Goal: Task Accomplishment & Management: Use online tool/utility

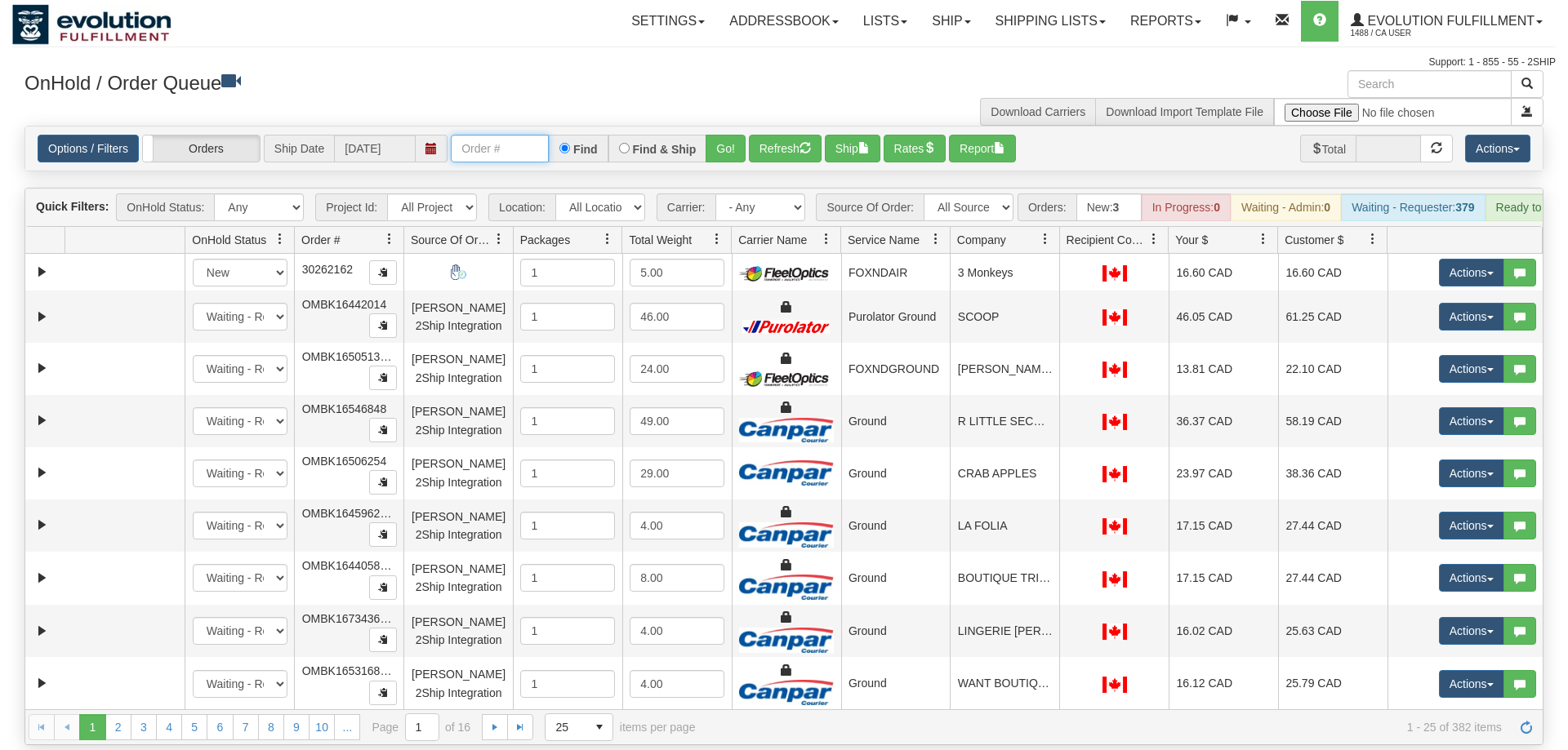
click at [492, 135] on input "text" at bounding box center [499, 148] width 98 height 28
click at [512, 135] on input "text" at bounding box center [499, 148] width 98 height 28
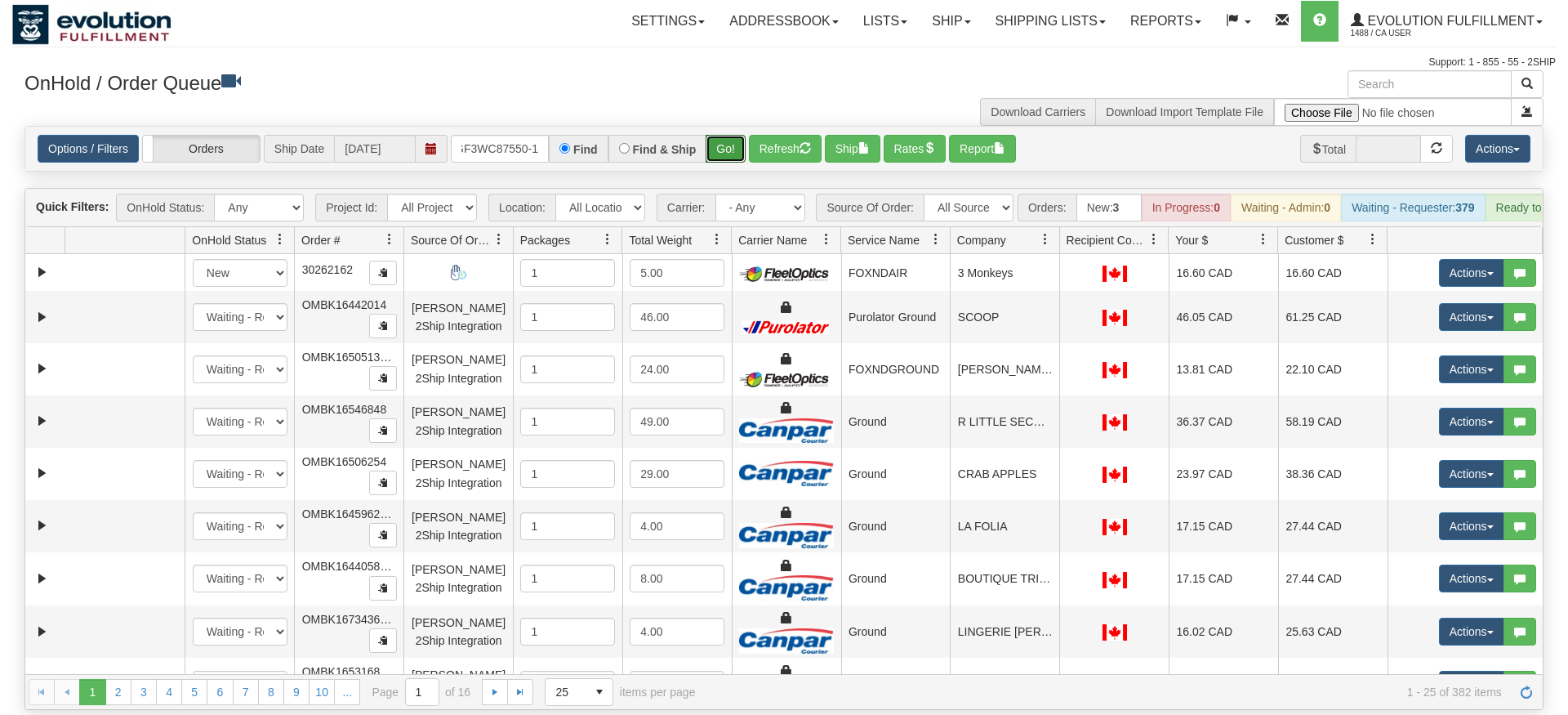
drag, startPoint x: 735, startPoint y: 170, endPoint x: 732, endPoint y: 158, distance: 12.4
click at [734, 161] on div "Is equal to Is not equal to Contains Does not contains CAD USD EUR ZAR [PERSON_…" at bounding box center [784, 418] width 1544 height 584
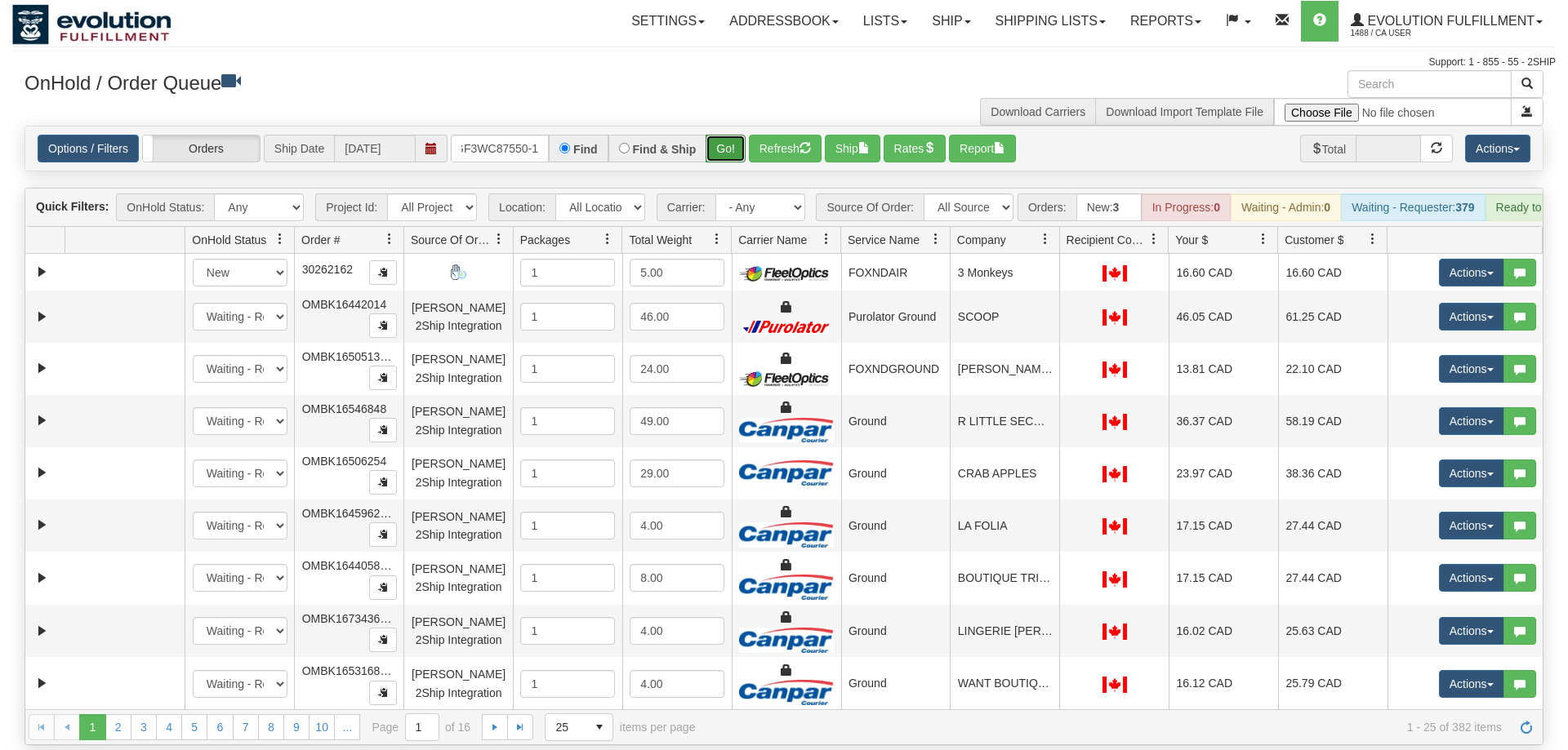
click at [725, 135] on button "Go!" at bounding box center [726, 148] width 40 height 28
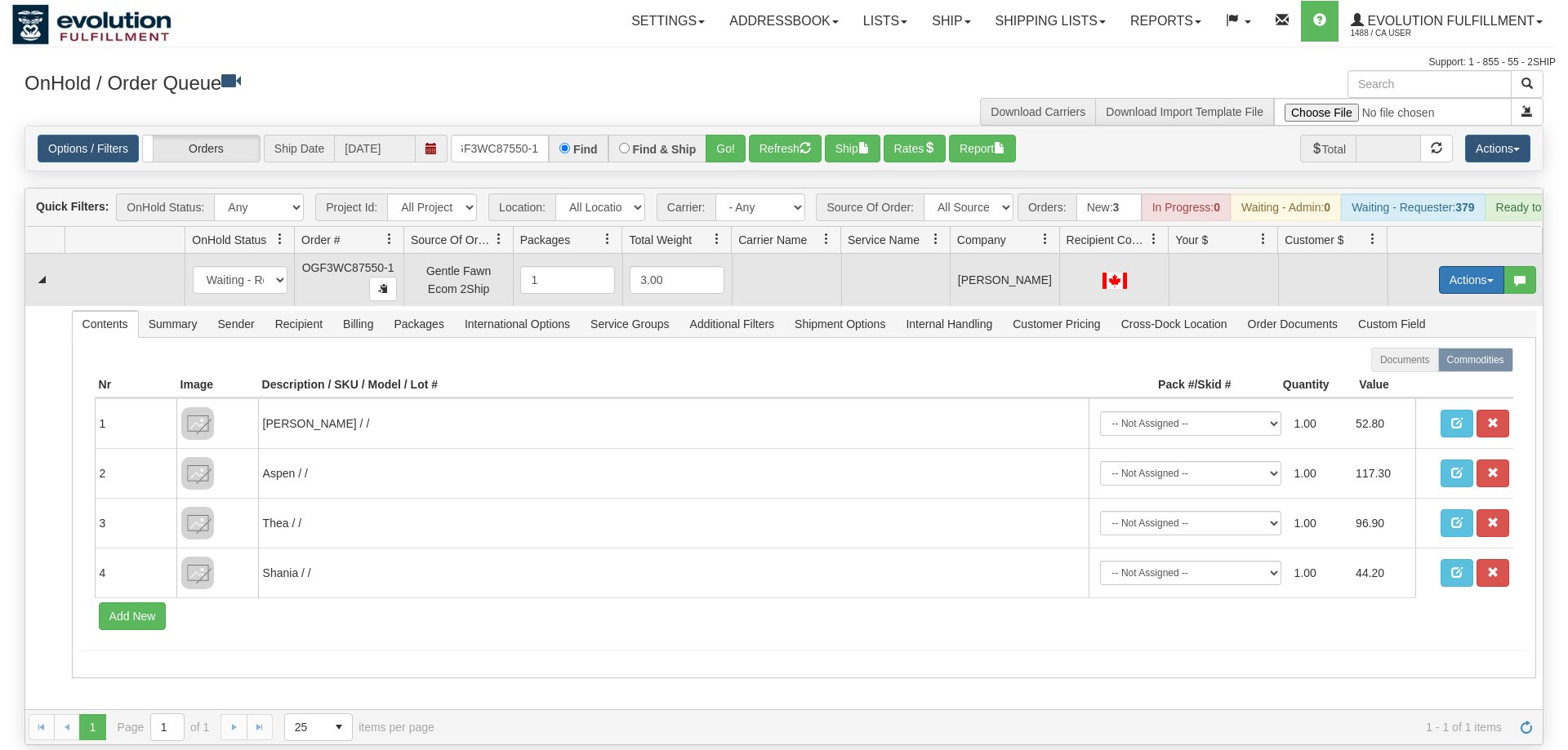
click at [1469, 266] on button "Actions" at bounding box center [1472, 280] width 65 height 28
click at [1439, 347] on span "Rate All Services" at bounding box center [1438, 353] width 98 height 13
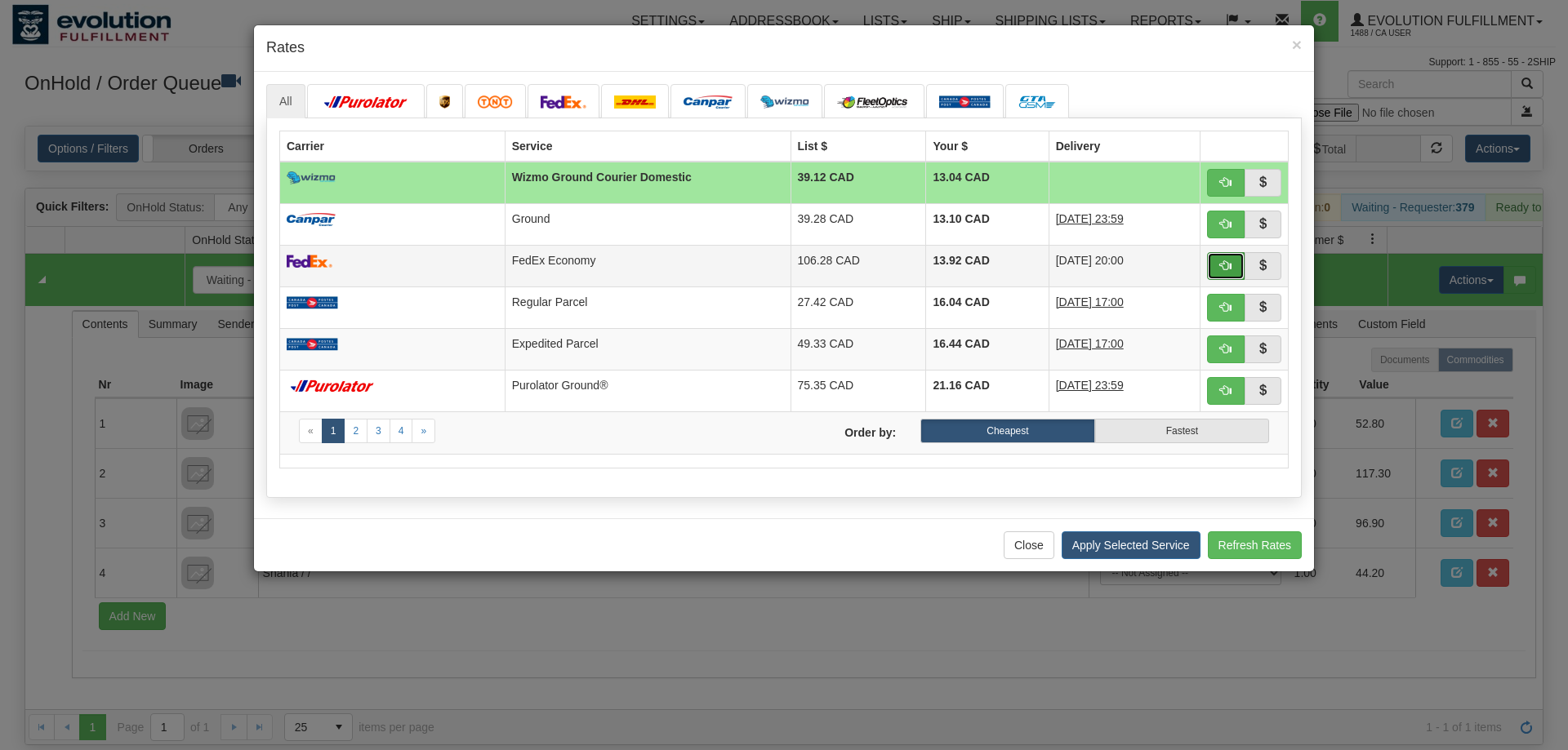
click at [1227, 271] on span "button" at bounding box center [1226, 265] width 12 height 12
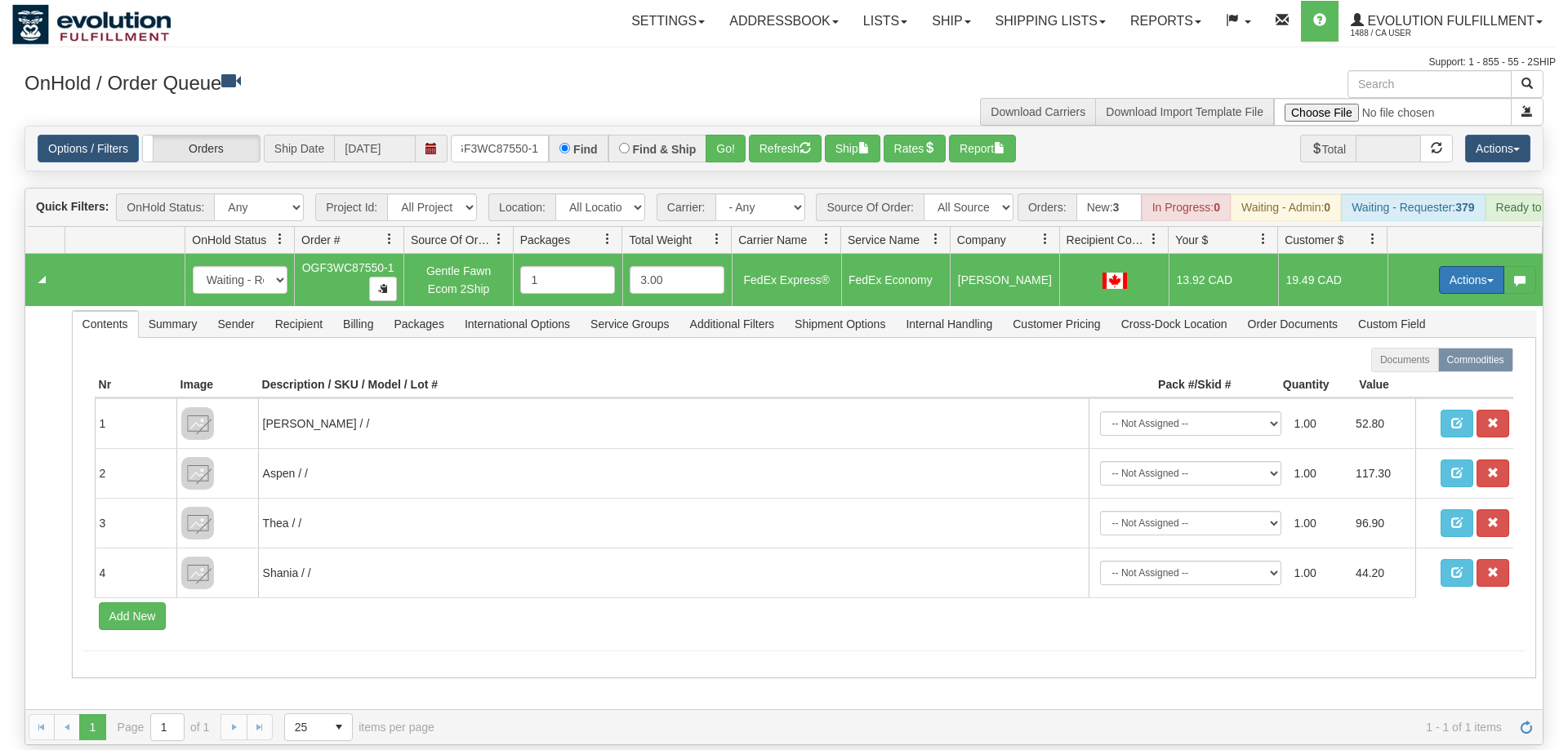
click at [1474, 266] on button "Actions" at bounding box center [1472, 280] width 65 height 28
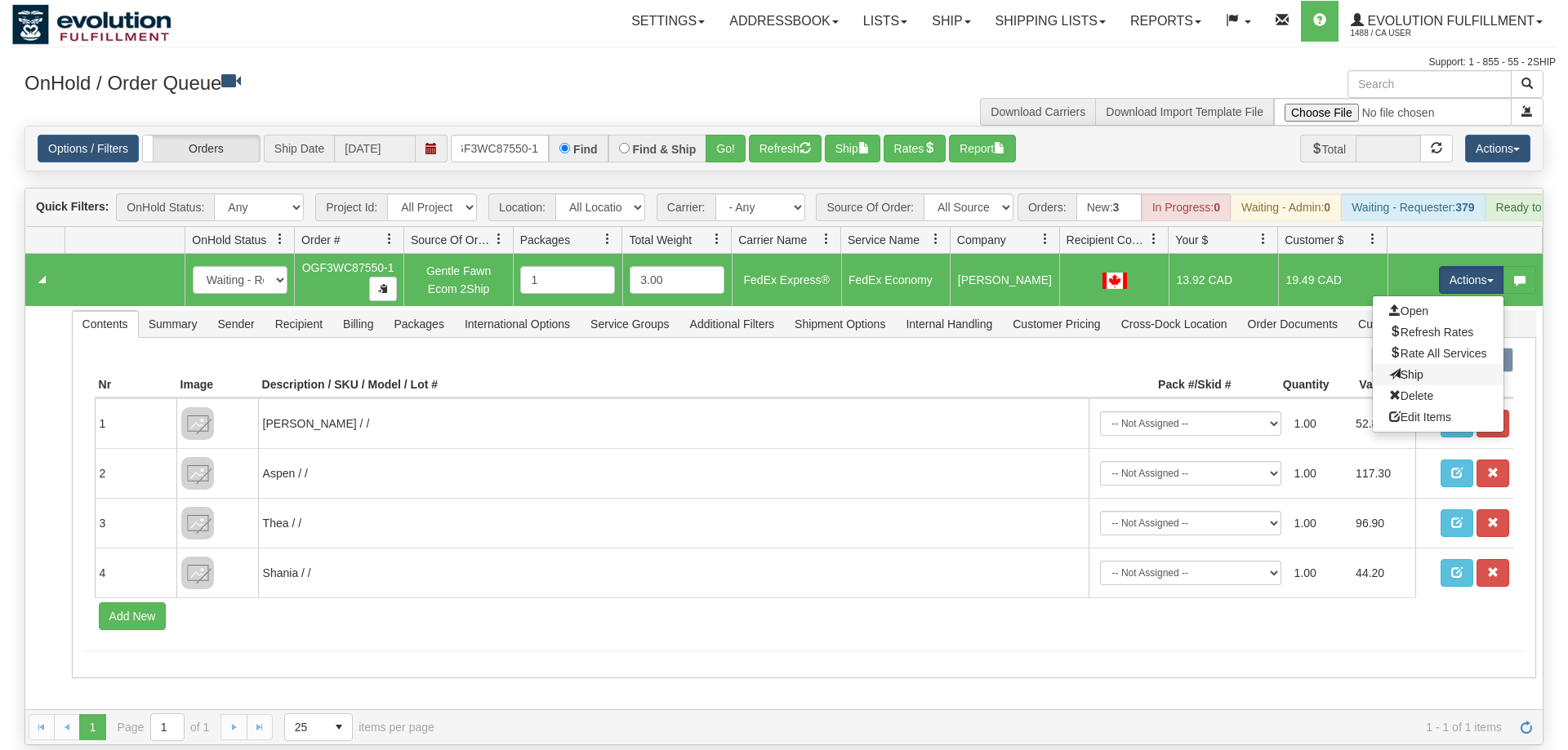
click at [1428, 364] on link "Ship" at bounding box center [1438, 374] width 131 height 21
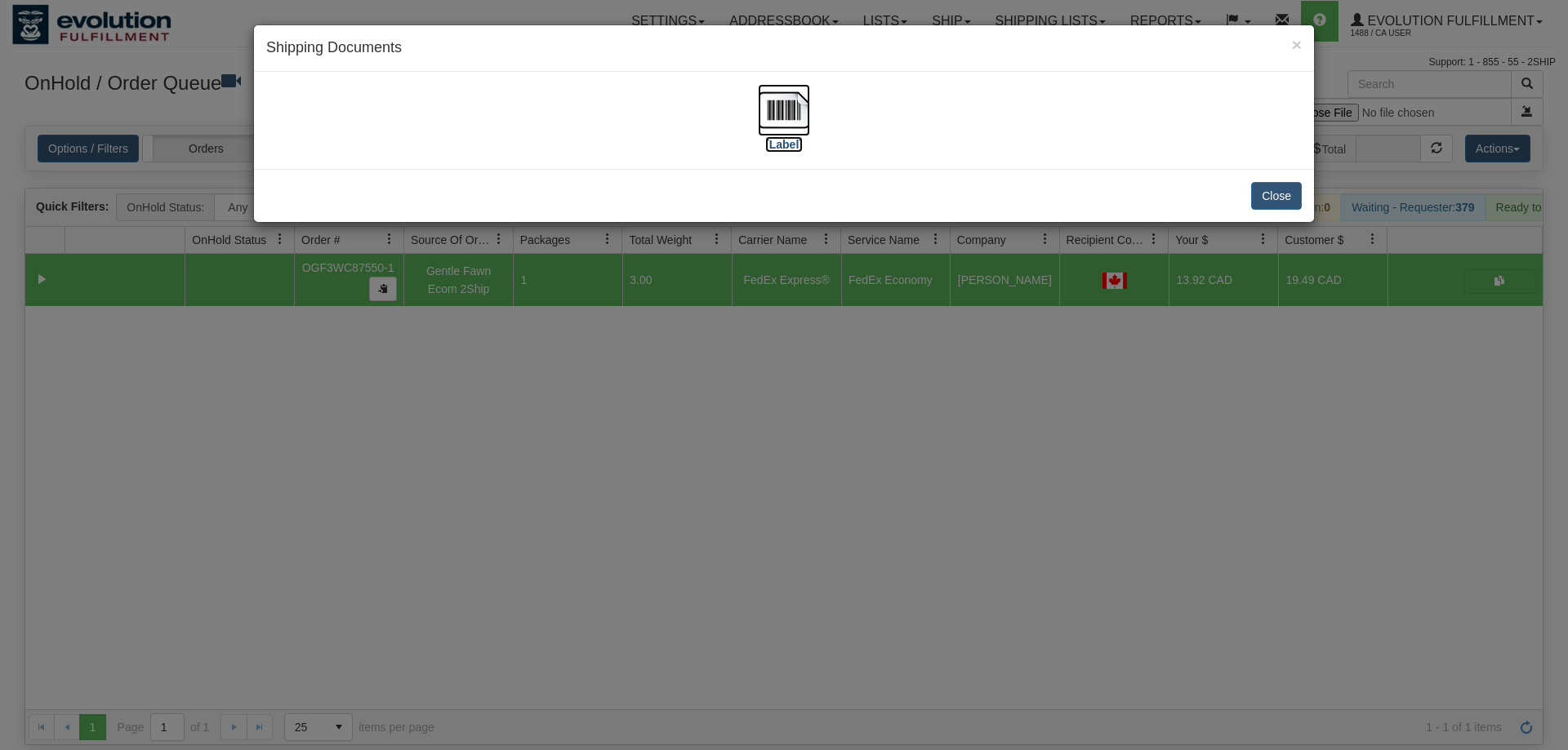
drag, startPoint x: 787, startPoint y: 119, endPoint x: 791, endPoint y: 106, distance: 13.6
click at [787, 115] on img at bounding box center [784, 110] width 52 height 52
drag, startPoint x: 682, startPoint y: 422, endPoint x: 521, endPoint y: 55, distance: 400.8
click at [681, 422] on div "× Shipping Documents [Label] Close" at bounding box center [784, 375] width 1568 height 750
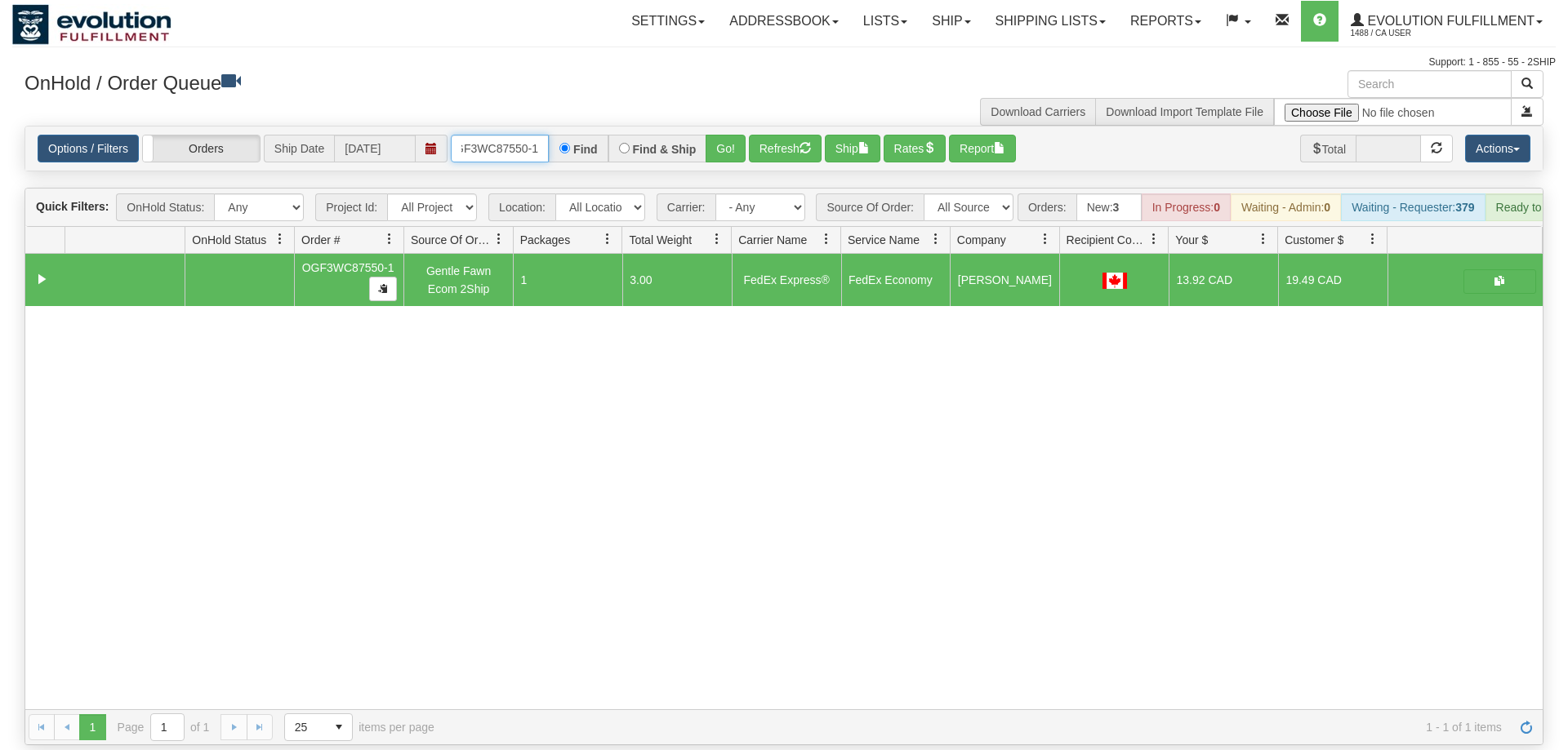
click at [522, 135] on input "OGF3WC87550-1" at bounding box center [499, 148] width 98 height 28
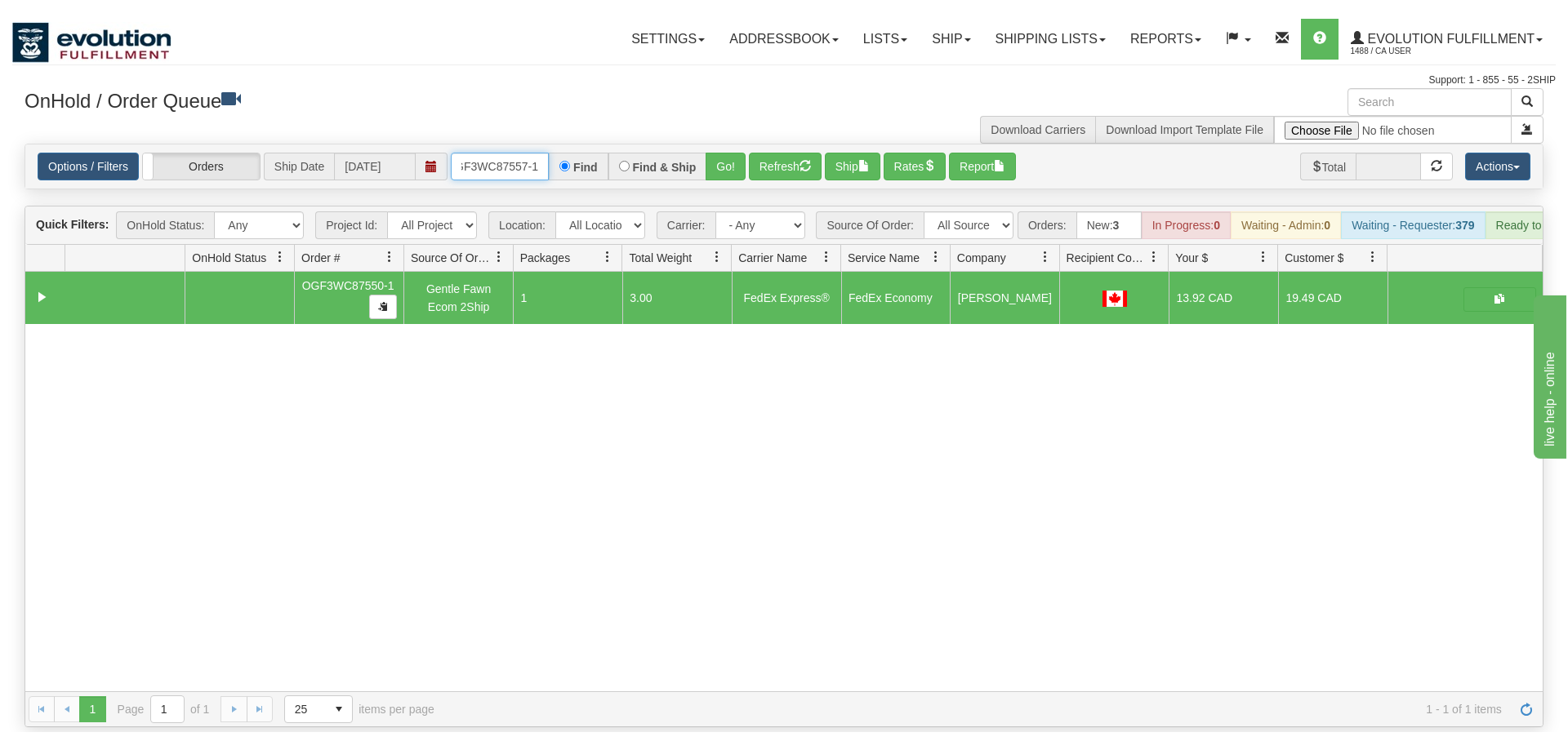
scroll to position [0, 0]
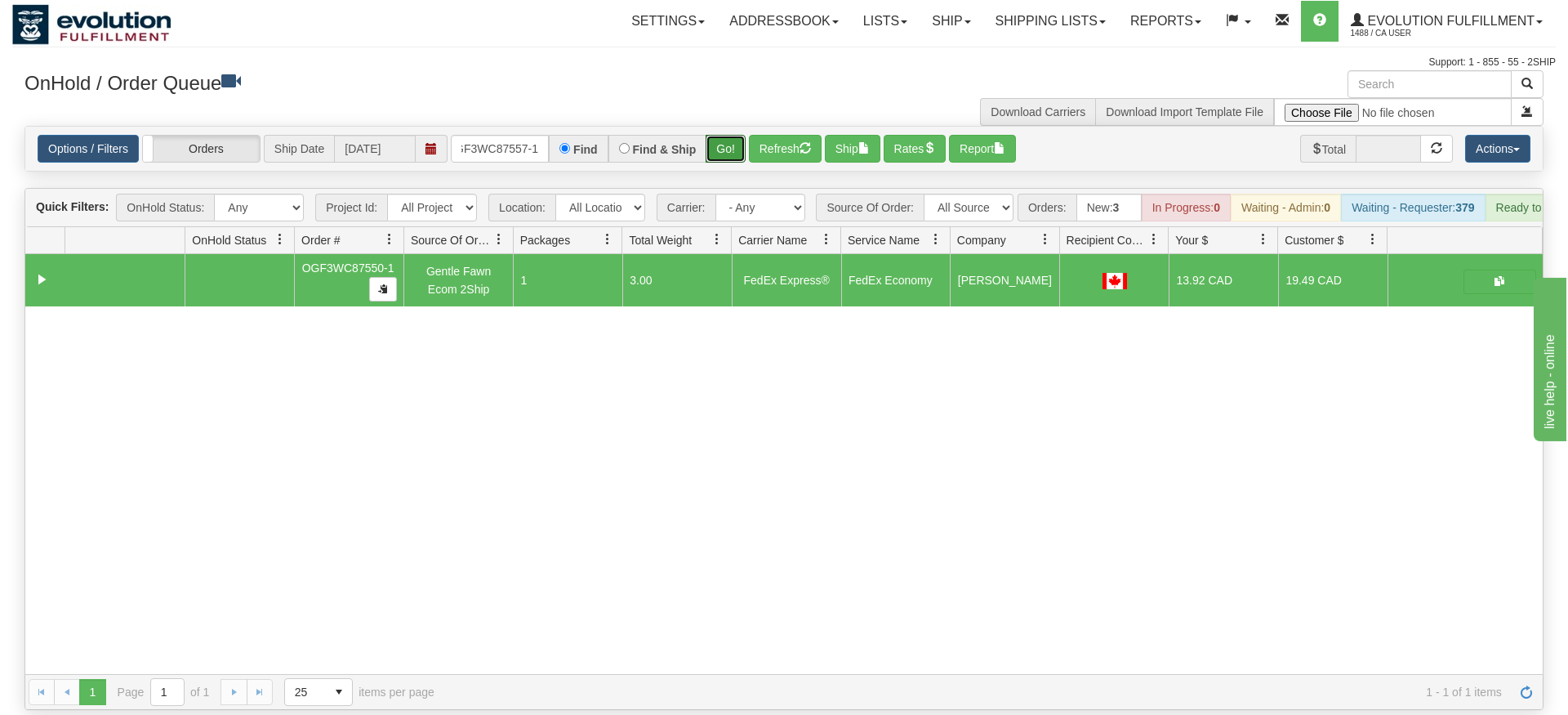
click at [725, 151] on div "Is equal to Is not equal to Contains Does not contains CAD USD EUR ZAR [PERSON_…" at bounding box center [784, 418] width 1544 height 584
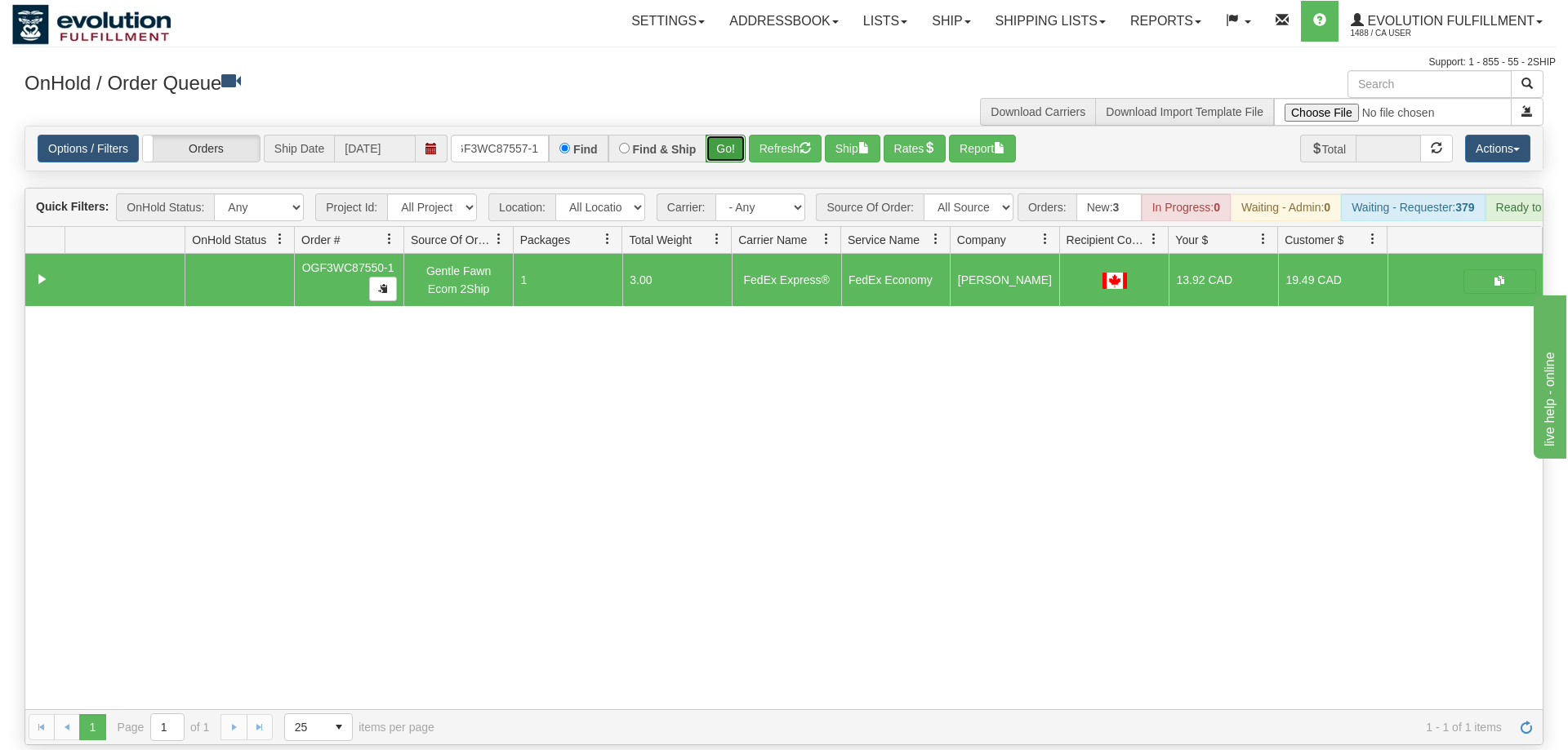
click at [727, 135] on button "Go!" at bounding box center [726, 148] width 40 height 28
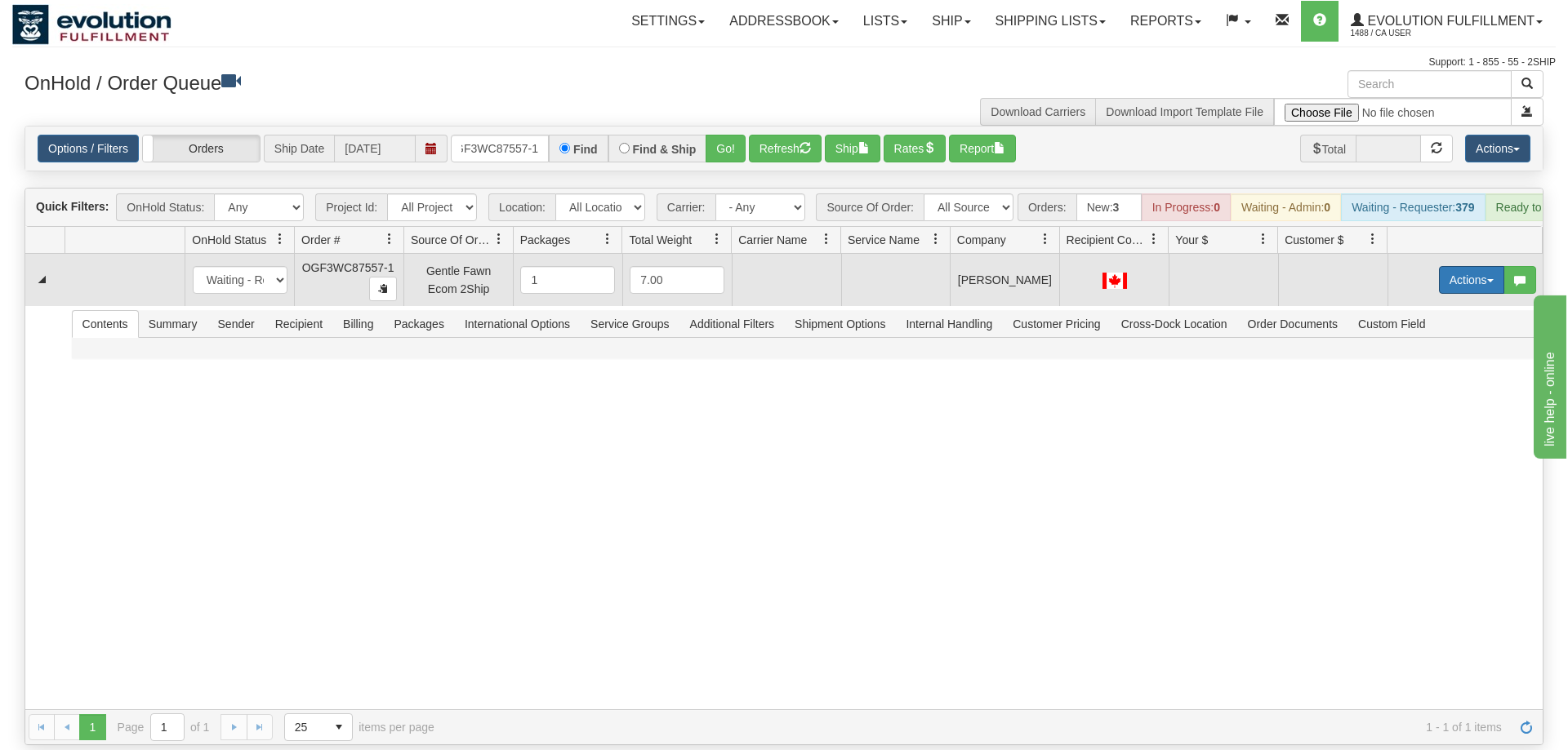
scroll to position [0, 16]
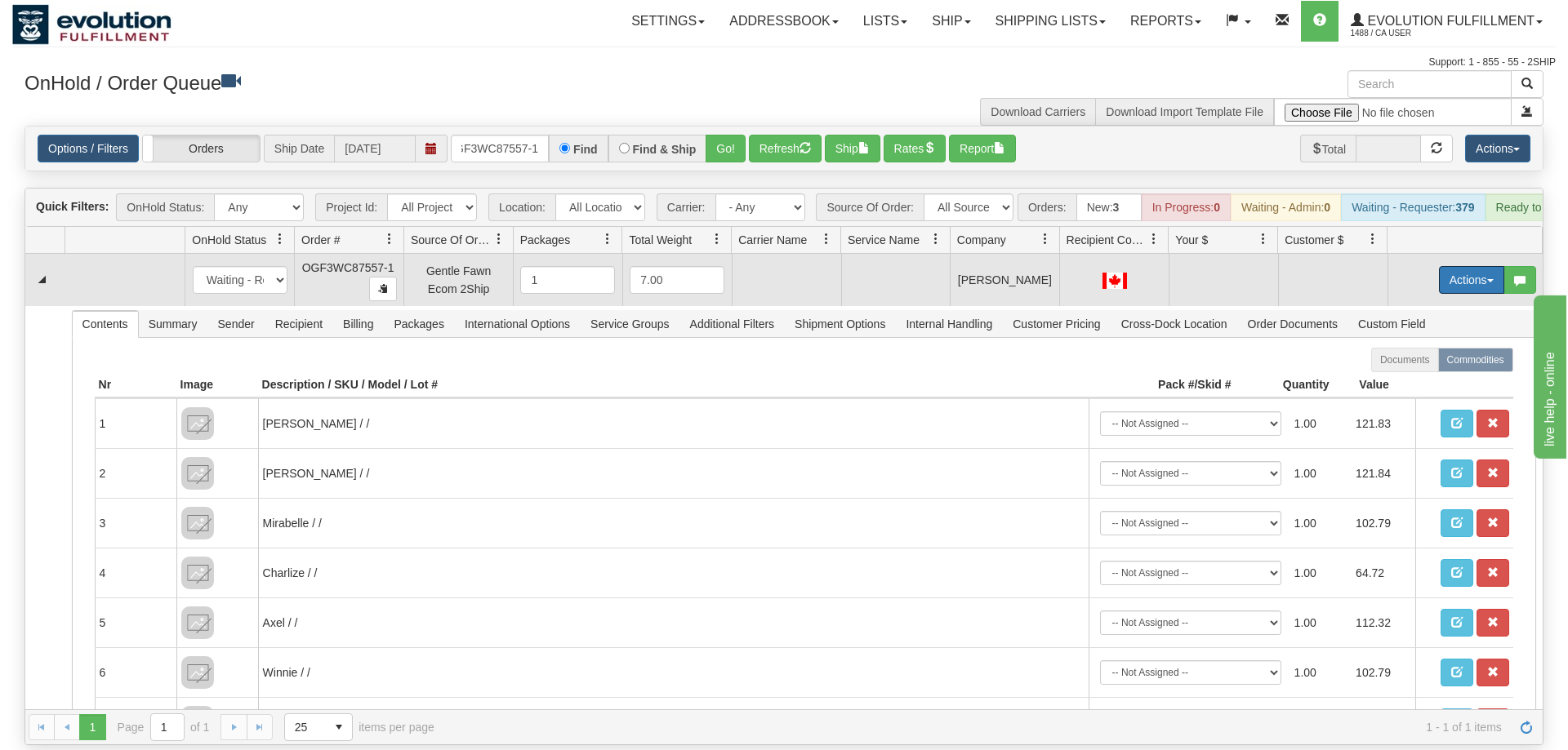
drag, startPoint x: 1475, startPoint y: 249, endPoint x: 1459, endPoint y: 309, distance: 62.1
click at [1474, 266] on button "Actions" at bounding box center [1472, 280] width 65 height 28
click at [1434, 347] on span "Rate All Services" at bounding box center [1438, 353] width 98 height 13
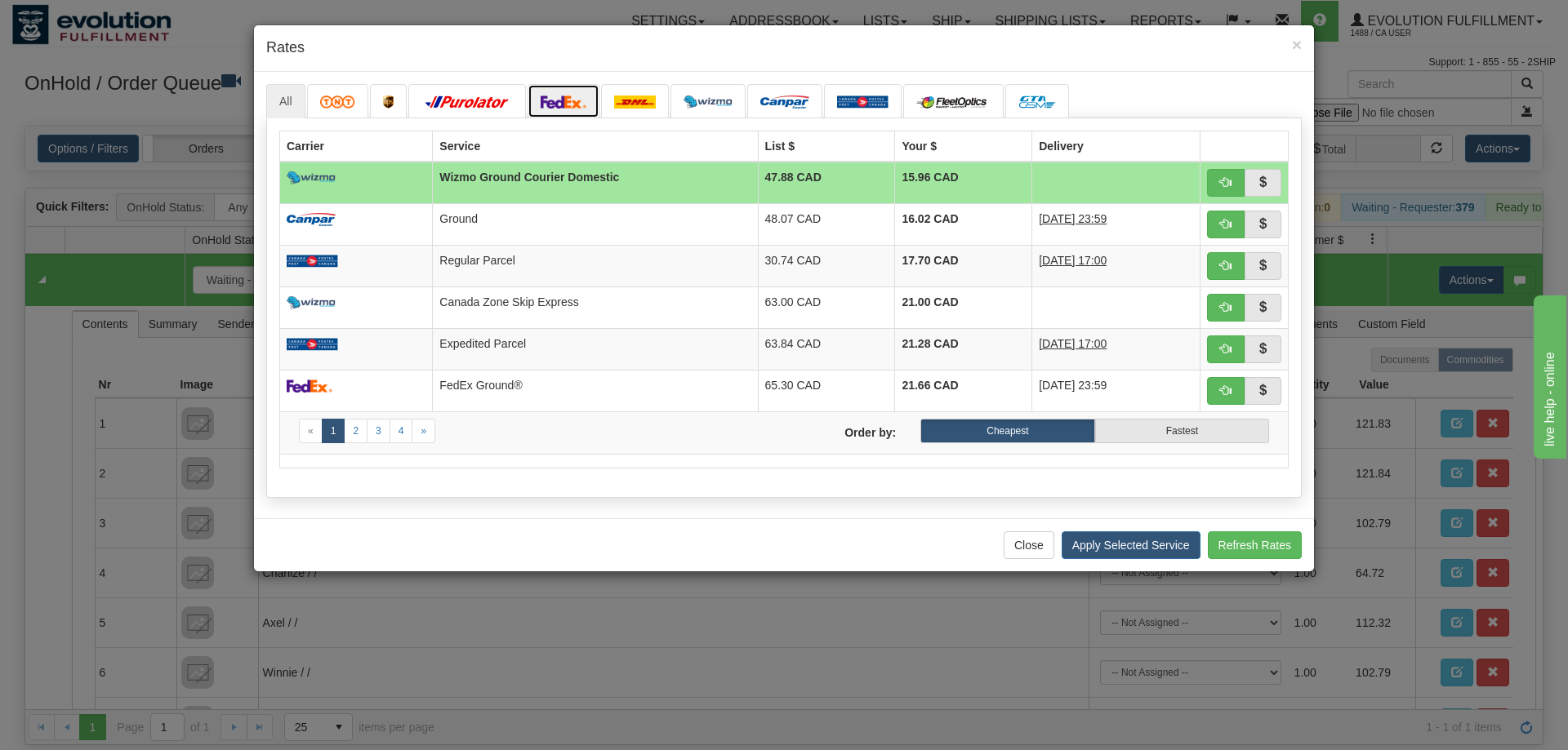
click at [575, 100] on img at bounding box center [563, 102] width 46 height 13
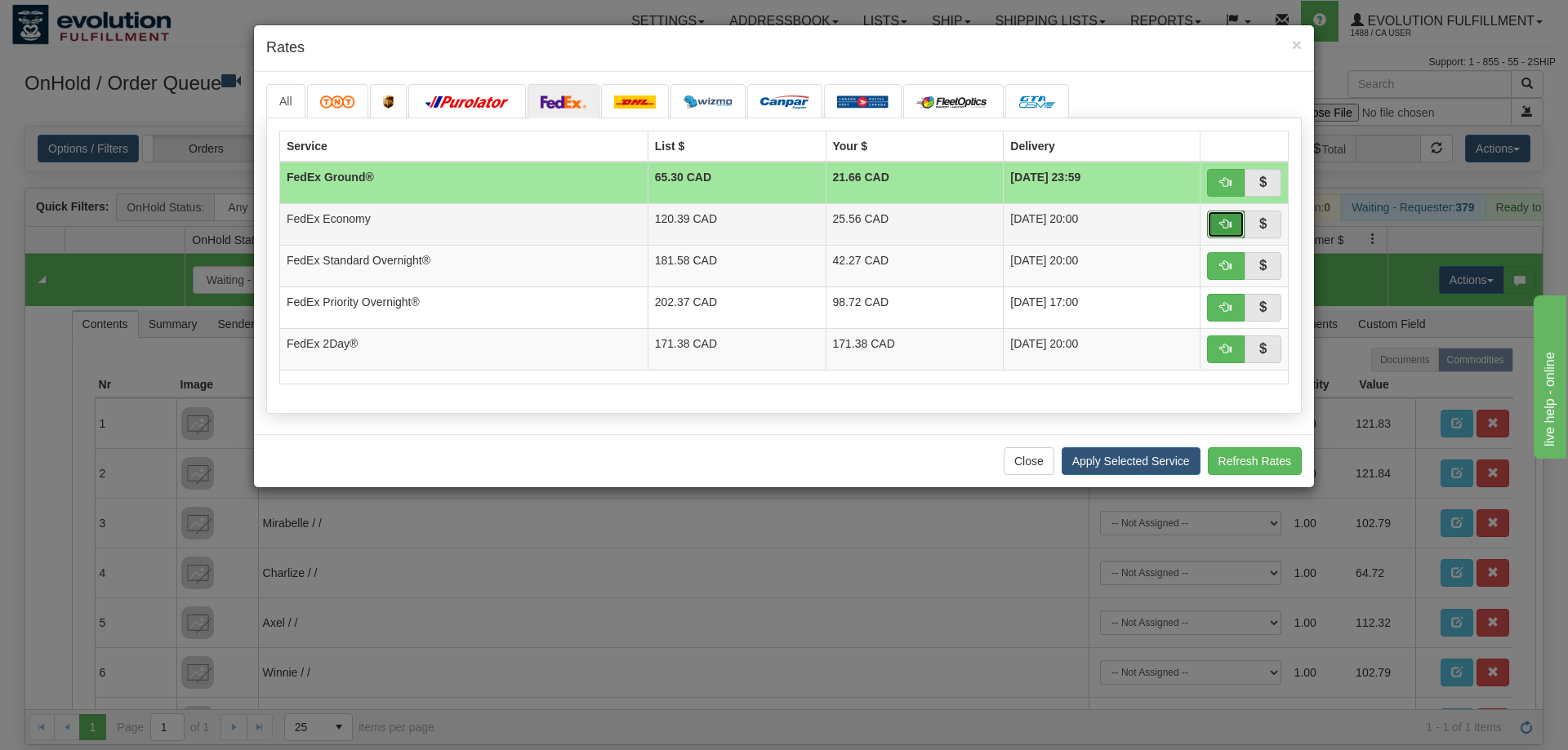
click at [1225, 225] on span "button" at bounding box center [1226, 224] width 12 height 12
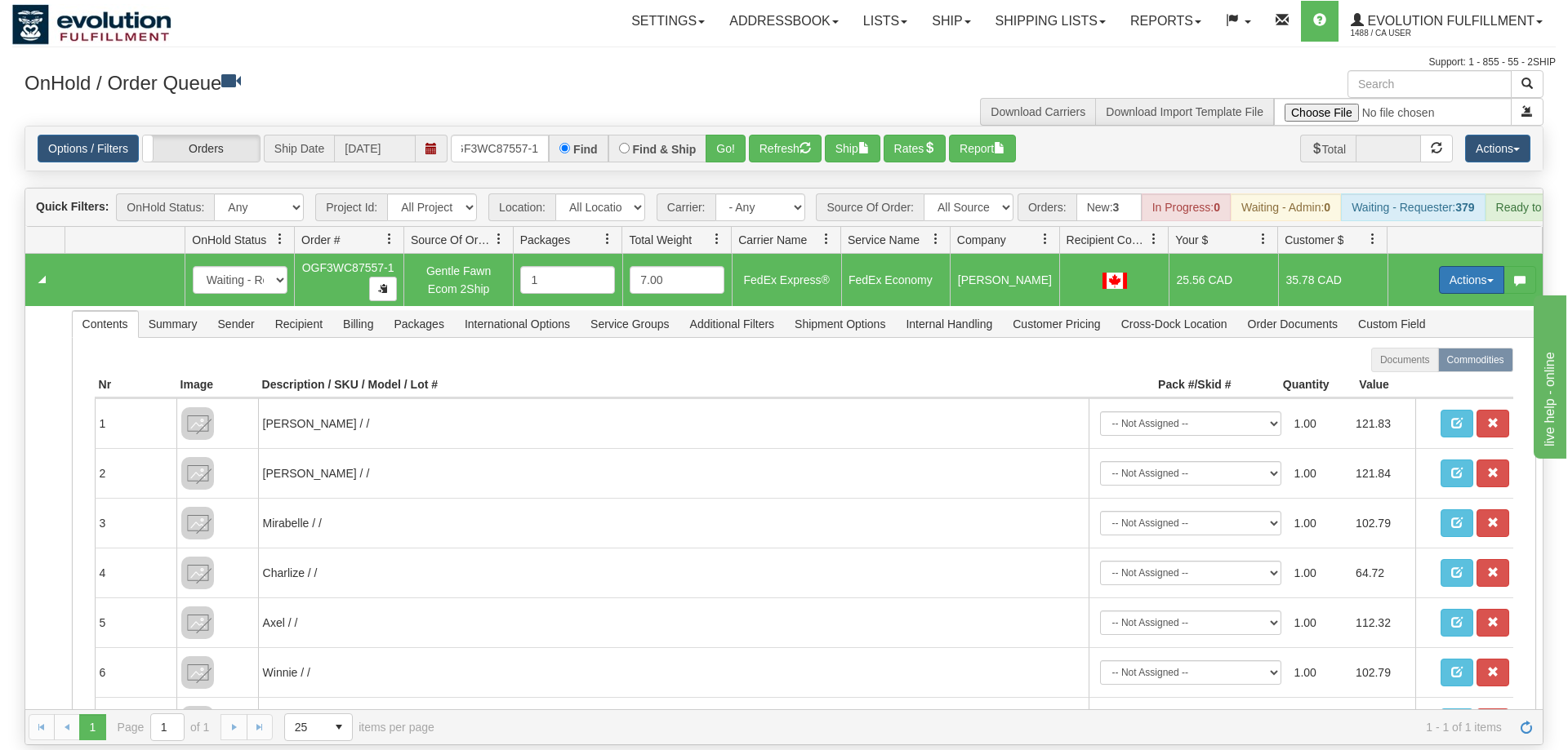
click at [1450, 266] on button "Actions" at bounding box center [1472, 280] width 65 height 28
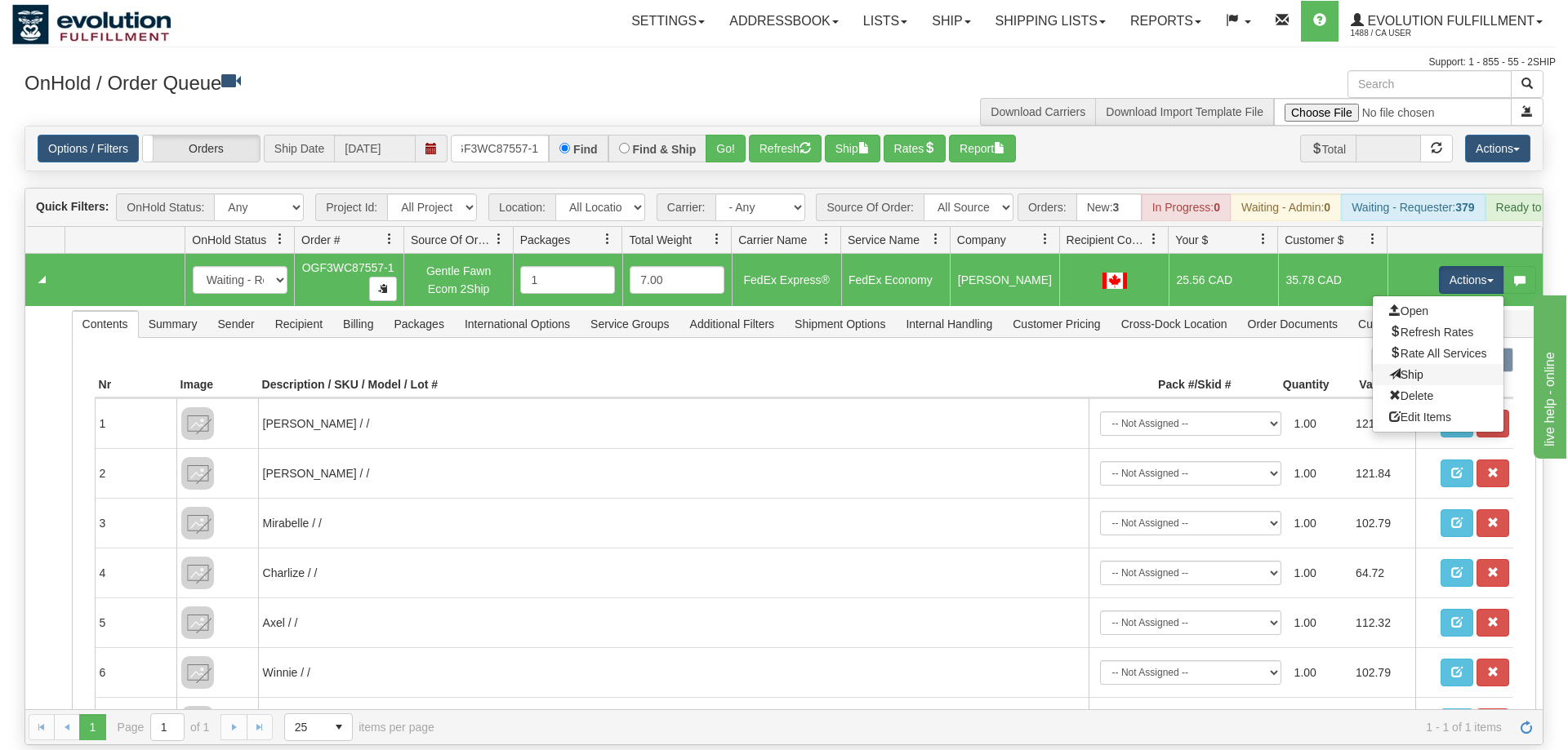
click at [1422, 364] on link "Ship" at bounding box center [1438, 374] width 131 height 21
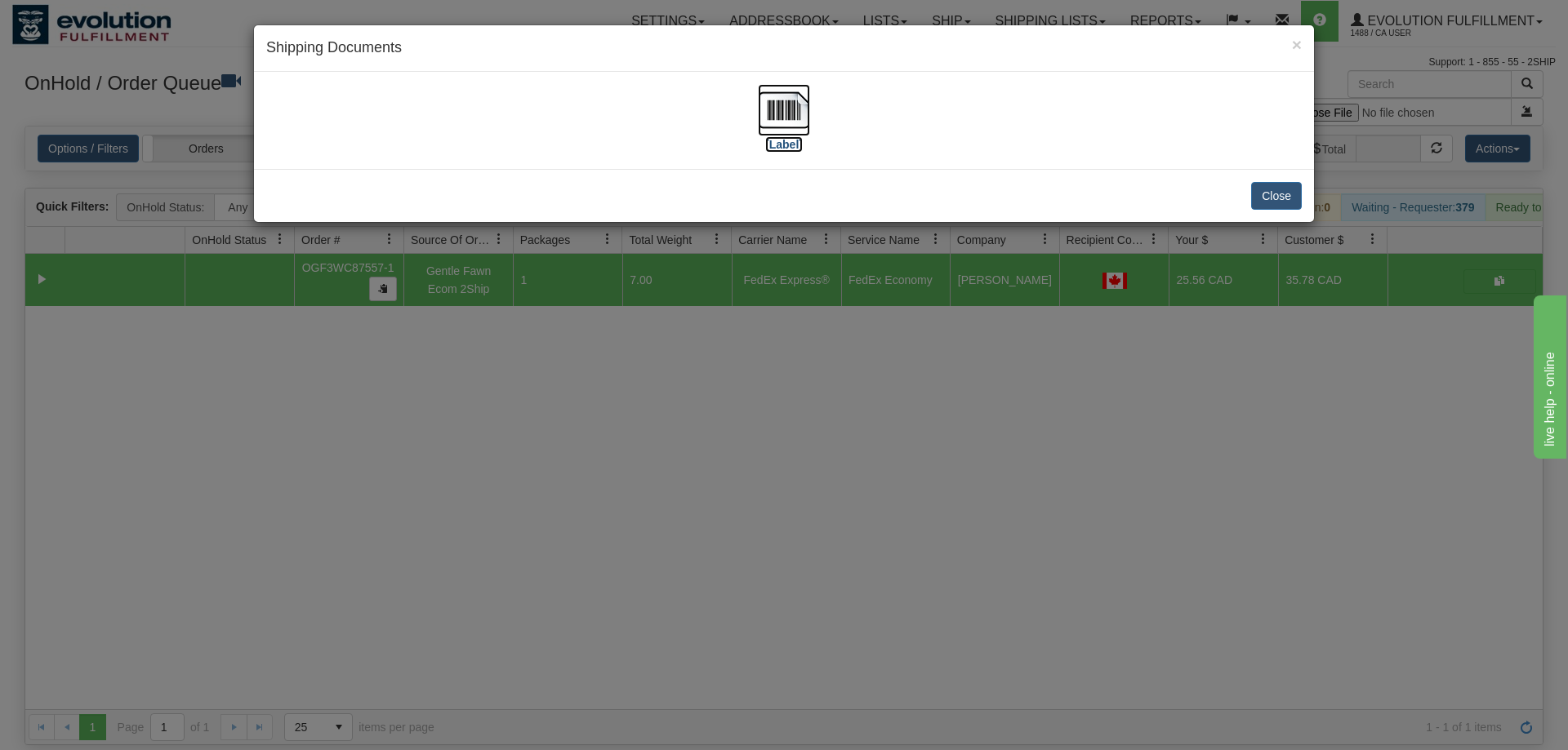
click at [769, 120] on img at bounding box center [784, 110] width 52 height 52
click at [690, 426] on div "× Shipping Documents [Label] Close" at bounding box center [784, 375] width 1568 height 750
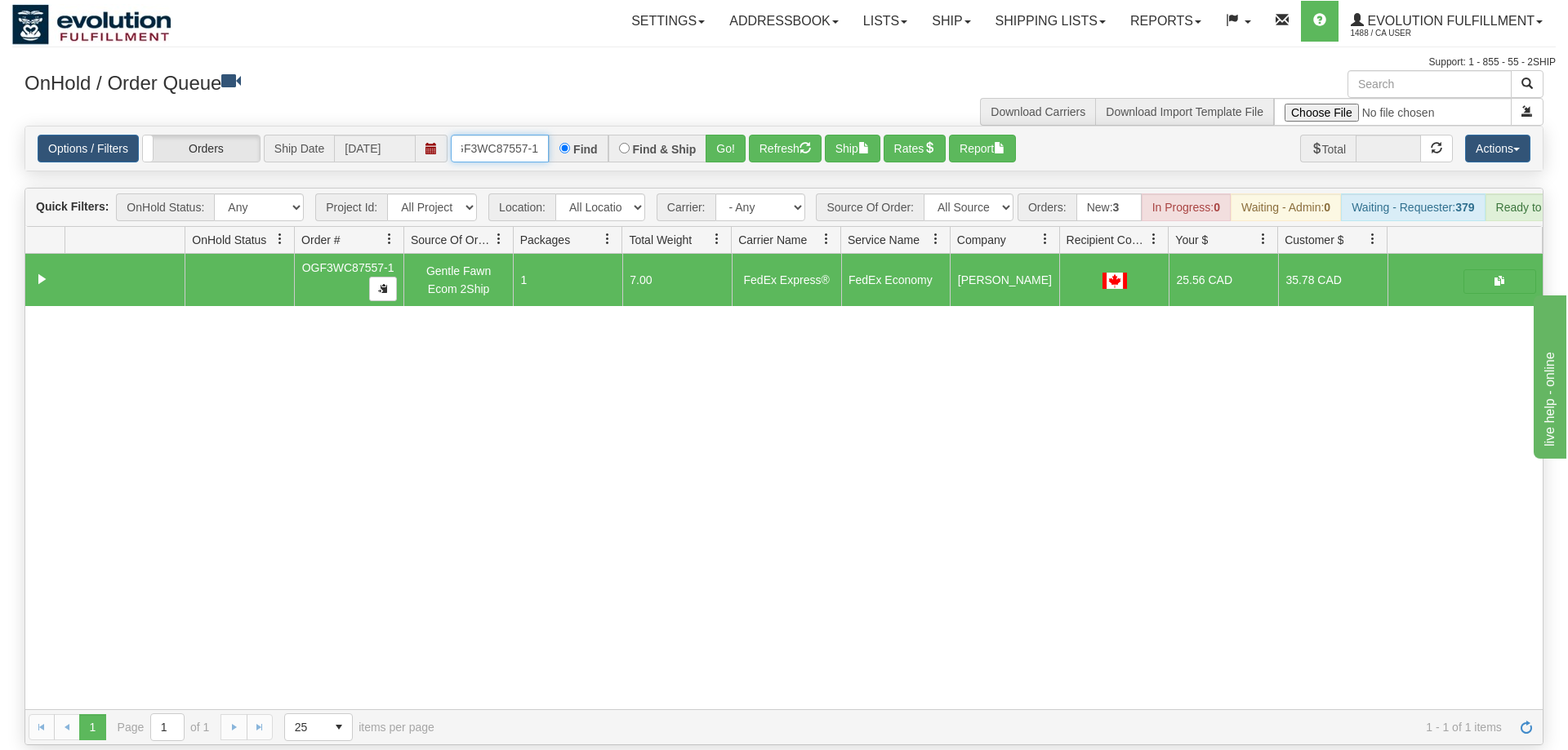
click at [477, 135] on input "OGF3WC87557-1" at bounding box center [499, 148] width 98 height 28
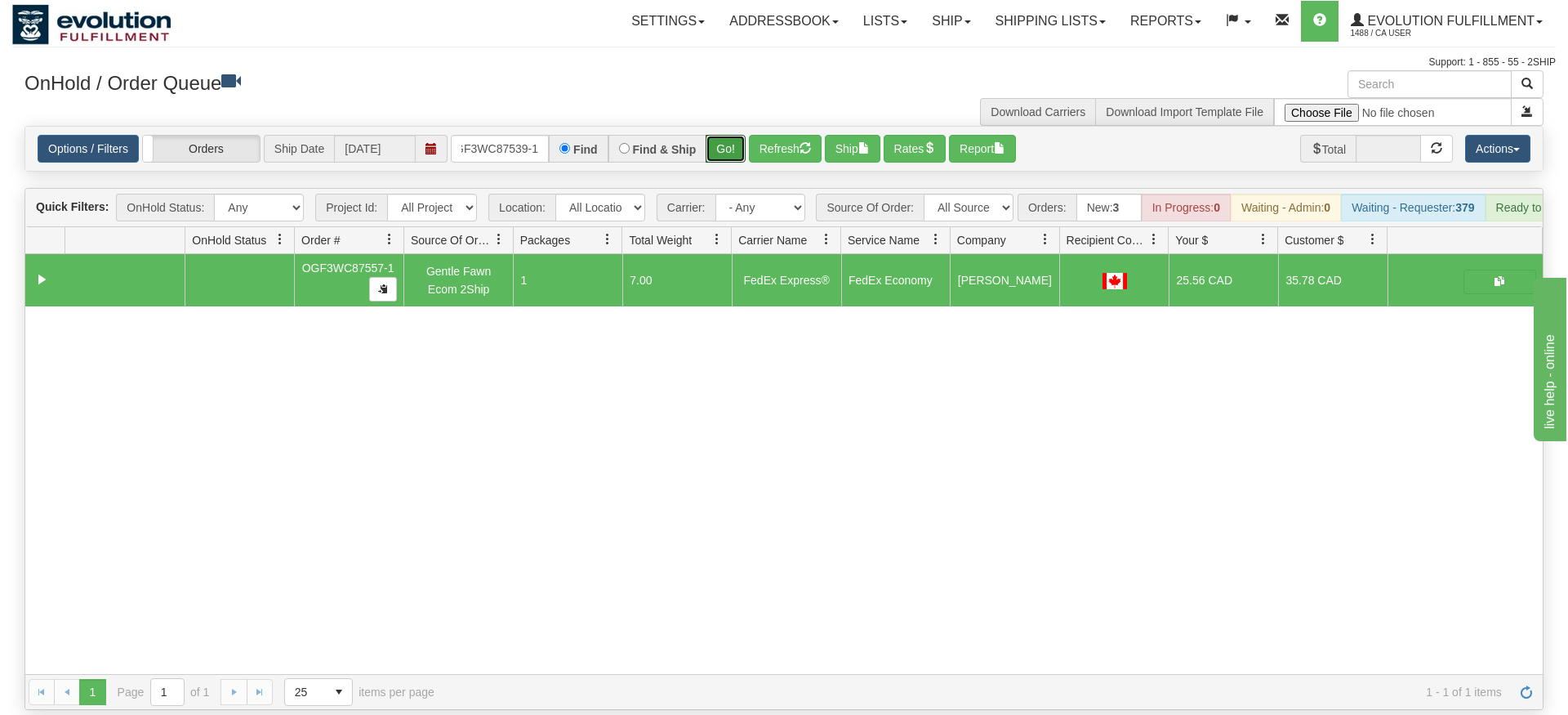
click at [713, 158] on div "Is equal to Is not equal to Contains Does not contains CAD USD EUR ZAR [PERSON_…" at bounding box center [784, 418] width 1544 height 584
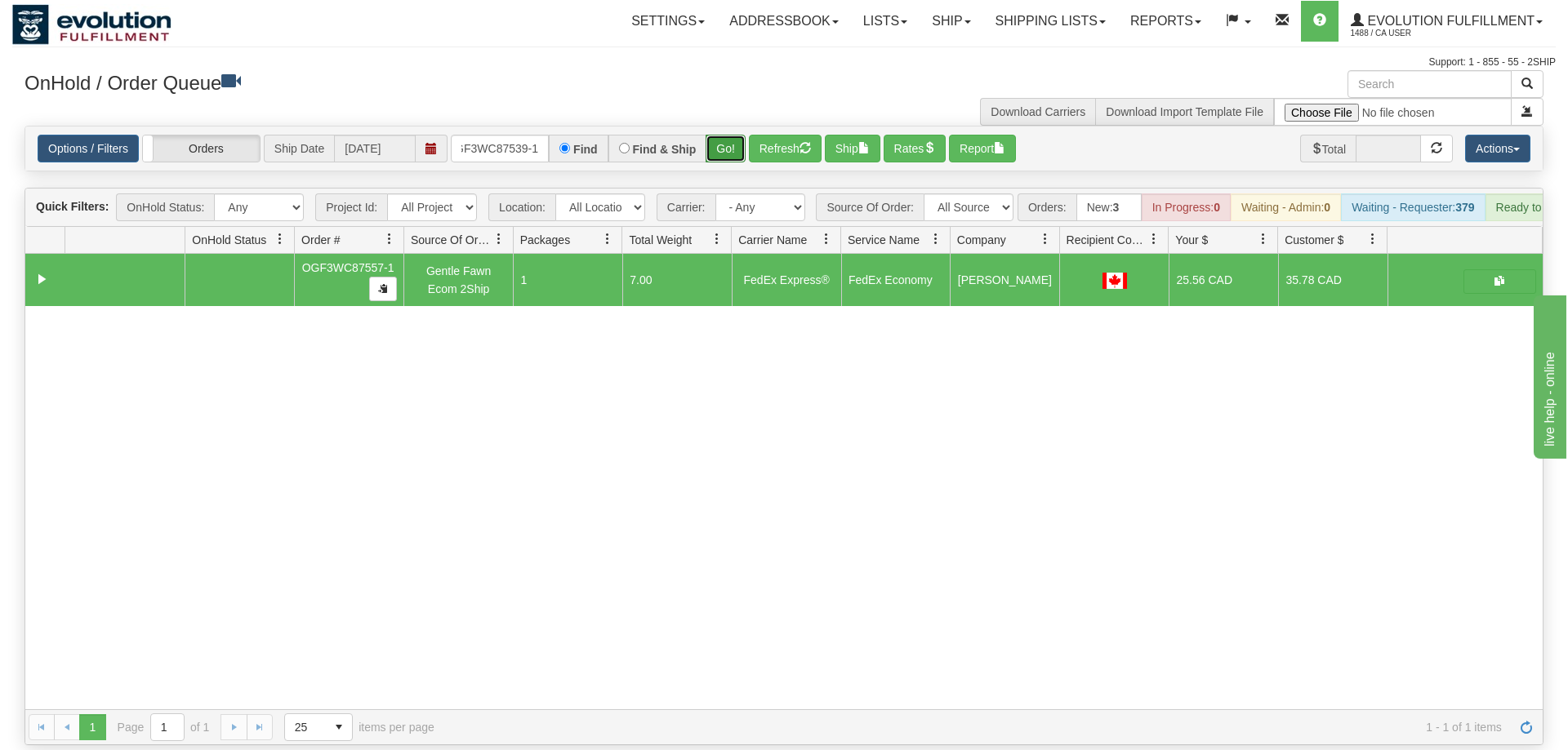
click at [715, 135] on button "Go!" at bounding box center [726, 148] width 40 height 28
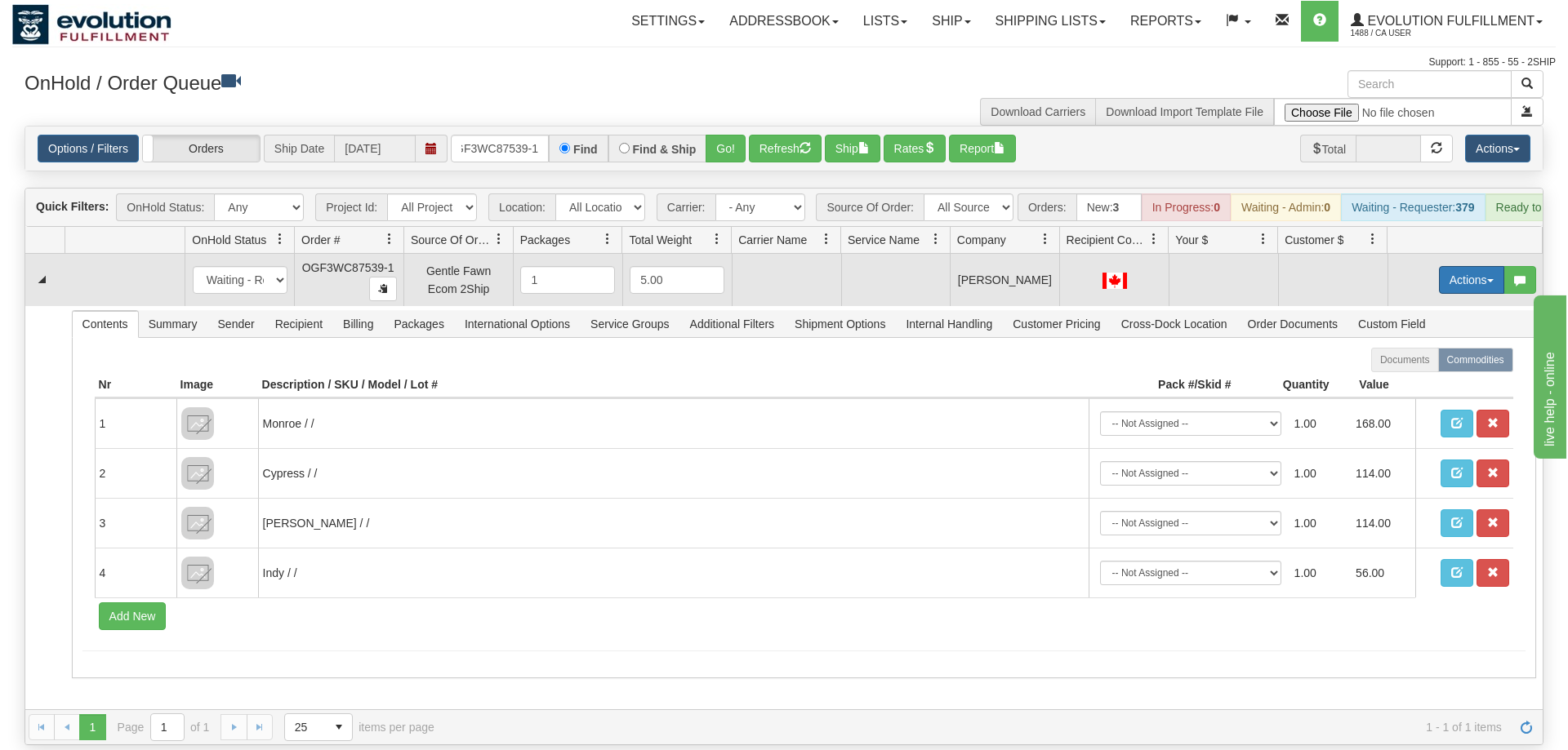
click at [1485, 266] on button "Actions" at bounding box center [1472, 280] width 65 height 28
click at [1438, 347] on span "Rate All Services" at bounding box center [1438, 353] width 98 height 13
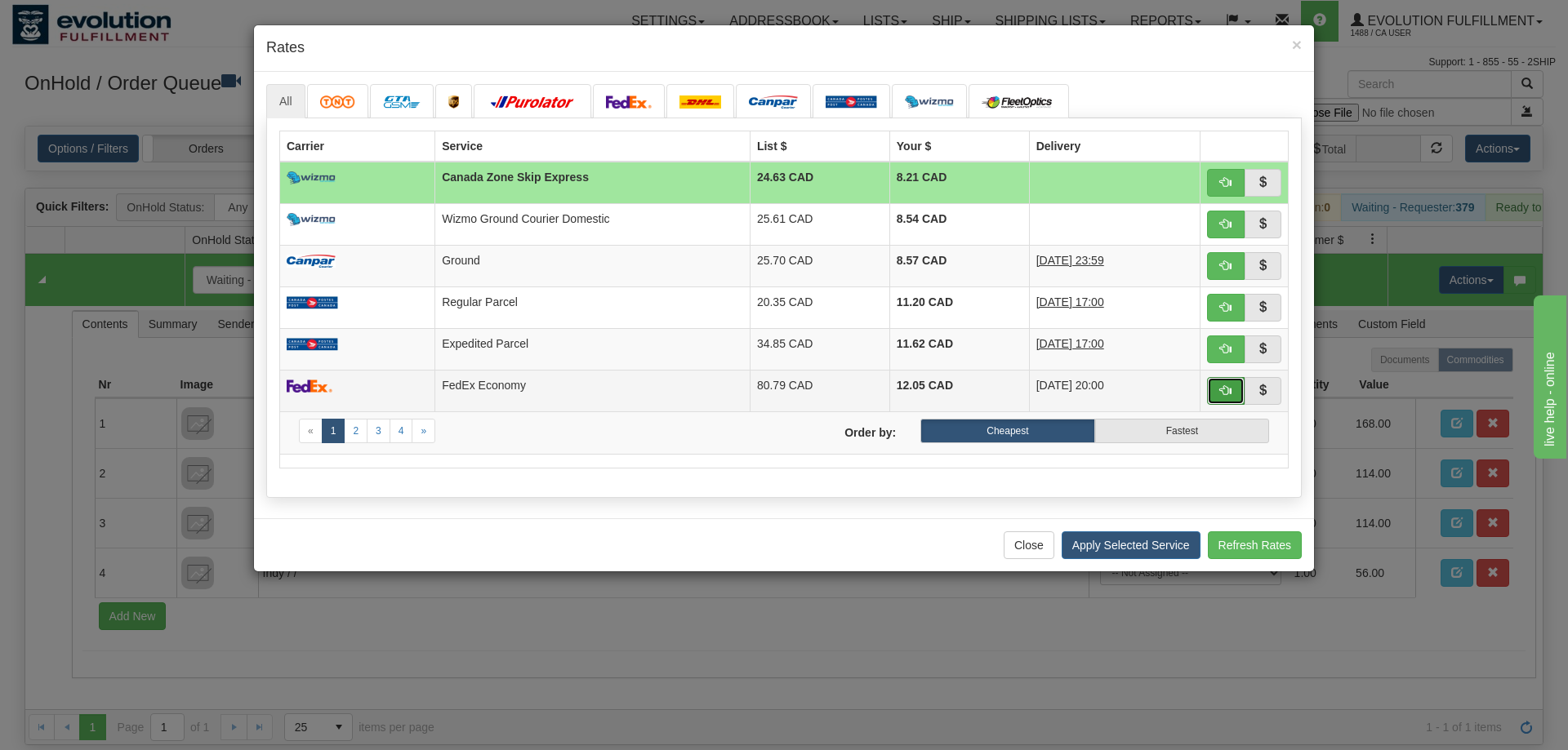
click at [1231, 396] on span "button" at bounding box center [1226, 391] width 12 height 12
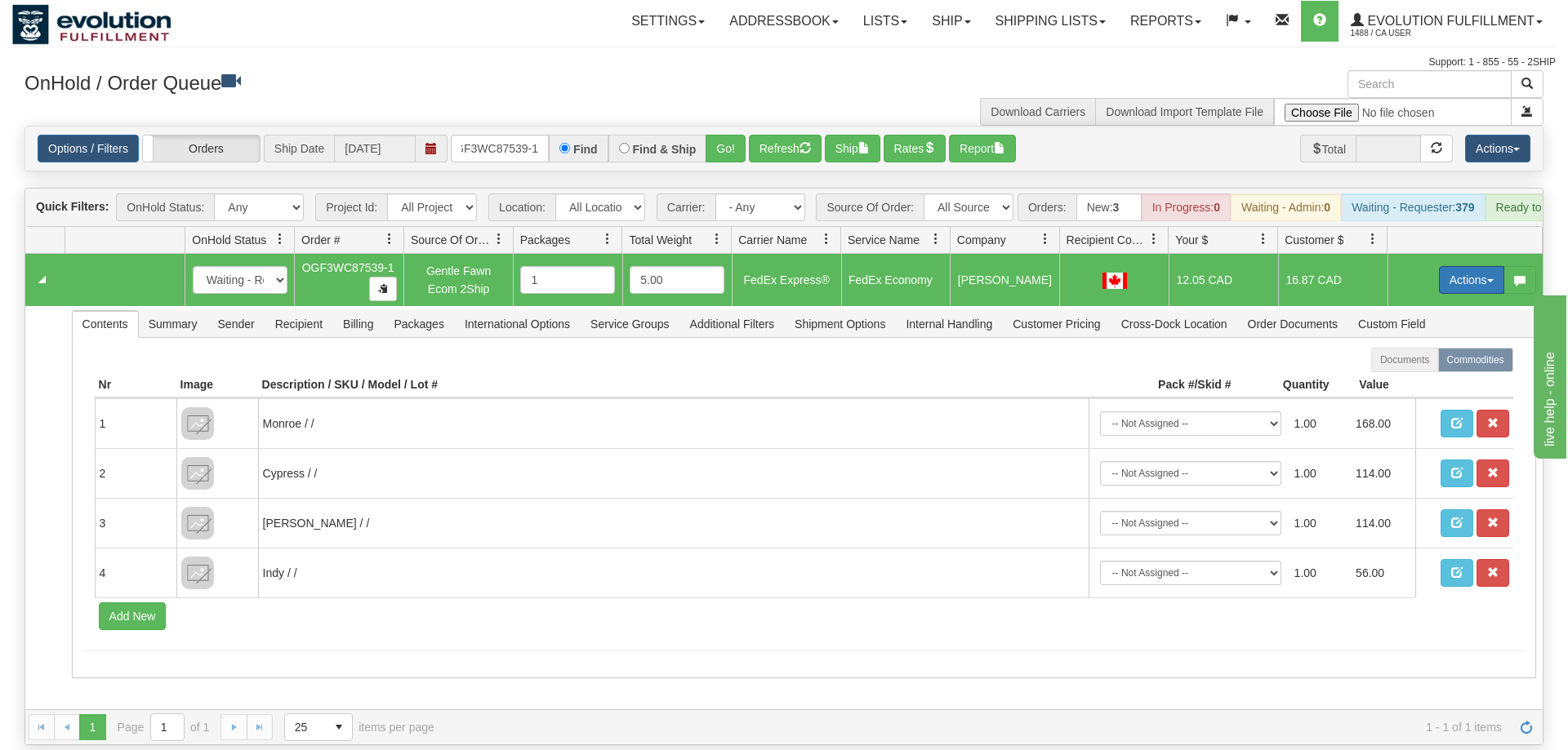
click at [1447, 266] on button "Actions" at bounding box center [1472, 280] width 65 height 28
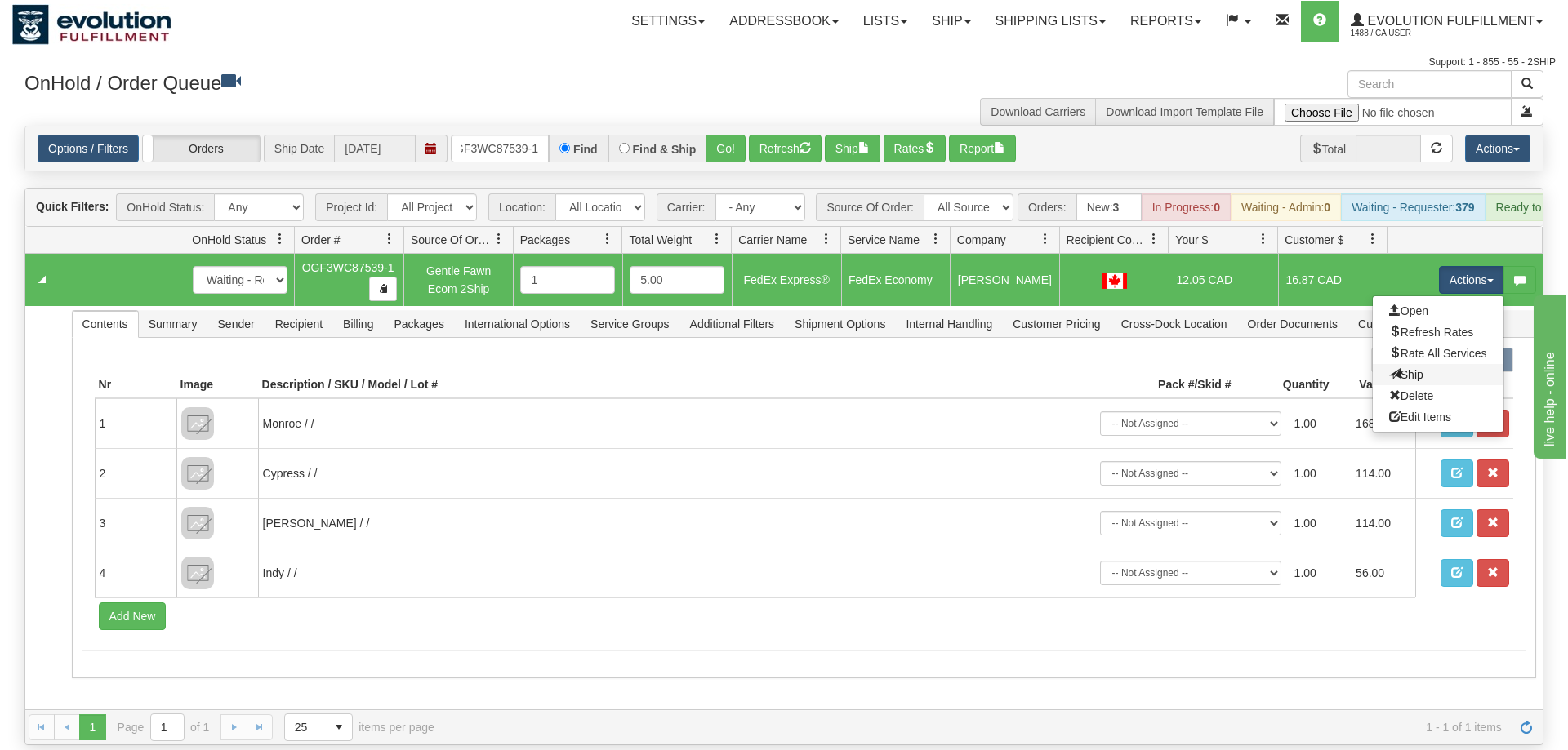
click at [1397, 364] on link "Ship" at bounding box center [1438, 374] width 131 height 21
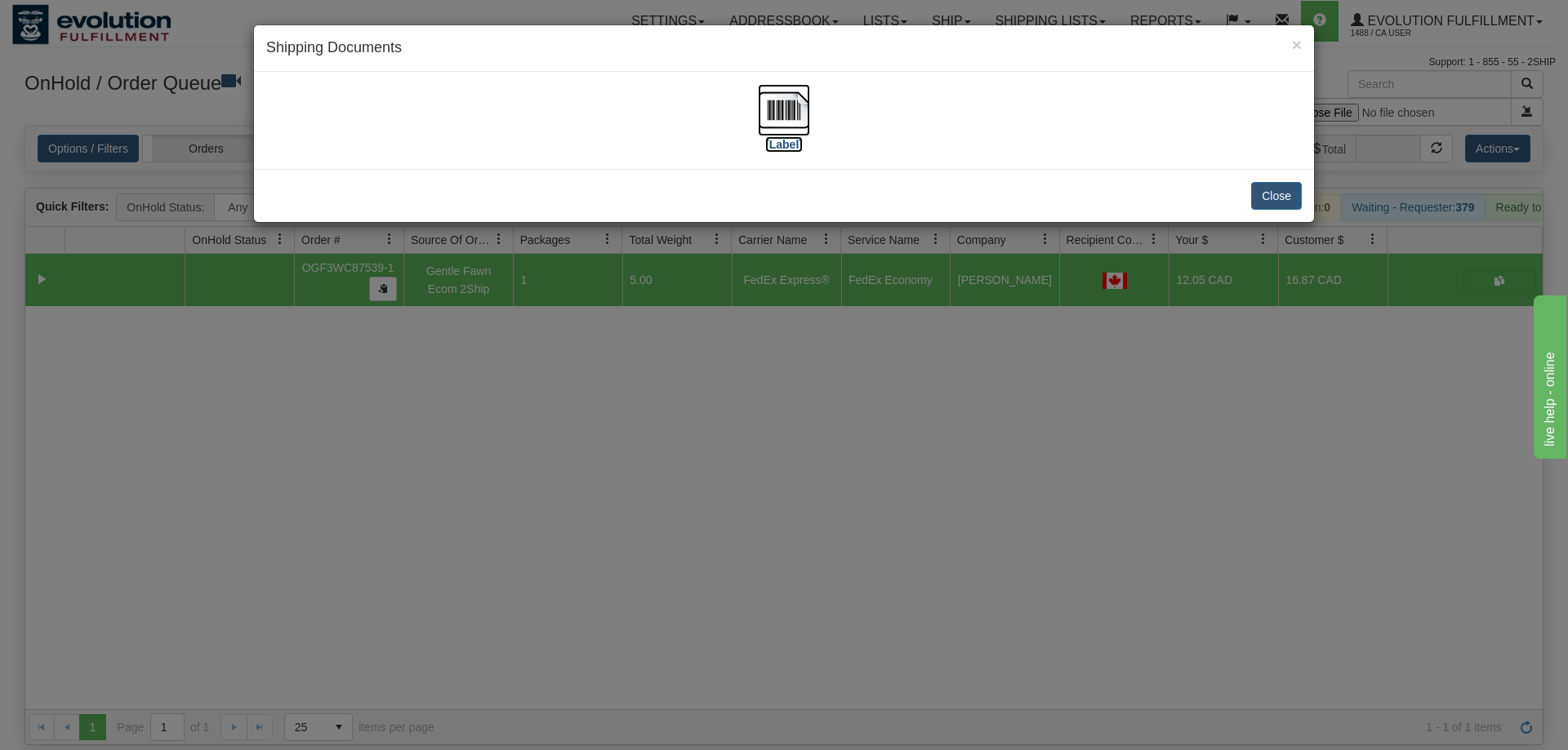
click at [778, 118] on img at bounding box center [784, 110] width 52 height 52
drag, startPoint x: 927, startPoint y: 488, endPoint x: 868, endPoint y: 205, distance: 289.1
click at [937, 475] on div "× Shipping Documents [Label] Close" at bounding box center [784, 375] width 1568 height 750
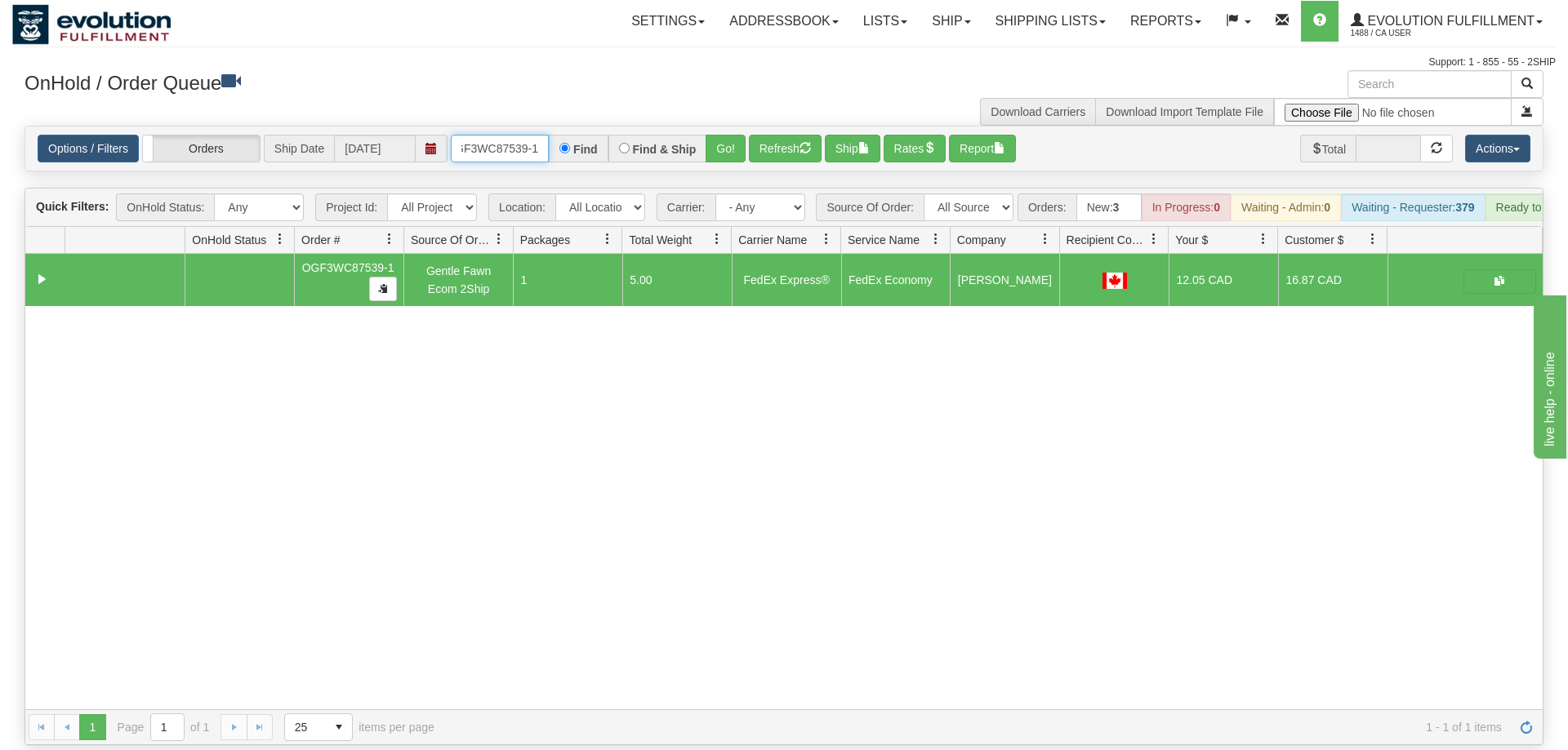
click at [524, 135] on input "OGF3WC87539-1" at bounding box center [499, 148] width 98 height 28
click at [518, 135] on input "OGF3WC87539-1" at bounding box center [499, 148] width 98 height 28
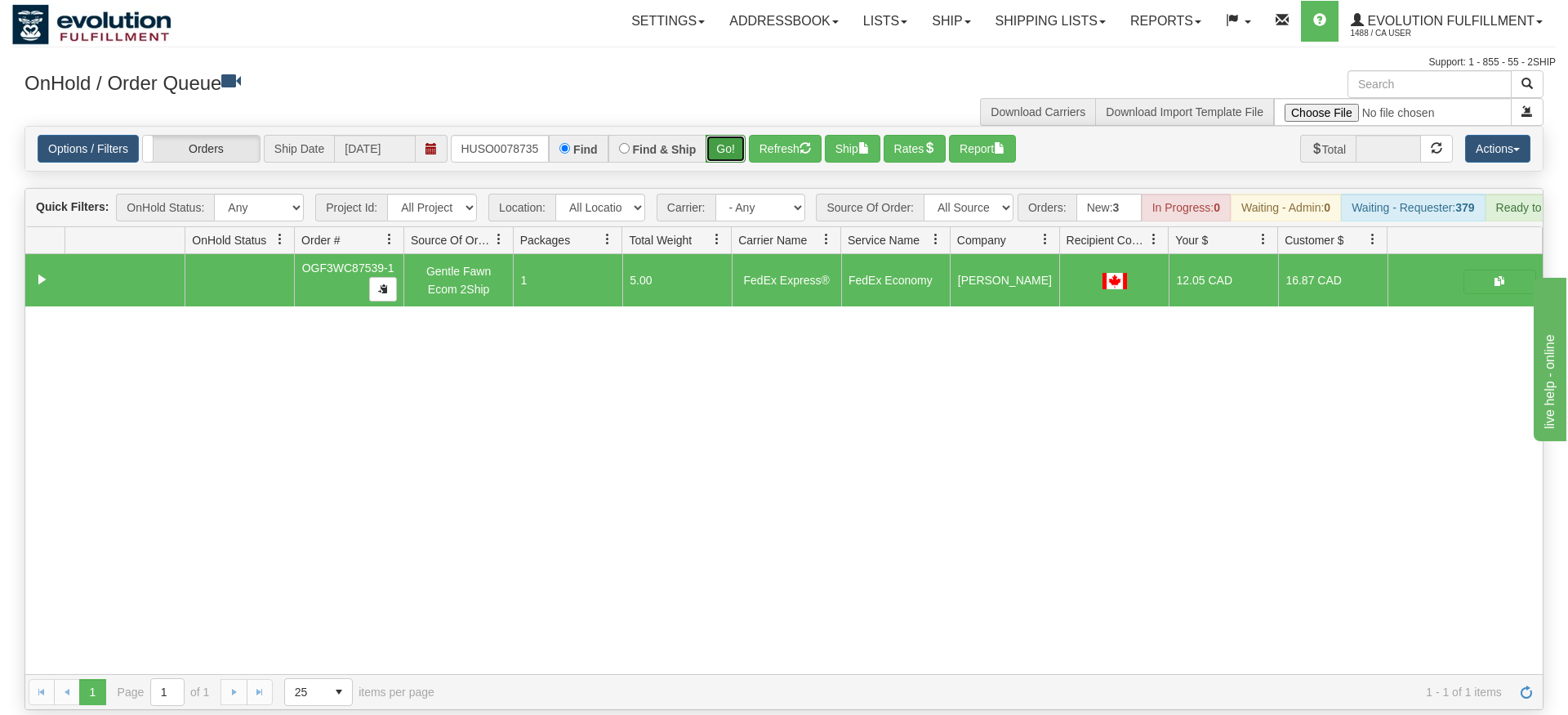
click at [712, 159] on div "Is equal to Is not equal to Contains Does not contains CAD USD EUR ZAR [PERSON_…" at bounding box center [784, 418] width 1544 height 584
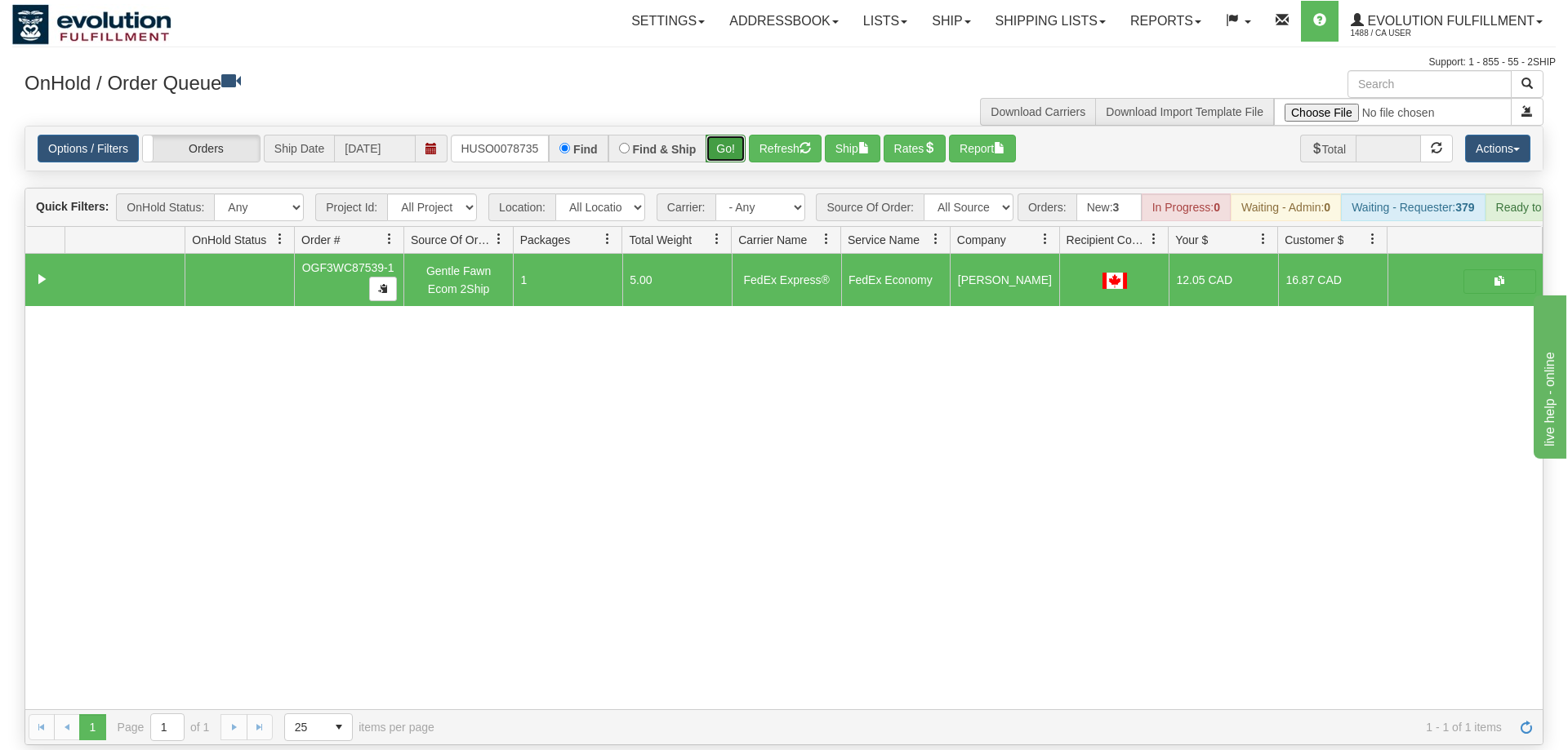
click at [725, 135] on button "Go!" at bounding box center [726, 148] width 40 height 28
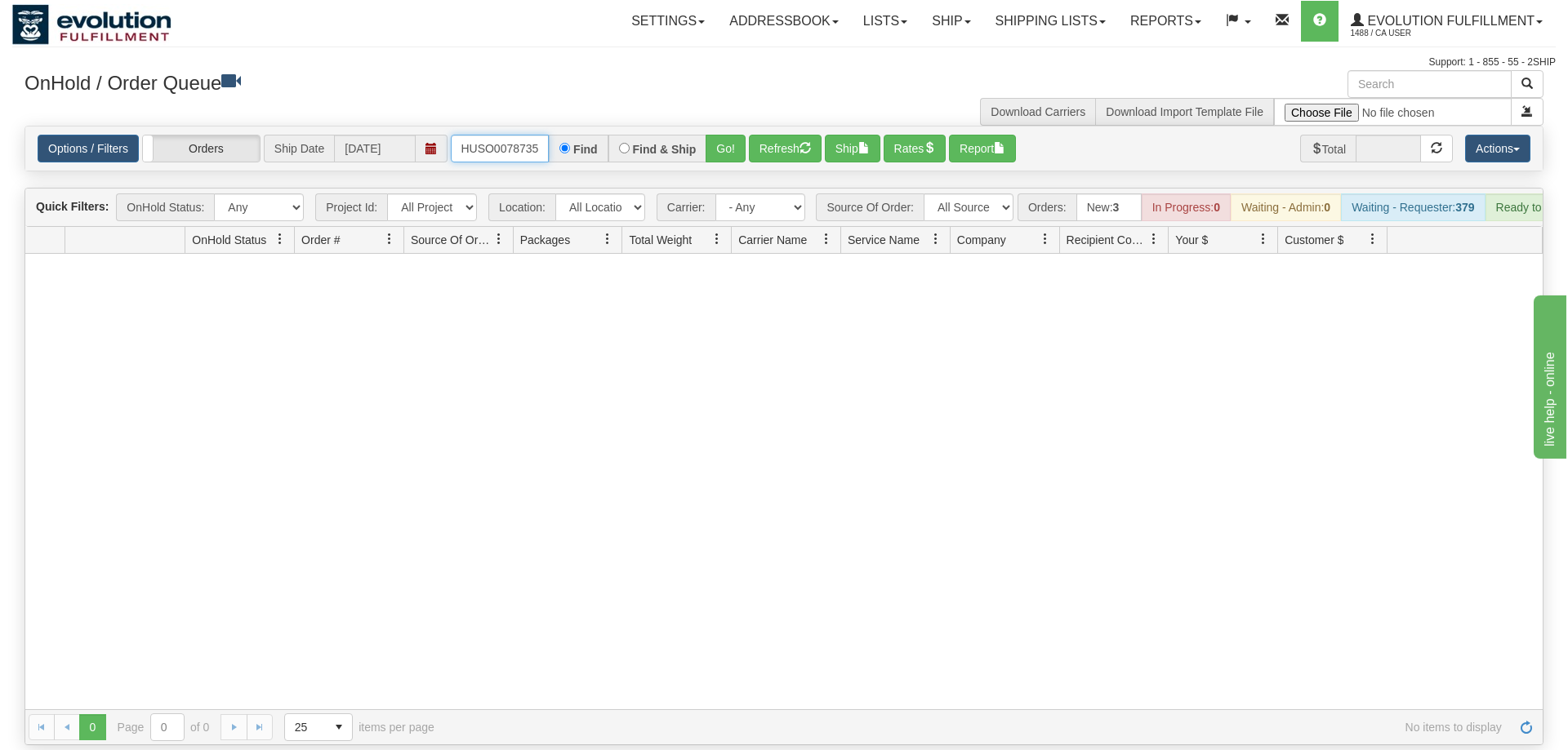
click at [478, 135] on input "OKHUSO0078735" at bounding box center [499, 148] width 98 height 28
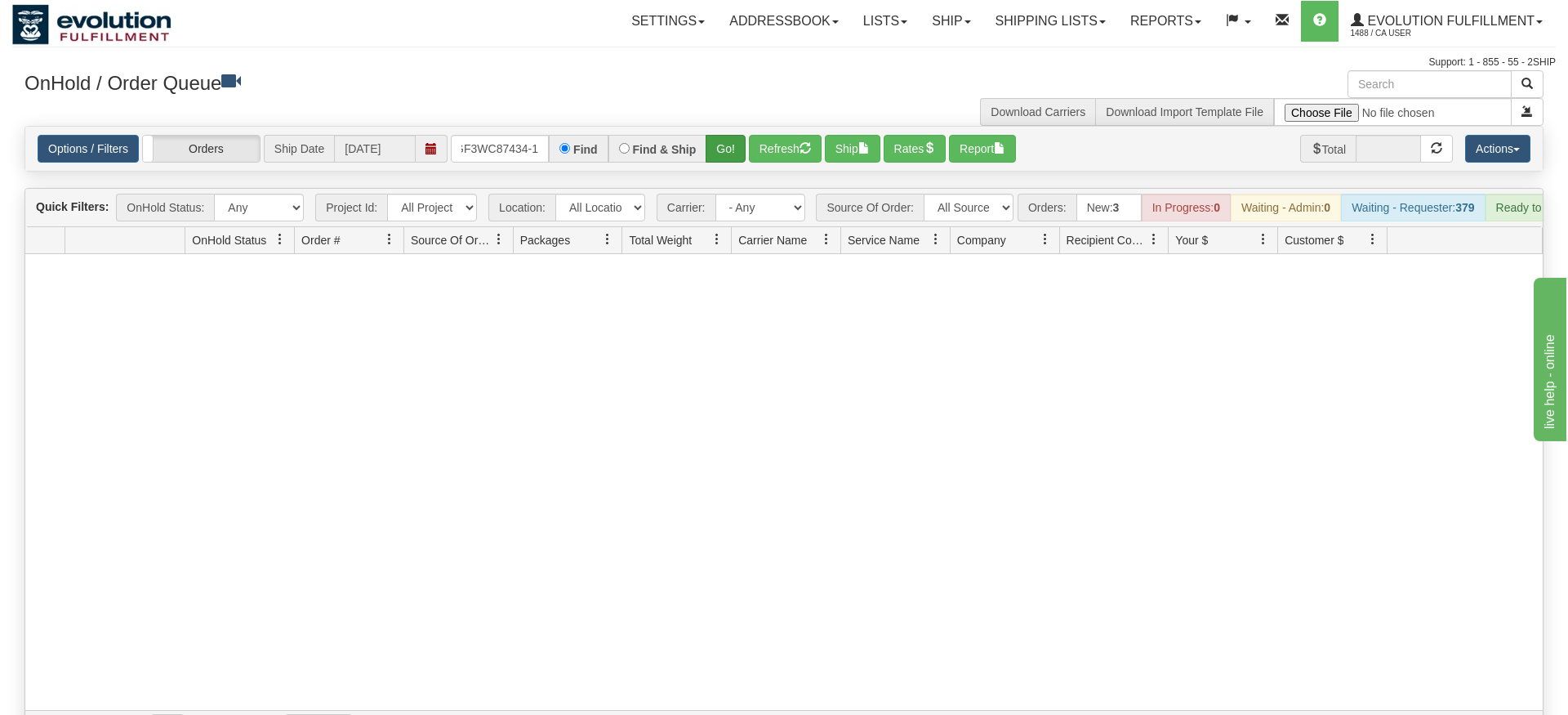
drag, startPoint x: 719, startPoint y: 108, endPoint x: 730, endPoint y: 124, distance: 19.4
click at [722, 143] on div "Options / Filters Group Shipments Orders Ship Date [DATE] OGF3WC87434-1 Find Fi…" at bounding box center [784, 149] width 1518 height 45
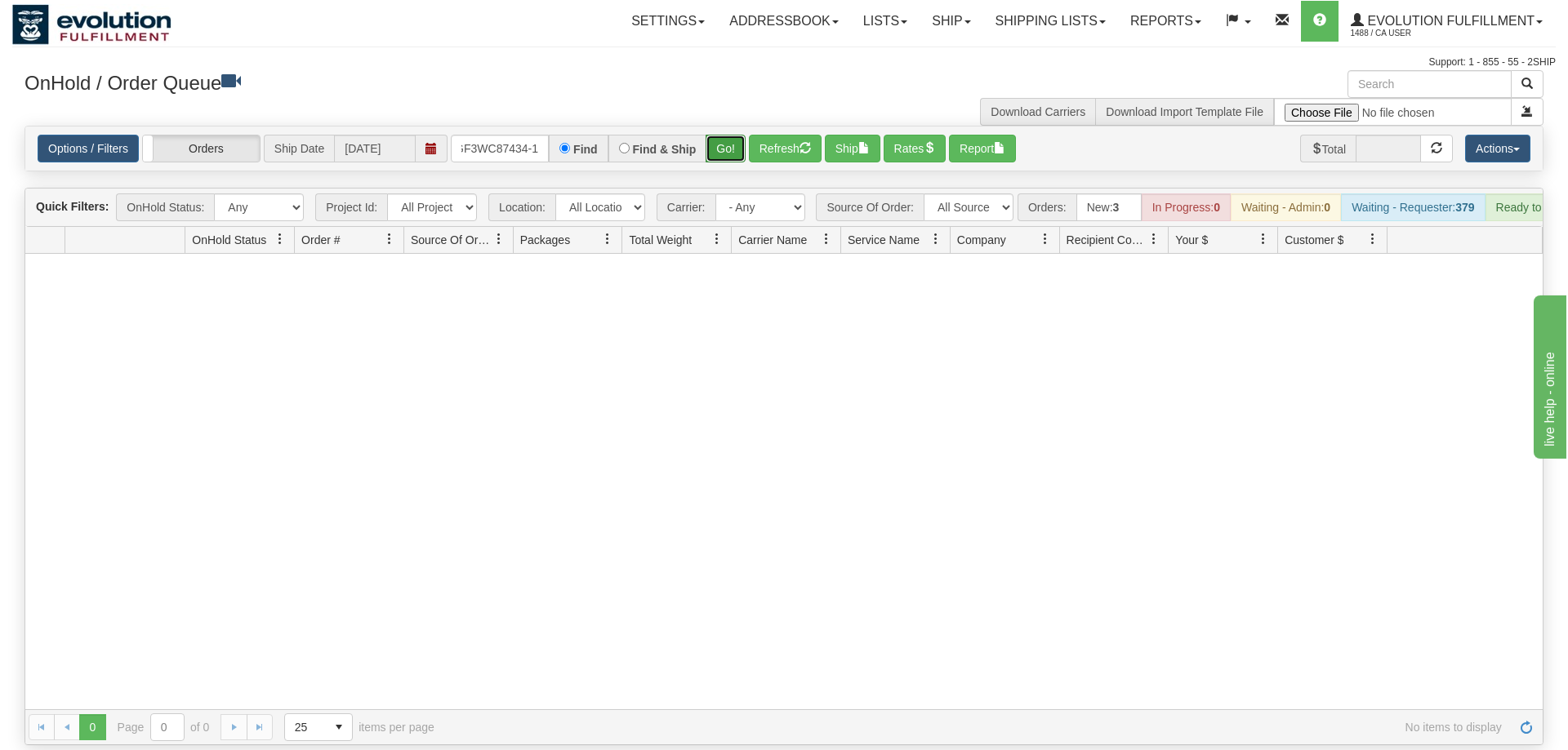
click at [730, 135] on button "Go!" at bounding box center [726, 148] width 40 height 28
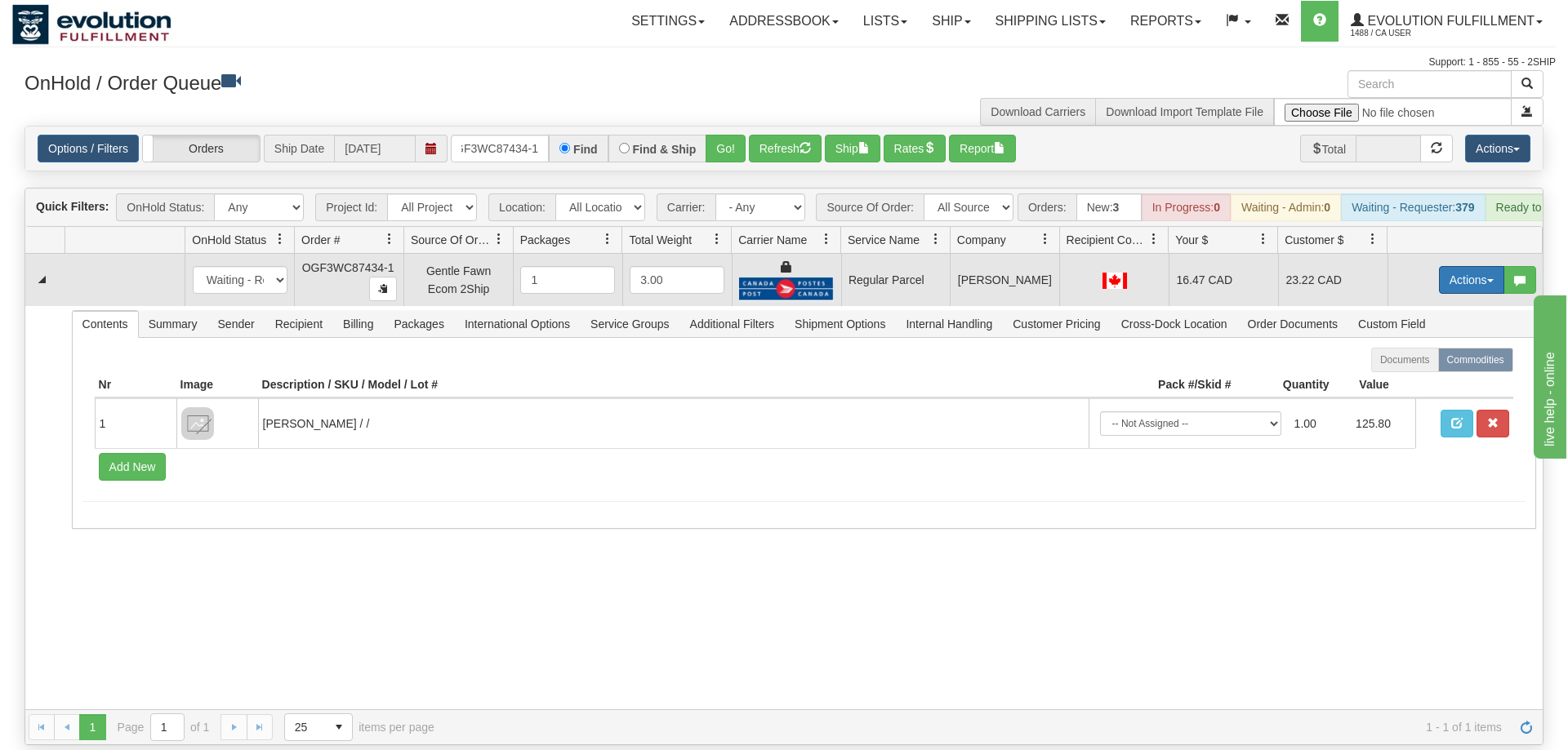
click at [1481, 266] on button "Actions" at bounding box center [1472, 280] width 65 height 28
click at [1432, 347] on span "Rate All Services" at bounding box center [1438, 353] width 98 height 13
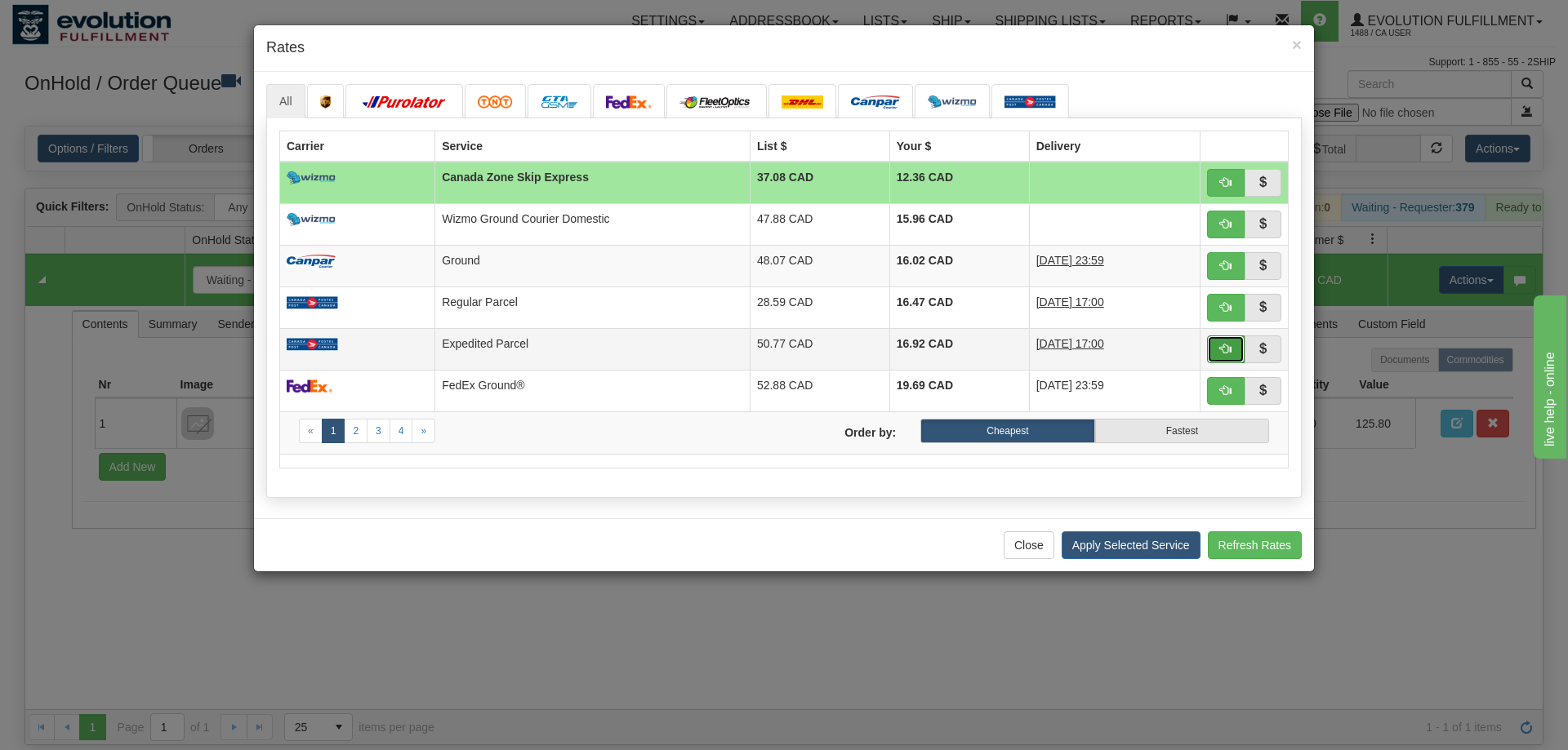
click at [1233, 351] on button "button" at bounding box center [1226, 349] width 38 height 28
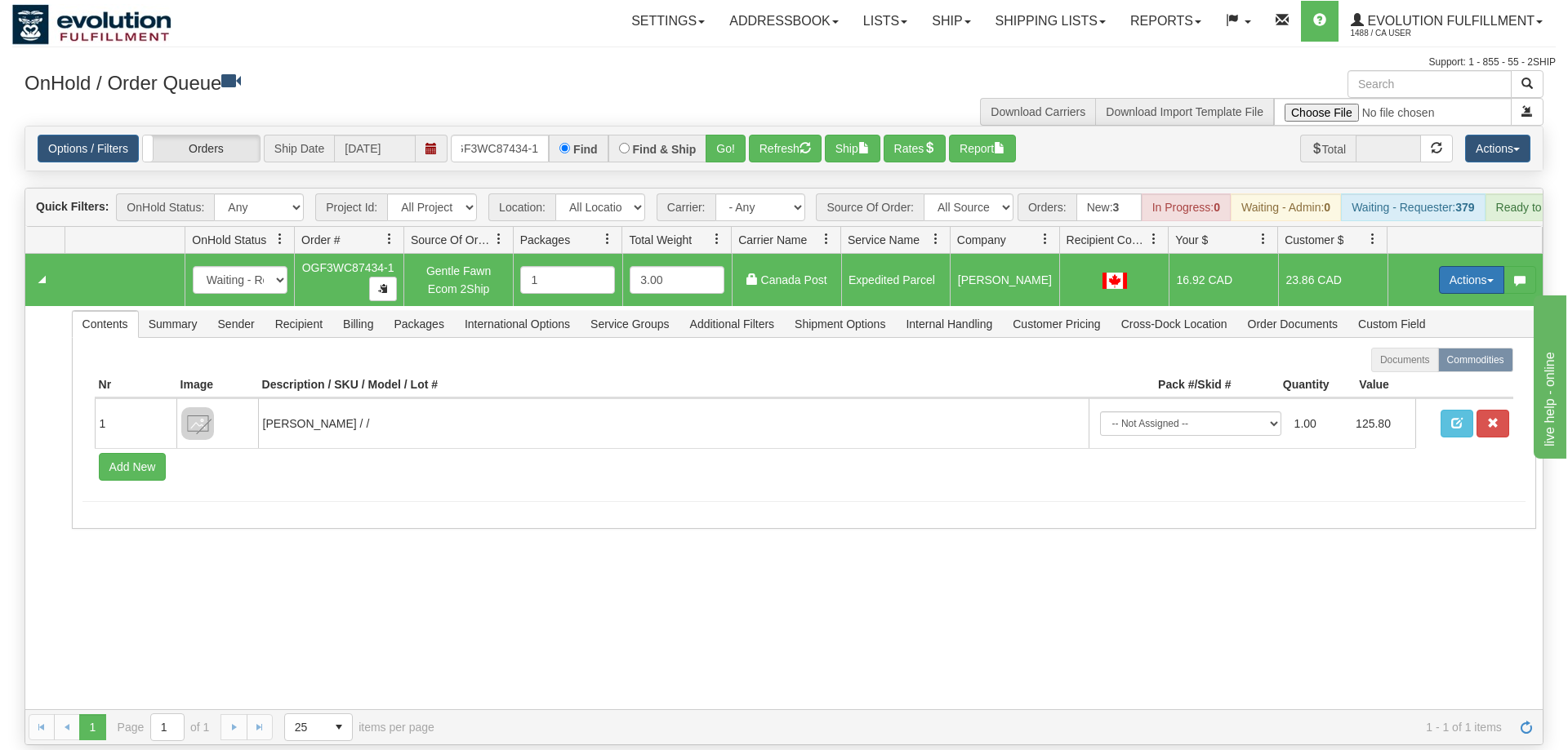
click at [1475, 266] on button "Actions" at bounding box center [1472, 280] width 65 height 28
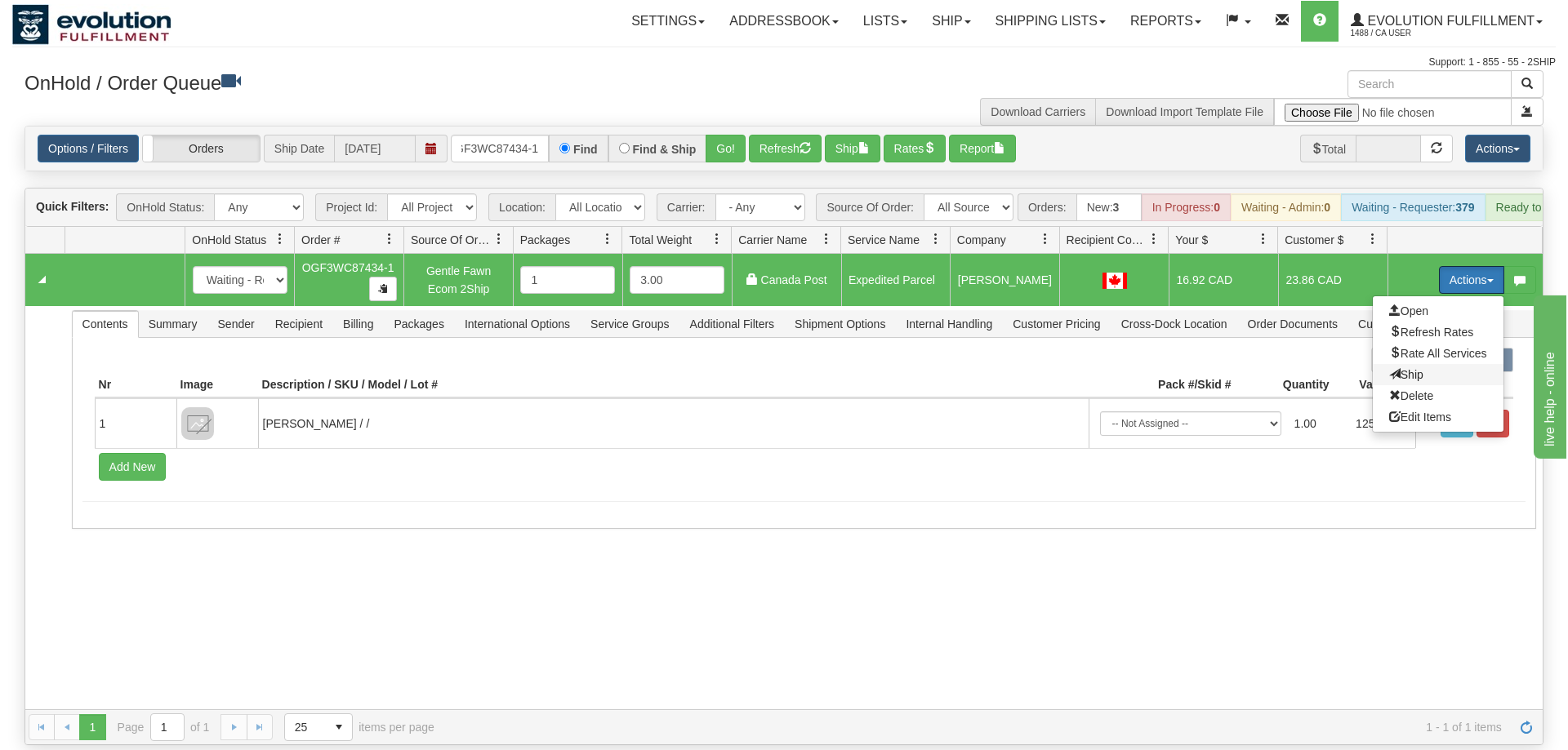
click at [1403, 368] on span "Ship" at bounding box center [1407, 374] width 35 height 13
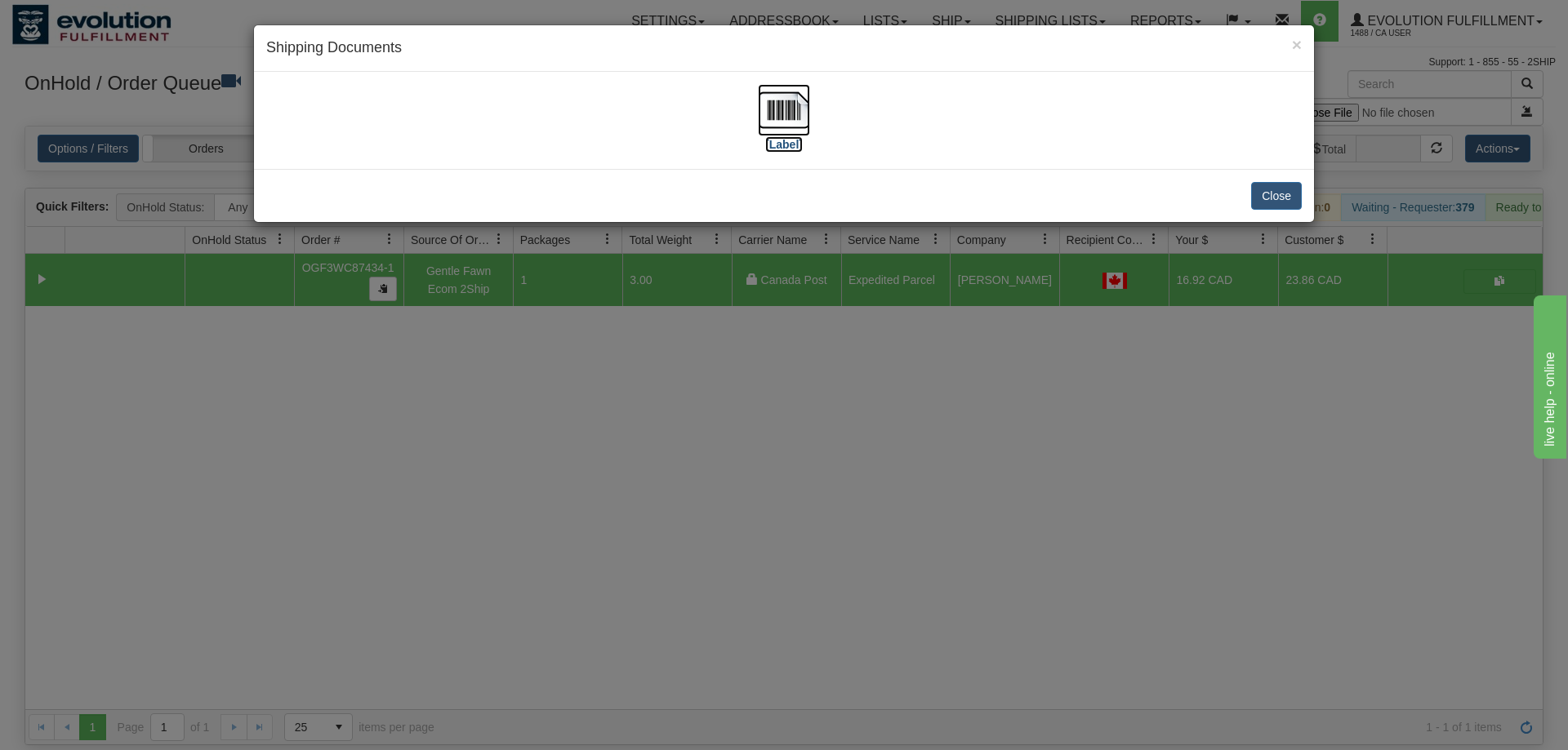
click at [788, 119] on img at bounding box center [784, 110] width 52 height 52
drag, startPoint x: 870, startPoint y: 448, endPoint x: 865, endPoint y: 432, distance: 16.8
click at [865, 432] on div "× Shipping Documents [Label] Close" at bounding box center [784, 375] width 1568 height 750
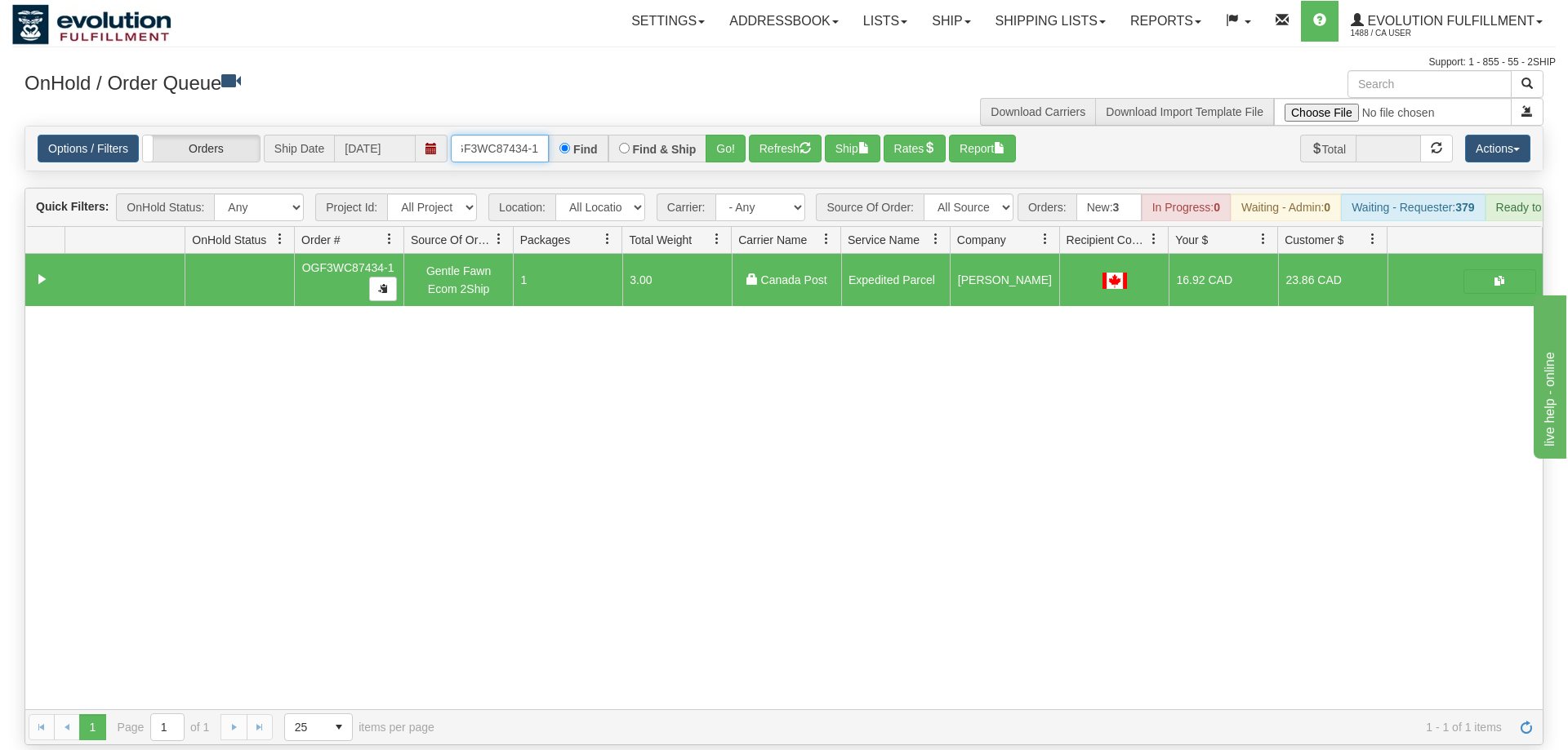
click at [506, 135] on input "OGF3WC87434-1" at bounding box center [499, 148] width 98 height 28
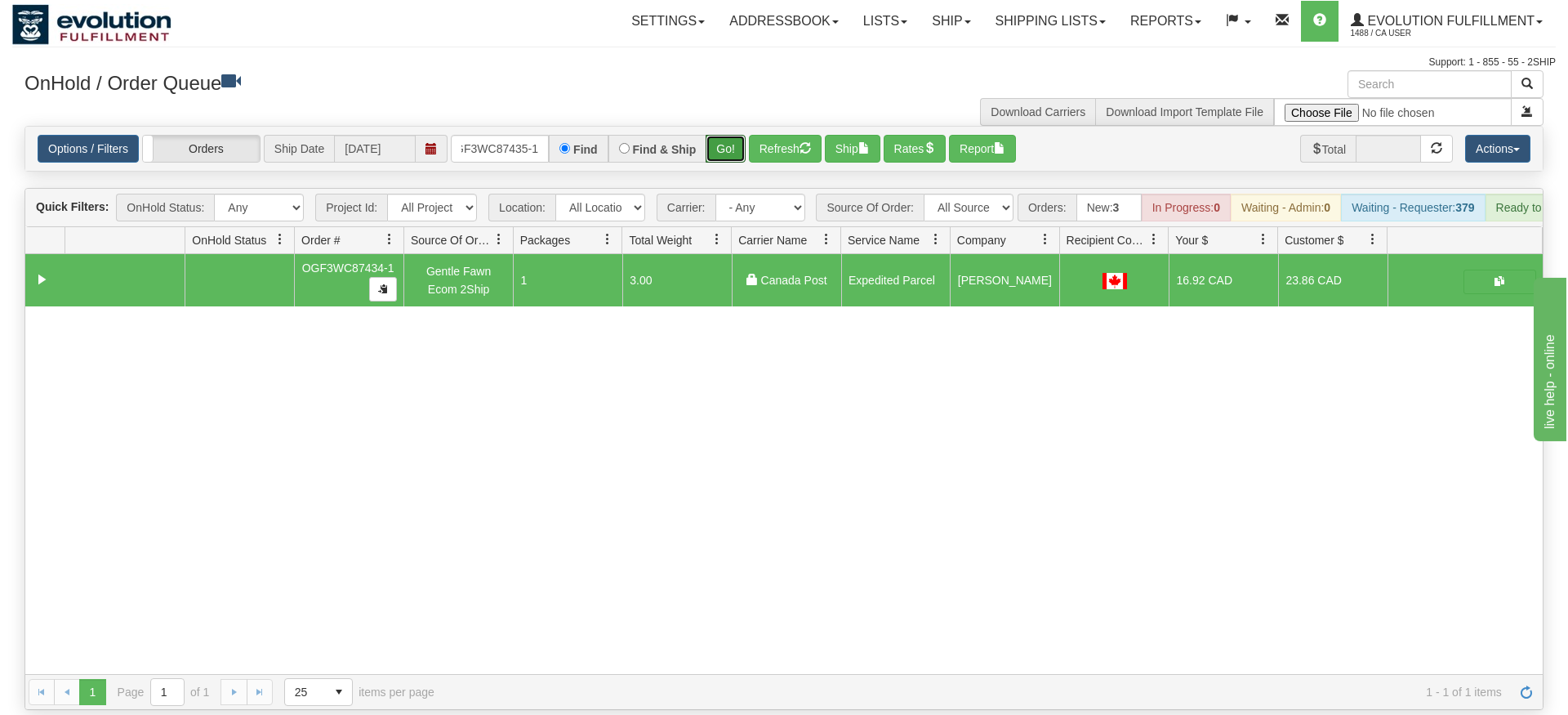
drag, startPoint x: 717, startPoint y: 118, endPoint x: 718, endPoint y: 151, distance: 33.0
click at [718, 151] on div "Is equal to Is not equal to Contains Does not contains CAD USD EUR ZAR [PERSON_…" at bounding box center [784, 418] width 1544 height 584
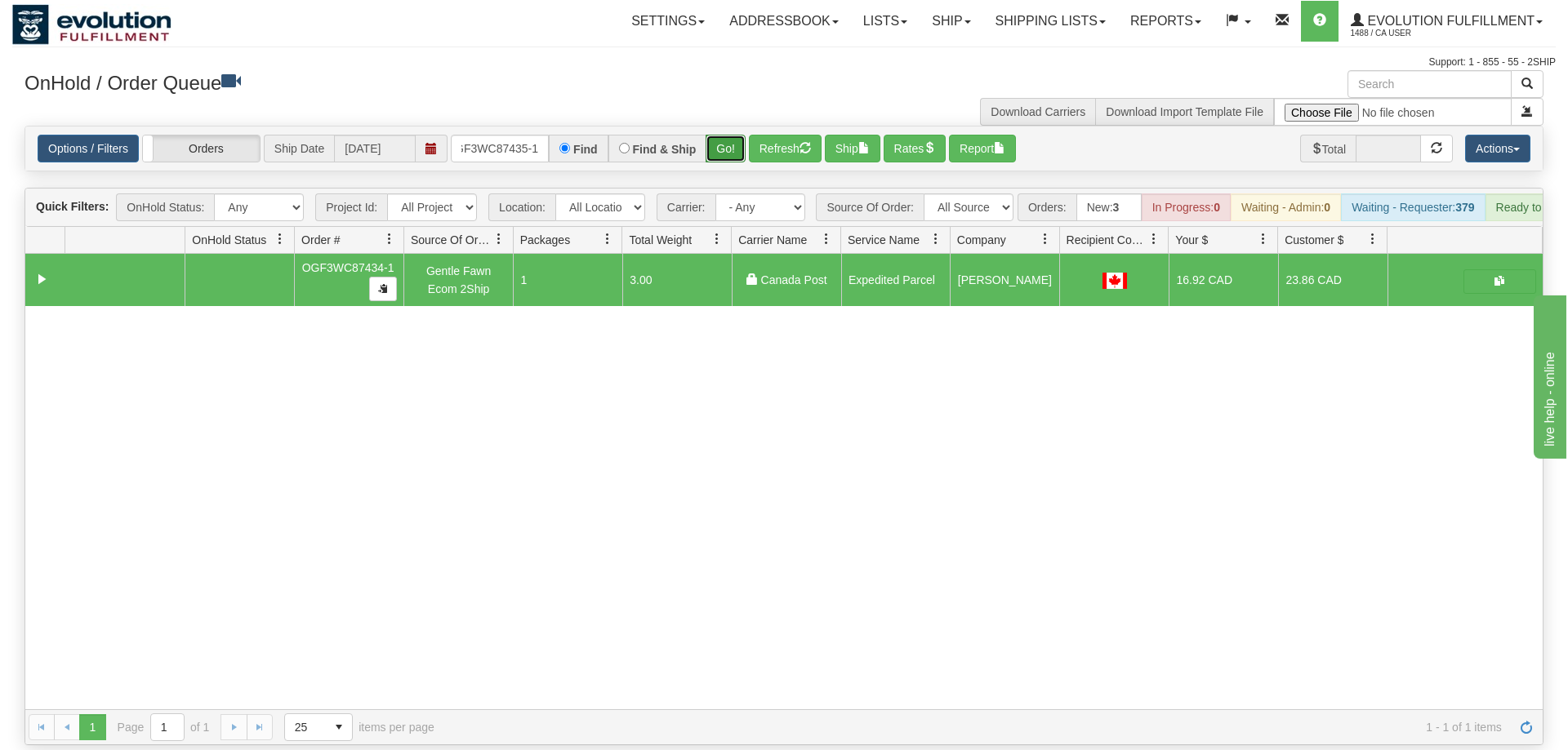
click at [735, 135] on button "Go!" at bounding box center [726, 148] width 40 height 28
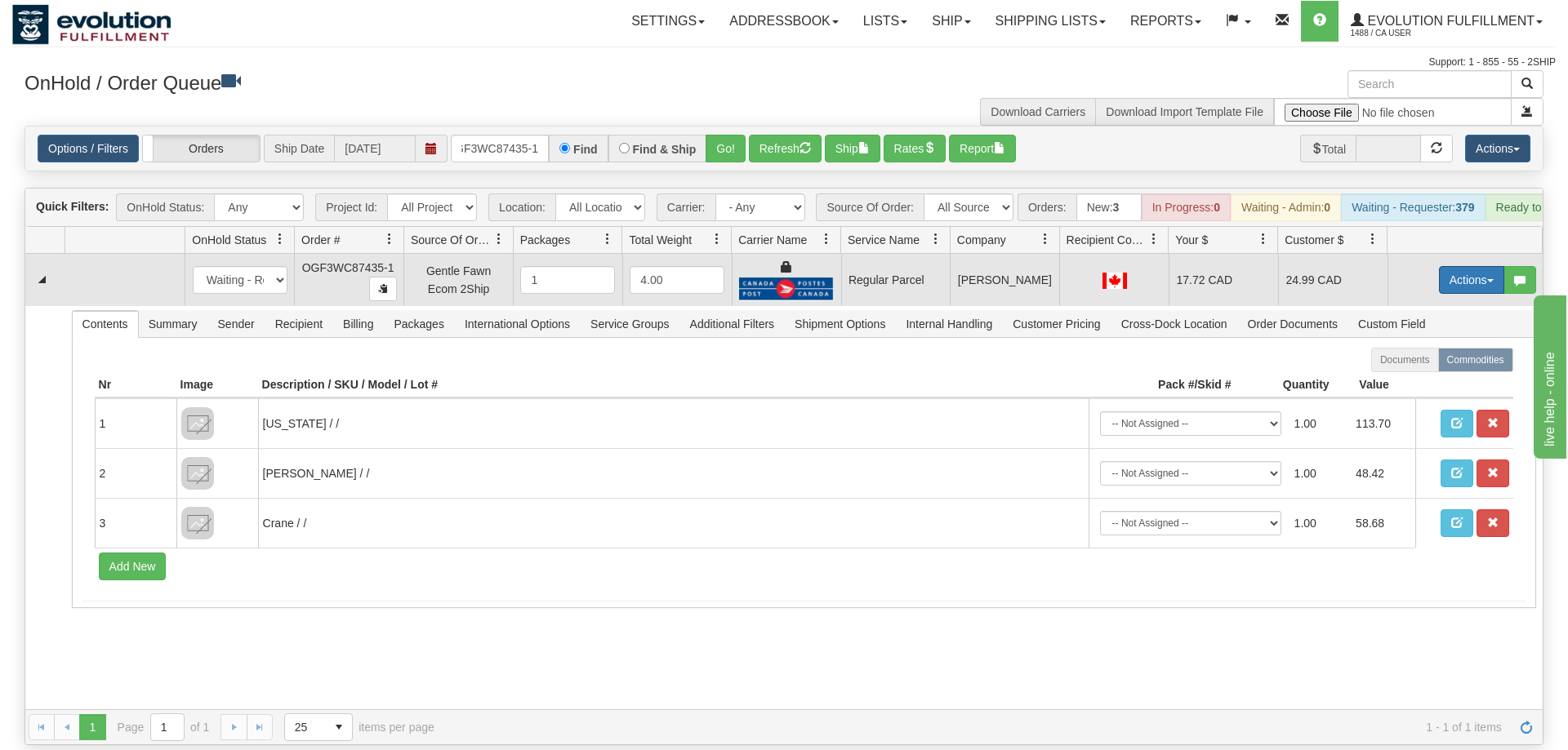
click at [1469, 266] on button "Actions" at bounding box center [1472, 280] width 65 height 28
click at [1423, 347] on span "Rate All Services" at bounding box center [1438, 353] width 98 height 13
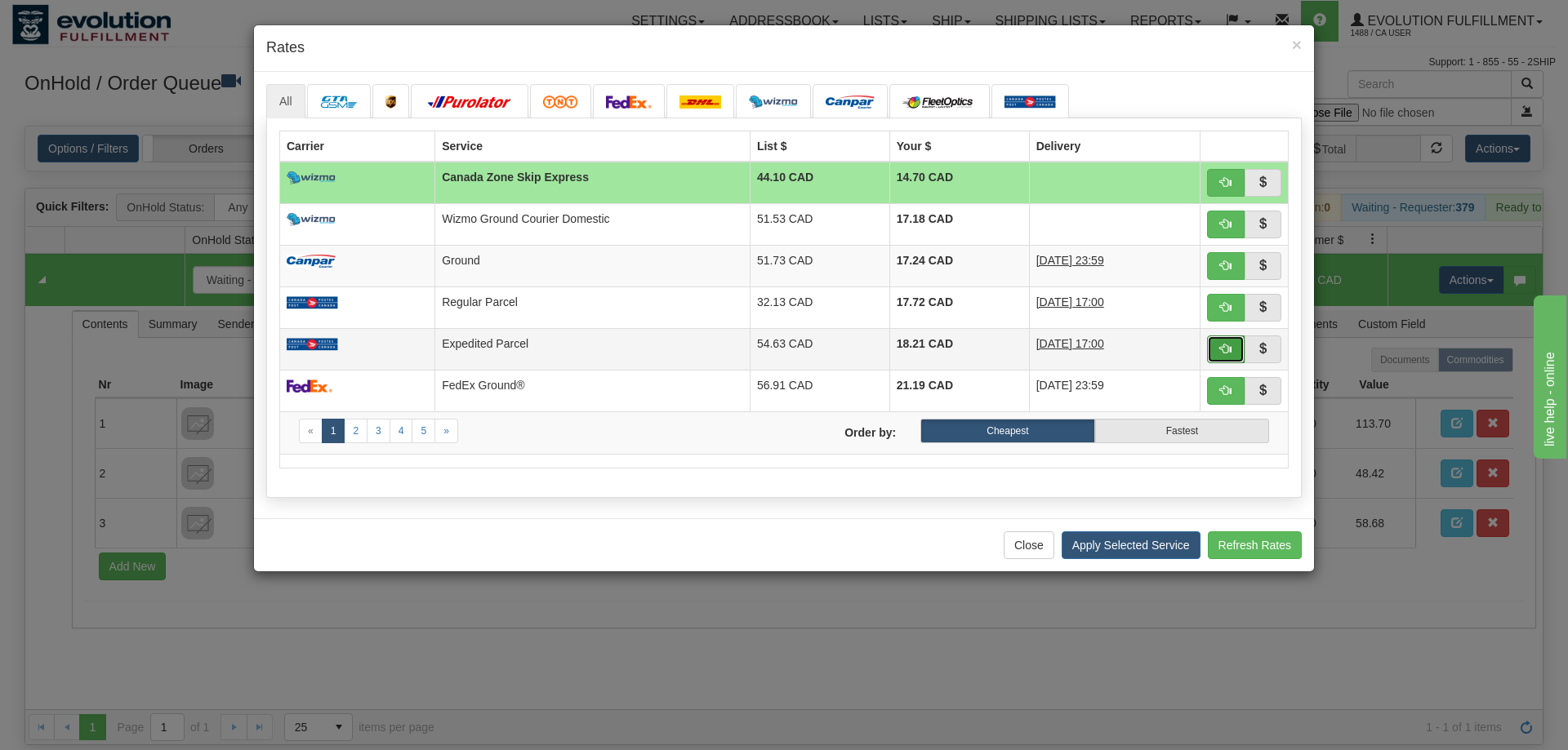
click at [1232, 348] on button "button" at bounding box center [1226, 349] width 38 height 28
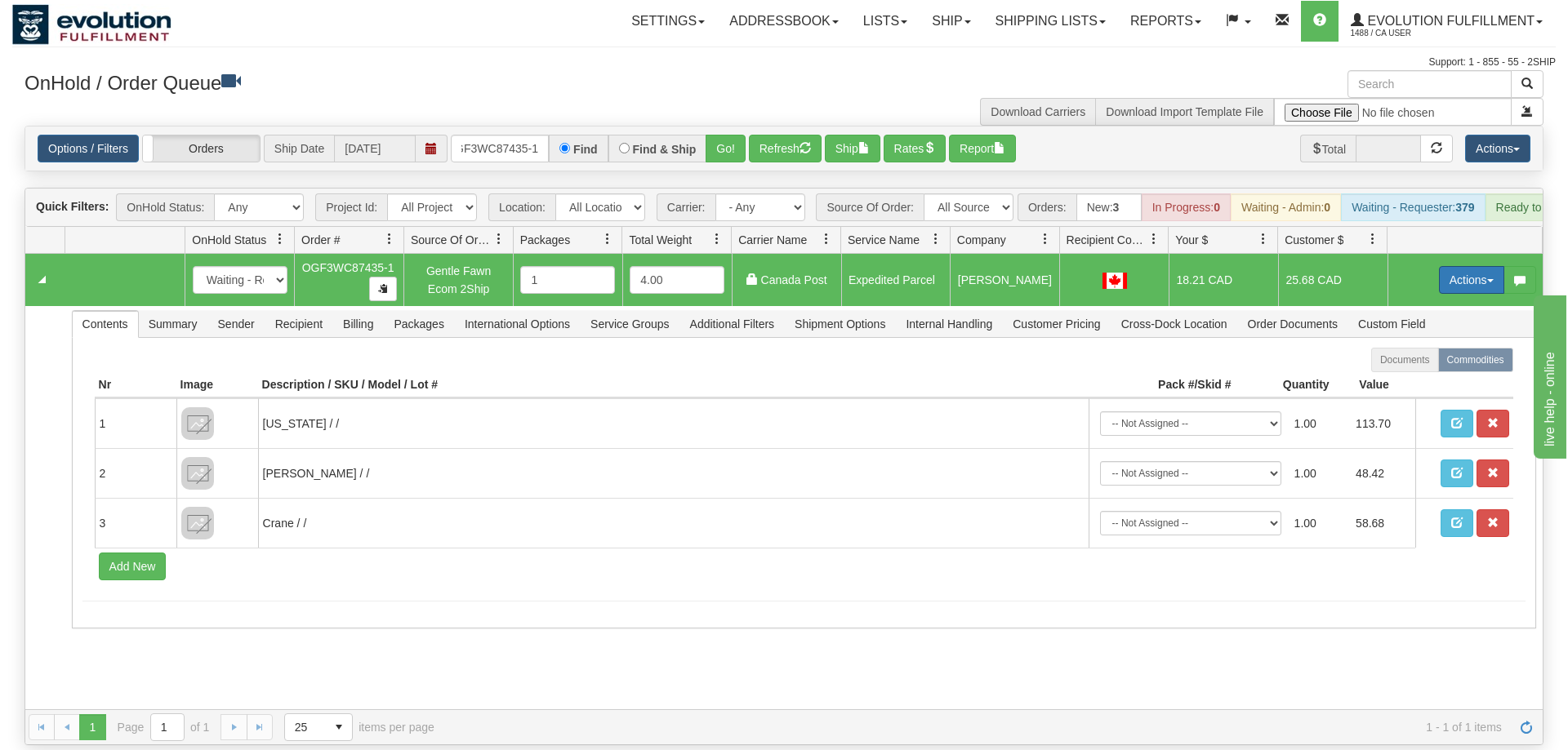
click at [1467, 266] on button "Actions" at bounding box center [1472, 280] width 65 height 28
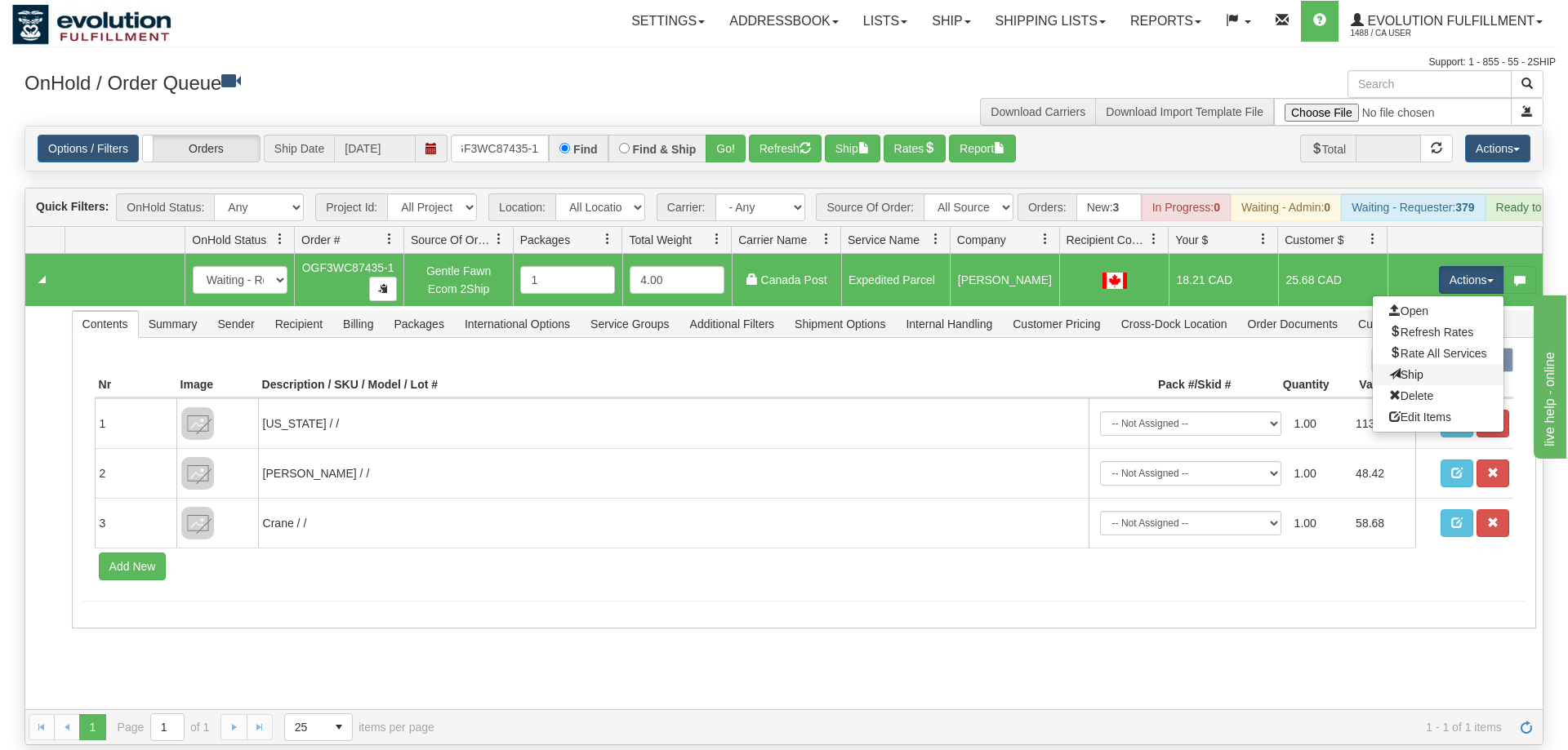
click at [1428, 364] on link "Ship" at bounding box center [1438, 374] width 131 height 21
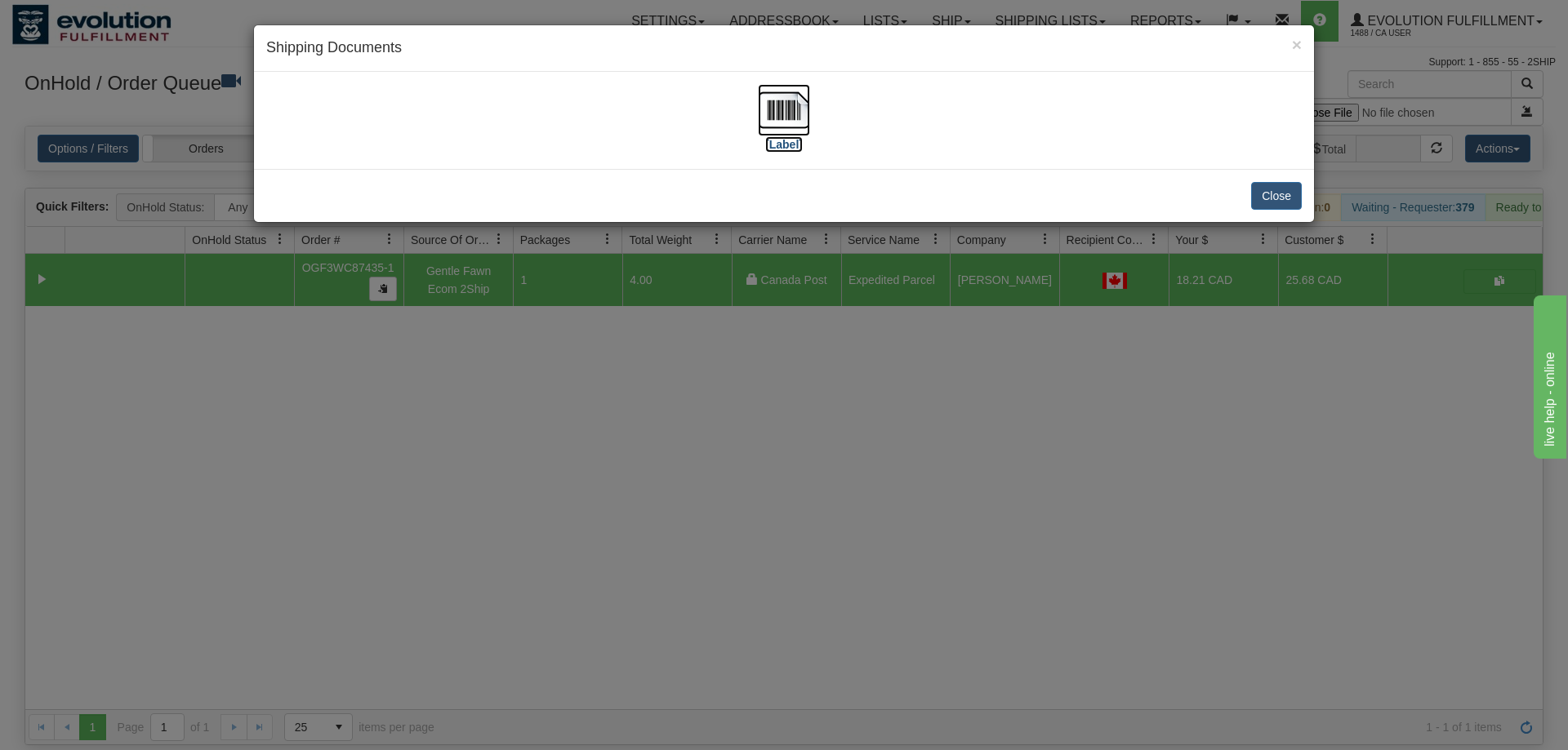
click at [795, 133] on img at bounding box center [784, 110] width 52 height 52
drag, startPoint x: 812, startPoint y: 439, endPoint x: 336, endPoint y: 0, distance: 647.5
click at [800, 406] on div "× Shipping Documents [Label] Close" at bounding box center [784, 375] width 1568 height 750
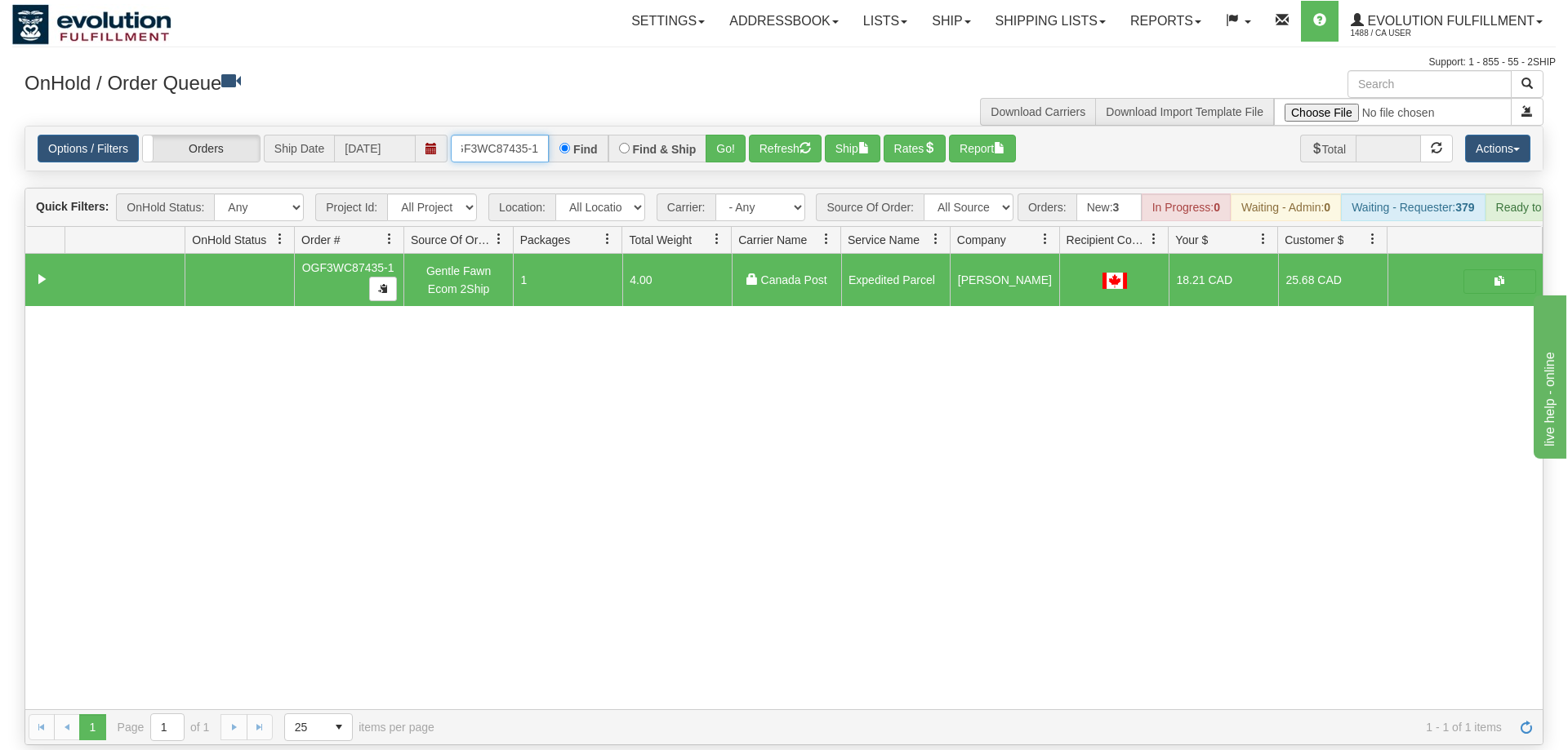
click at [517, 135] on input "OGF3WC87435-1" at bounding box center [499, 148] width 98 height 28
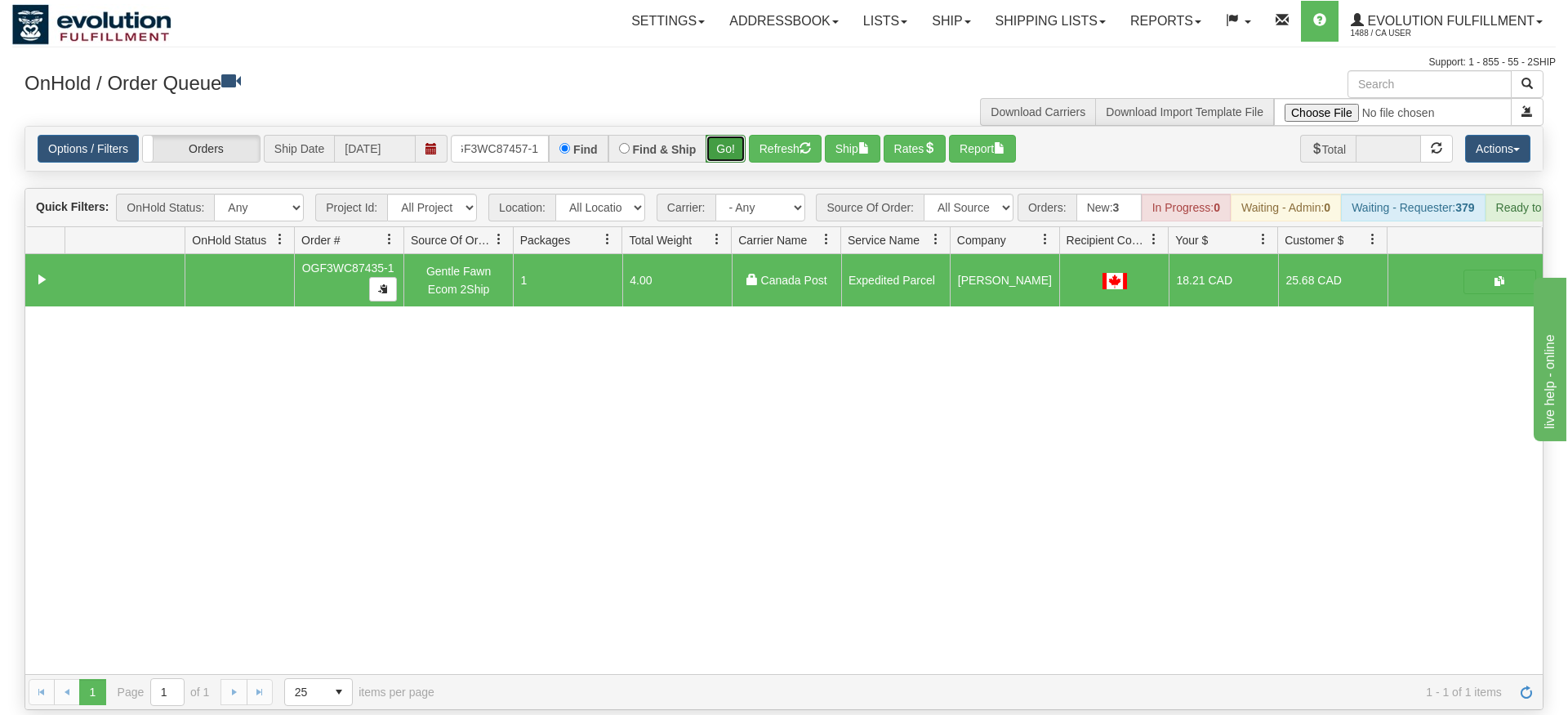
drag, startPoint x: 736, startPoint y: 112, endPoint x: 739, endPoint y: 134, distance: 22.2
click at [738, 147] on div "Options / Filters Group Shipments Orders Ship Date [DATE] OGF3WC87457-1 Find Fi…" at bounding box center [784, 149] width 1518 height 45
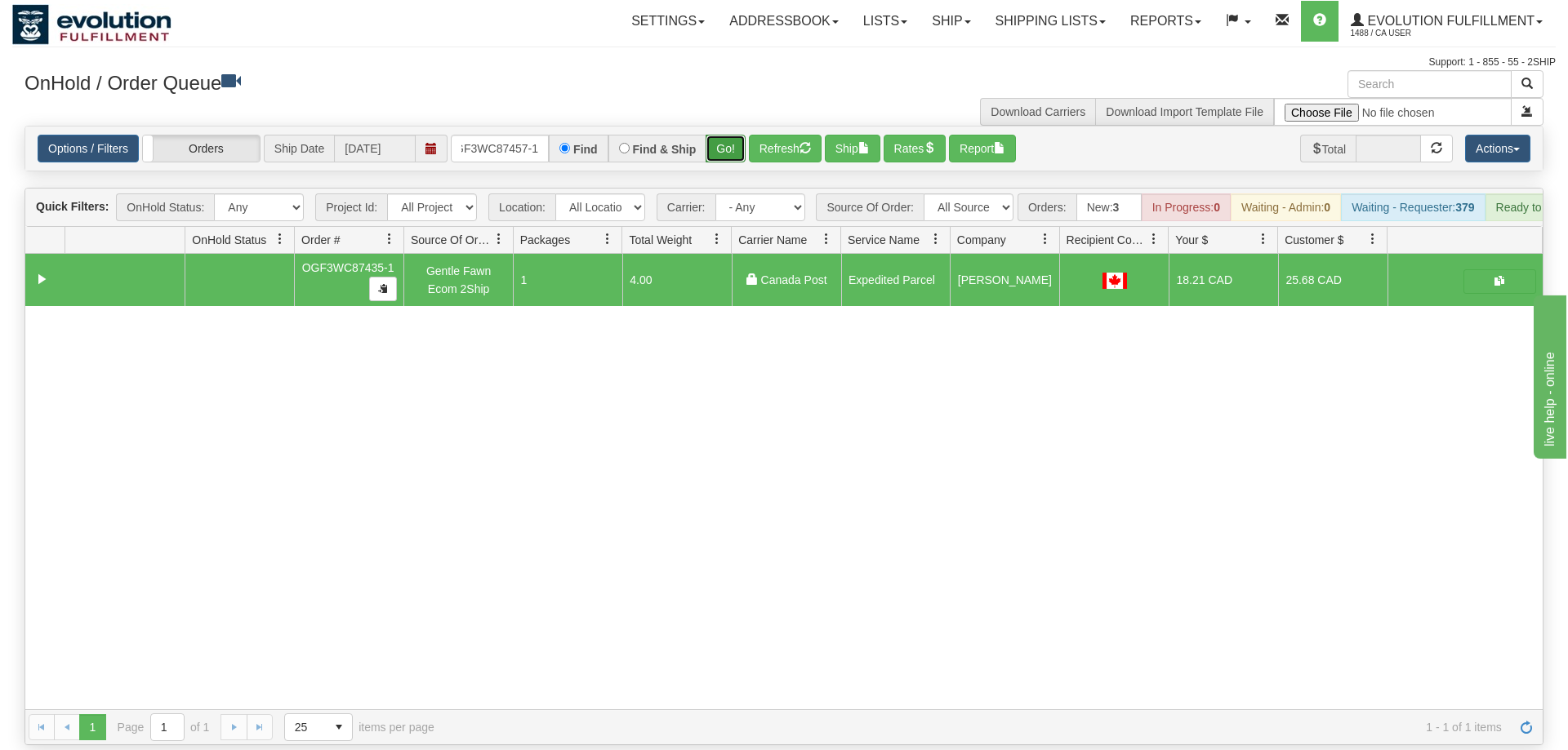
click at [739, 135] on button "Go!" at bounding box center [726, 148] width 40 height 28
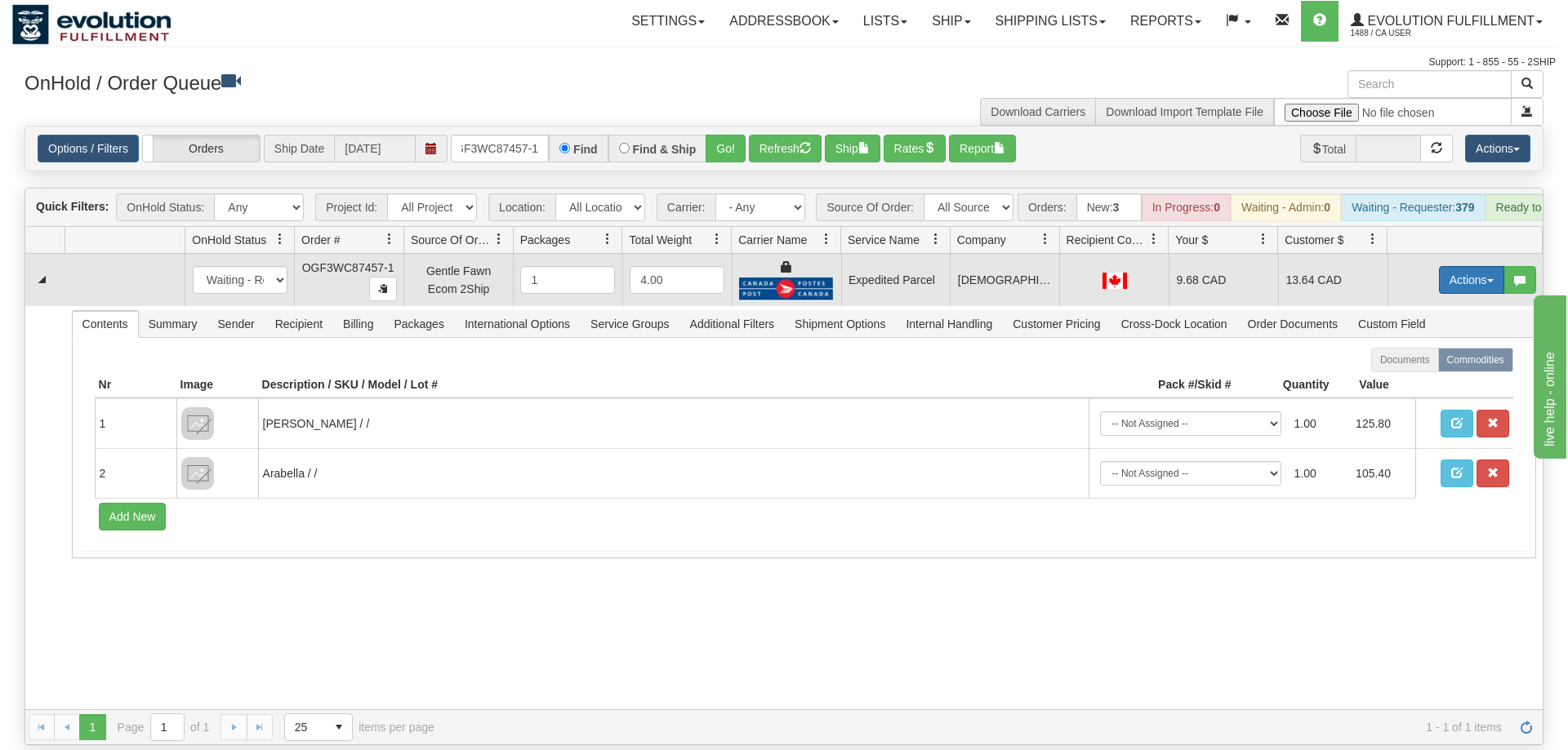
click at [1474, 266] on button "Actions" at bounding box center [1472, 280] width 65 height 28
click at [1410, 368] on span "Ship" at bounding box center [1407, 374] width 35 height 13
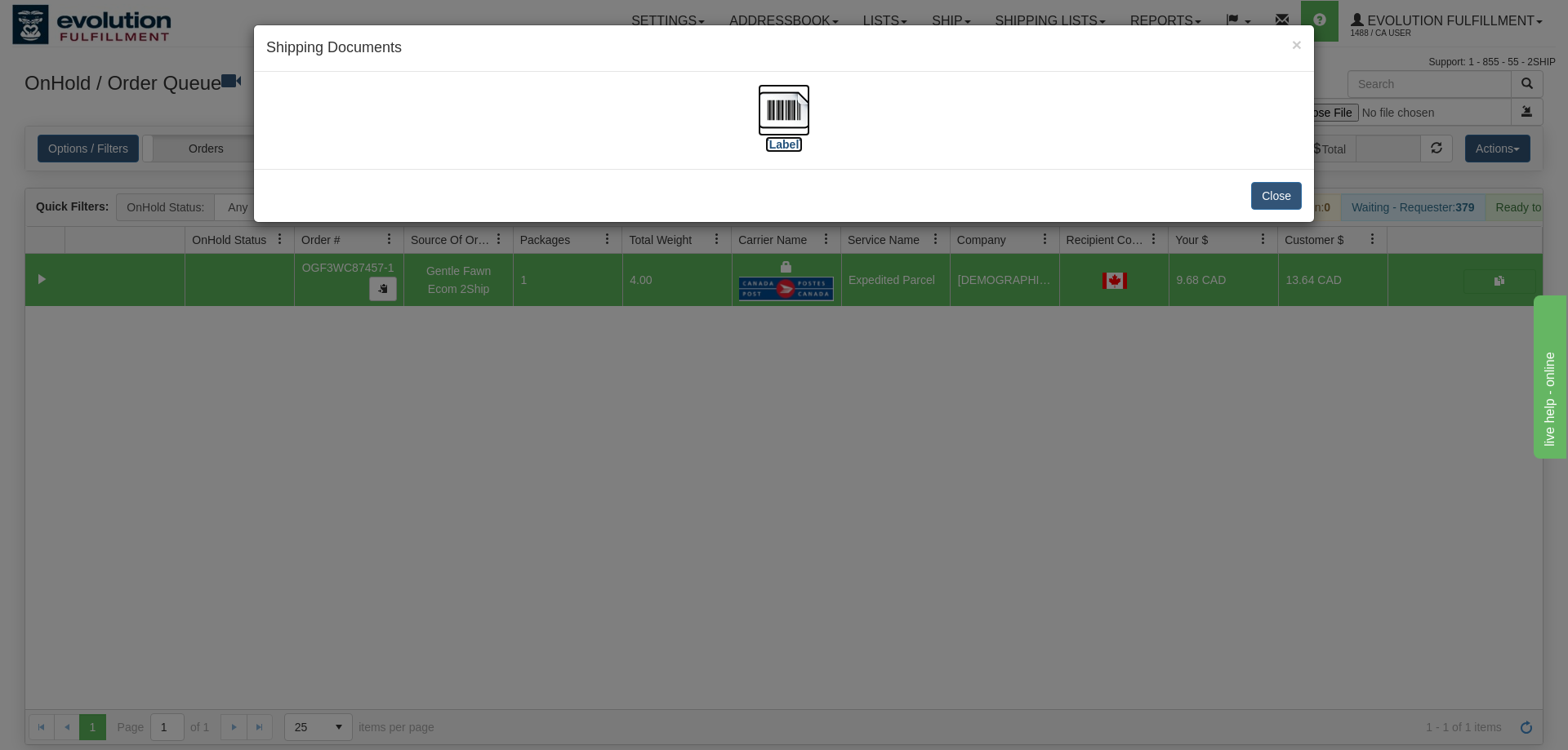
click at [771, 108] on img at bounding box center [784, 110] width 52 height 52
drag, startPoint x: 1106, startPoint y: 379, endPoint x: 1099, endPoint y: 370, distance: 11.4
click at [1099, 370] on div "× Shipping Documents [Label] Close" at bounding box center [784, 375] width 1568 height 750
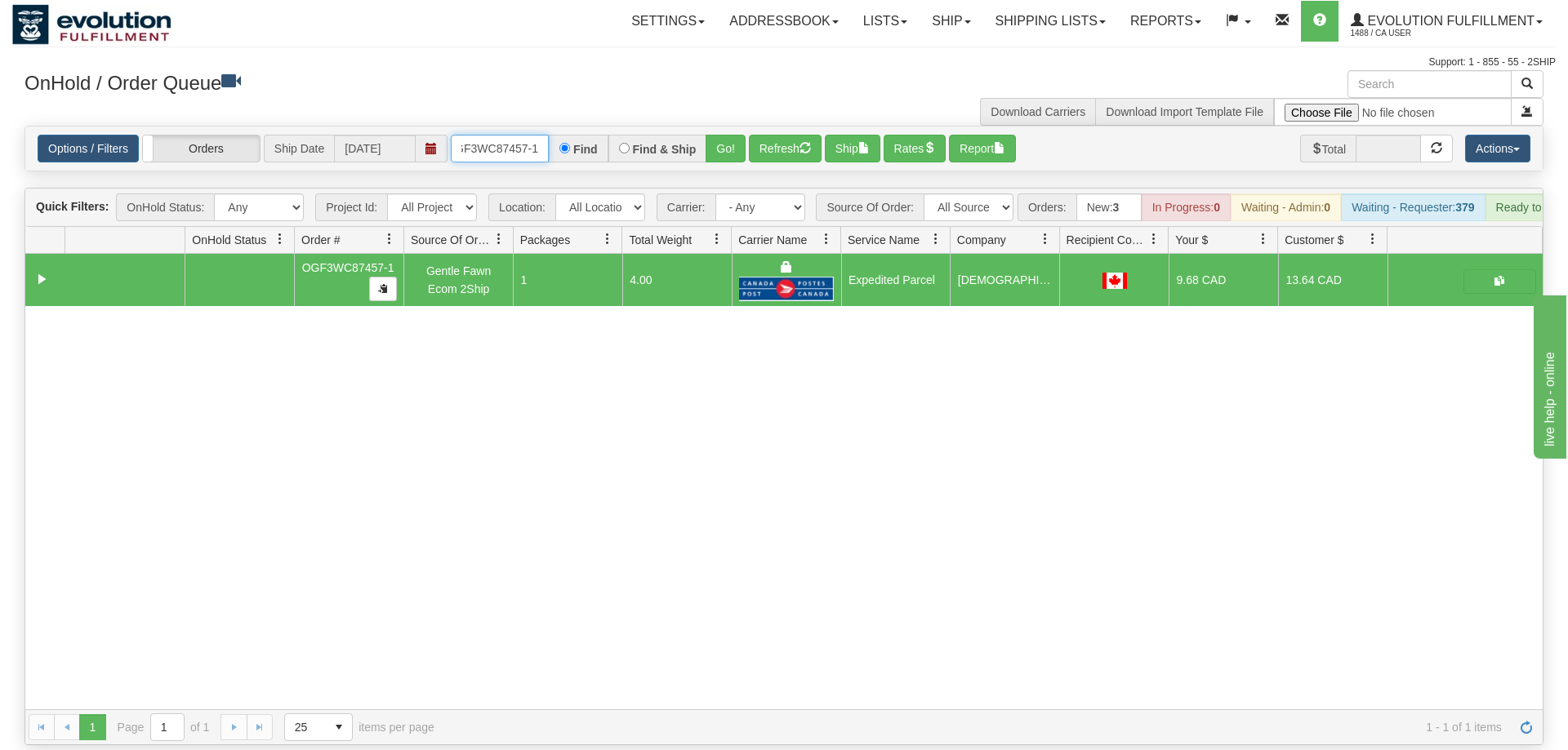
click at [522, 135] on input "OGF3WC87457-1" at bounding box center [499, 148] width 98 height 28
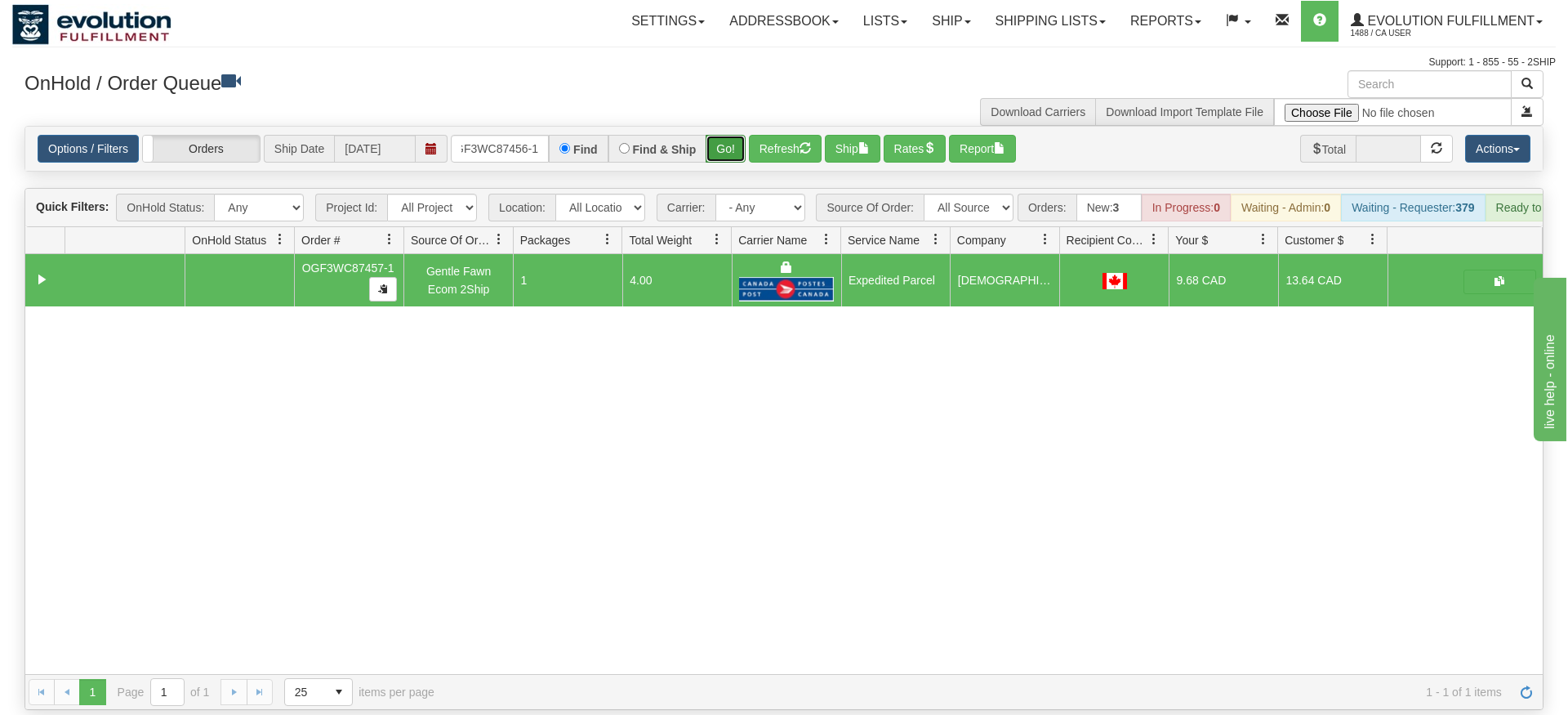
click at [732, 151] on div "Is equal to Is not equal to Contains Does not contains CAD USD EUR ZAR [PERSON_…" at bounding box center [784, 418] width 1544 height 584
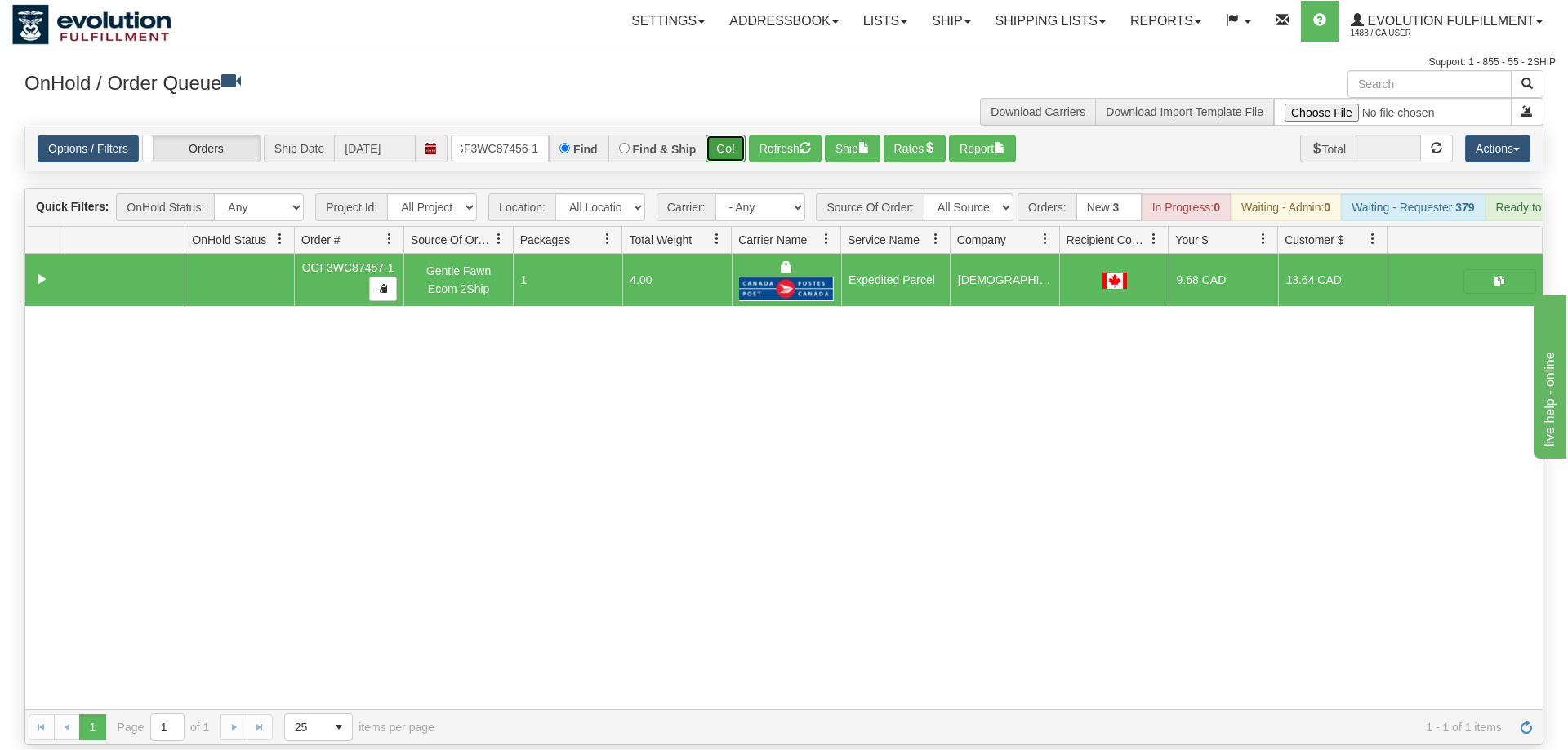
click at [732, 135] on button "Go!" at bounding box center [726, 148] width 40 height 28
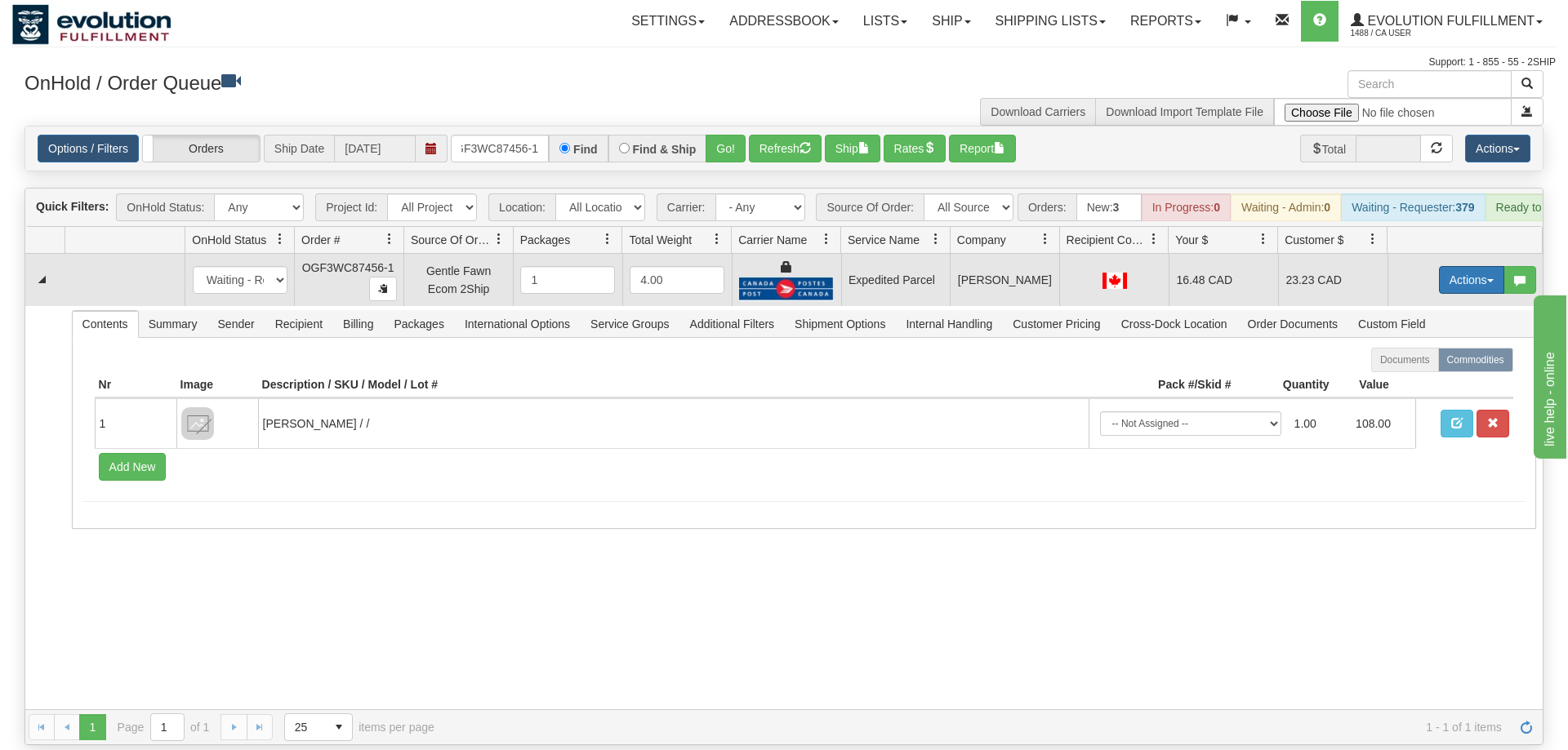
click at [1453, 267] on button "Actions" at bounding box center [1472, 280] width 65 height 28
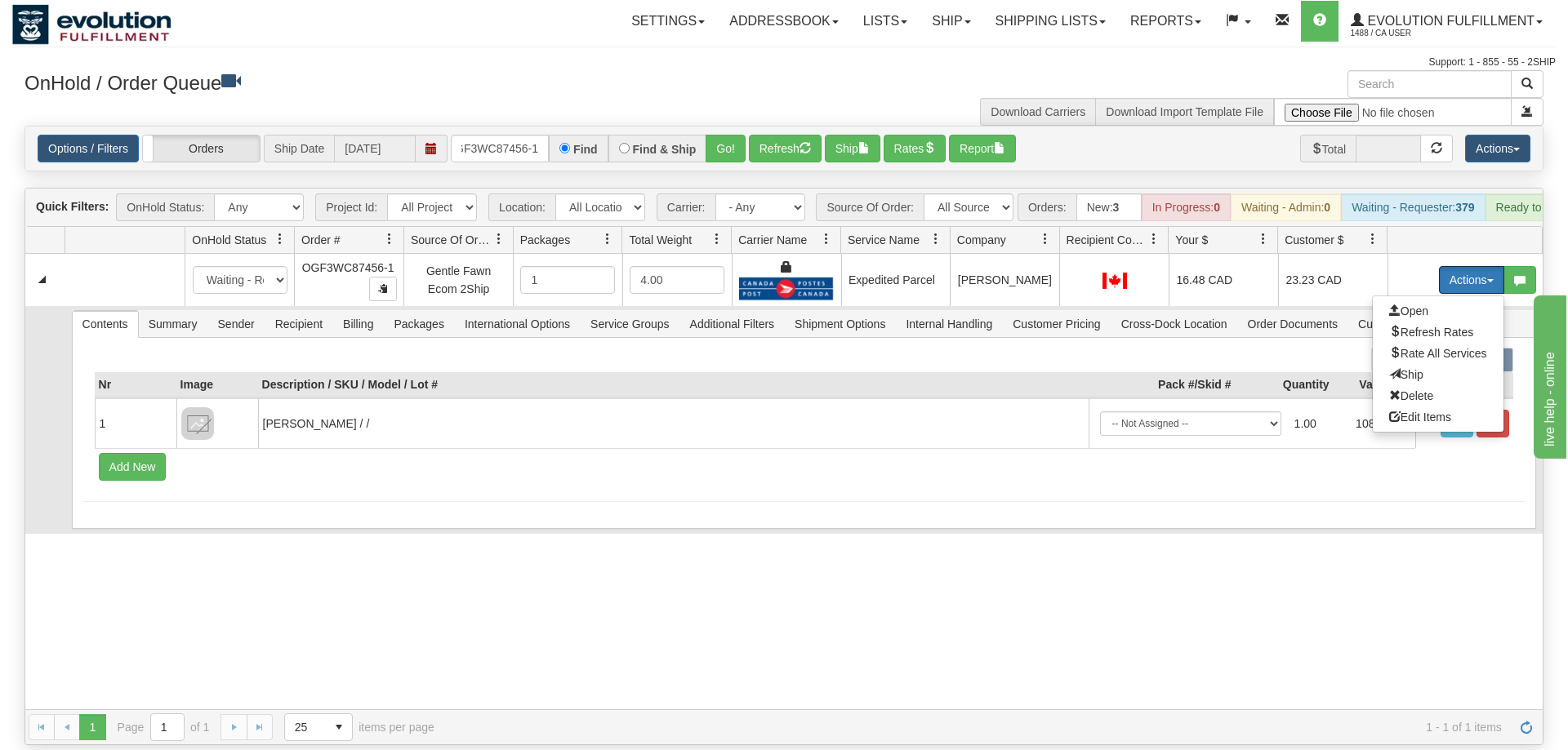
click at [1417, 368] on span "Ship" at bounding box center [1407, 374] width 35 height 13
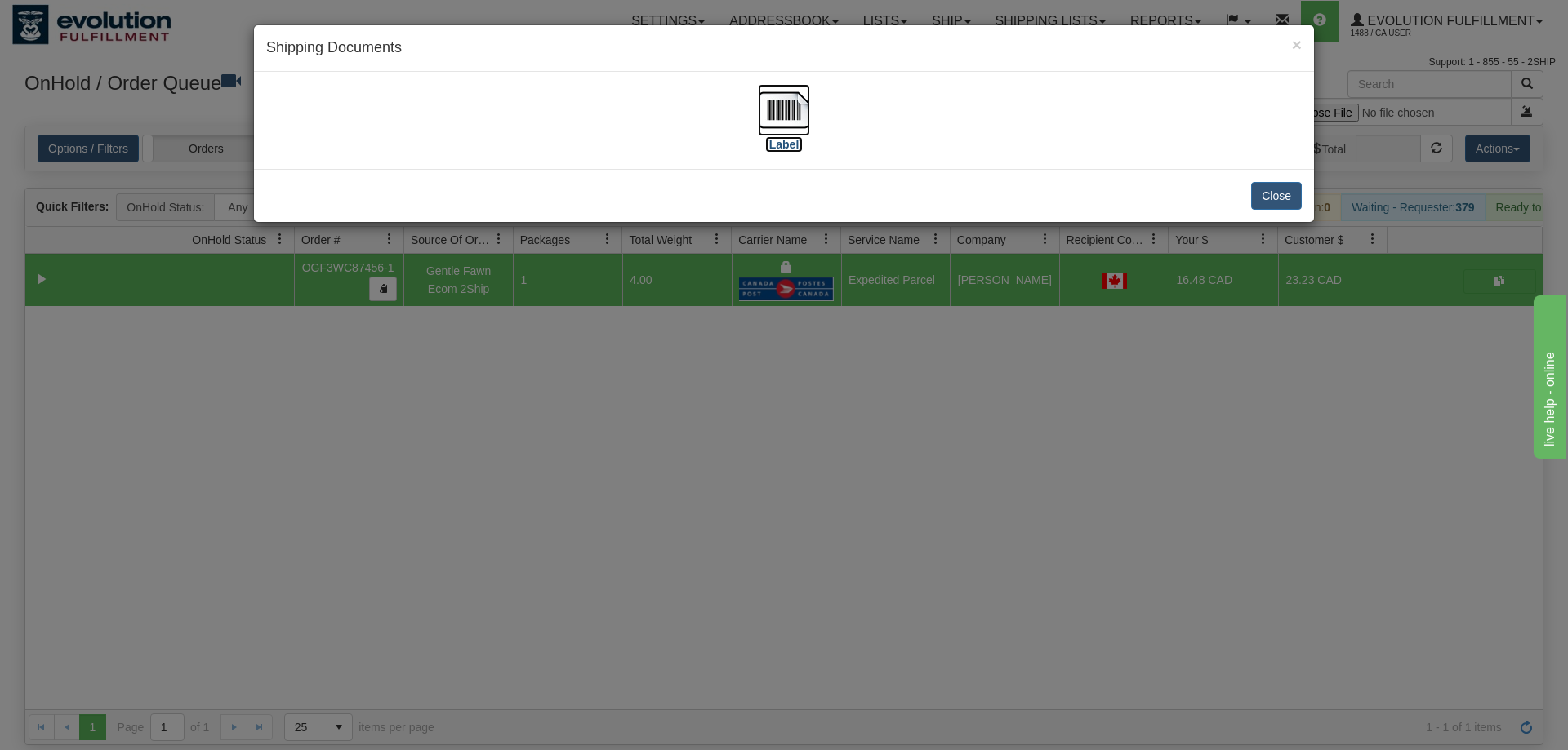
click at [801, 119] on img at bounding box center [784, 110] width 52 height 52
drag, startPoint x: 764, startPoint y: 463, endPoint x: 756, endPoint y: 440, distance: 24.4
click at [756, 440] on div "× Shipping Documents [Label] Close" at bounding box center [784, 375] width 1568 height 750
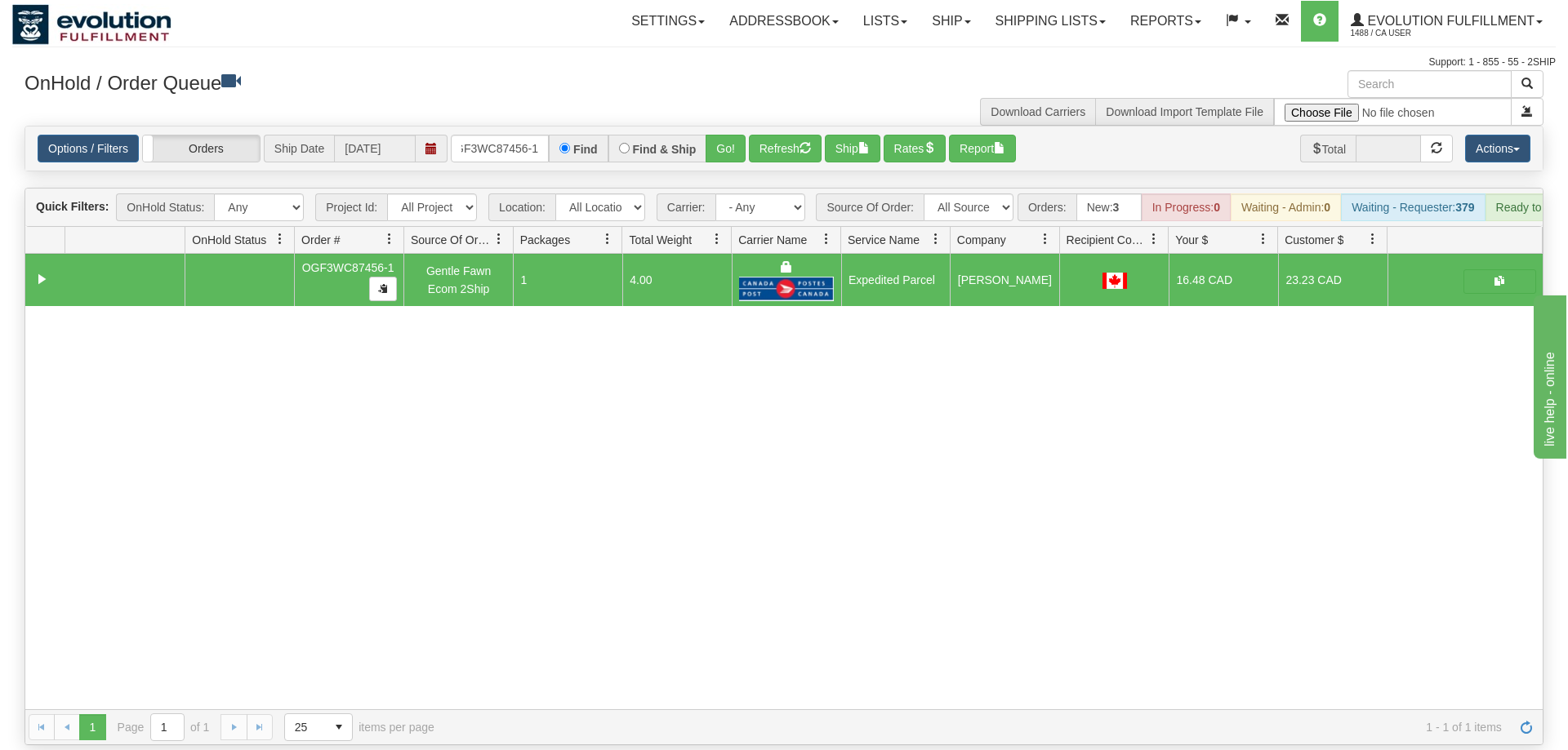
drag, startPoint x: 507, startPoint y: 109, endPoint x: 522, endPoint y: 116, distance: 16.6
click at [509, 127] on div "Options / Filters Group Shipments Orders Ship Date [DATE] OGF3WC87456-1 Find Fi…" at bounding box center [784, 148] width 1518 height 45
click at [525, 135] on input "OGF3WC87456-1" at bounding box center [499, 148] width 98 height 28
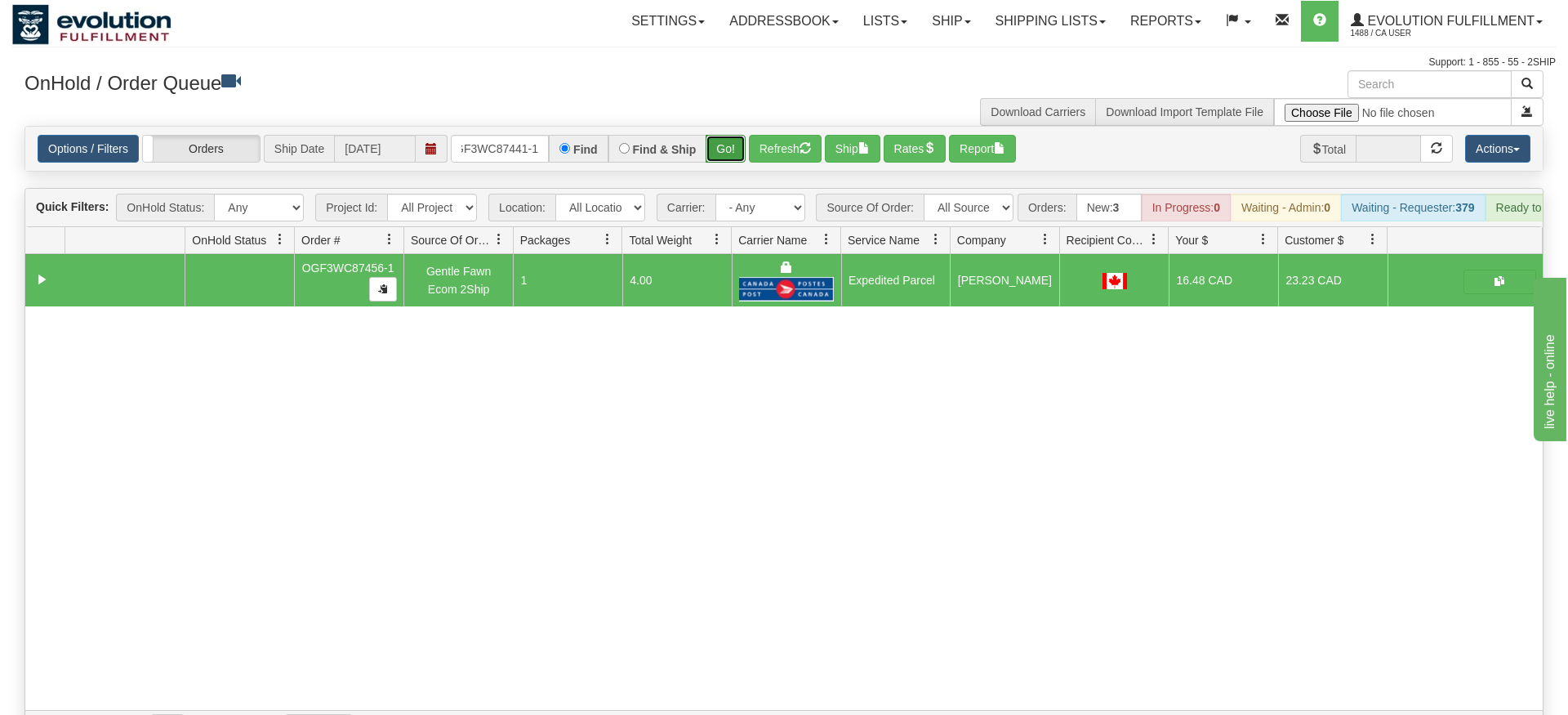
click at [722, 150] on div "Is equal to Is not equal to Contains Does not contains CAD USD EUR ZAR [PERSON_…" at bounding box center [784, 436] width 1544 height 620
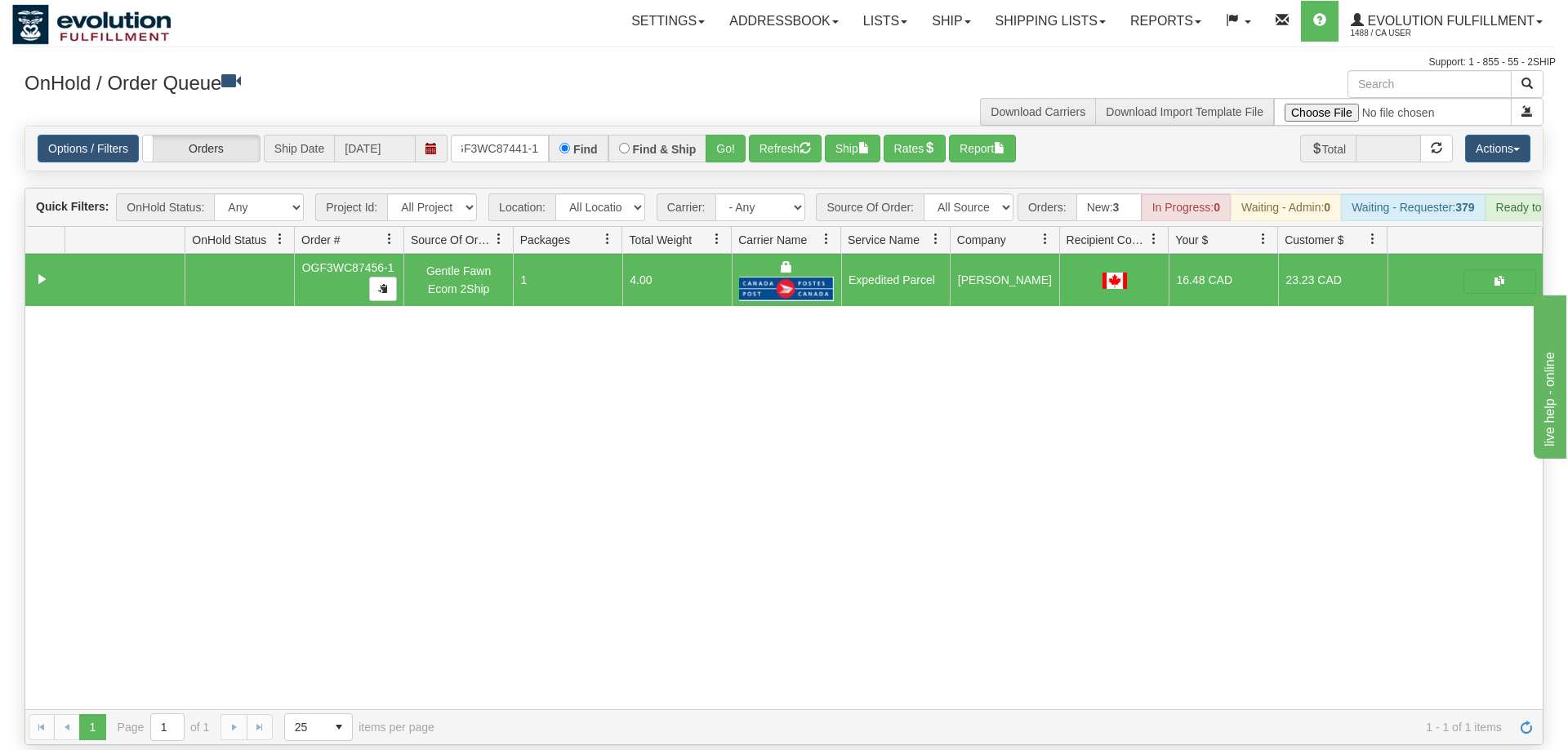
click at [735, 127] on div "Options / Filters Group Shipments Orders Ship Date [DATE] OGF3WC87441-1 Find Fi…" at bounding box center [784, 148] width 1518 height 45
click at [724, 135] on button "Go!" at bounding box center [726, 148] width 40 height 28
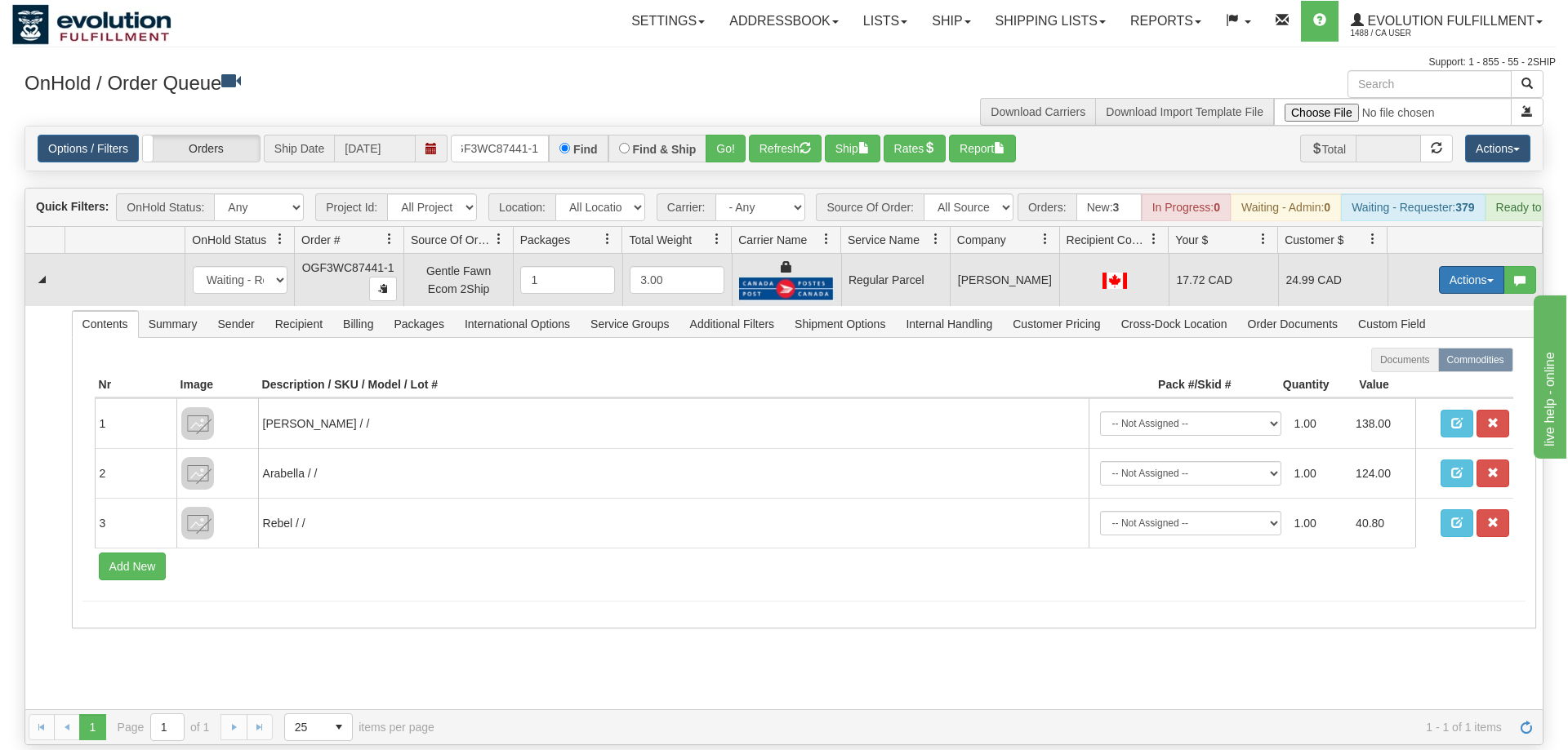
click at [1460, 266] on button "Actions" at bounding box center [1472, 280] width 65 height 28
click at [1424, 347] on span "Rate All Services" at bounding box center [1438, 353] width 98 height 13
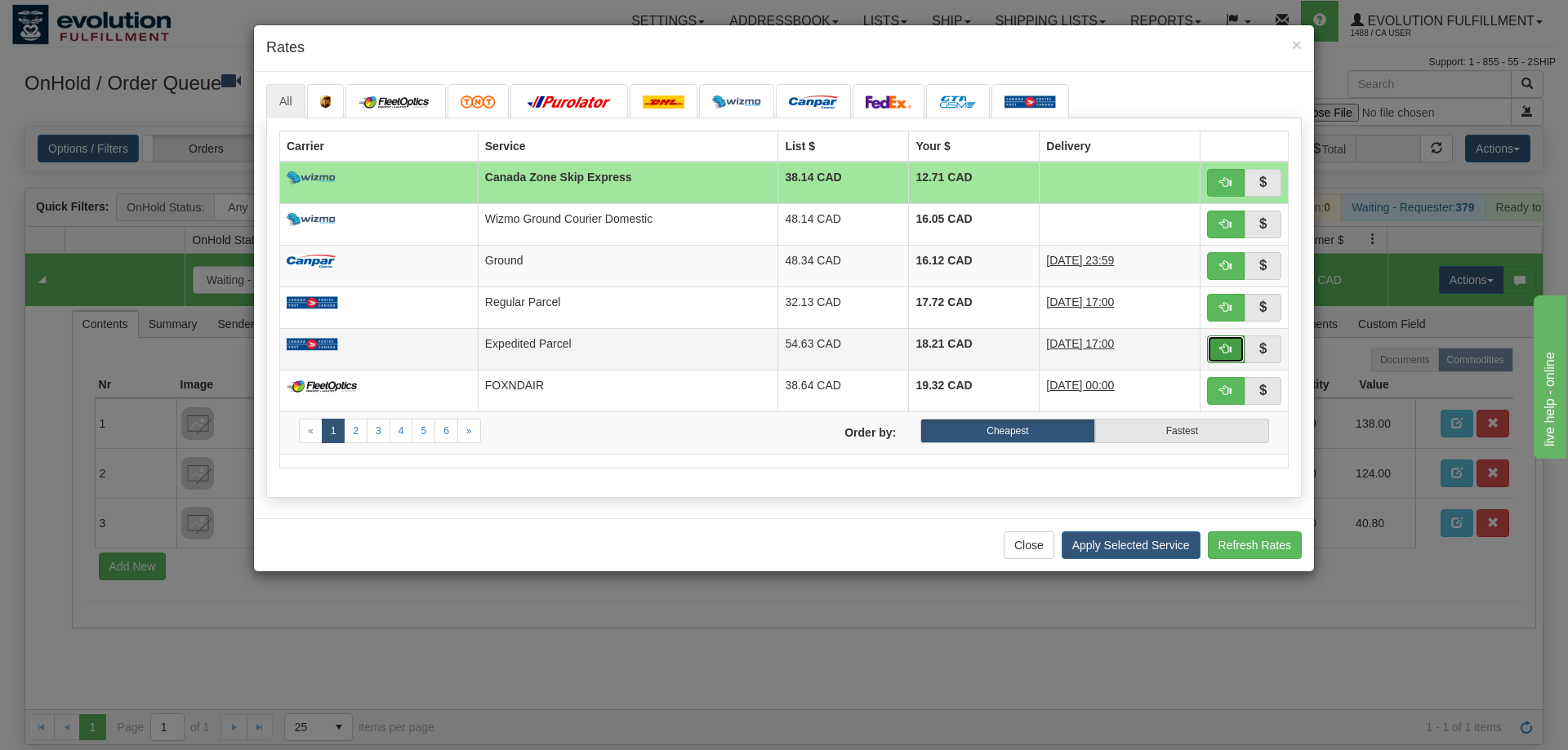
click at [1225, 355] on button "button" at bounding box center [1226, 349] width 38 height 28
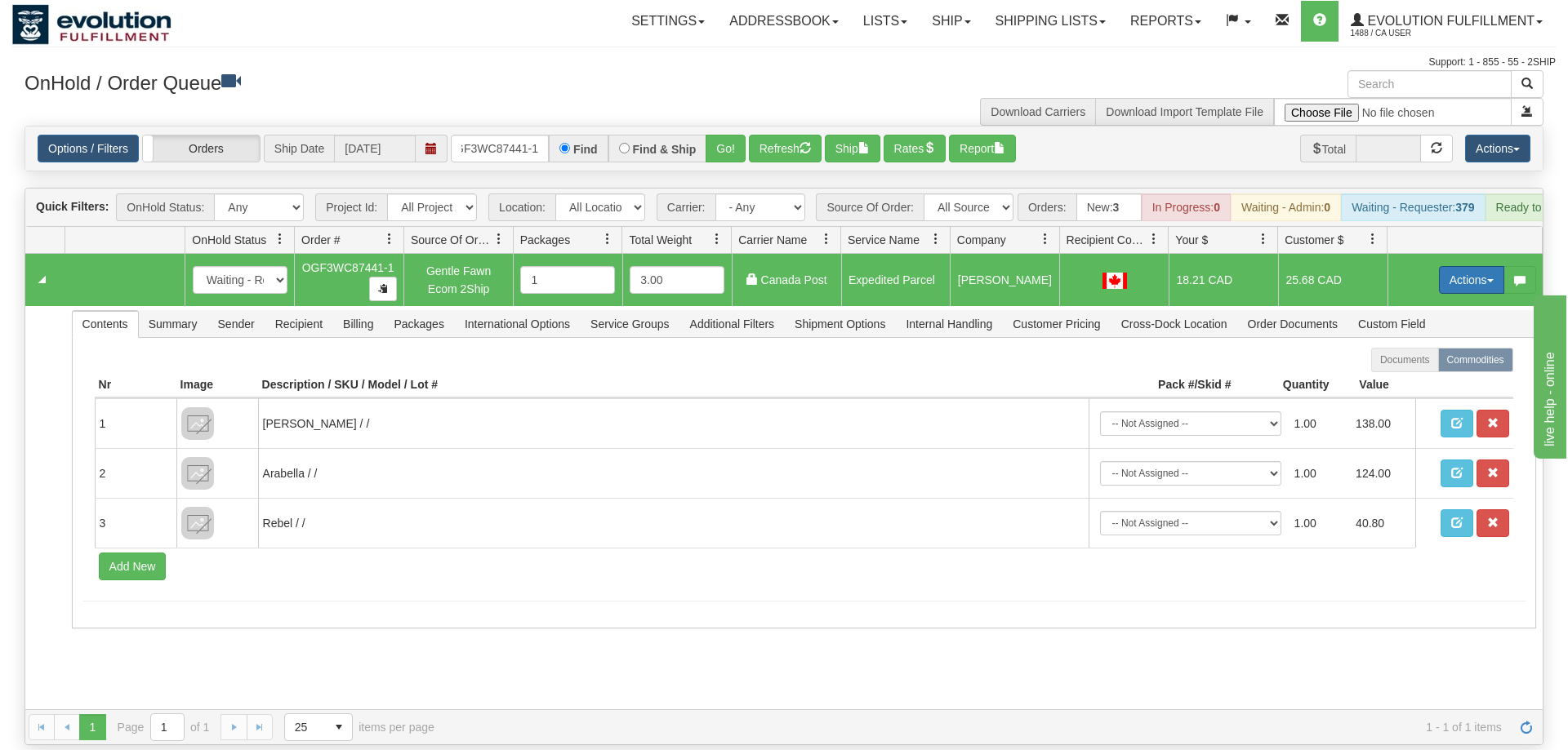
click at [1465, 266] on button "Actions" at bounding box center [1472, 280] width 65 height 28
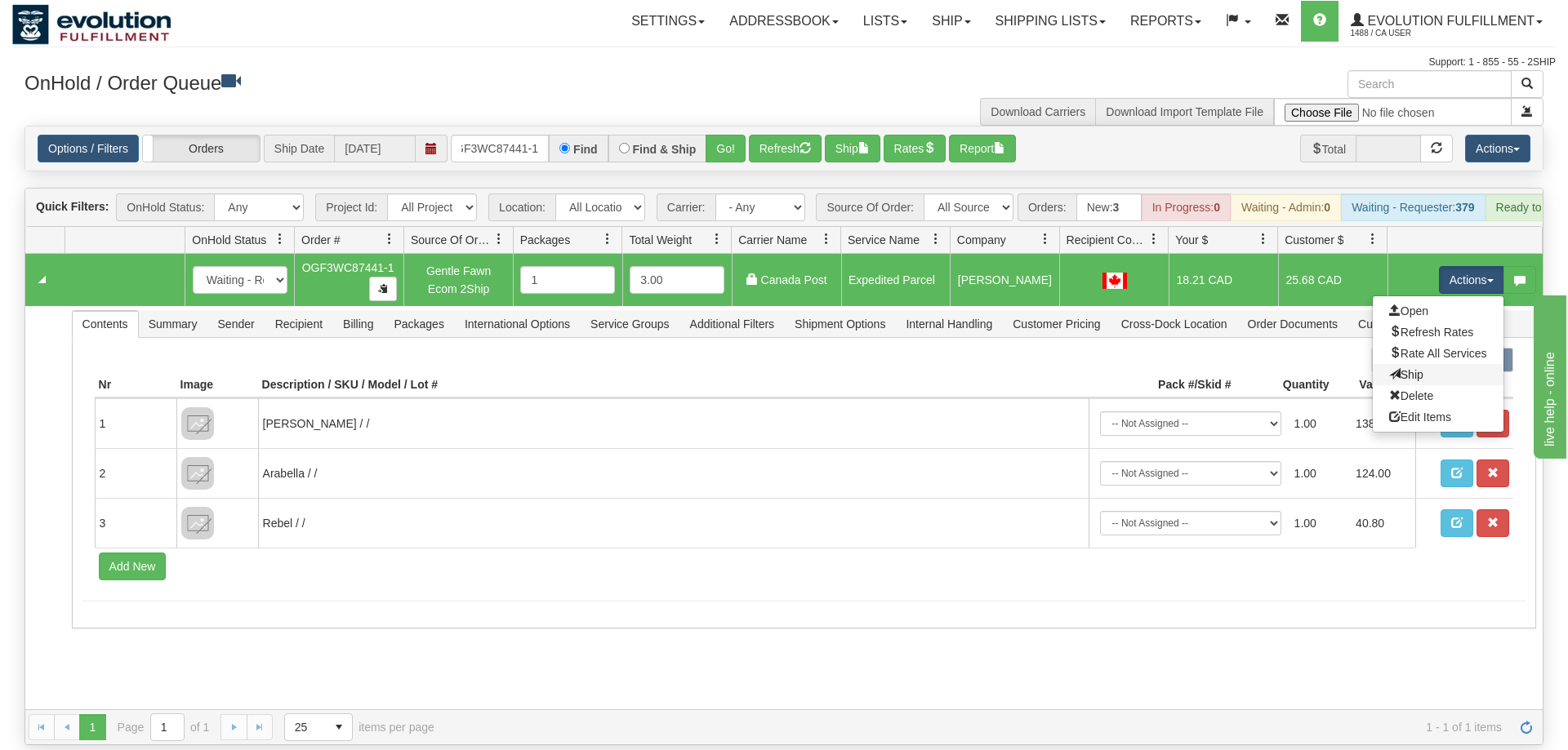
click at [1429, 364] on link "Ship" at bounding box center [1438, 374] width 131 height 21
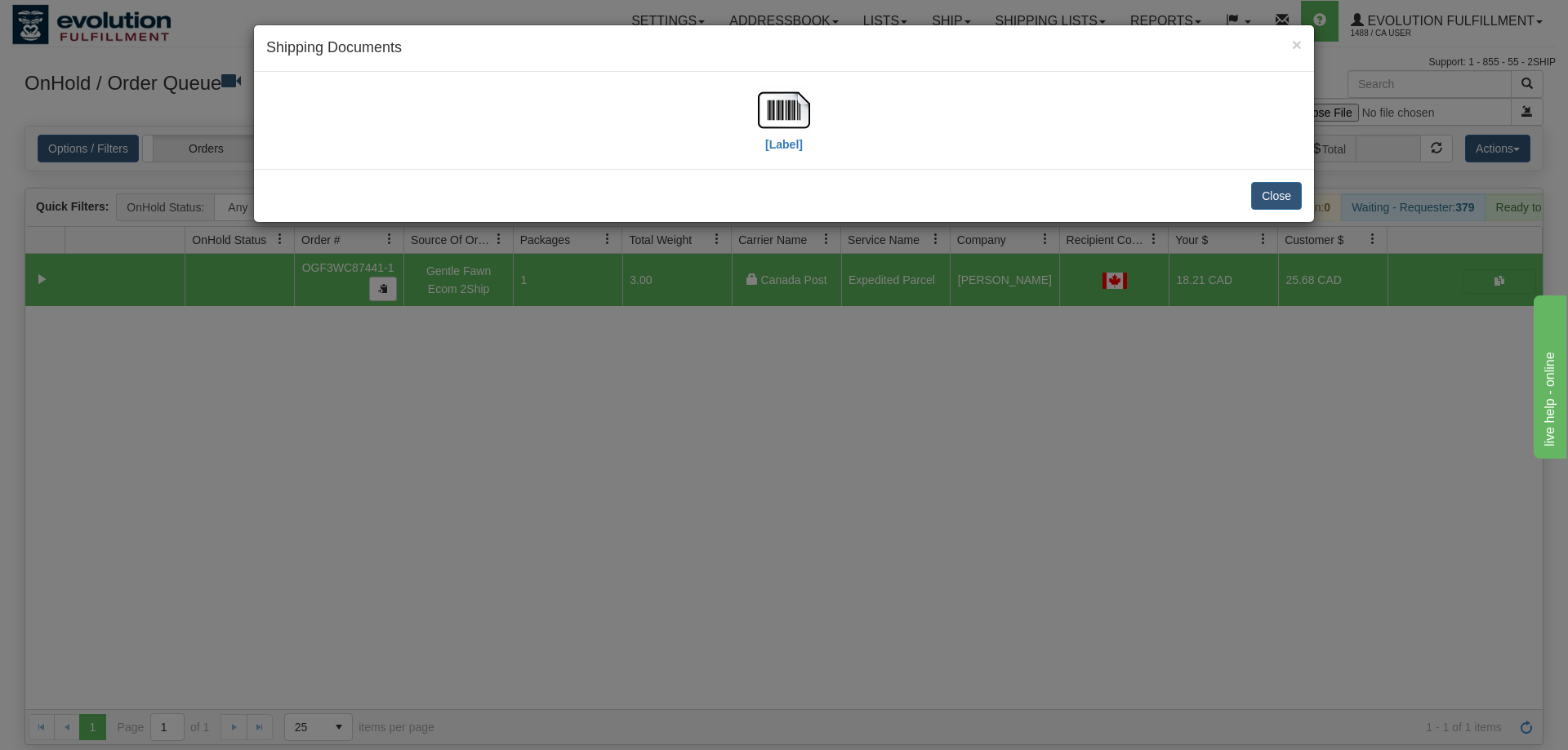
click at [813, 121] on div "[Label]" at bounding box center [784, 120] width 1035 height 72
click at [790, 123] on img at bounding box center [784, 110] width 52 height 52
drag, startPoint x: 928, startPoint y: 444, endPoint x: 917, endPoint y: 421, distance: 25.5
click at [917, 421] on div "× Shipping Documents [Label] Close" at bounding box center [784, 375] width 1568 height 750
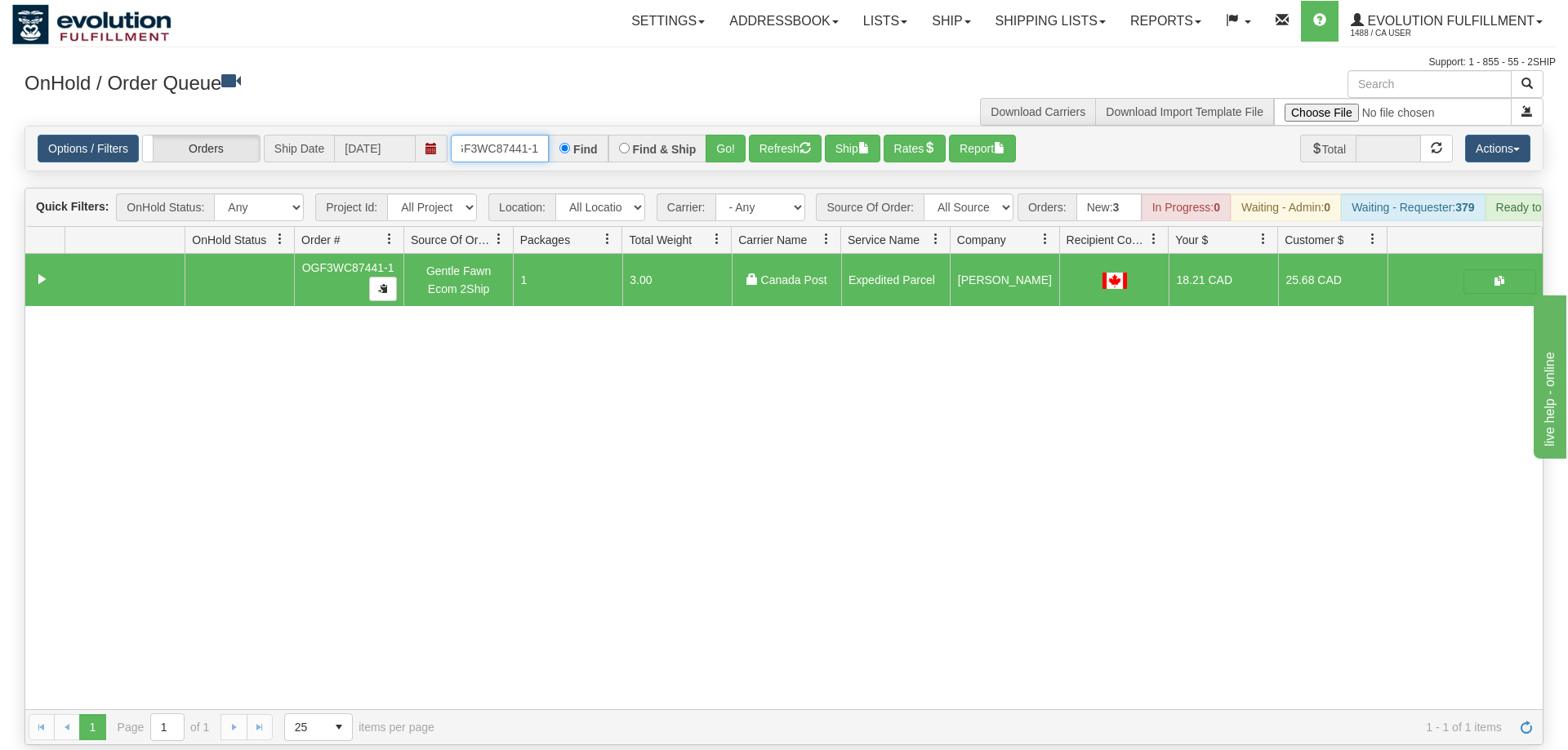
click at [509, 135] on input "OGF3WC87441-1" at bounding box center [499, 148] width 98 height 28
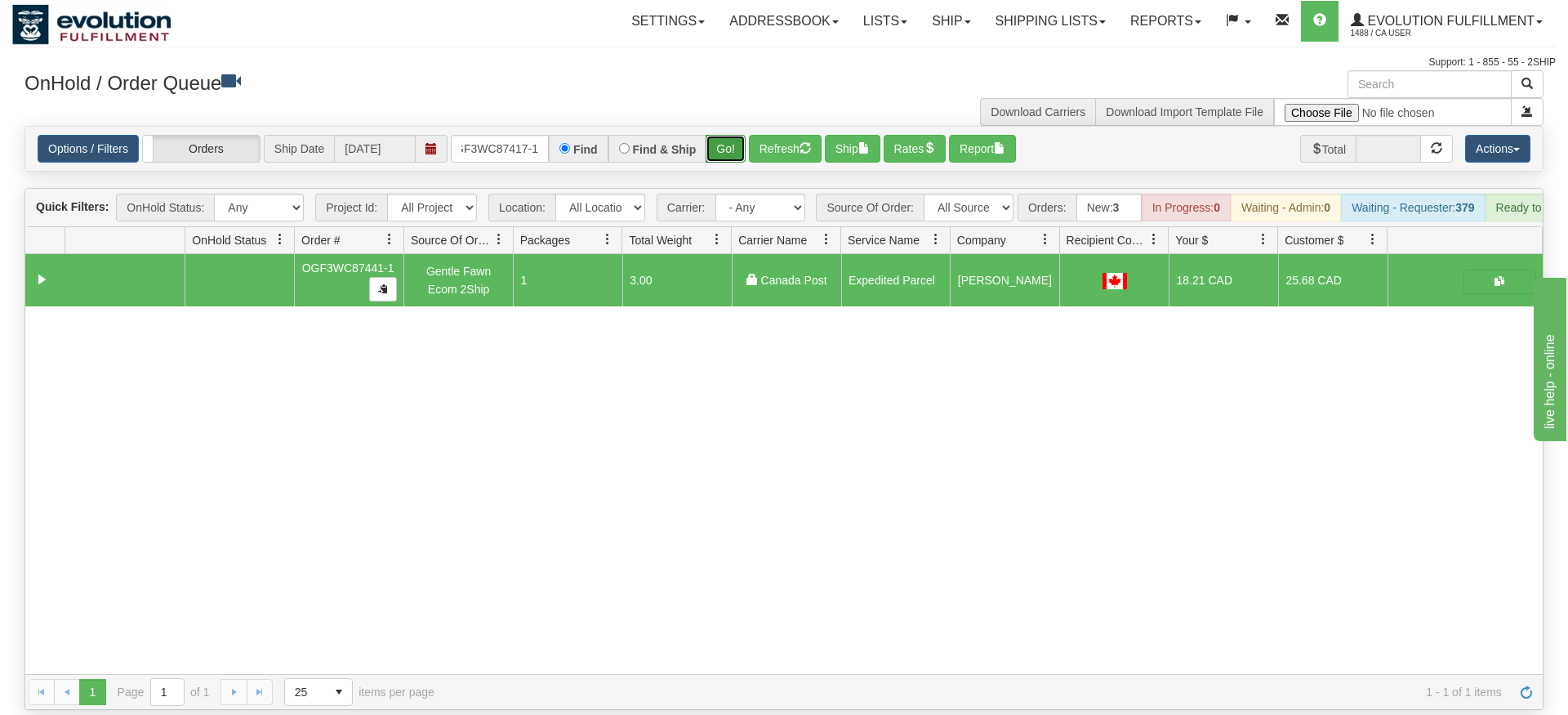
click at [725, 157] on div "Is equal to Is not equal to Contains Does not contains CAD USD EUR ZAR [PERSON_…" at bounding box center [784, 418] width 1544 height 584
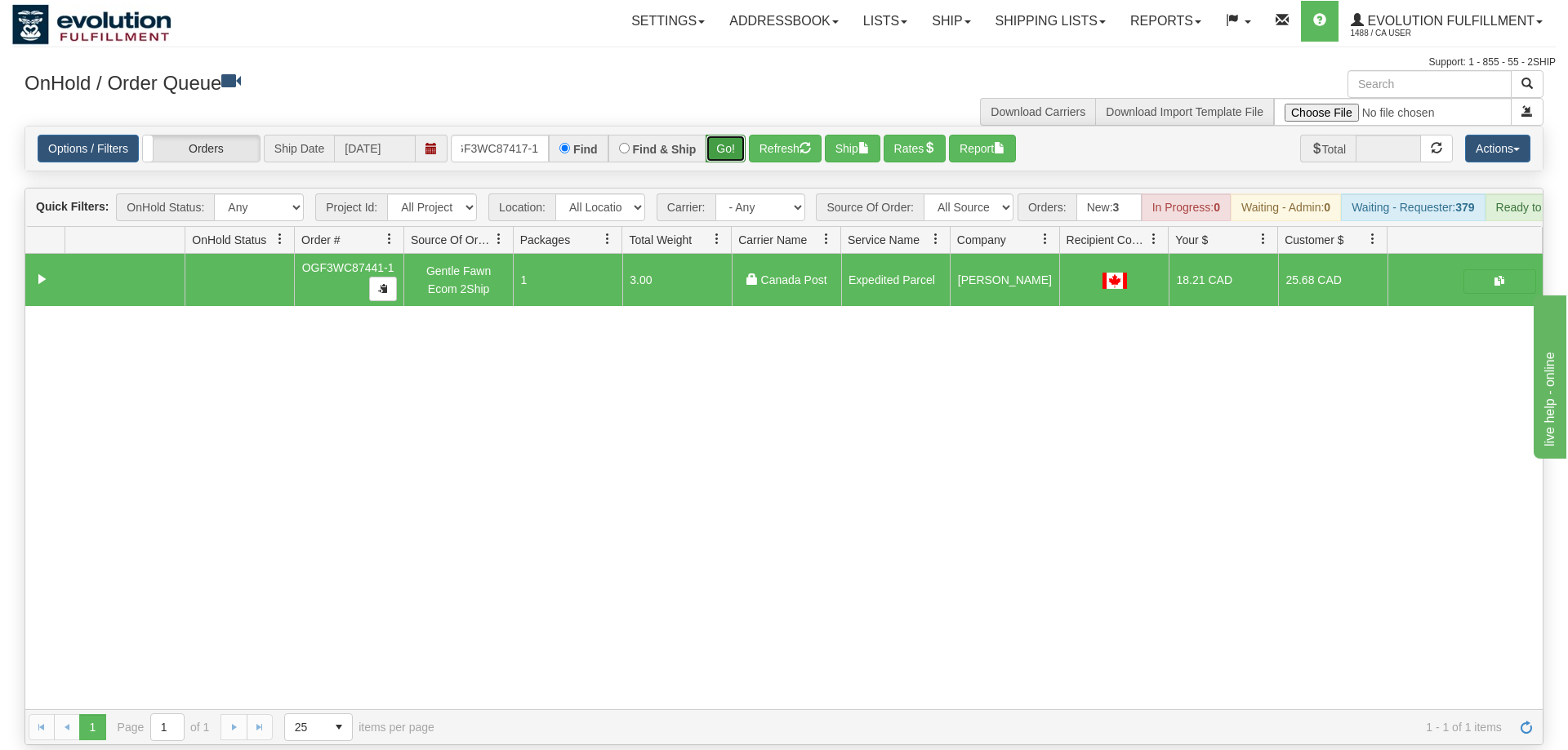
click at [722, 135] on button "Go!" at bounding box center [726, 148] width 40 height 28
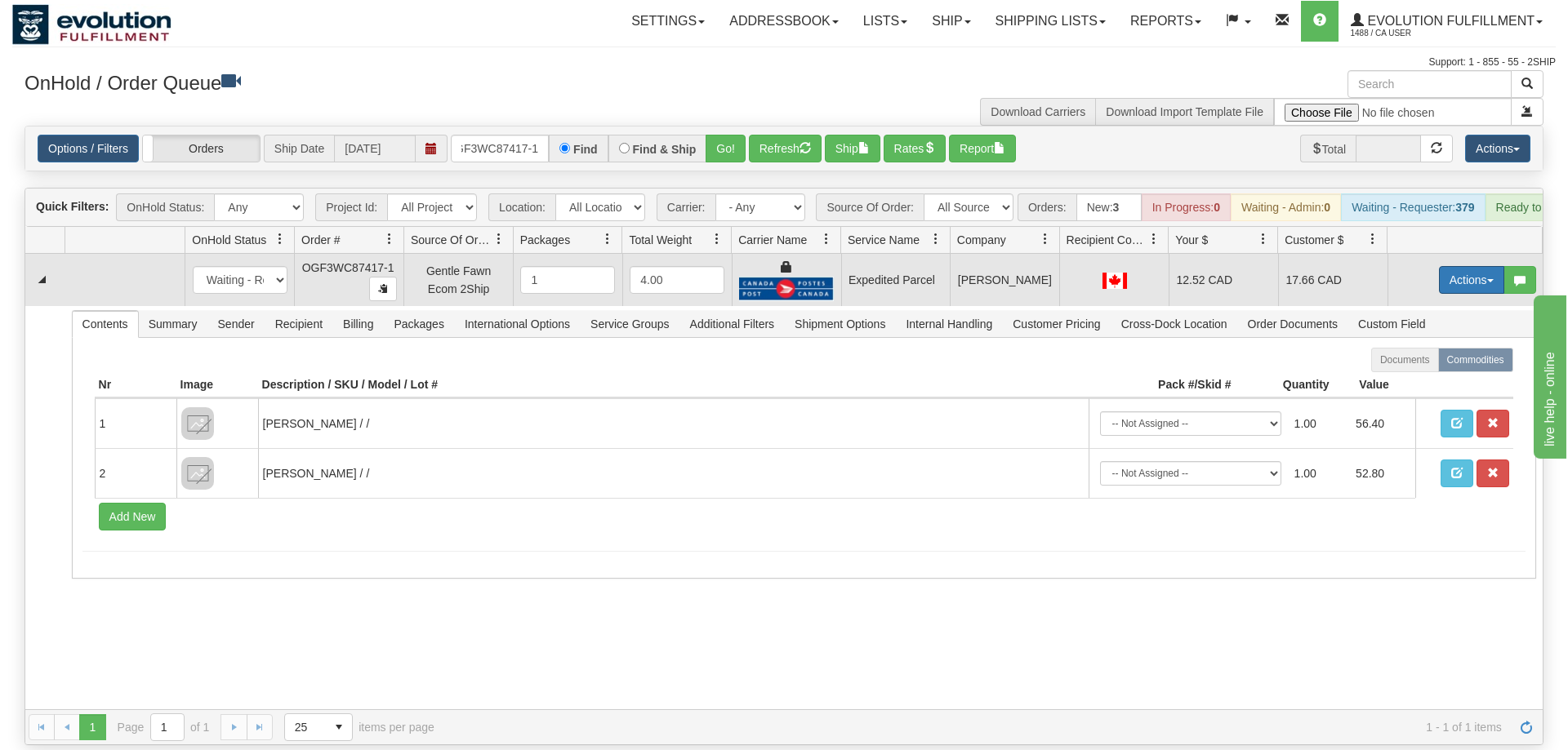
click at [1457, 266] on button "Actions" at bounding box center [1472, 280] width 65 height 28
click at [1420, 368] on span "Ship" at bounding box center [1407, 374] width 35 height 13
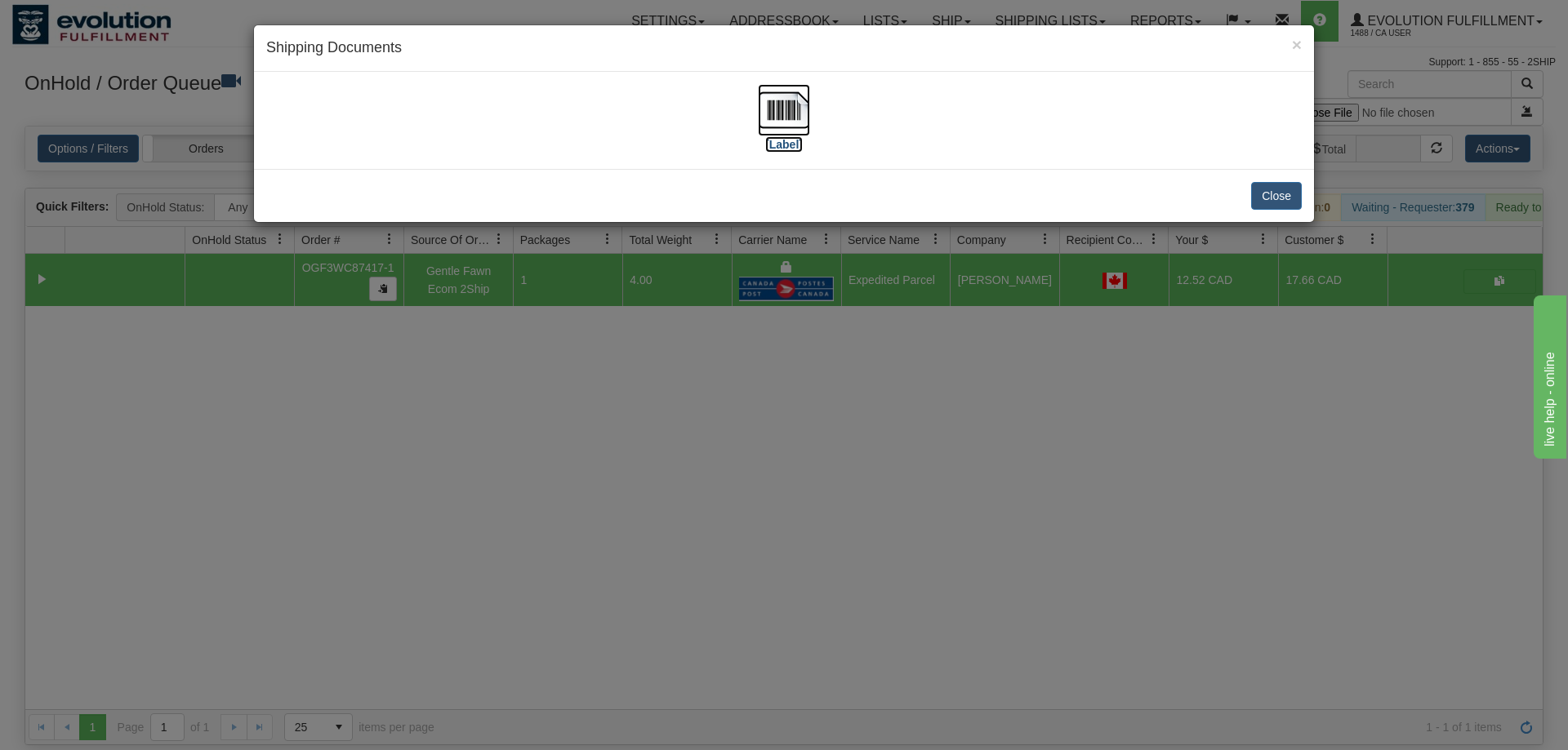
click at [774, 105] on img at bounding box center [784, 110] width 52 height 52
drag, startPoint x: 848, startPoint y: 409, endPoint x: 610, endPoint y: 91, distance: 397.2
click at [843, 390] on div "× Shipping Documents [Label] Close" at bounding box center [784, 375] width 1568 height 750
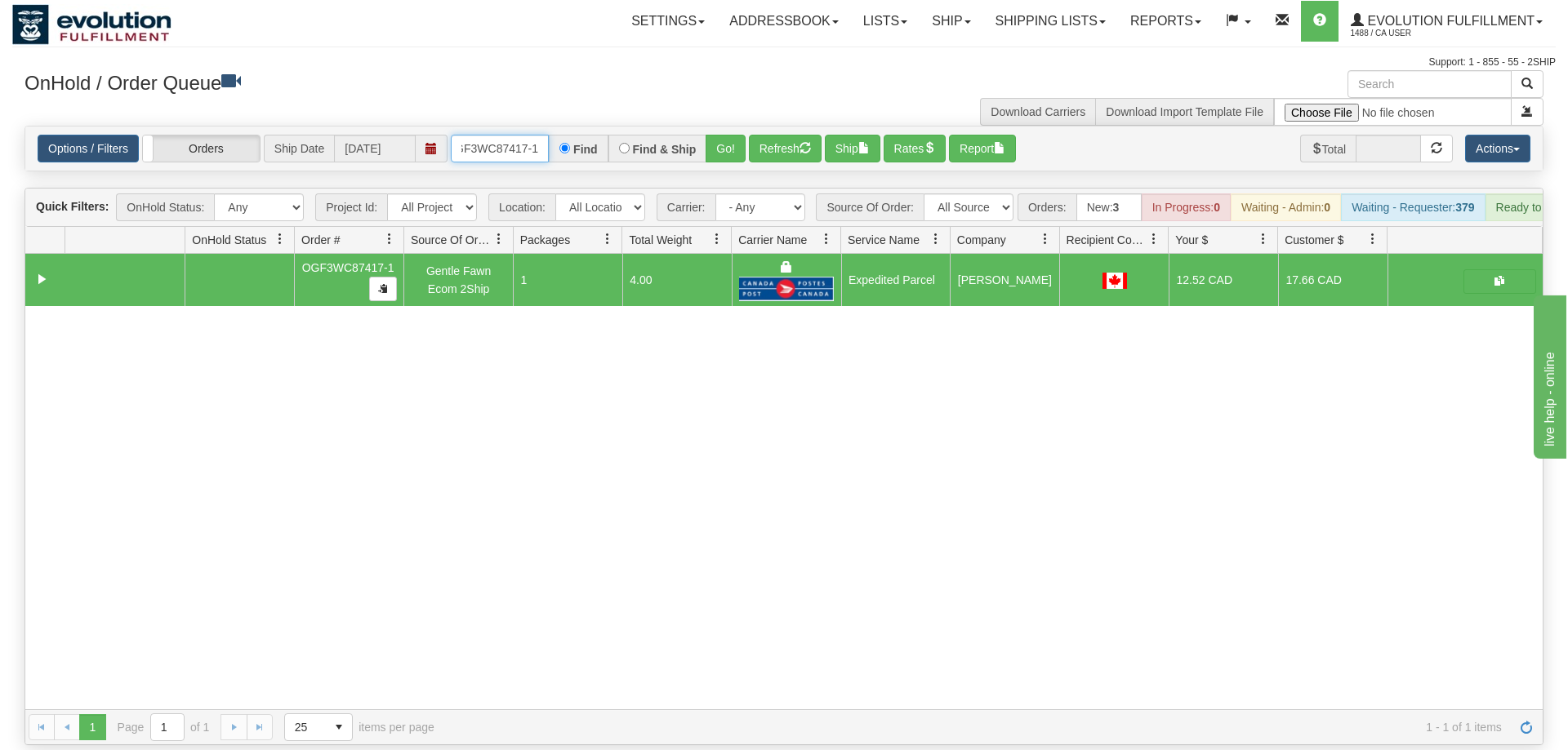
click at [506, 135] on input "OGF3WC87417-1" at bounding box center [499, 148] width 98 height 28
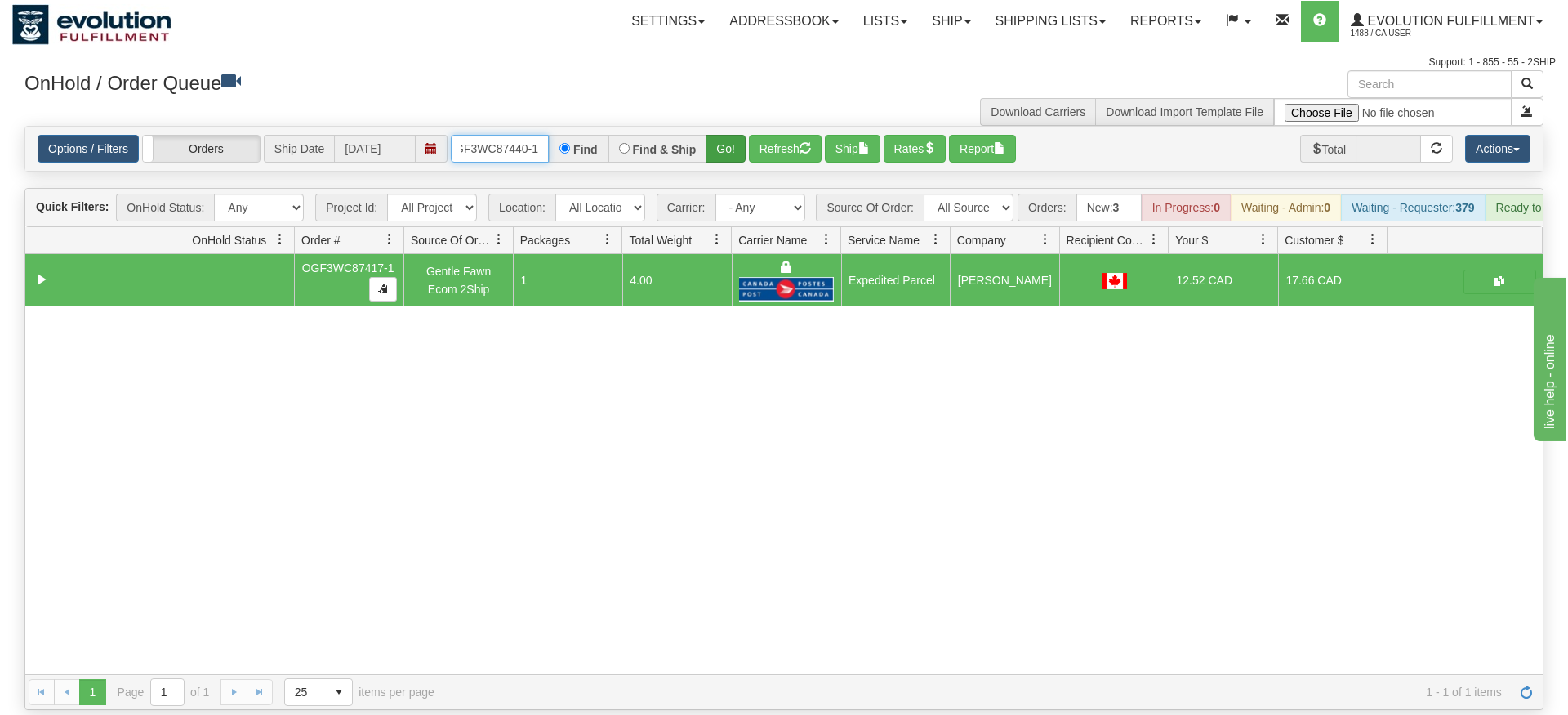
type input "OGF3WC87440-1"
drag, startPoint x: 723, startPoint y: 117, endPoint x: 727, endPoint y: 137, distance: 20.4
click at [724, 152] on div "Is equal to Is not equal to Contains Does not contains CAD USD EUR ZAR [PERSON_…" at bounding box center [784, 418] width 1544 height 584
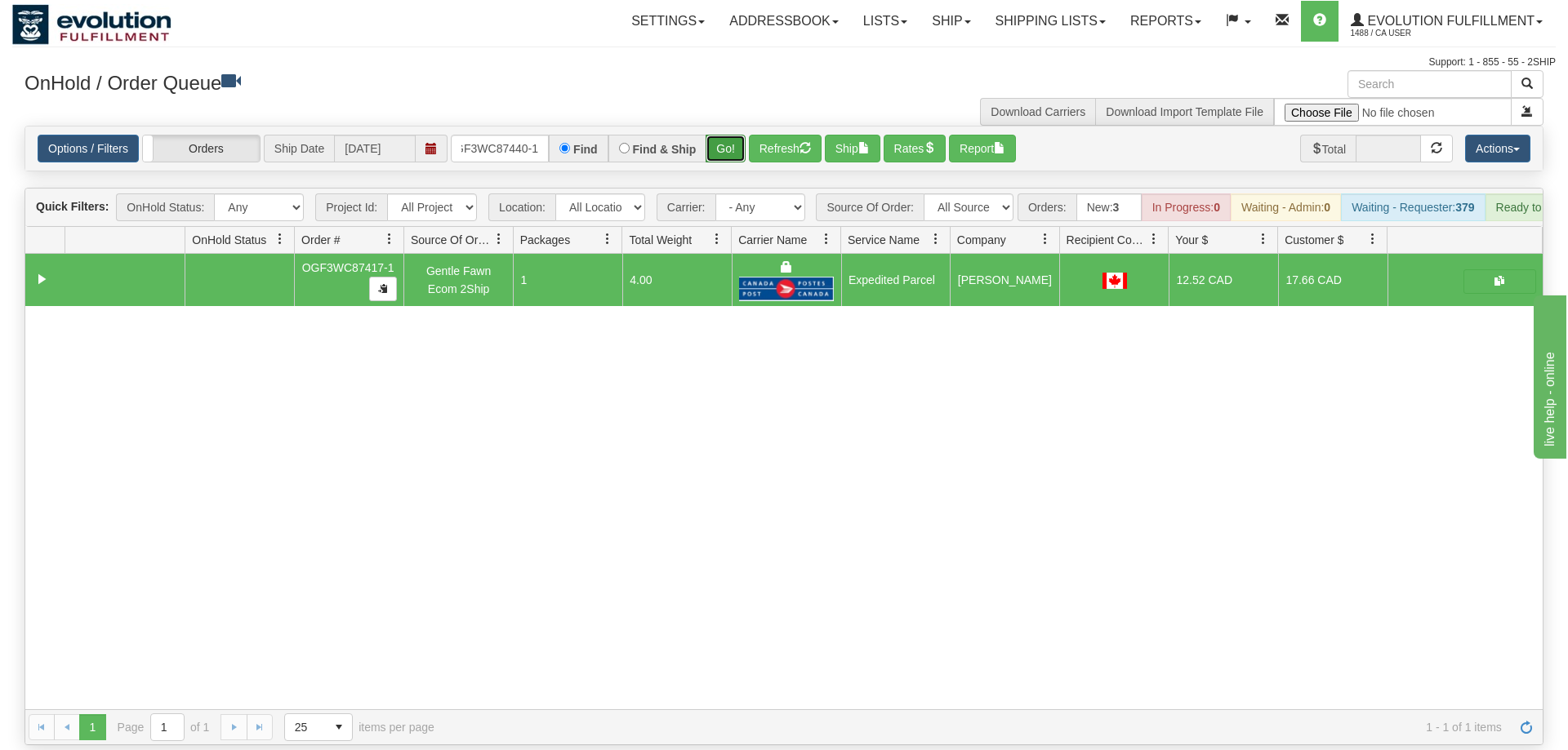
click at [727, 137] on button "Go!" at bounding box center [726, 148] width 40 height 28
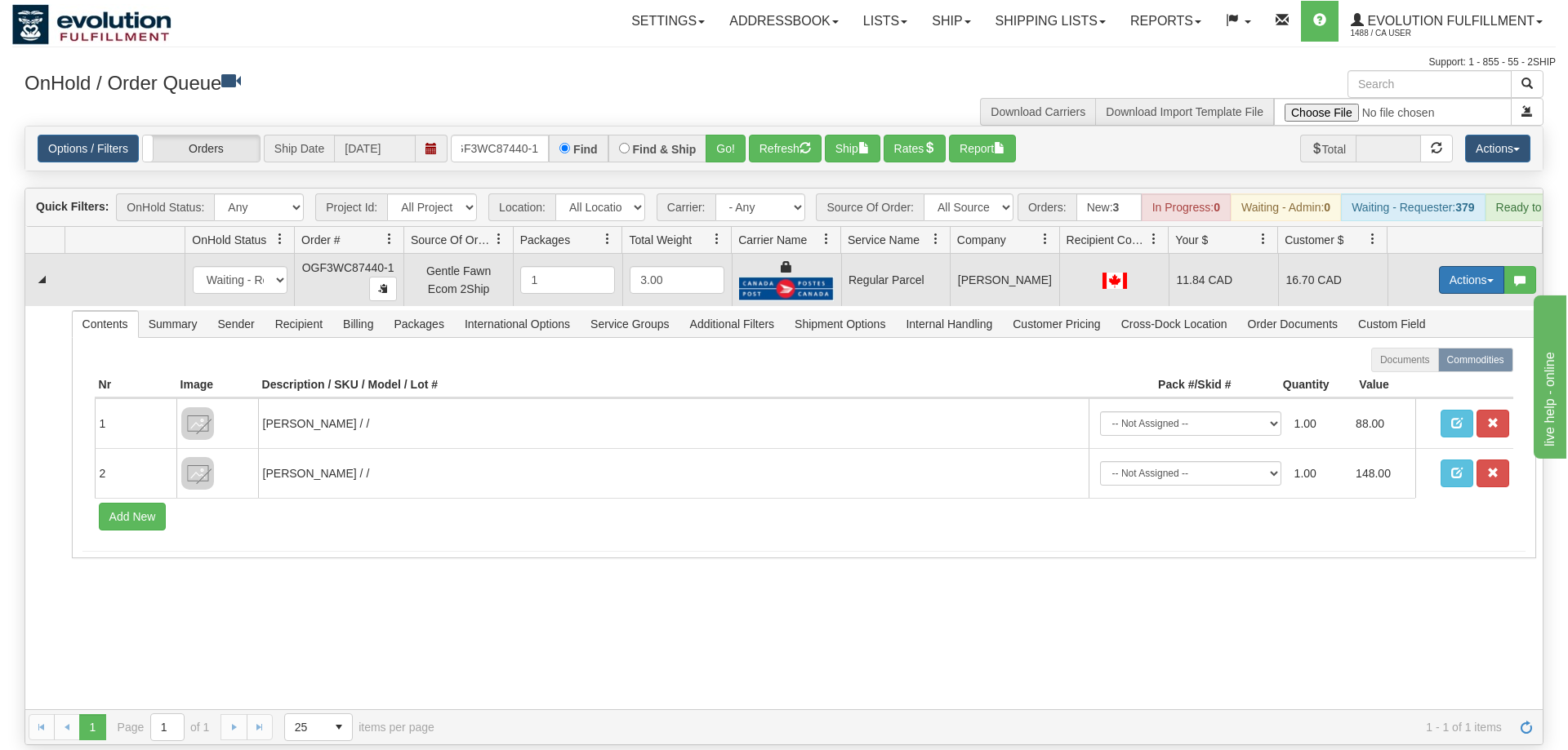
click at [1475, 266] on button "Actions" at bounding box center [1472, 280] width 65 height 28
click at [1429, 347] on span "Rate All Services" at bounding box center [1438, 353] width 98 height 13
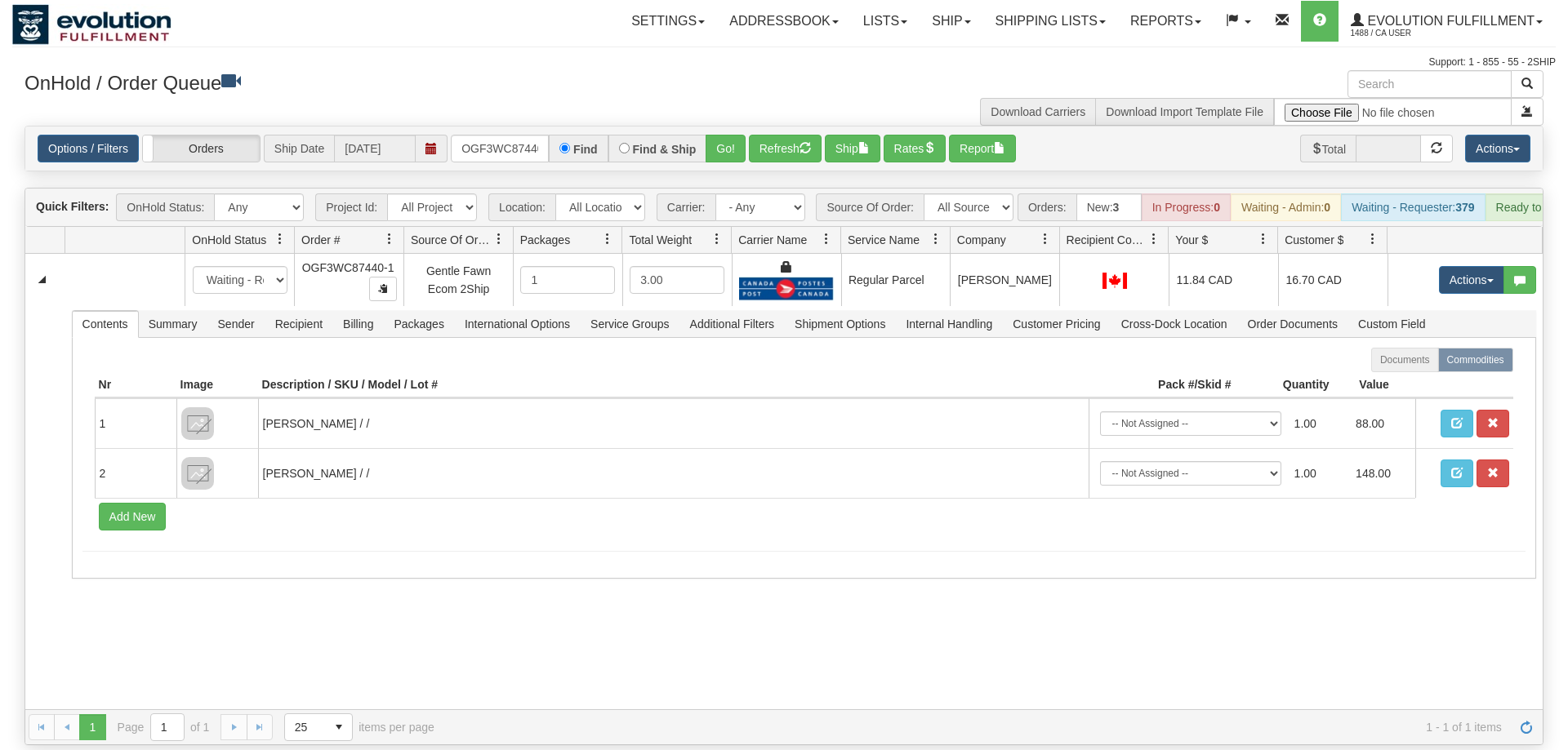
click at [513, 135] on input "OGF3WC87440-1" at bounding box center [499, 148] width 98 height 28
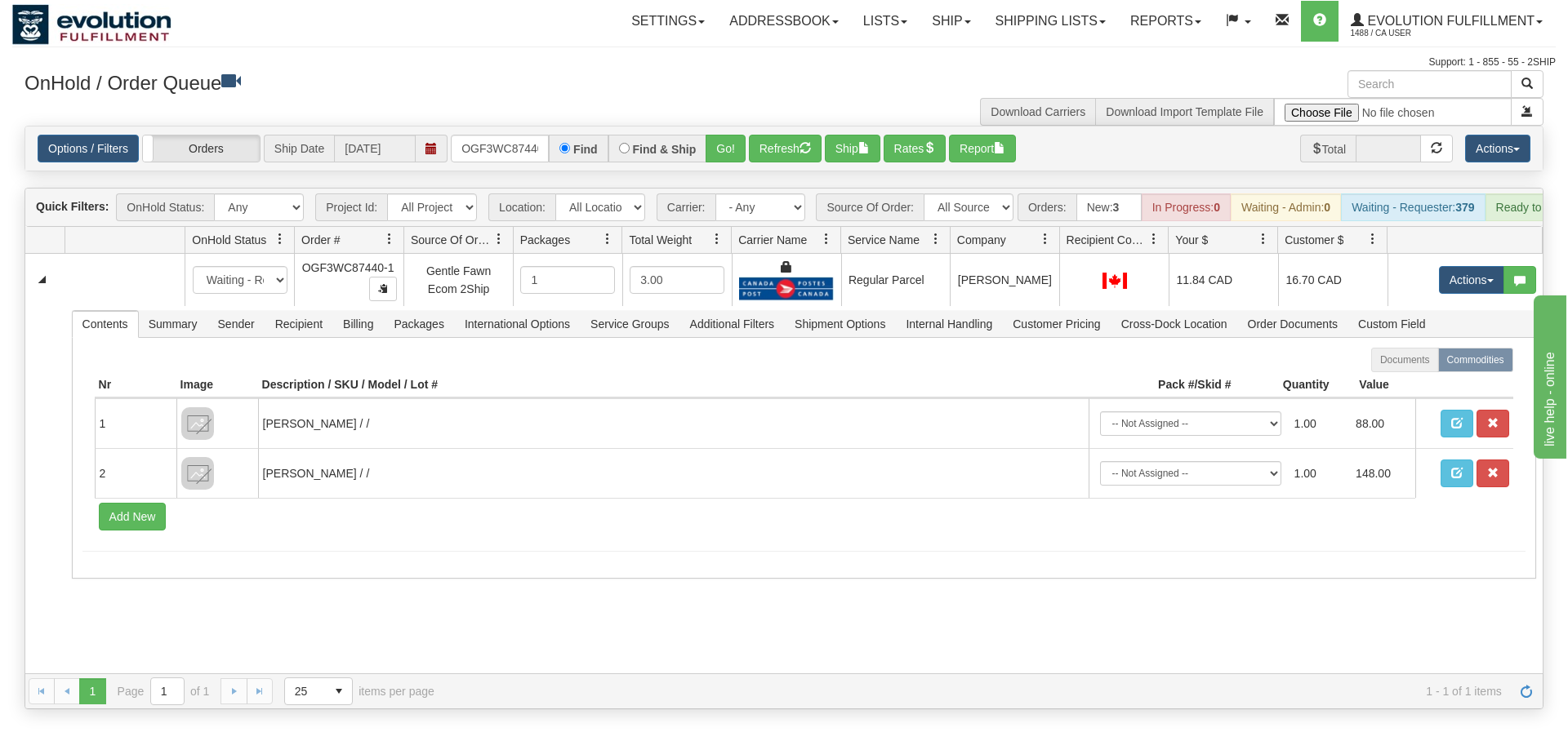
scroll to position [0, 16]
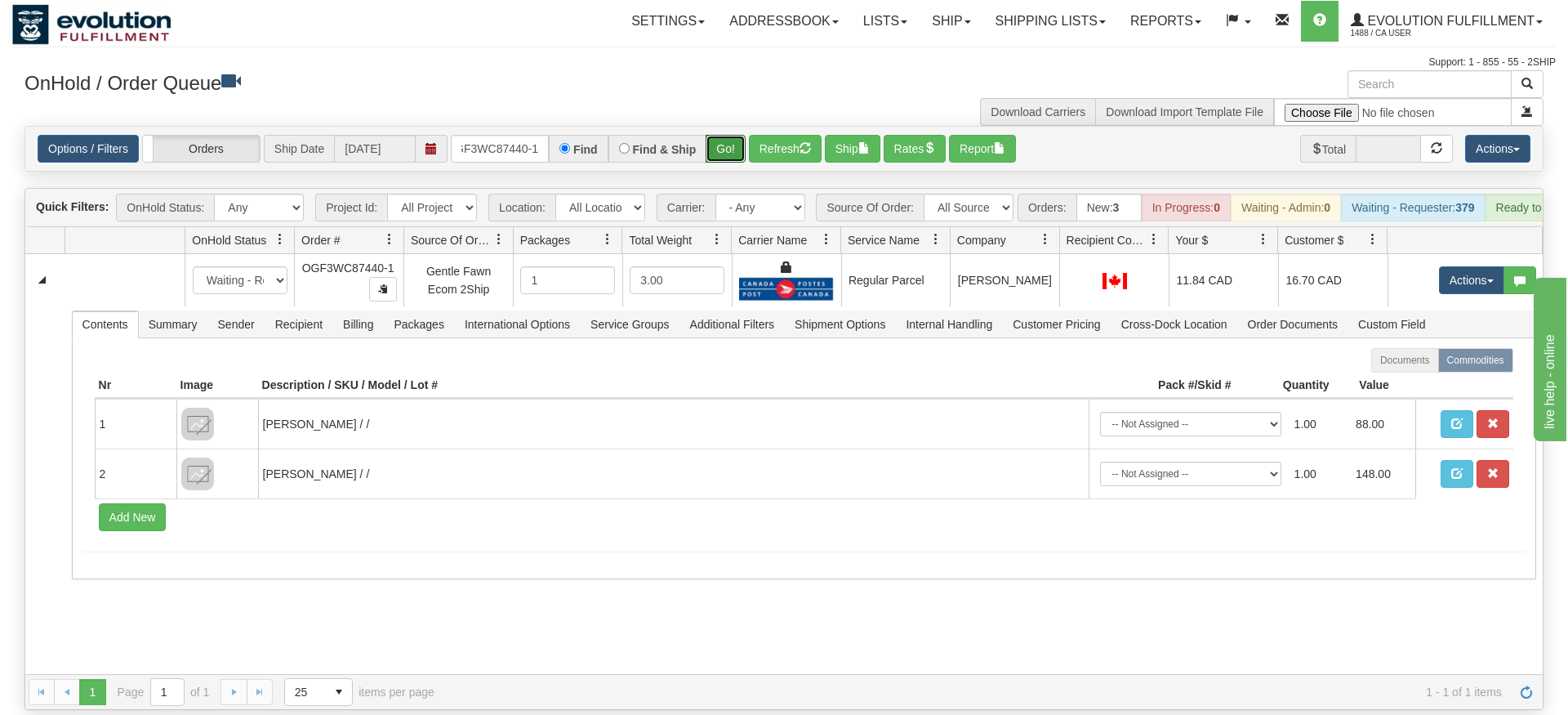
drag, startPoint x: 740, startPoint y: 129, endPoint x: 740, endPoint y: 161, distance: 32.0
click at [740, 161] on div "Is equal to Is not equal to Contains Does not contains CAD USD EUR ZAR [PERSON_…" at bounding box center [784, 418] width 1544 height 584
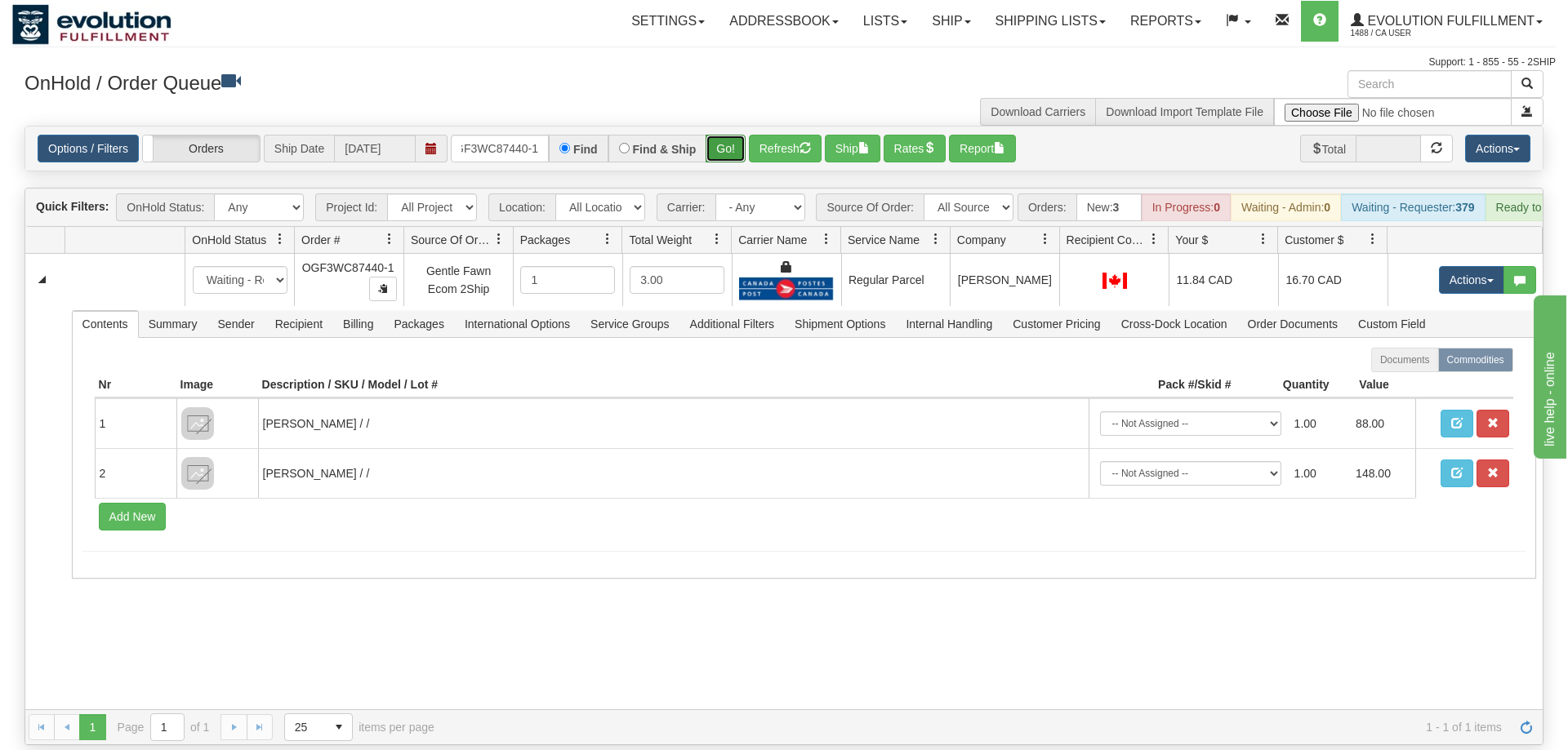
click at [740, 135] on button "Go!" at bounding box center [726, 148] width 40 height 28
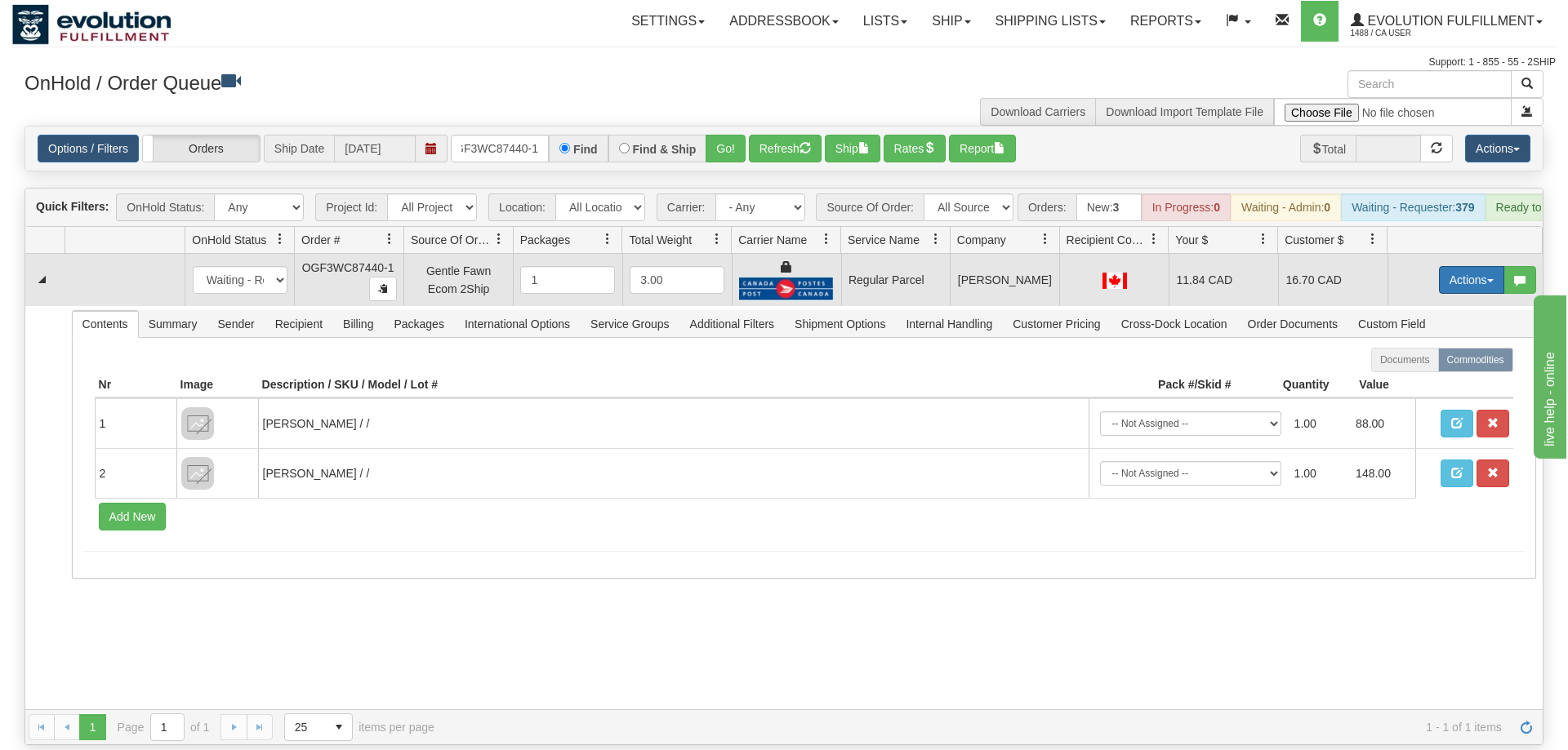
click at [1469, 266] on button "Actions" at bounding box center [1472, 280] width 65 height 28
click at [1428, 347] on span "Rate All Services" at bounding box center [1438, 353] width 98 height 13
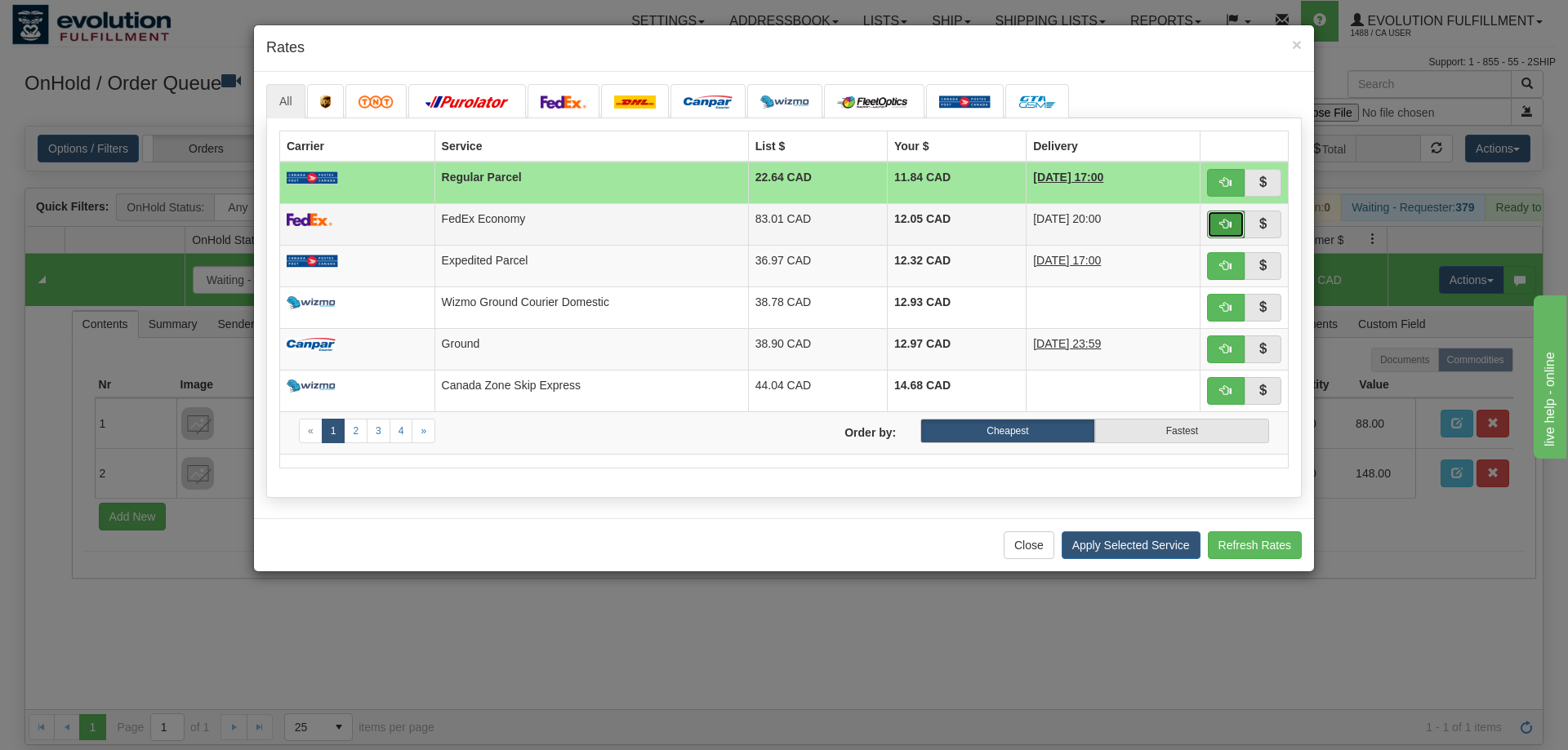
click at [1230, 216] on button "button" at bounding box center [1226, 225] width 38 height 28
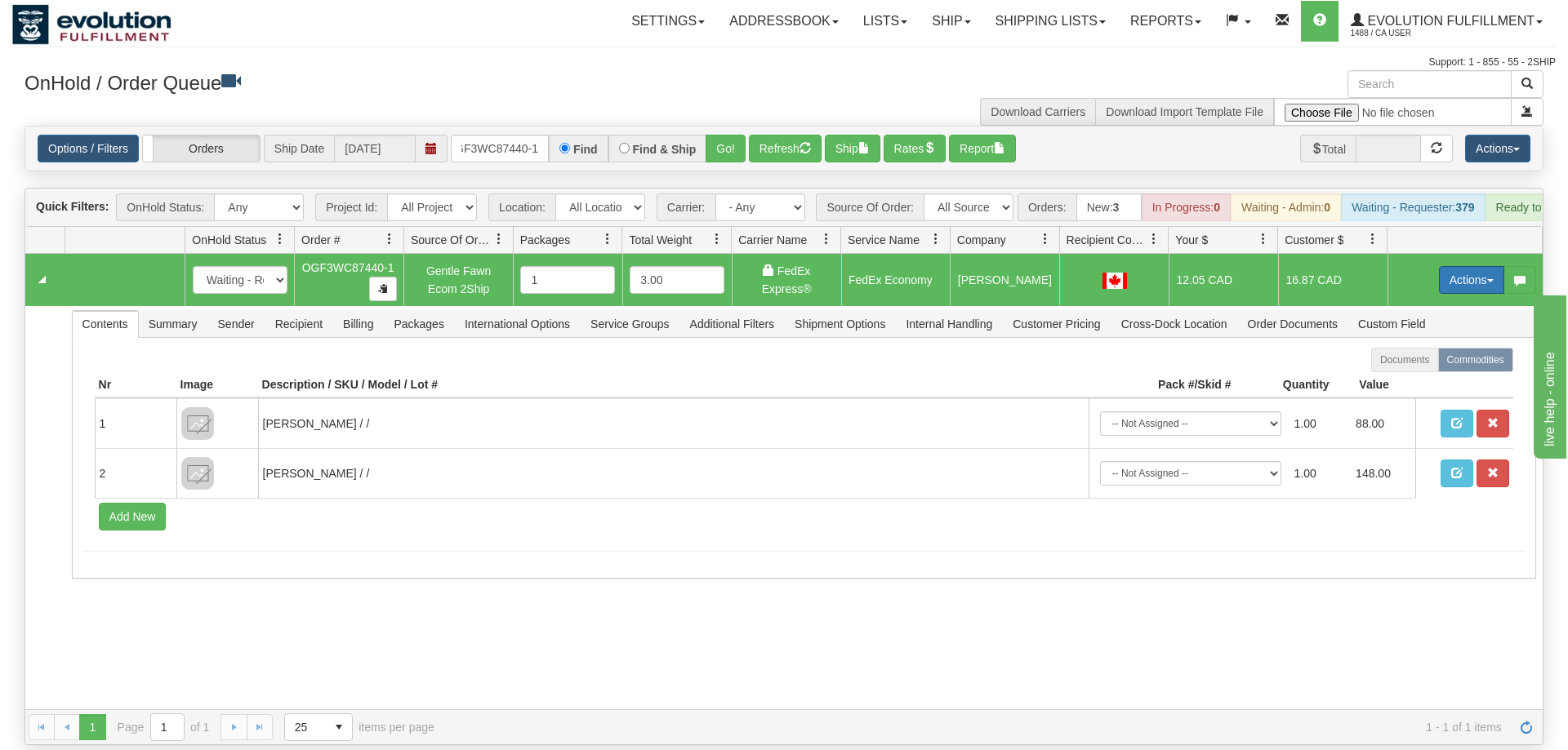
click at [1472, 266] on button "Actions" at bounding box center [1472, 280] width 65 height 28
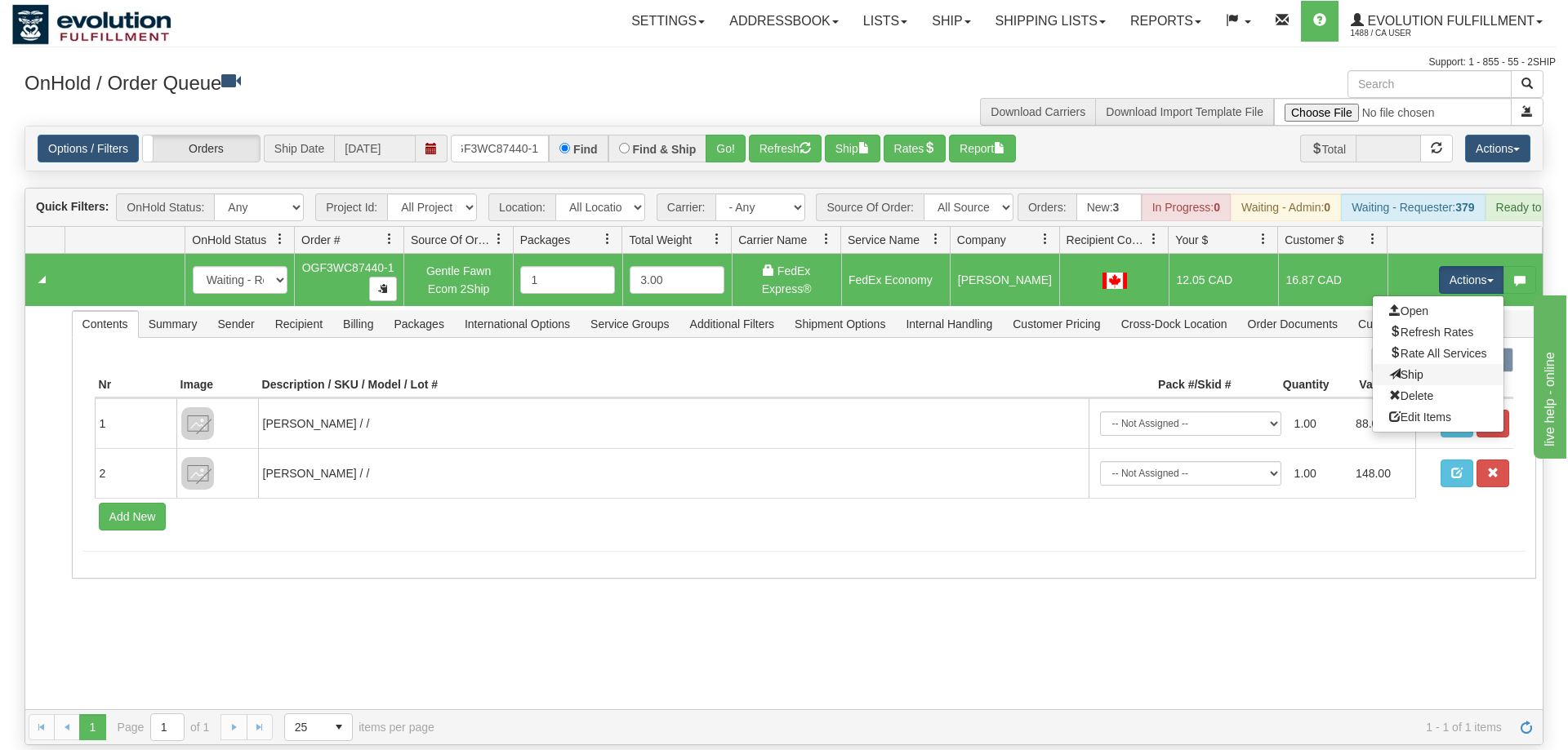
click at [1409, 364] on link "Ship" at bounding box center [1438, 374] width 131 height 21
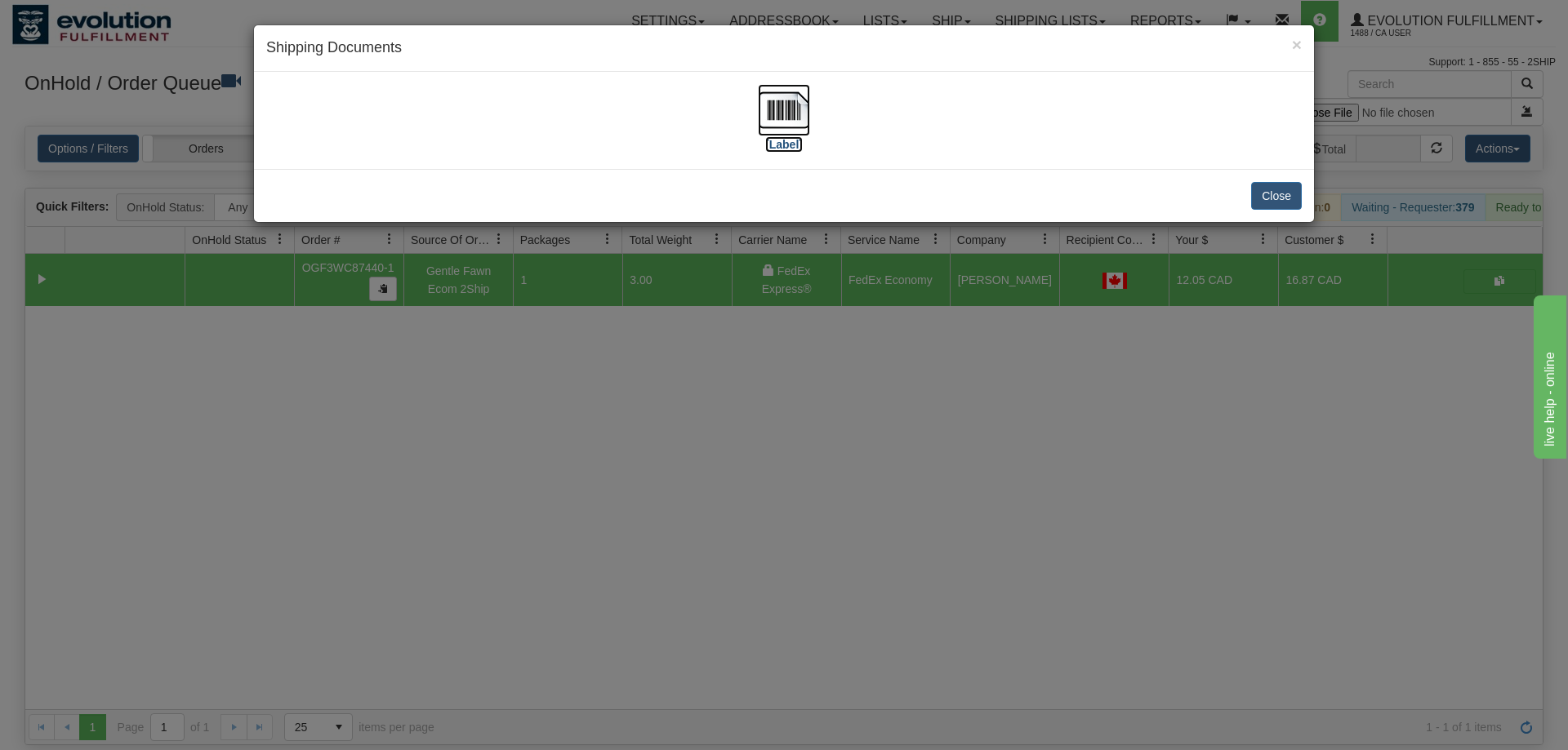
click at [787, 108] on img at bounding box center [784, 110] width 52 height 52
drag, startPoint x: 612, startPoint y: 418, endPoint x: 619, endPoint y: 394, distance: 25.0
click at [619, 394] on div "× Shipping Documents [Label] Close" at bounding box center [784, 375] width 1568 height 750
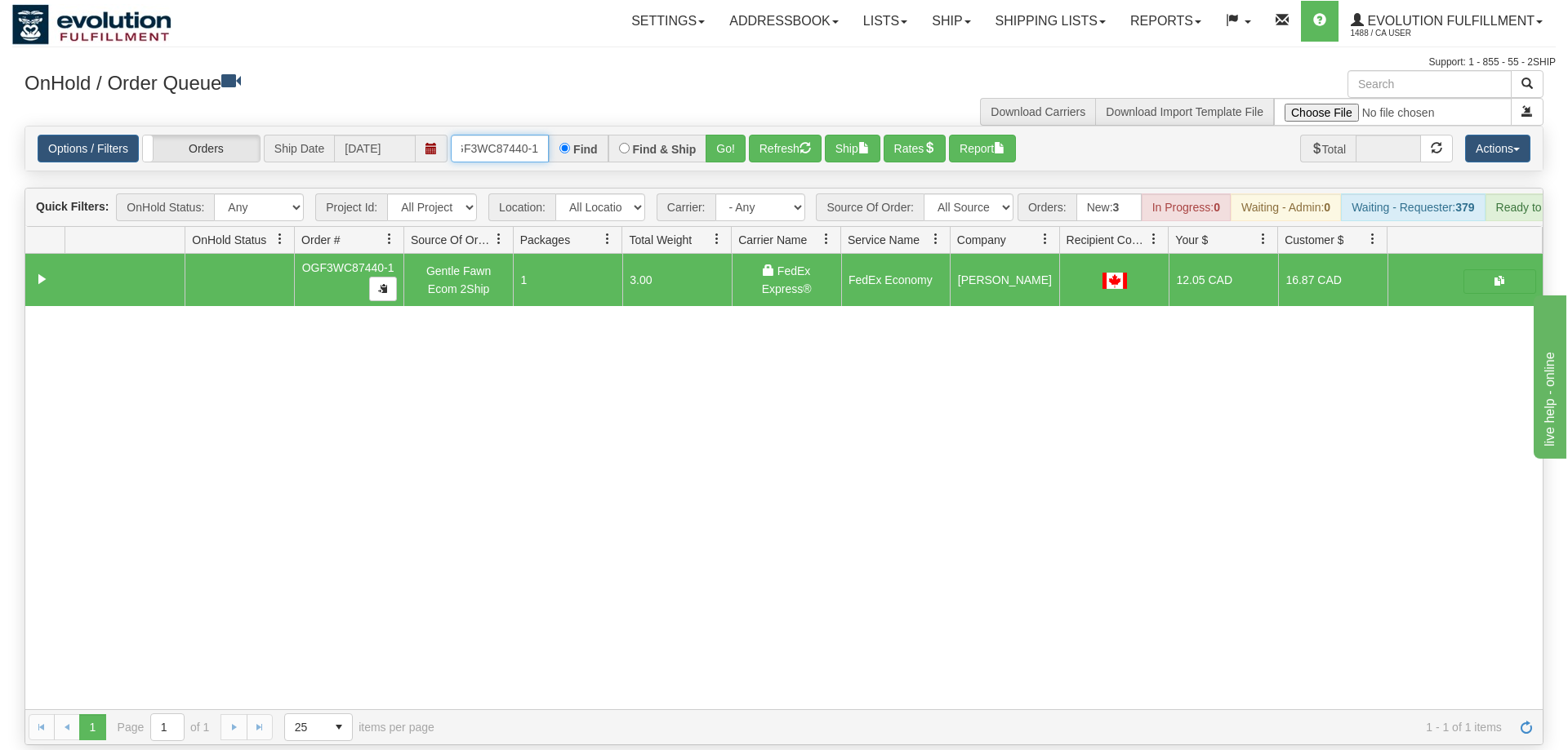
click at [509, 135] on input "OGF3WC87440-1" at bounding box center [499, 148] width 98 height 28
click at [752, 149] on div "Is equal to Is not equal to Contains Does not contains CAD USD EUR ZAR [PERSON_…" at bounding box center [784, 435] width 1544 height 619
click at [738, 135] on button "Go!" at bounding box center [726, 148] width 40 height 28
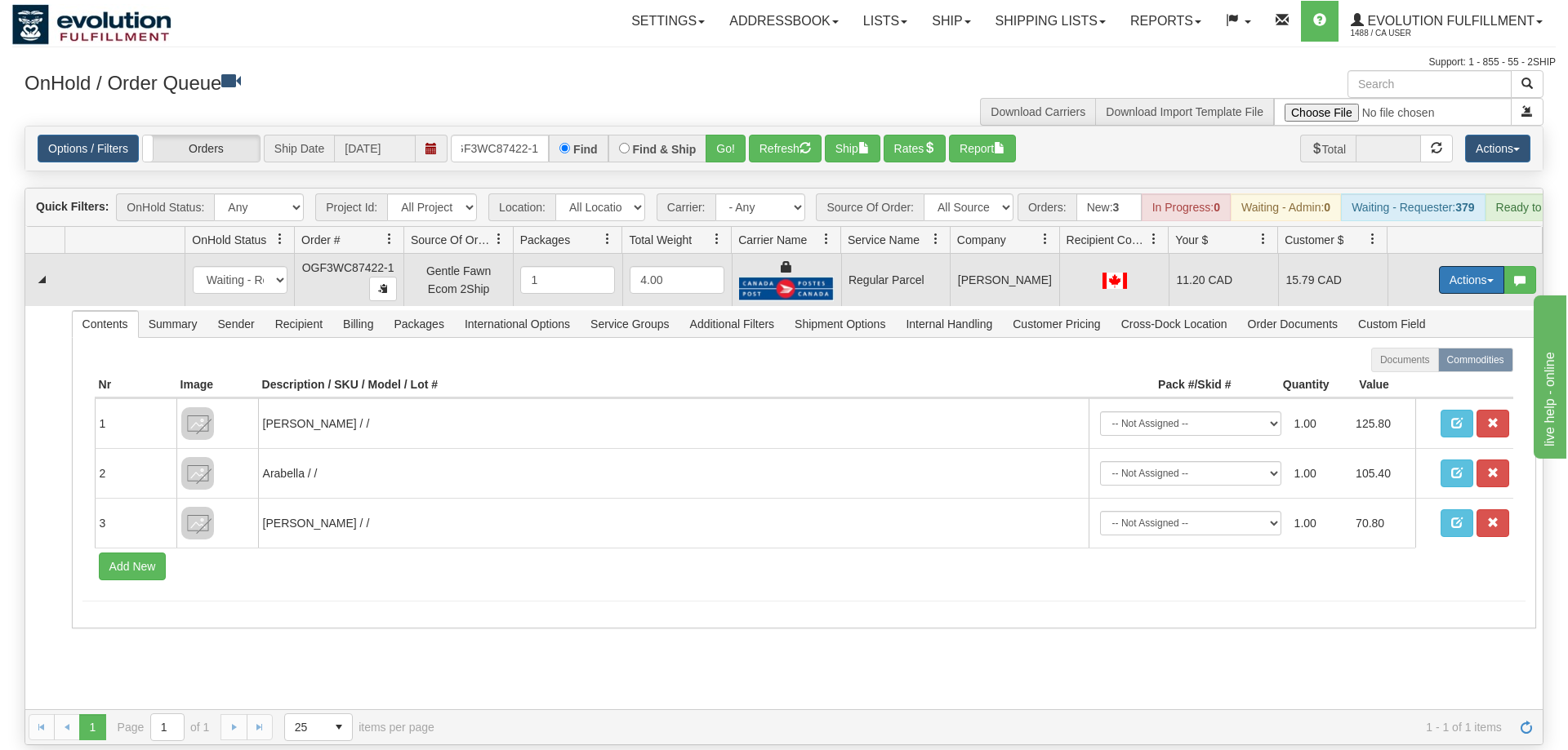
click at [1487, 266] on button "Actions" at bounding box center [1472, 280] width 65 height 28
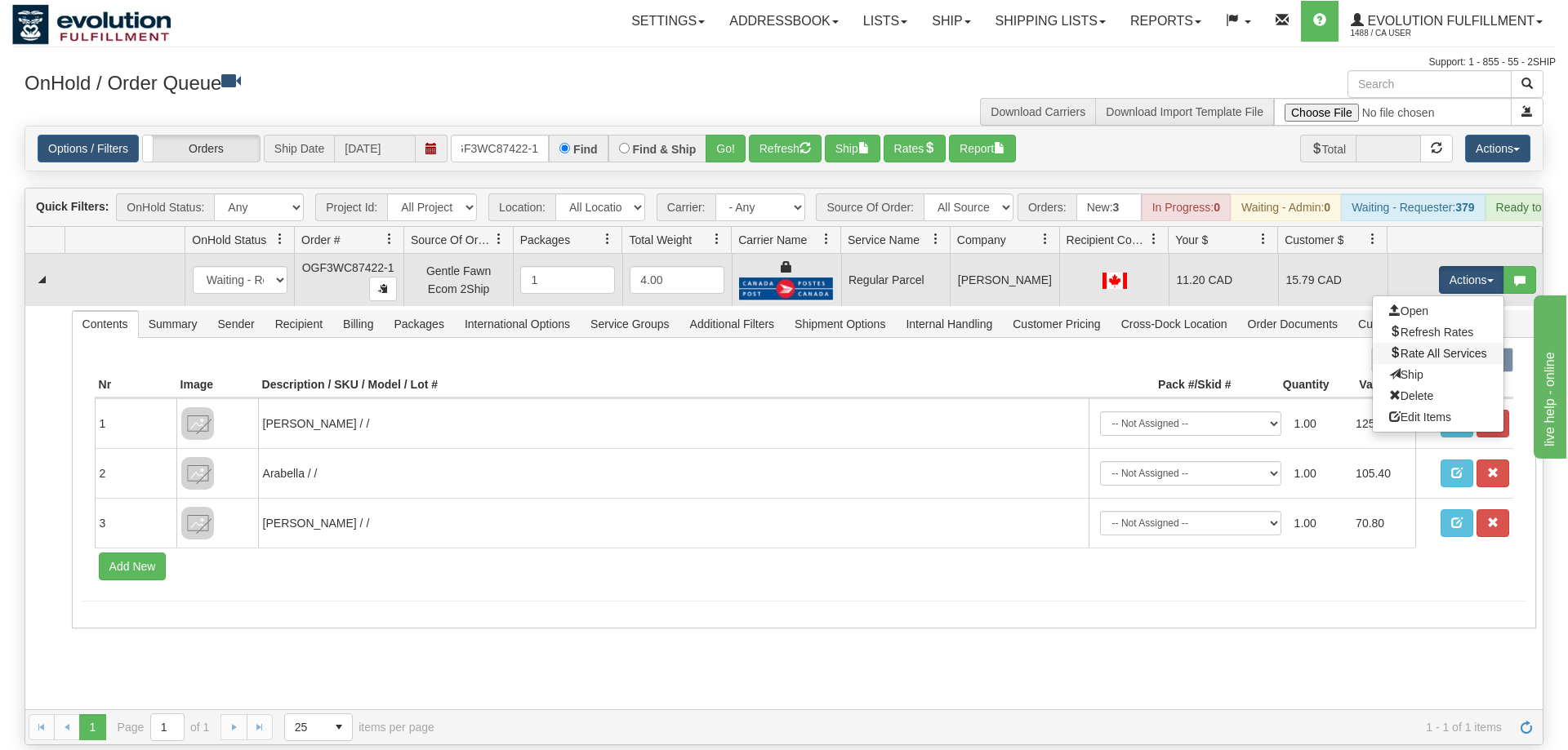
click at [1428, 343] on link "Rate All Services" at bounding box center [1438, 353] width 131 height 21
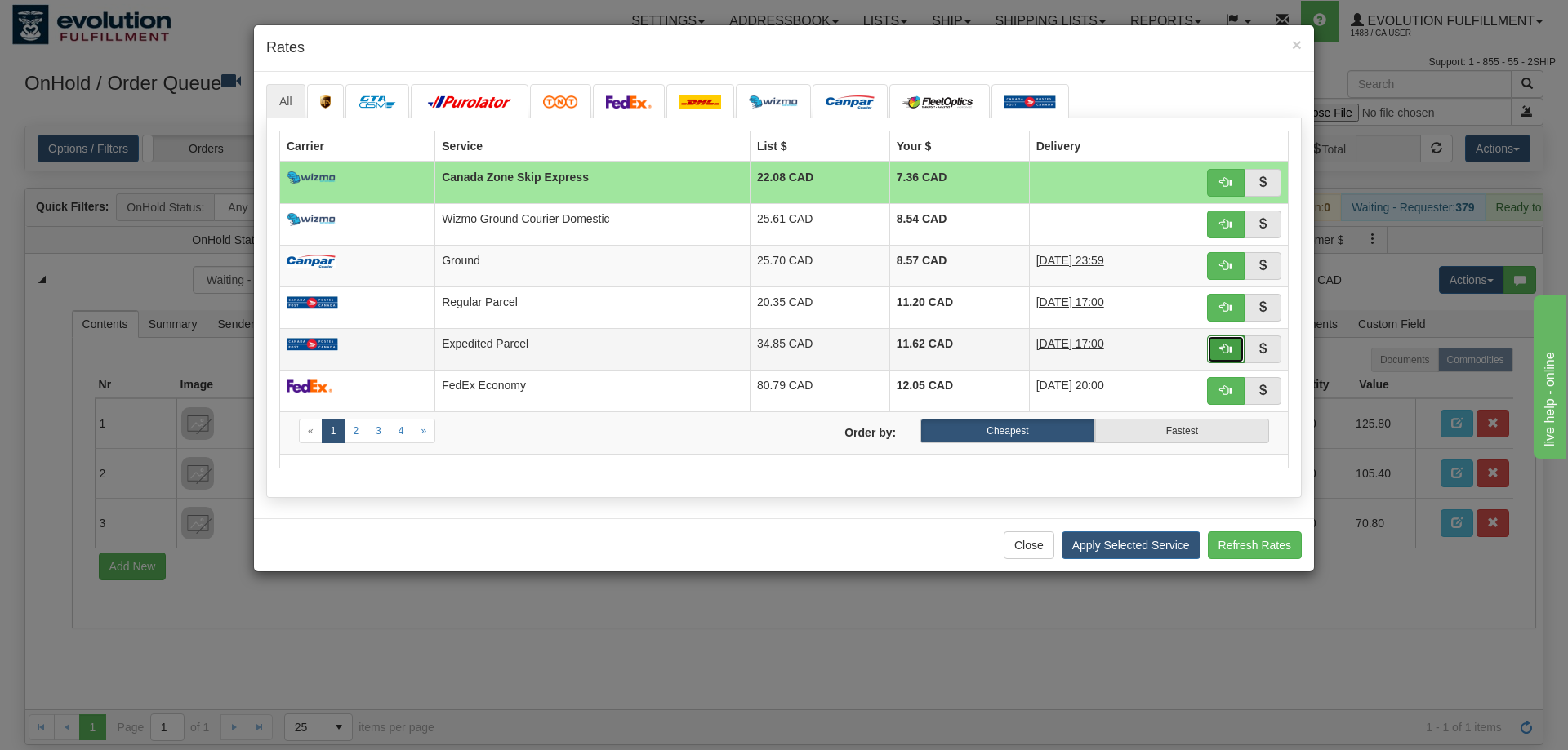
click at [1223, 350] on span "button" at bounding box center [1226, 349] width 12 height 12
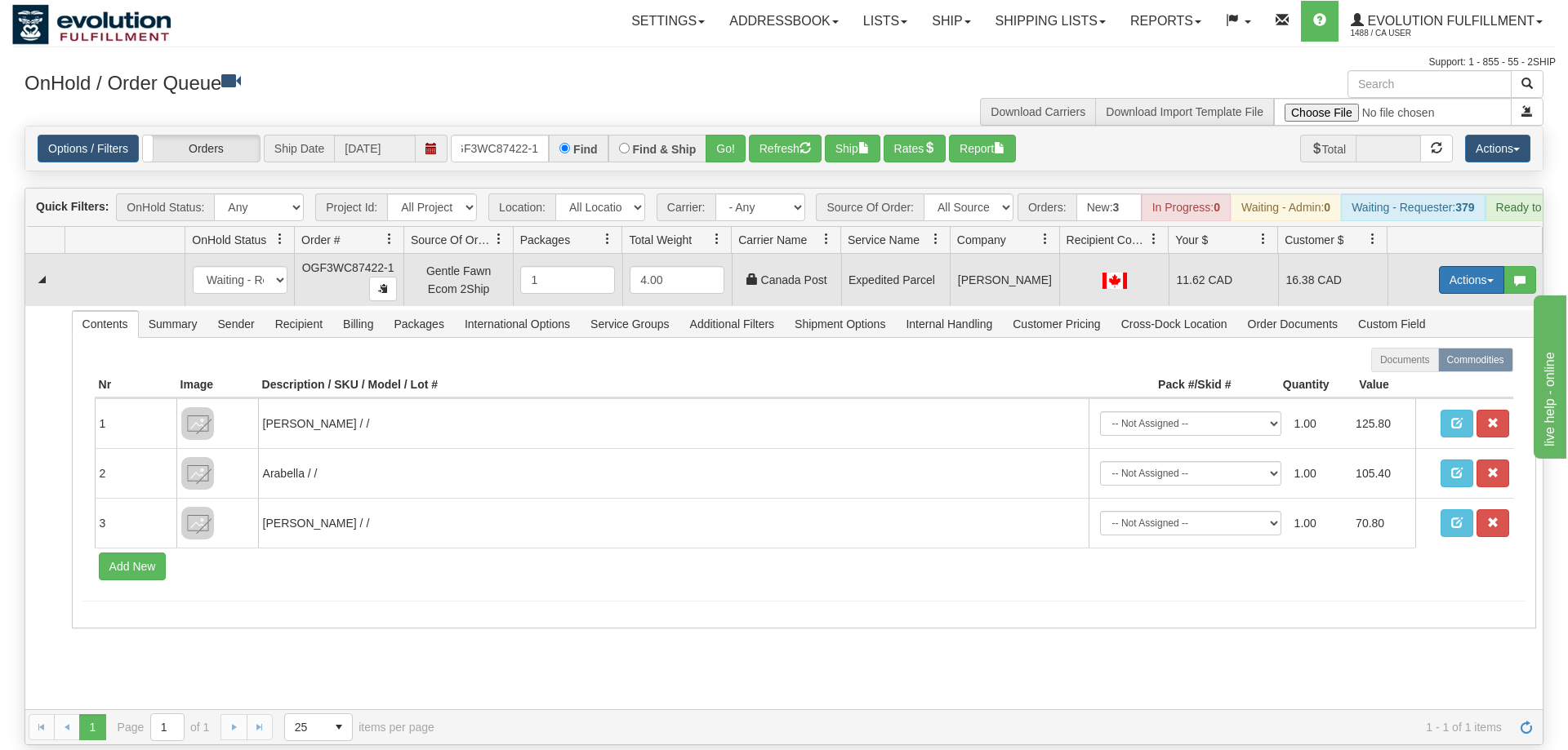
click at [1487, 266] on button "Actions" at bounding box center [1472, 280] width 65 height 28
click at [1444, 364] on link "Ship" at bounding box center [1438, 374] width 131 height 21
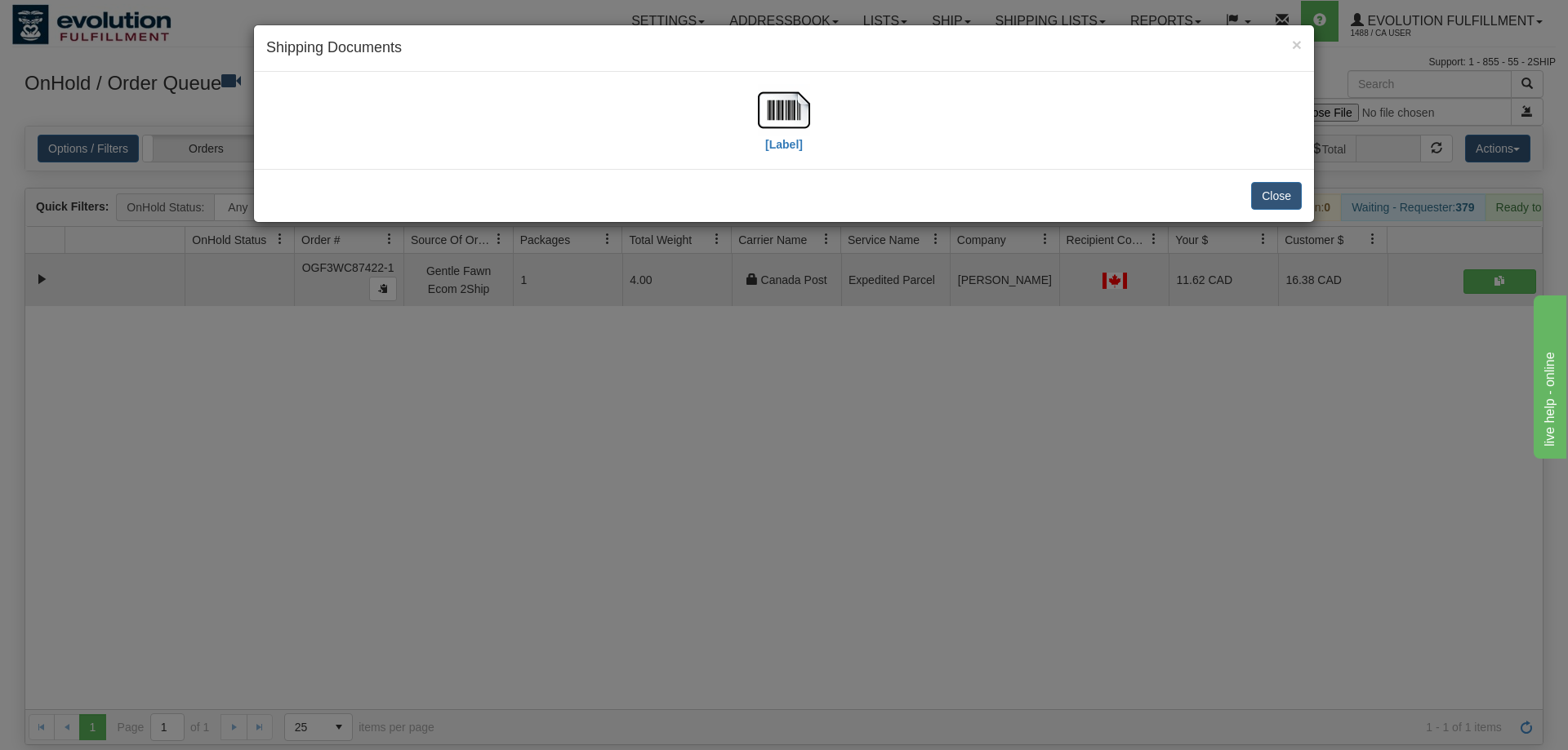
click at [753, 100] on div "[Label]" at bounding box center [784, 120] width 1035 height 72
click at [785, 111] on img at bounding box center [784, 110] width 52 height 52
drag, startPoint x: 790, startPoint y: 558, endPoint x: 644, endPoint y: 77, distance: 502.7
click at [784, 499] on div "× Shipping Documents [Label] Close" at bounding box center [784, 375] width 1568 height 750
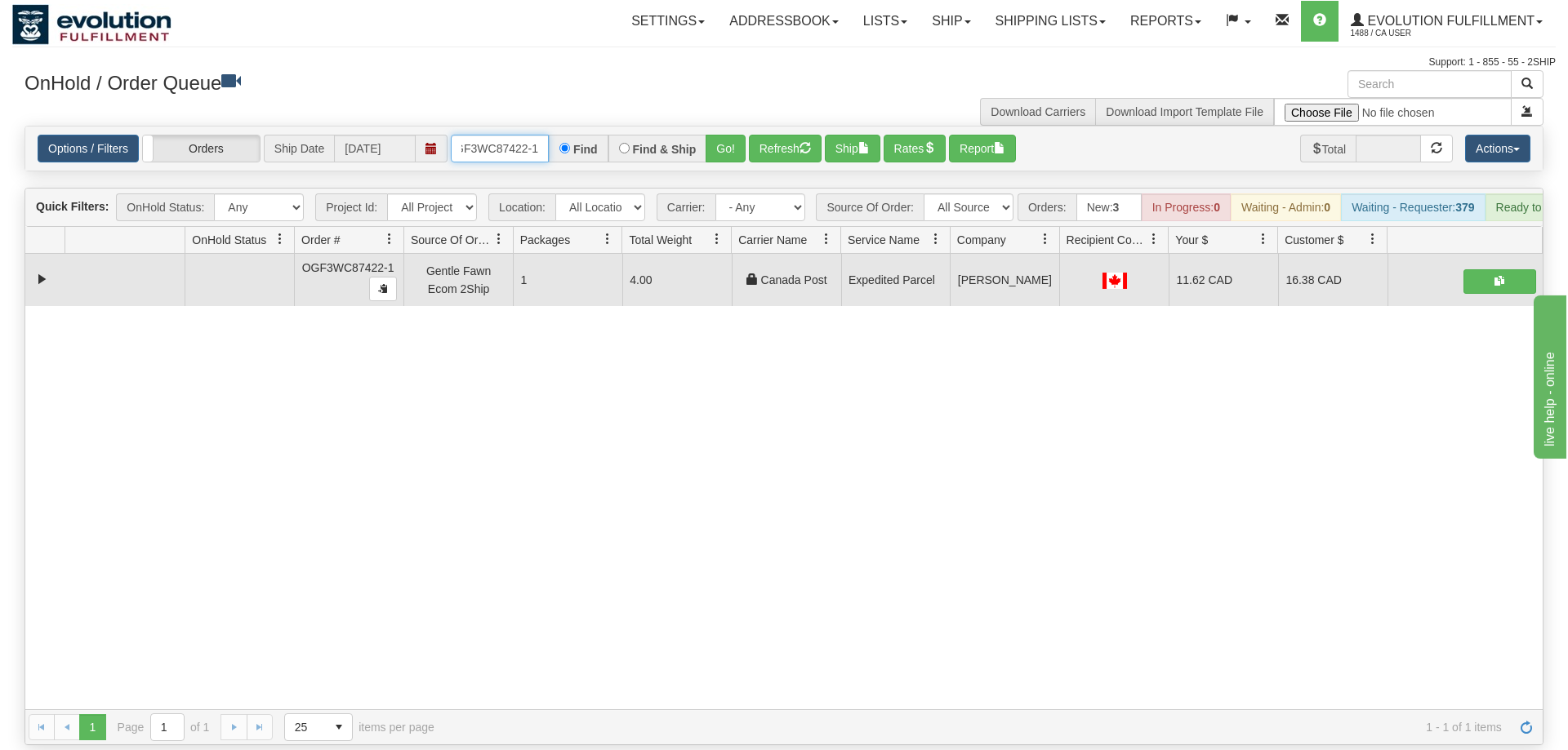
click at [507, 135] on input "OGF3WC87422-1" at bounding box center [499, 148] width 98 height 28
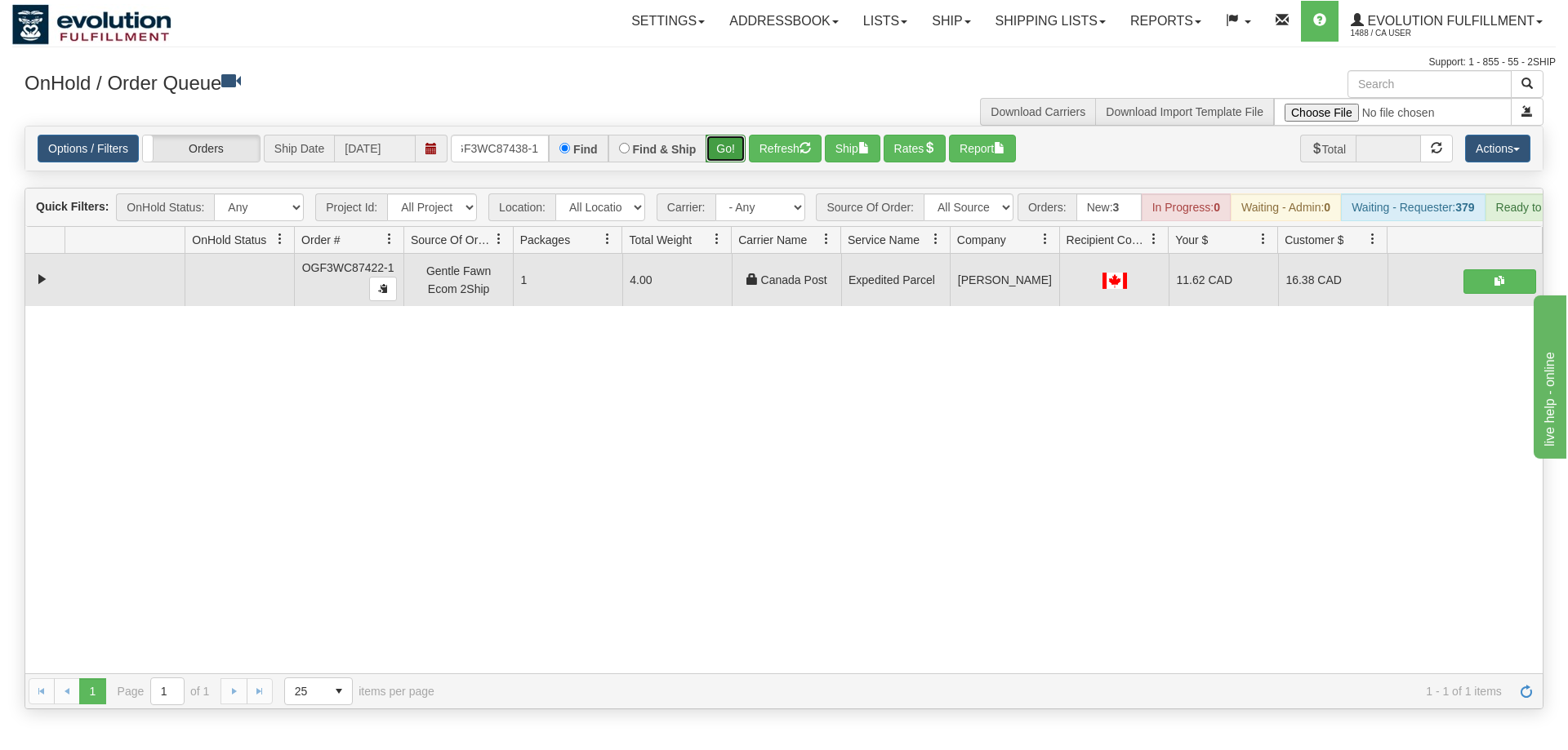
click at [728, 156] on div "Is equal to Is not equal to Contains Does not contains CAD USD EUR ZAR [PERSON_…" at bounding box center [784, 418] width 1544 height 584
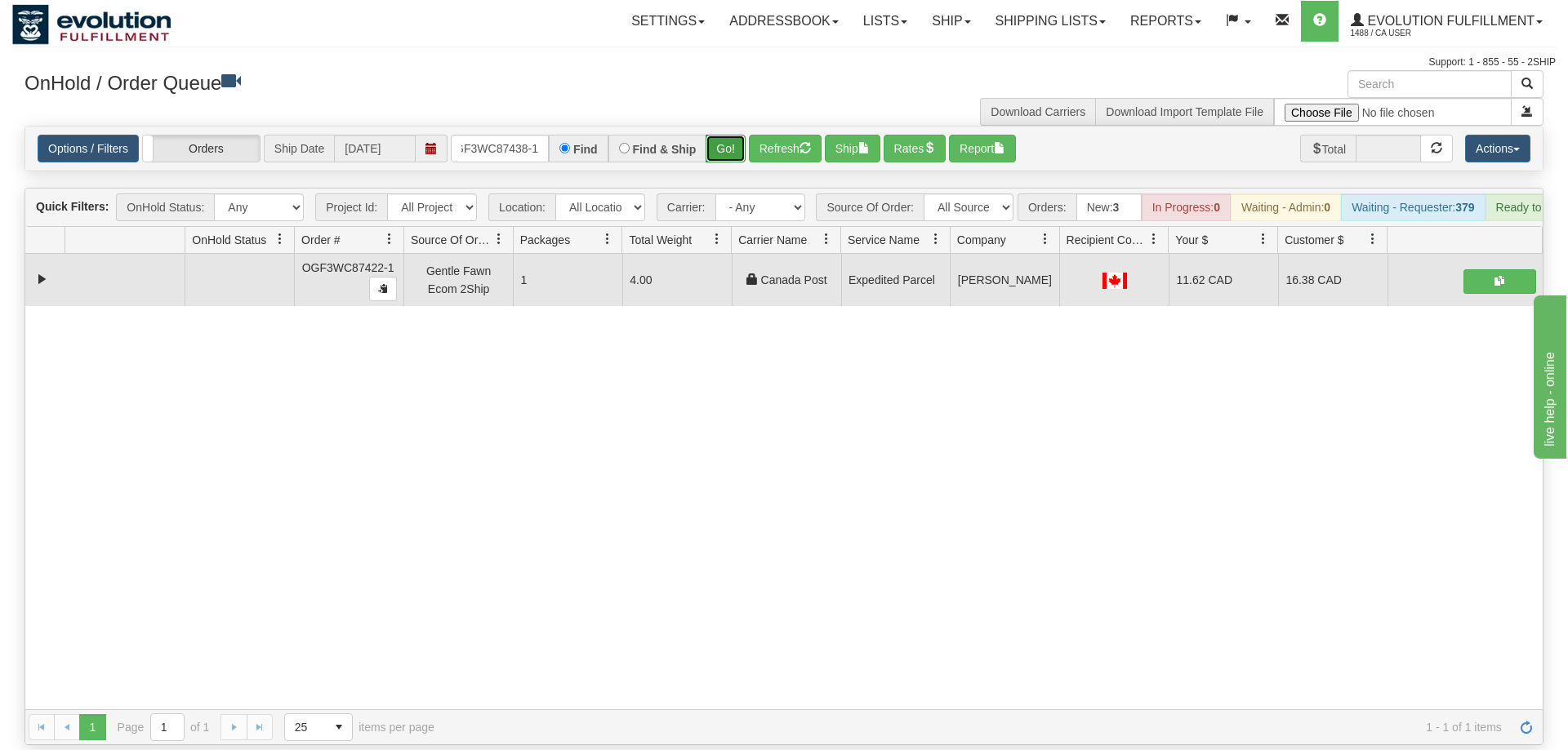
click at [725, 135] on button "Go!" at bounding box center [726, 148] width 40 height 28
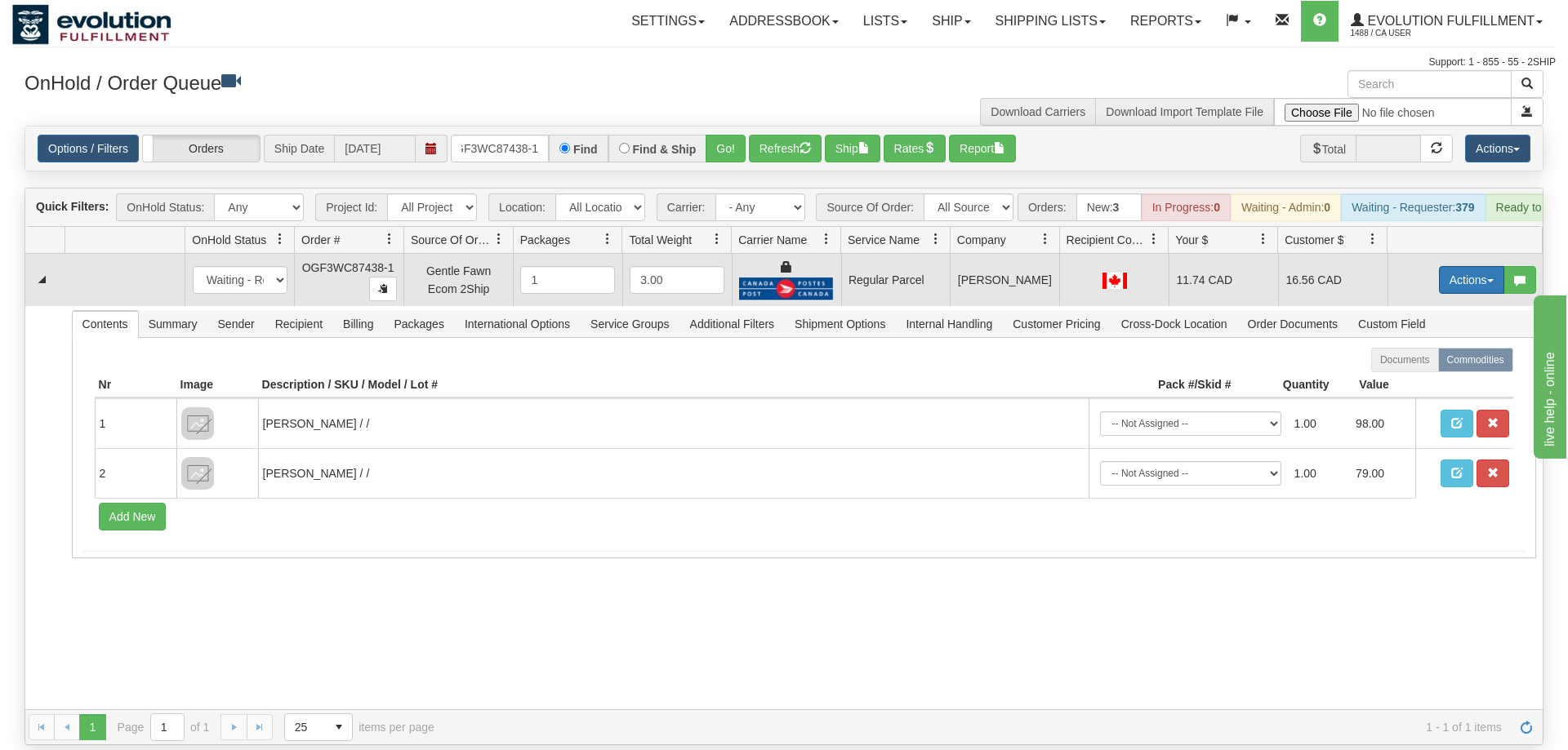
click at [1488, 266] on button "Actions" at bounding box center [1472, 280] width 65 height 28
click at [1439, 347] on span "Rate All Services" at bounding box center [1438, 353] width 98 height 13
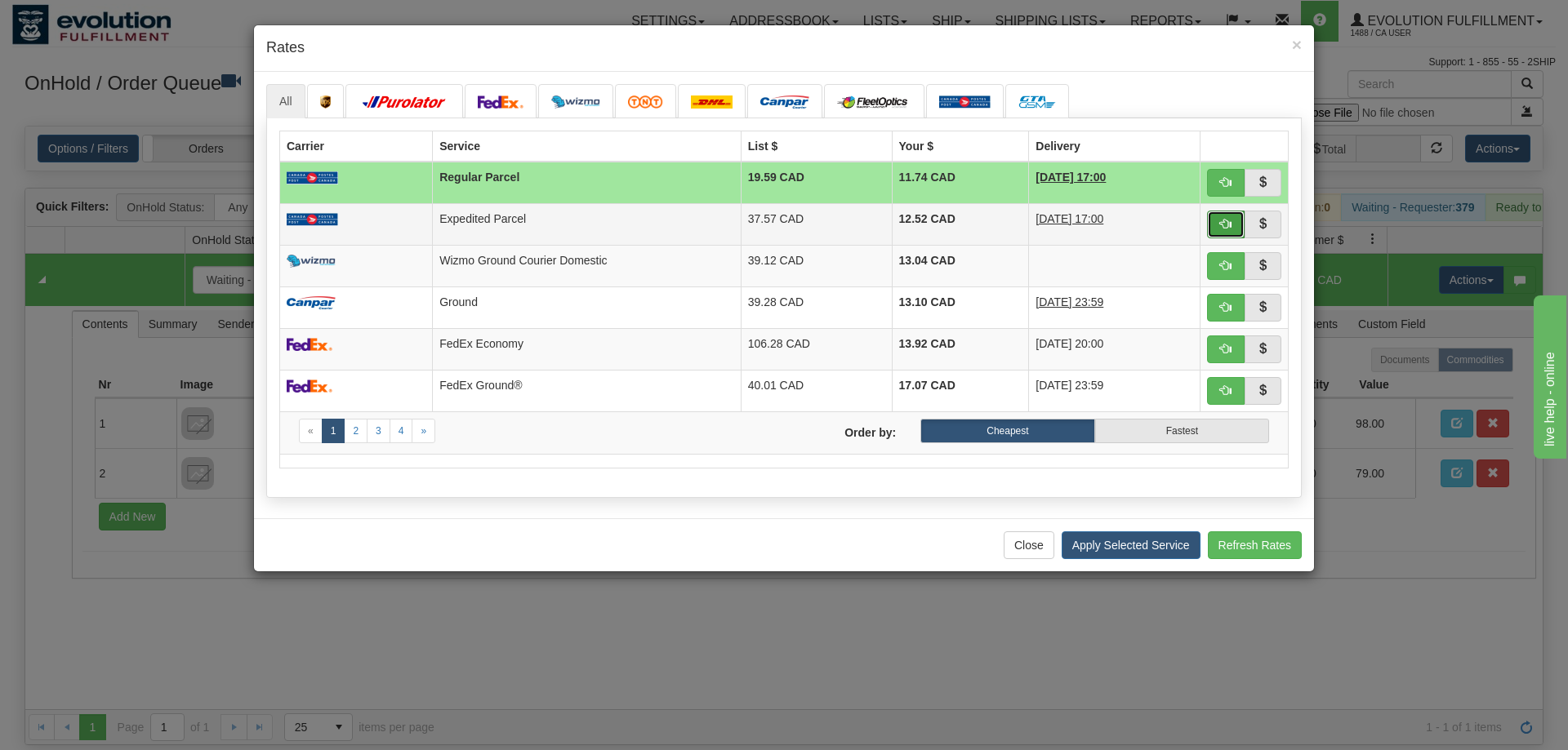
click at [1223, 219] on span "button" at bounding box center [1226, 224] width 12 height 12
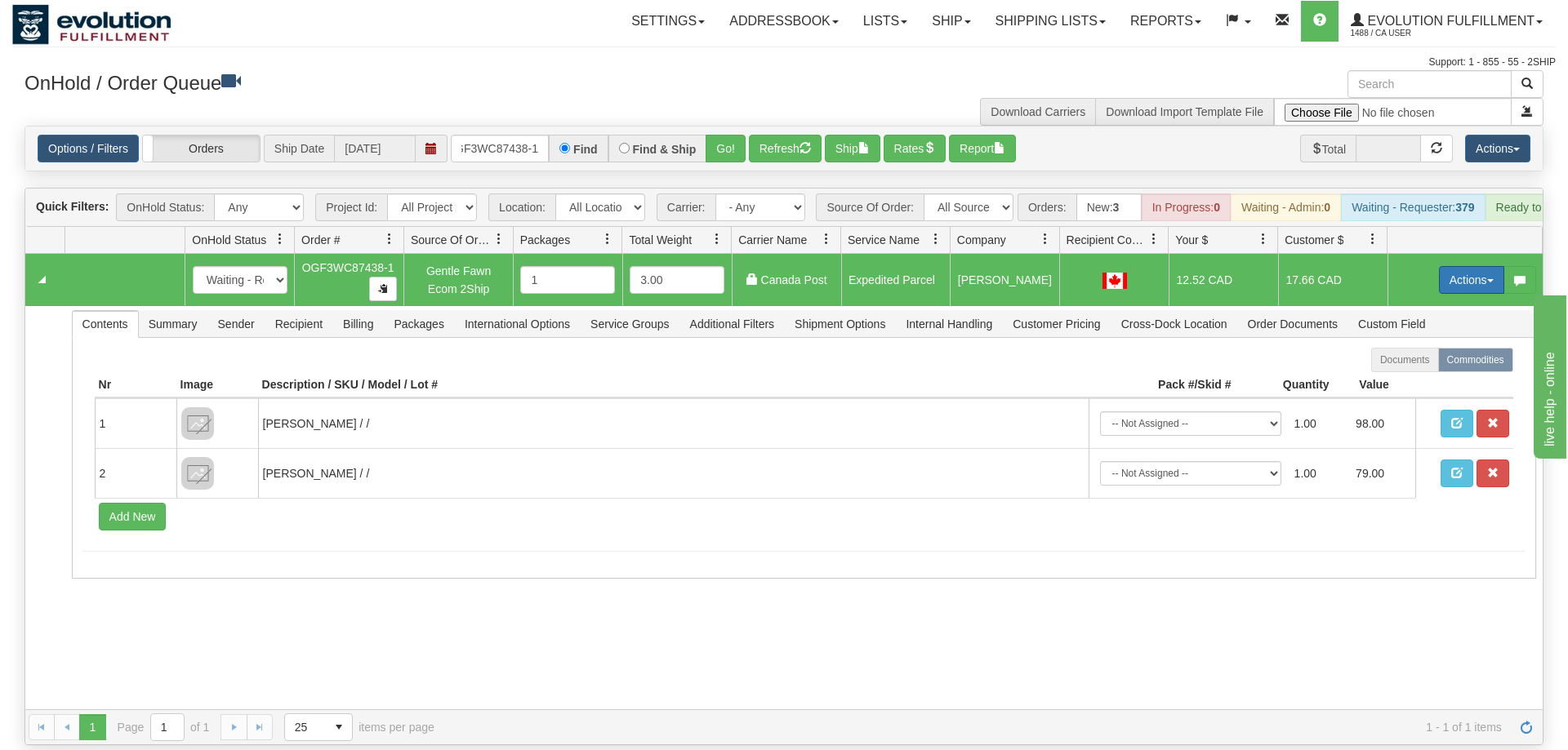
click at [1473, 266] on button "Actions" at bounding box center [1472, 280] width 65 height 28
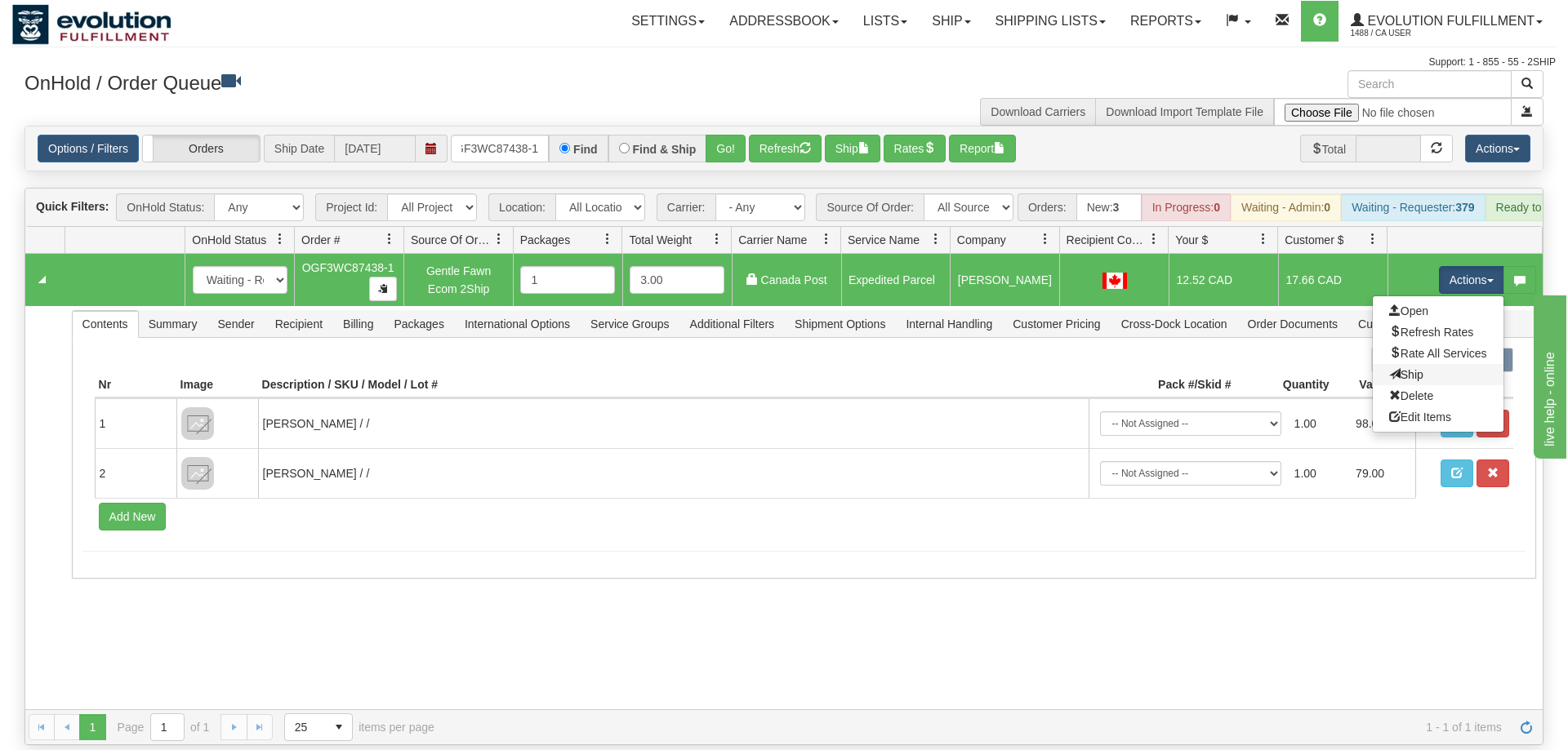
click at [1419, 364] on link "Ship" at bounding box center [1438, 374] width 131 height 21
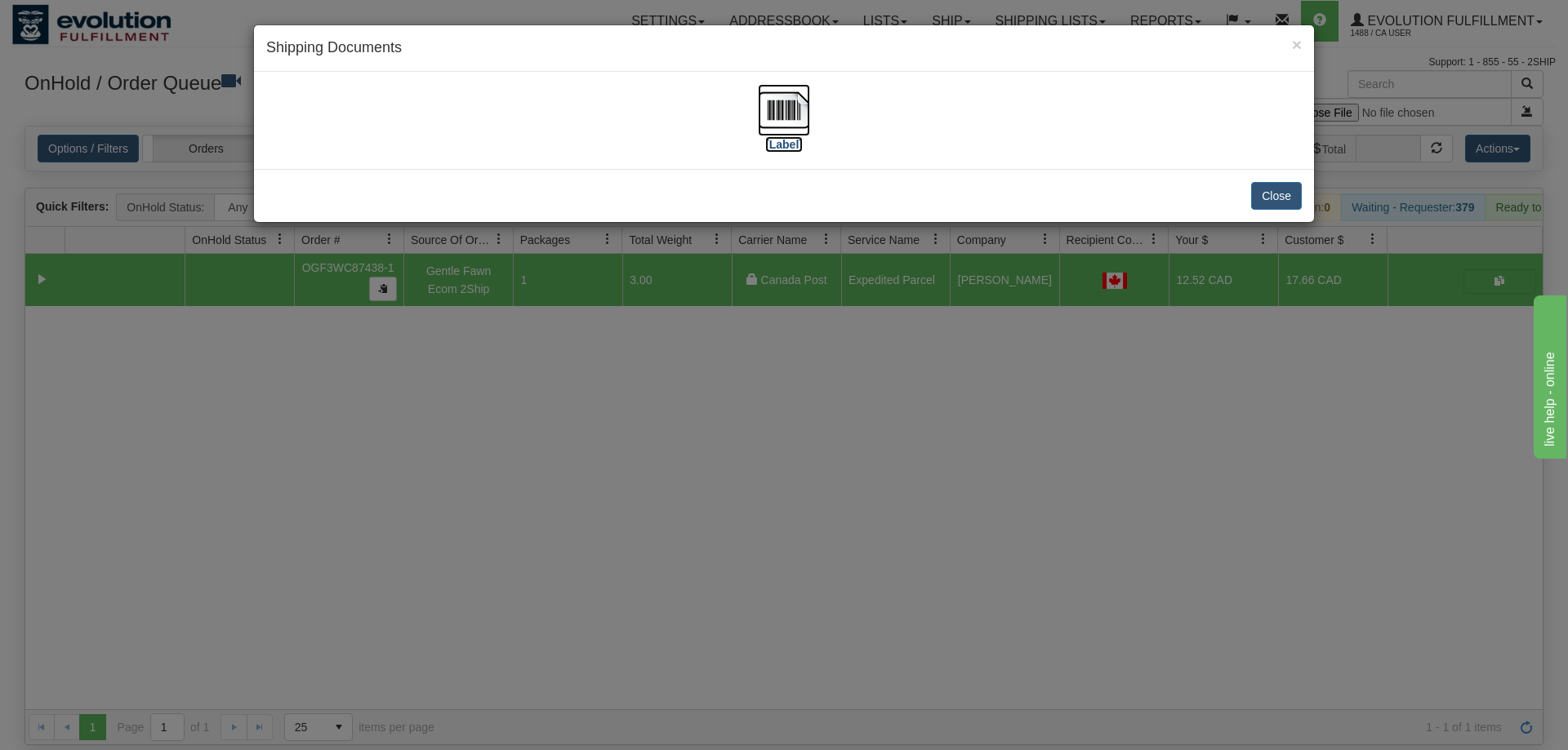
click at [778, 102] on img at bounding box center [784, 110] width 52 height 52
drag, startPoint x: 642, startPoint y: 488, endPoint x: 559, endPoint y: 72, distance: 424.2
click at [669, 437] on div "× Shipping Documents [Label] Close" at bounding box center [784, 375] width 1568 height 750
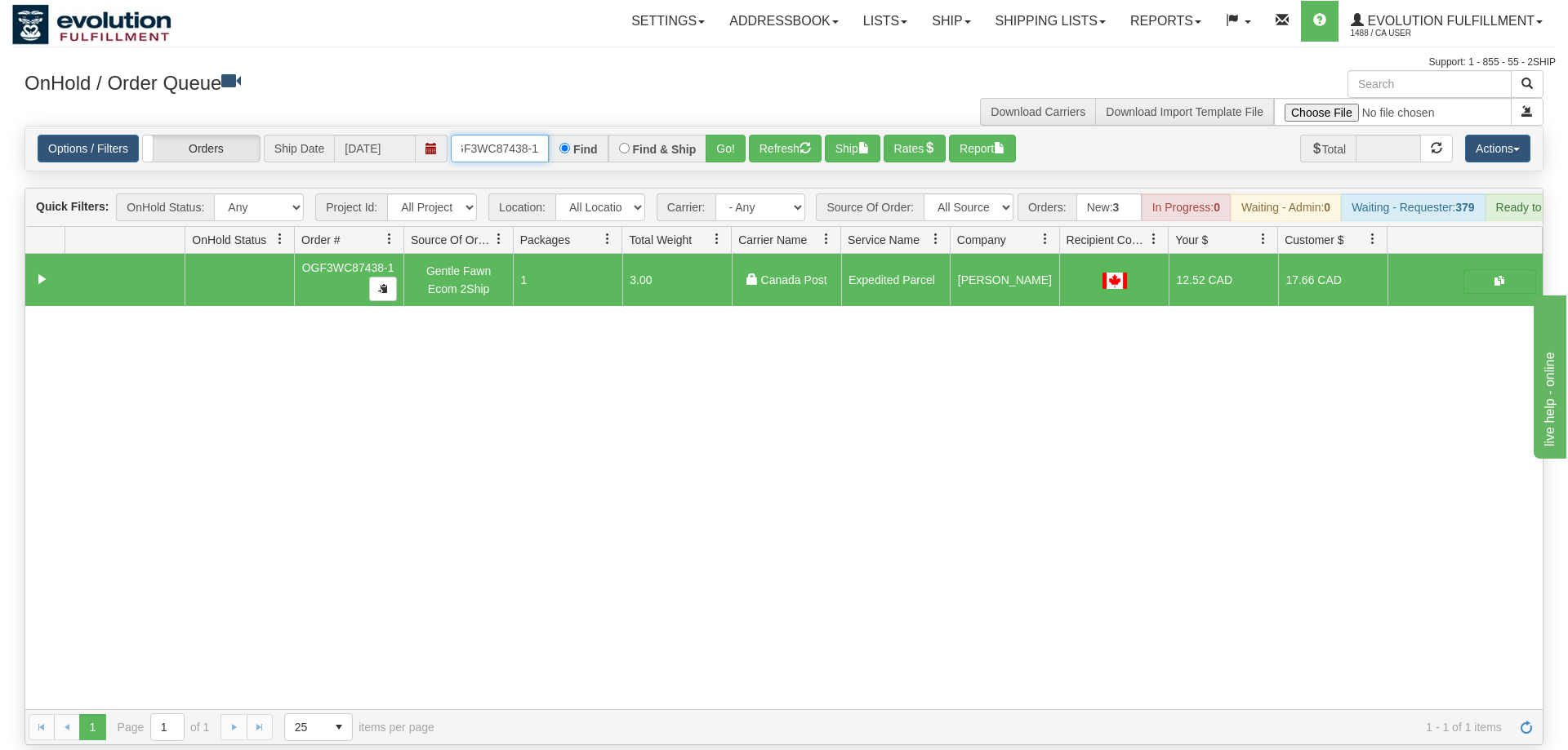
click at [528, 135] on input "OGF3WC87438-1" at bounding box center [499, 148] width 98 height 28
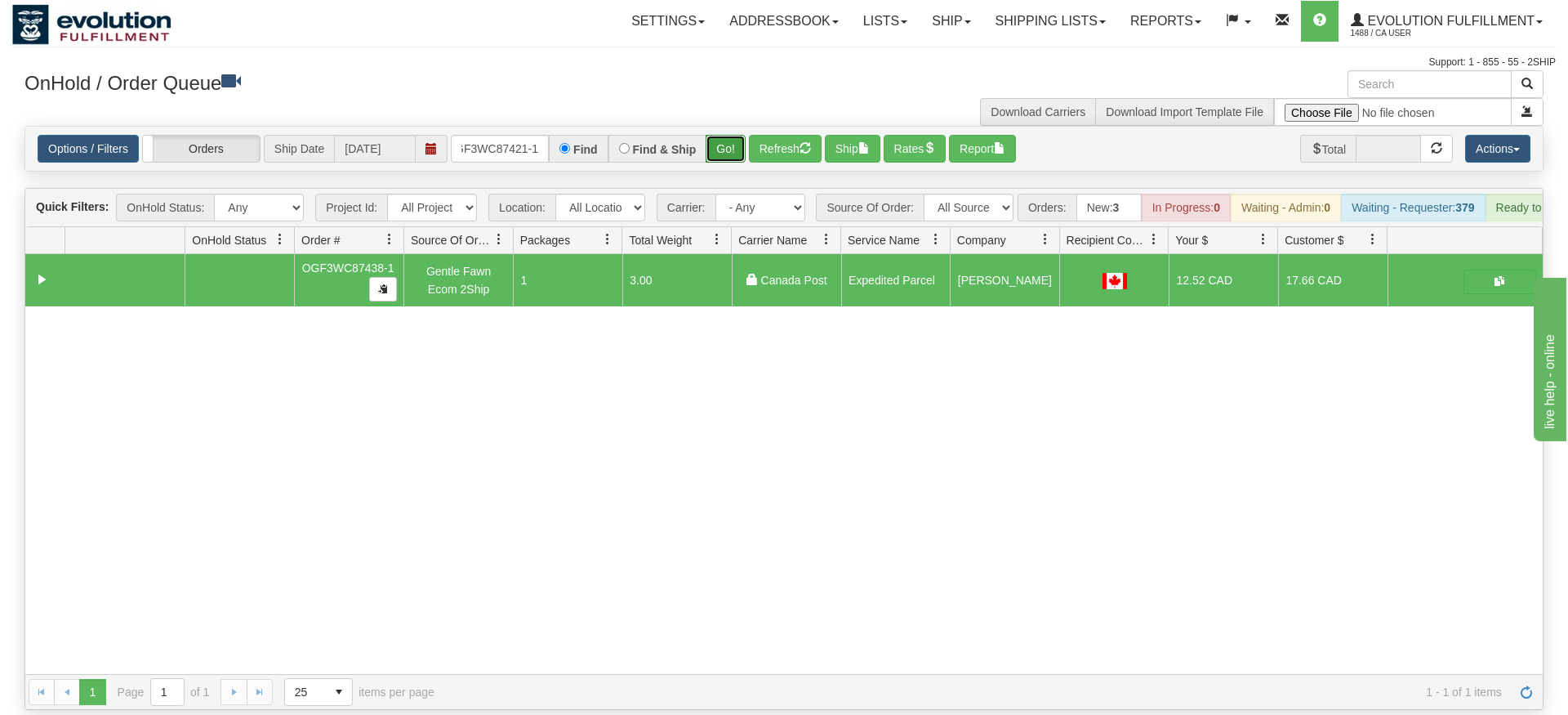
click at [724, 156] on div "Is equal to Is not equal to Contains Does not contains CAD USD EUR ZAR [PERSON_…" at bounding box center [784, 418] width 1544 height 584
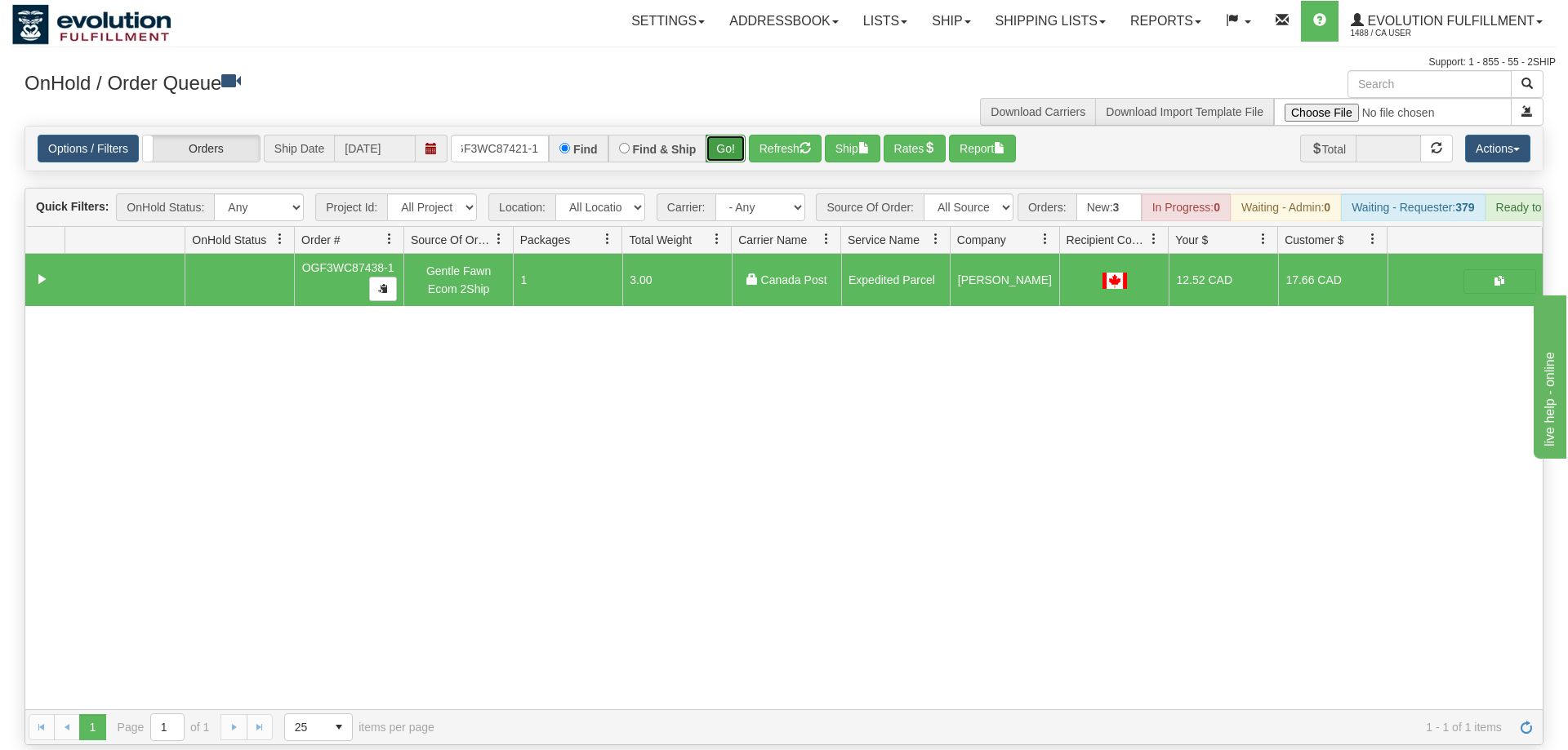
click at [733, 135] on button "Go!" at bounding box center [726, 148] width 40 height 28
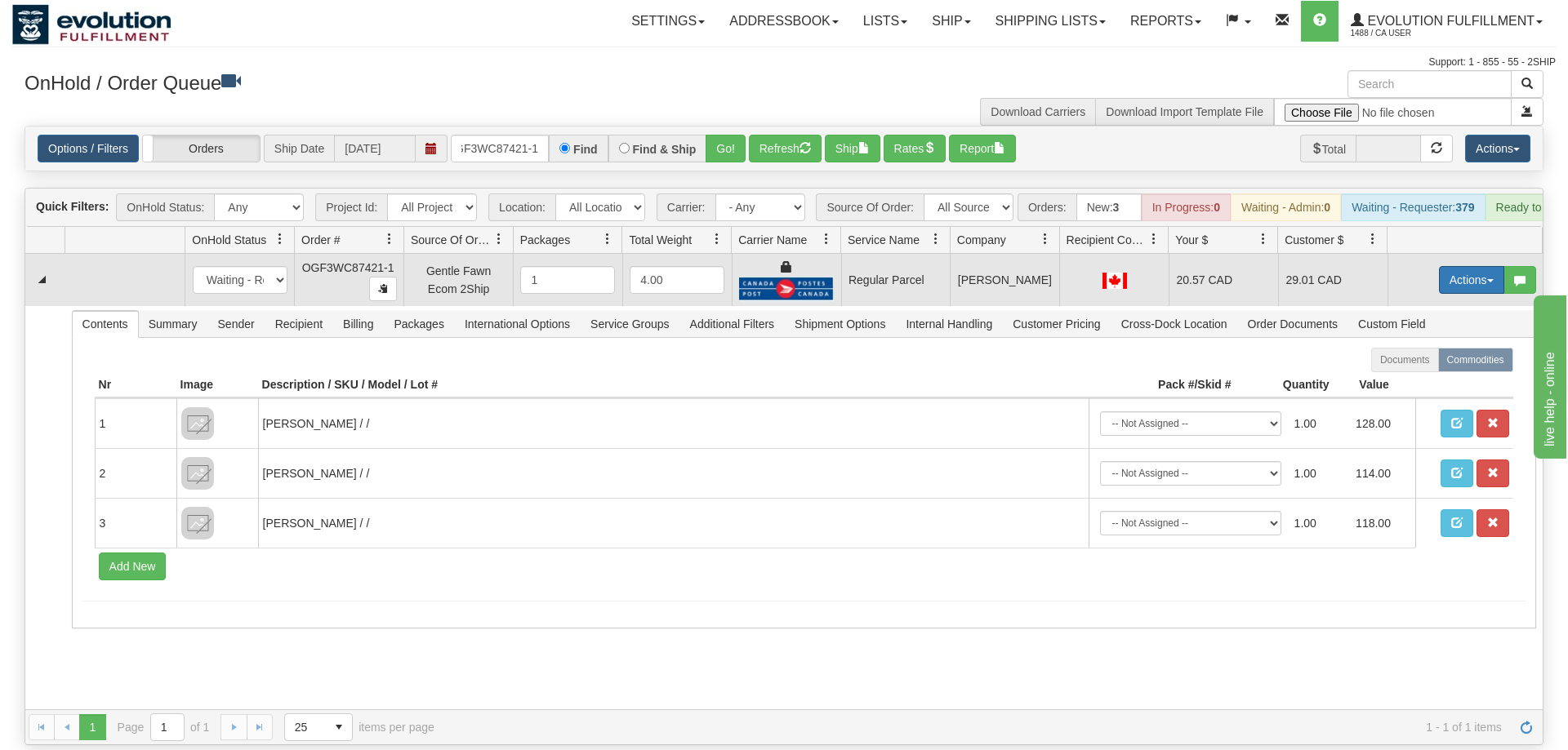
click at [1472, 266] on button "Actions" at bounding box center [1472, 280] width 65 height 28
click at [1441, 347] on span "Rate All Services" at bounding box center [1438, 353] width 98 height 13
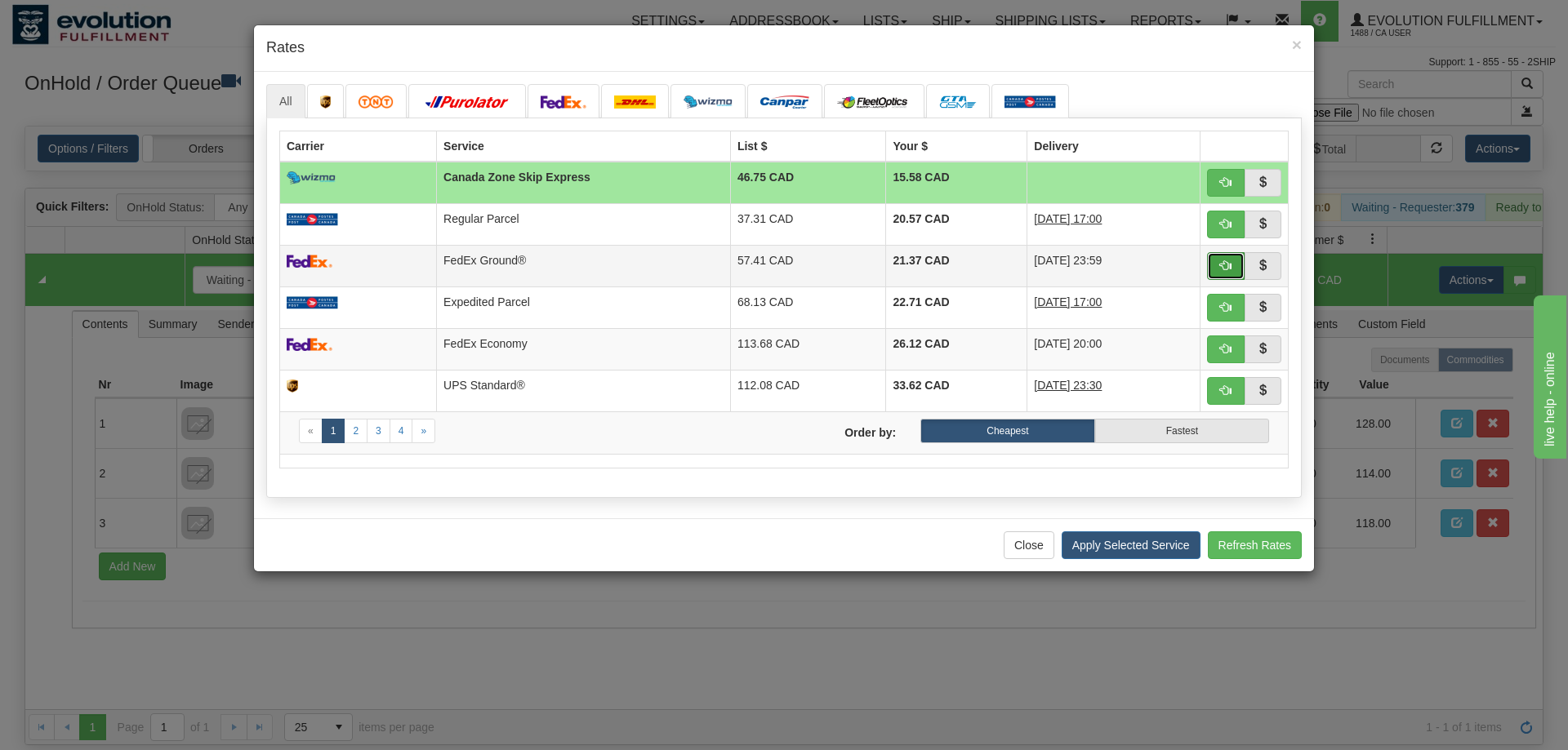
click at [1219, 263] on button "button" at bounding box center [1226, 266] width 38 height 28
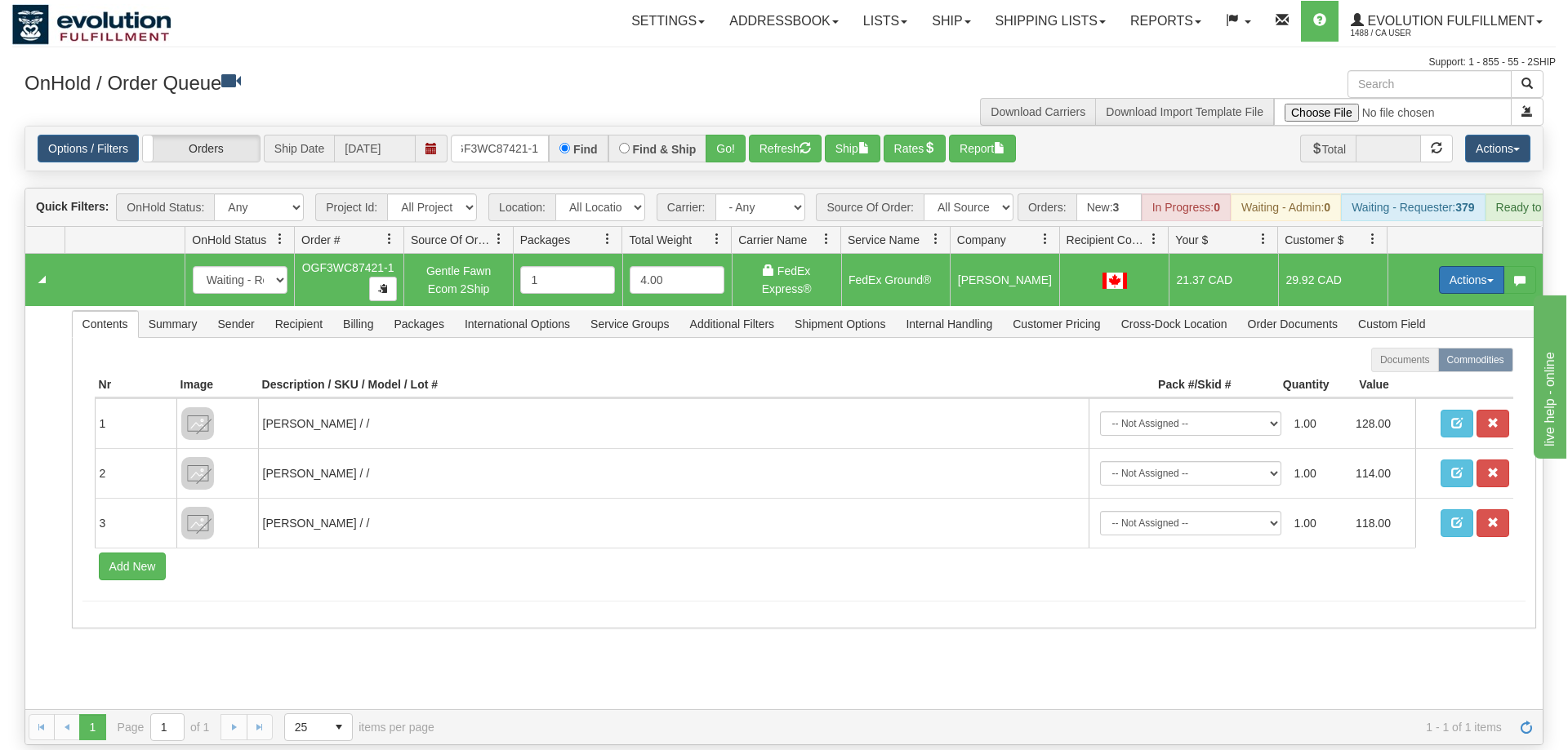
click at [1443, 266] on button "Actions" at bounding box center [1472, 280] width 65 height 28
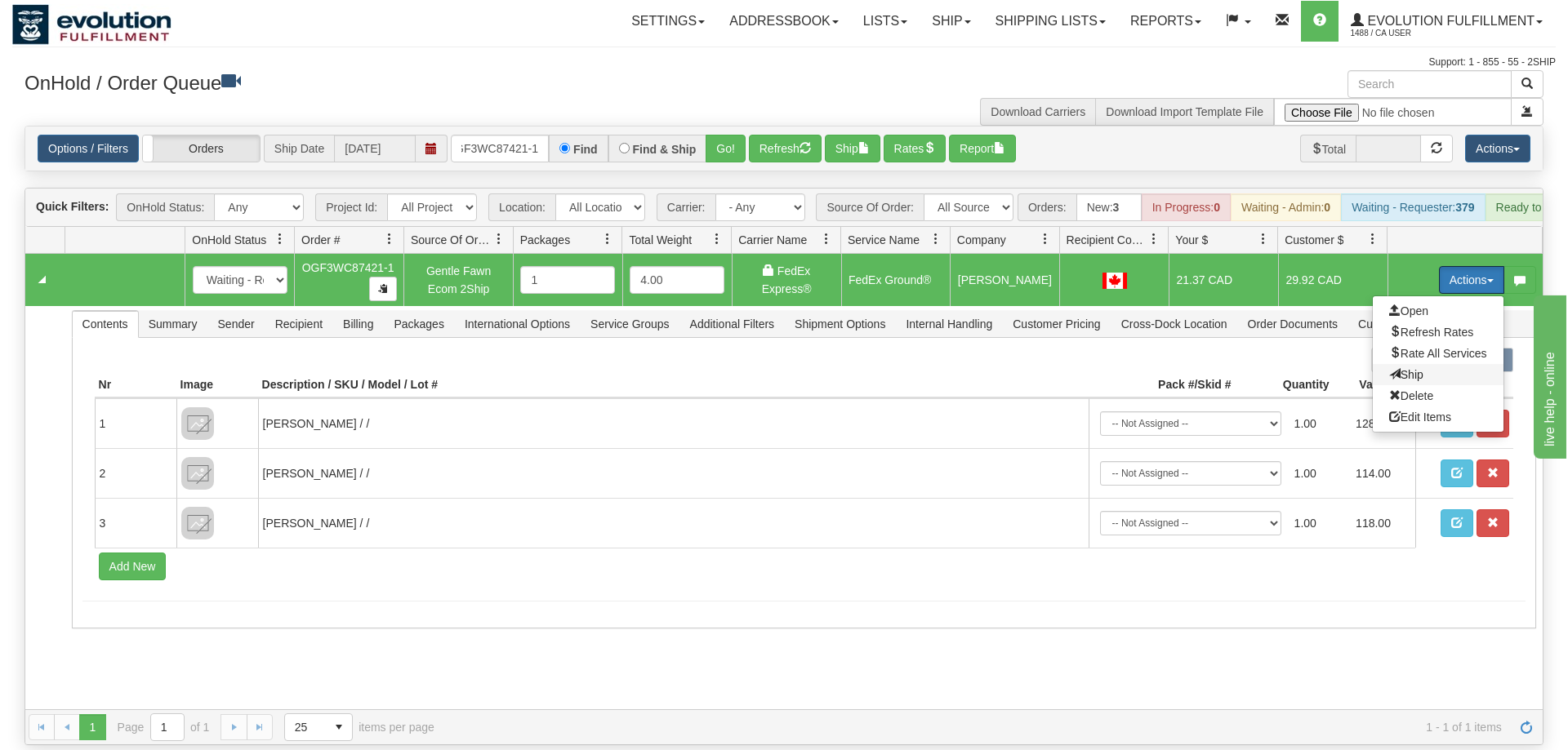
click at [1416, 368] on span "Ship" at bounding box center [1407, 374] width 35 height 13
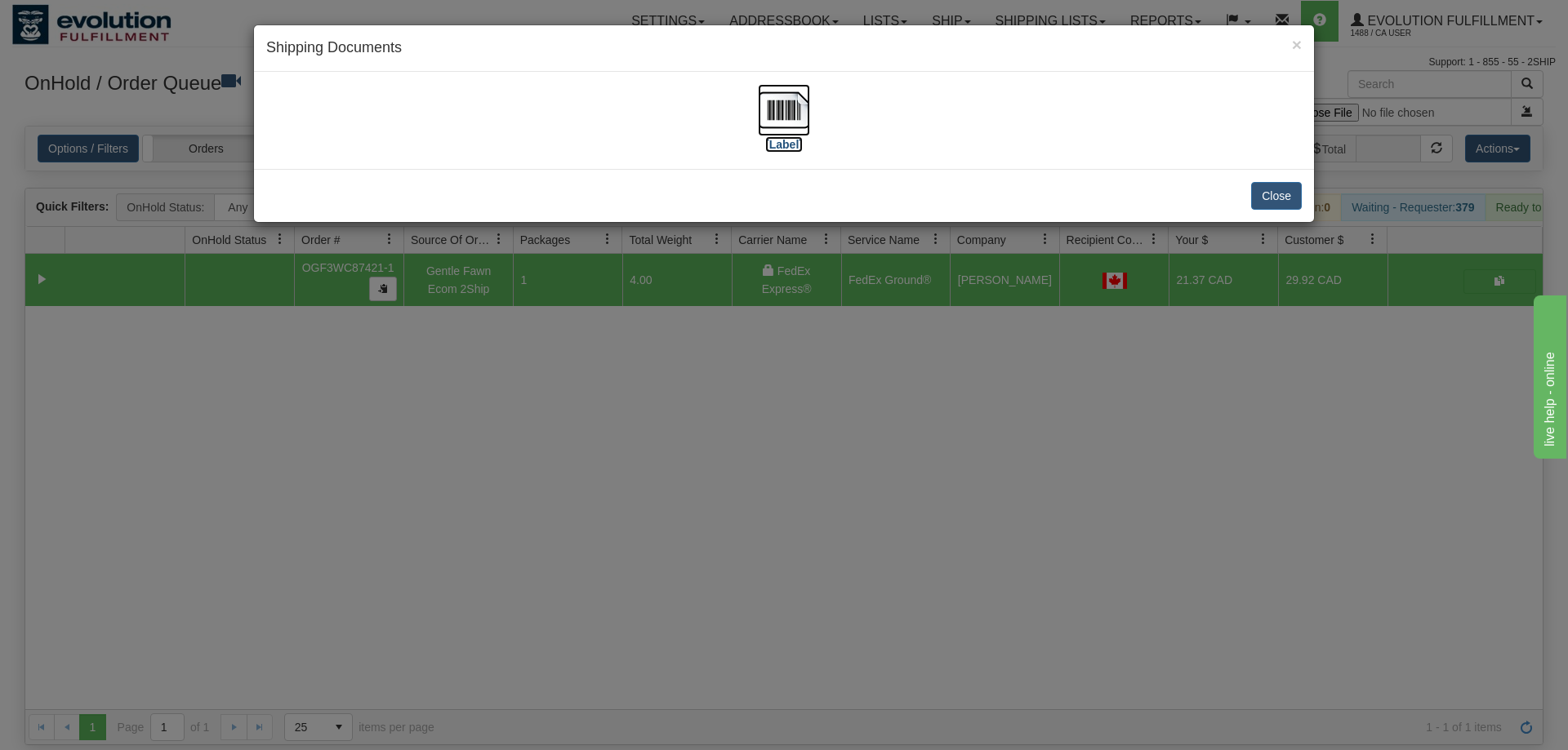
click at [787, 127] on img at bounding box center [784, 110] width 52 height 52
drag, startPoint x: 816, startPoint y: 388, endPoint x: 803, endPoint y: 351, distance: 39.2
click at [811, 366] on div "× Shipping Documents [Label] Close" at bounding box center [784, 375] width 1568 height 750
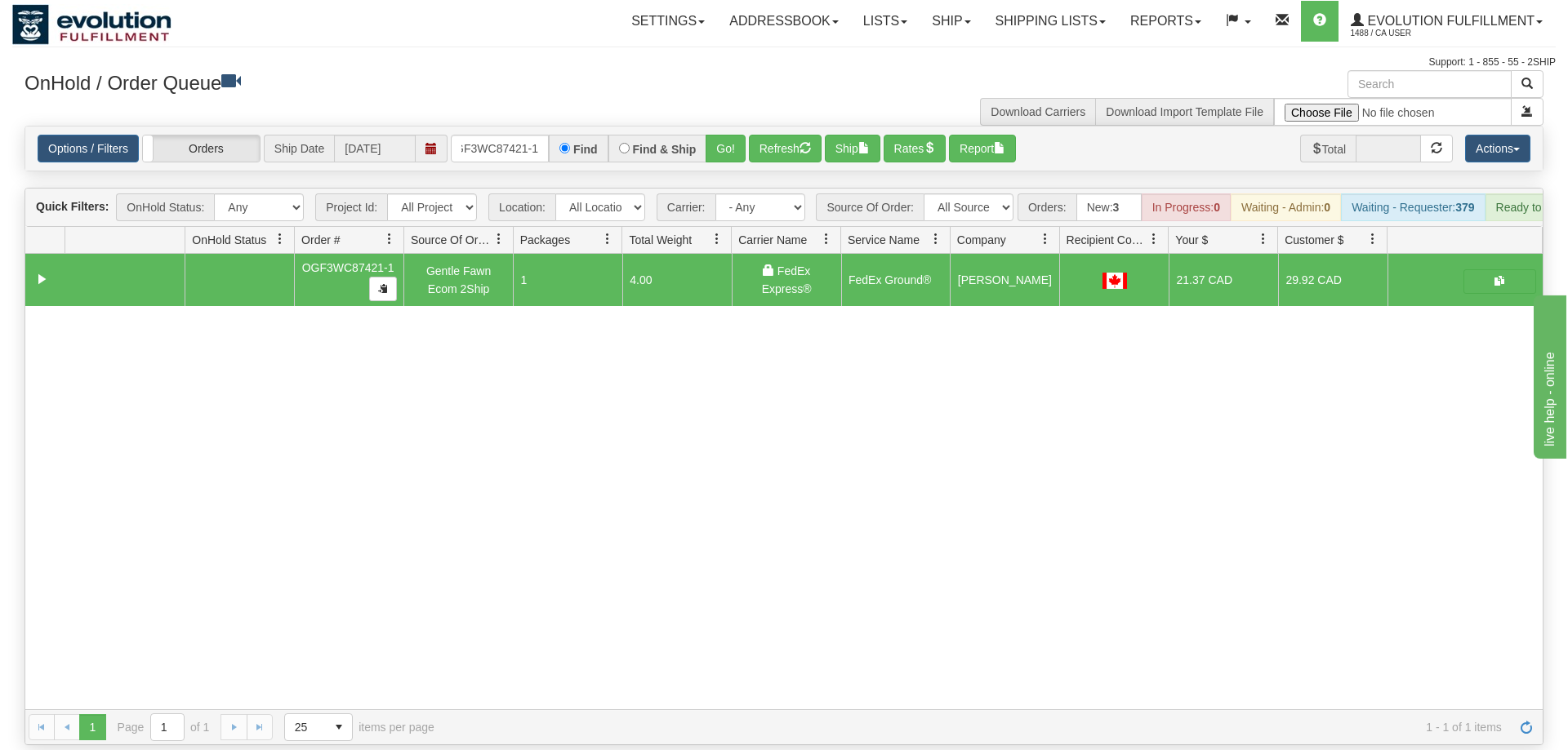
click at [495, 143] on div "Options / Filters Group Shipments Orders Ship Date 09/24/2025 OGF3WC87421-1 Fin…" at bounding box center [784, 148] width 1518 height 45
click at [506, 135] on input "OGF3WC87421-1" at bounding box center [499, 148] width 98 height 28
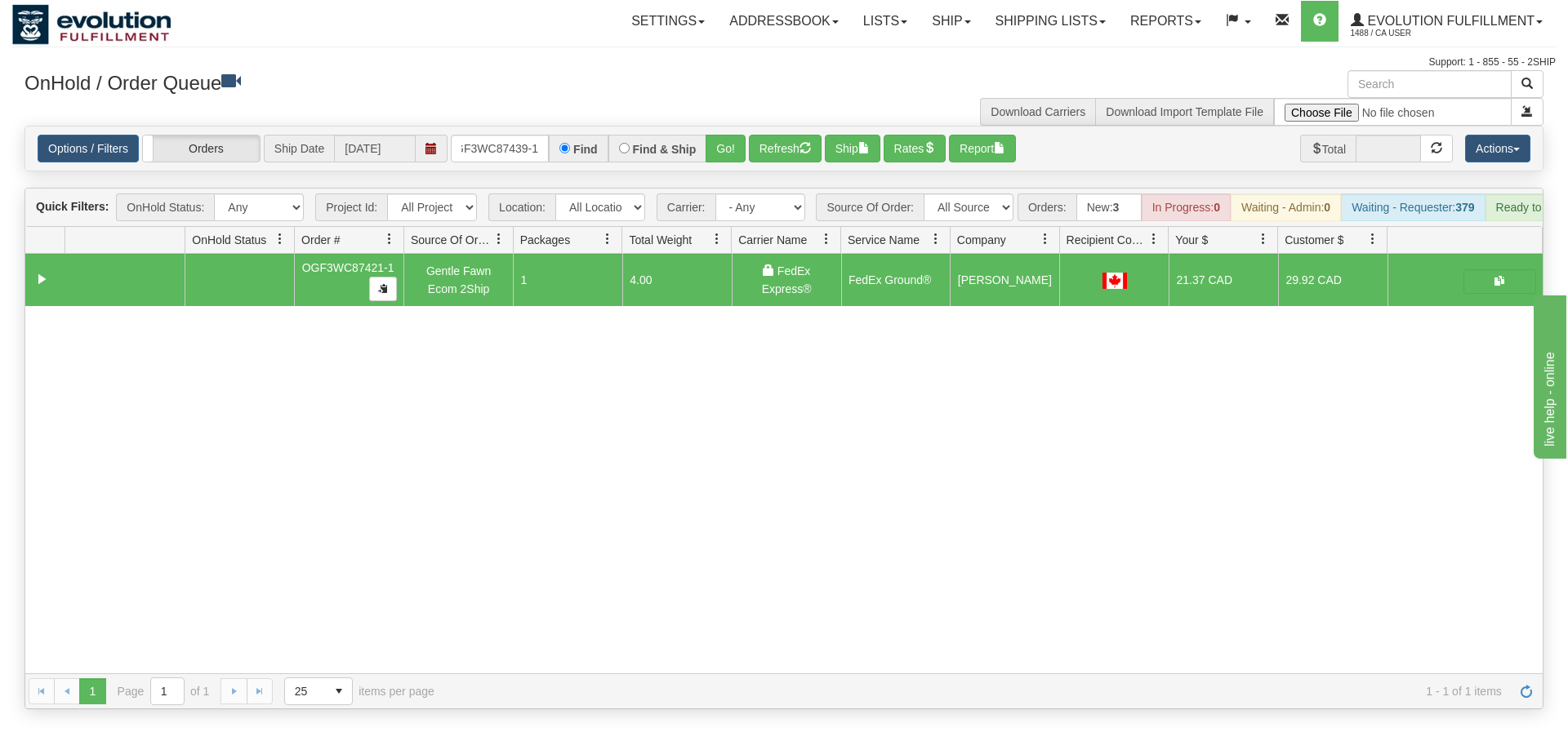
click at [699, 161] on div "Is equal to Is not equal to Contains Does not contains CAD USD EUR ZAR [PERSON_…" at bounding box center [784, 418] width 1544 height 584
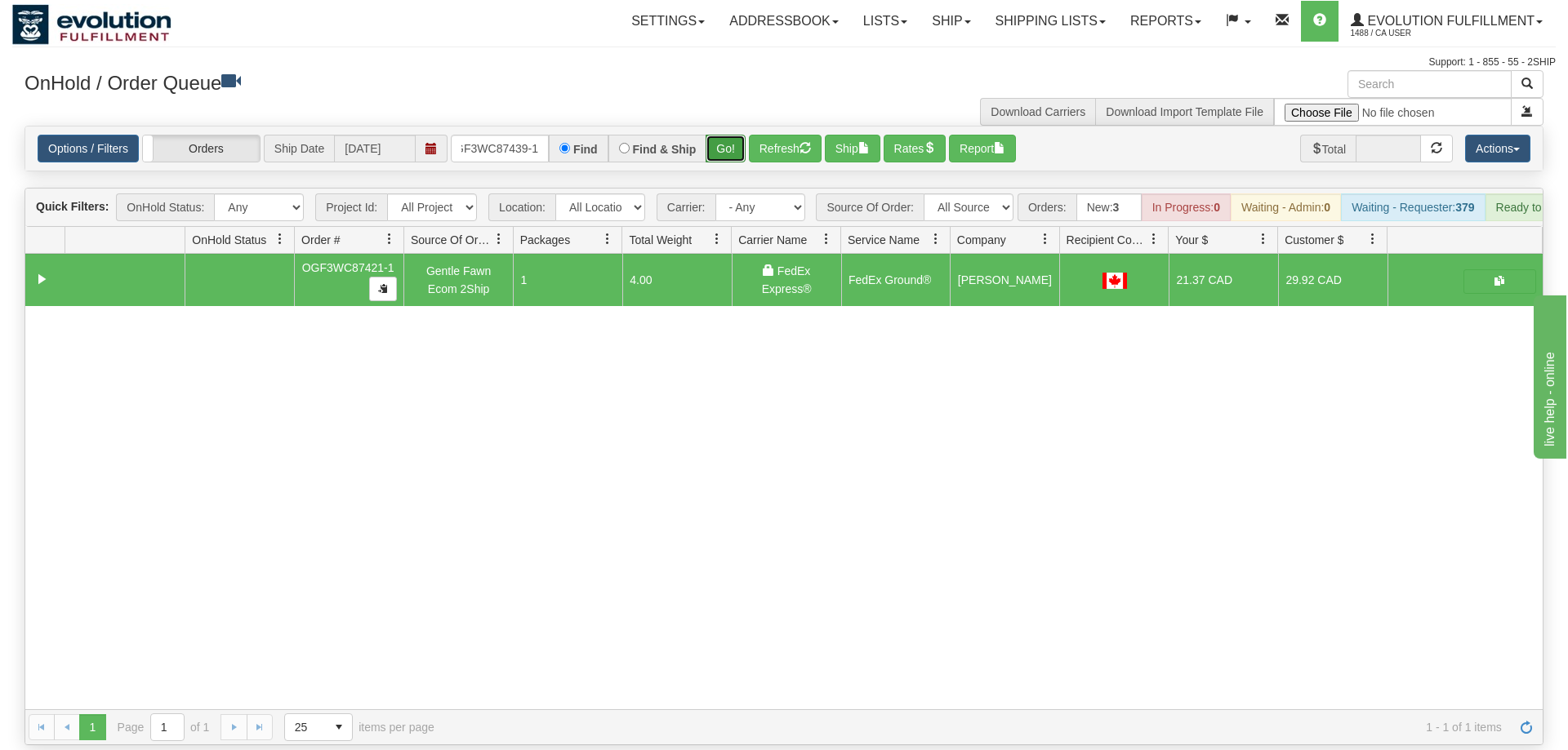
click at [725, 135] on button "Go!" at bounding box center [726, 148] width 40 height 28
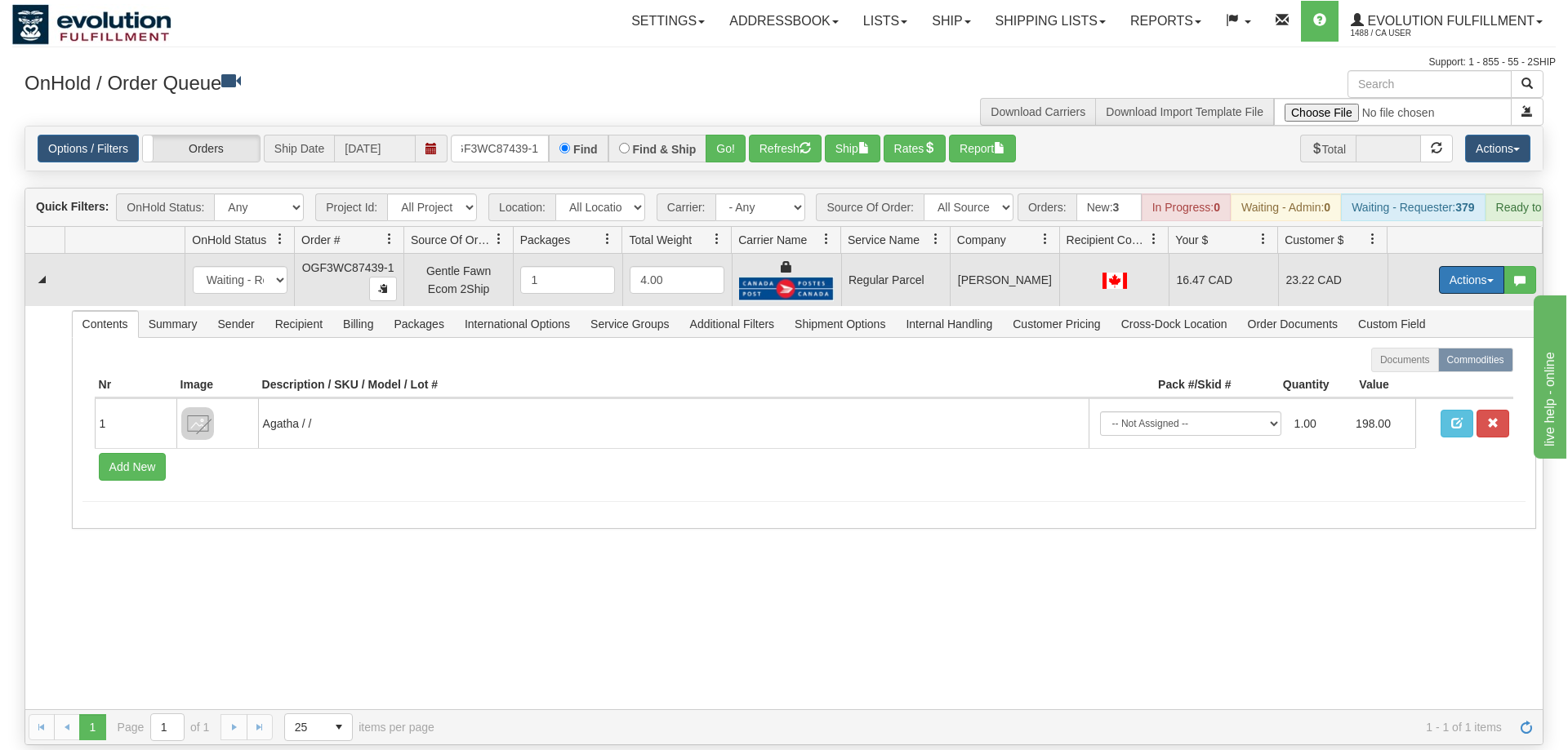
drag, startPoint x: 1463, startPoint y: 261, endPoint x: 1394, endPoint y: 303, distance: 80.8
click at [1463, 266] on button "Actions" at bounding box center [1472, 280] width 65 height 28
click at [1401, 347] on span "Rate All Services" at bounding box center [1438, 353] width 98 height 13
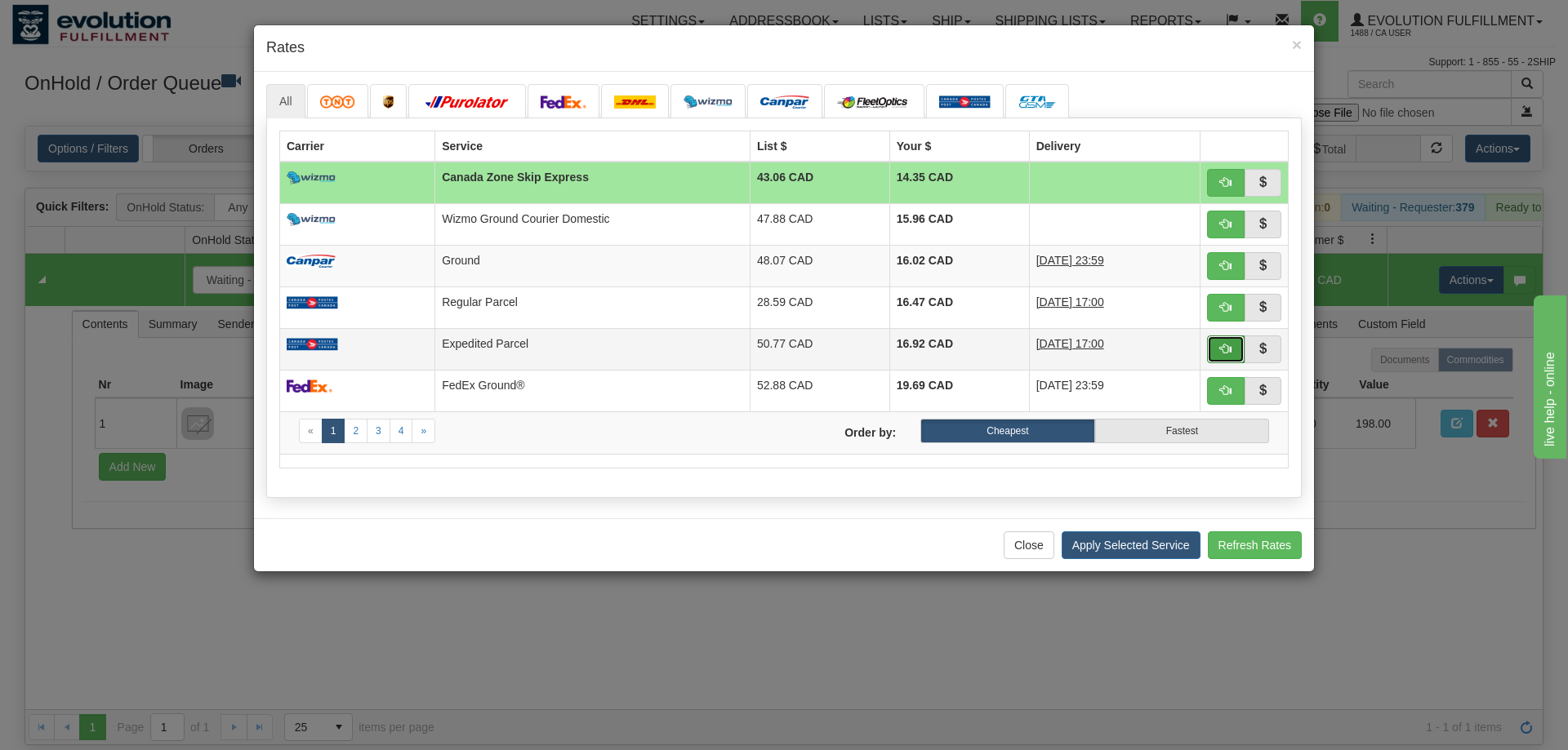
click at [1226, 350] on span "button" at bounding box center [1226, 349] width 12 height 12
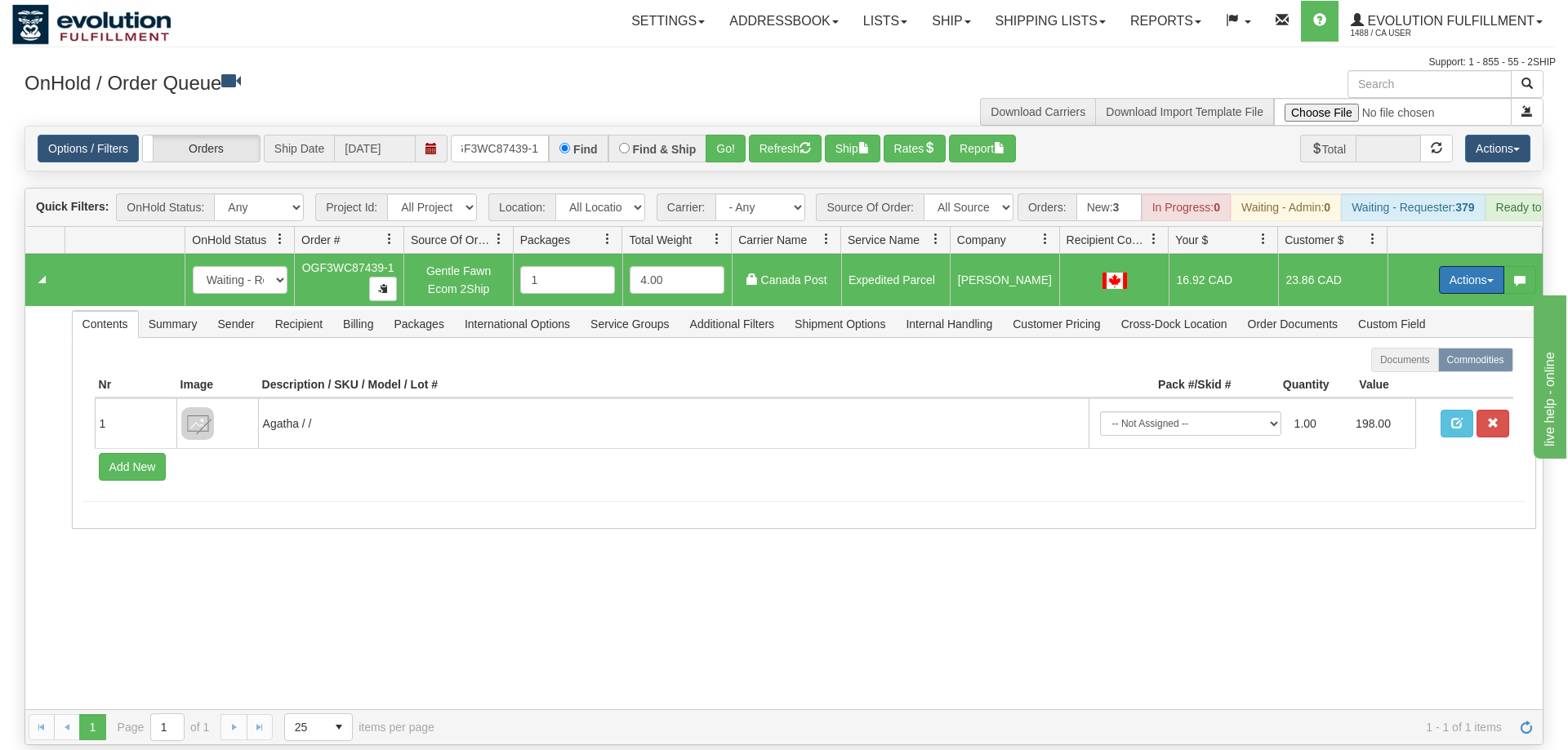
click at [1465, 266] on button "Actions" at bounding box center [1472, 280] width 65 height 28
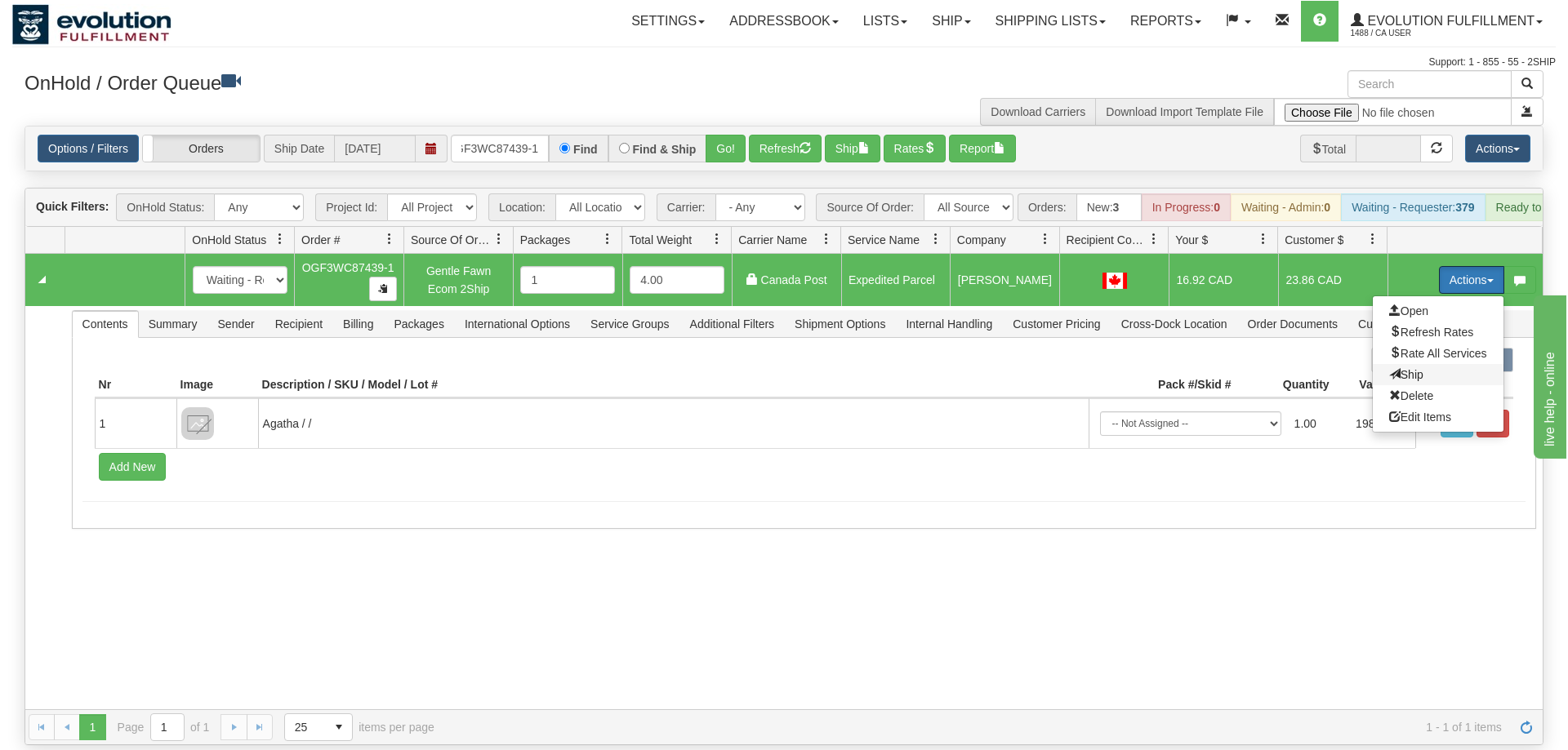
click at [1418, 368] on span "Ship" at bounding box center [1407, 374] width 35 height 13
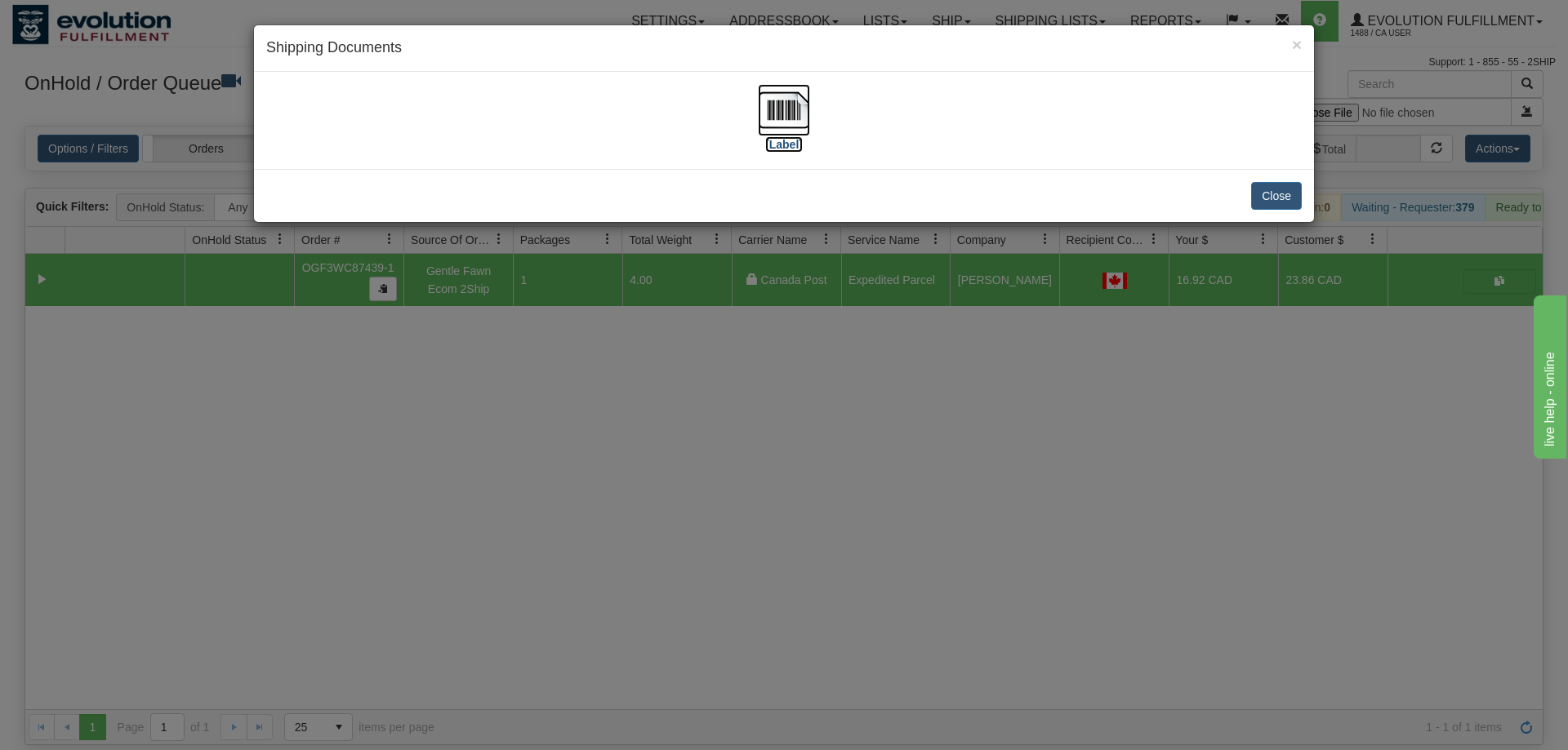
click at [801, 119] on img at bounding box center [784, 110] width 52 height 52
drag, startPoint x: 611, startPoint y: 400, endPoint x: 629, endPoint y: 115, distance: 285.6
click at [633, 384] on div "× Shipping Documents [Label] Close" at bounding box center [784, 375] width 1568 height 750
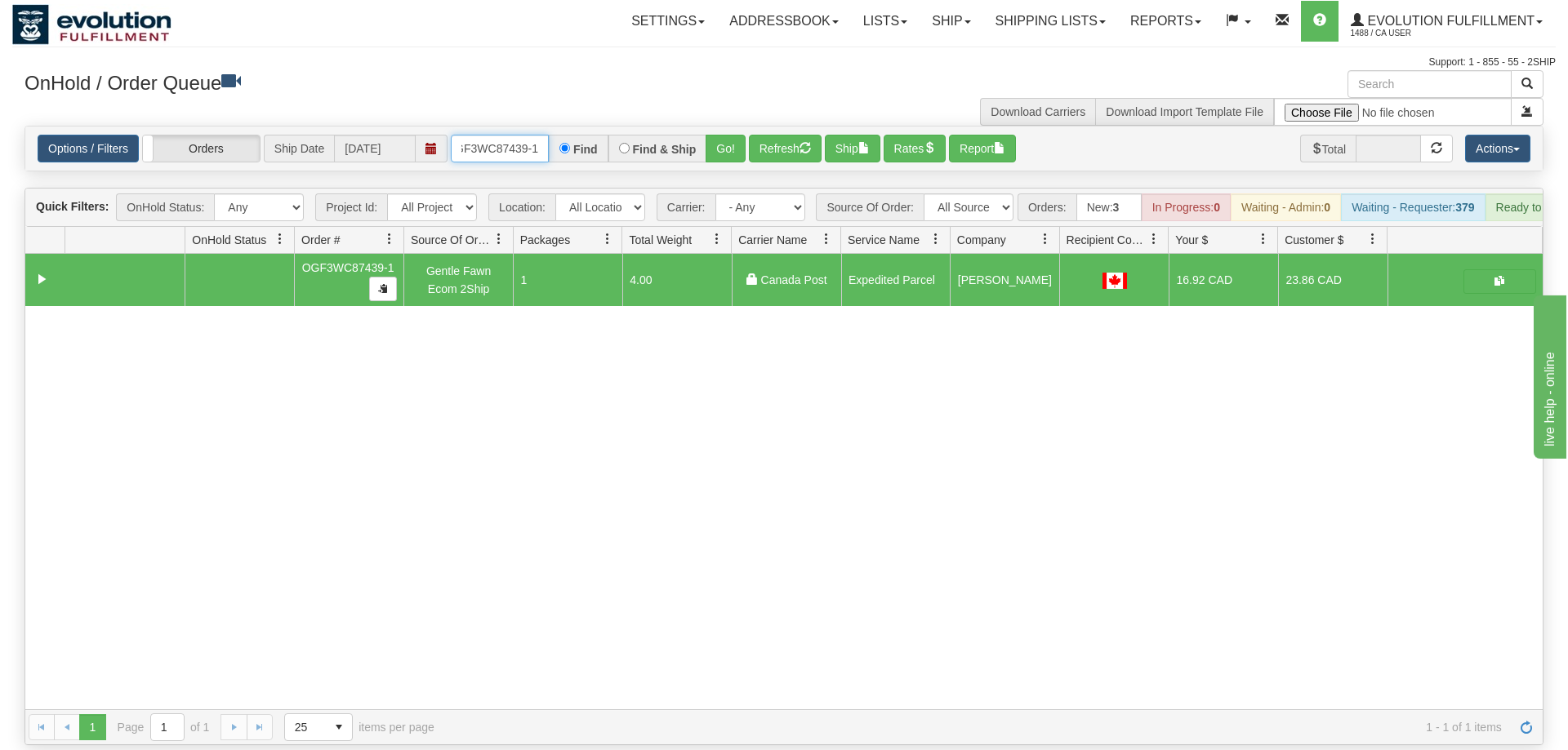
click at [527, 135] on input "OGF3WC87439-1" at bounding box center [499, 148] width 98 height 28
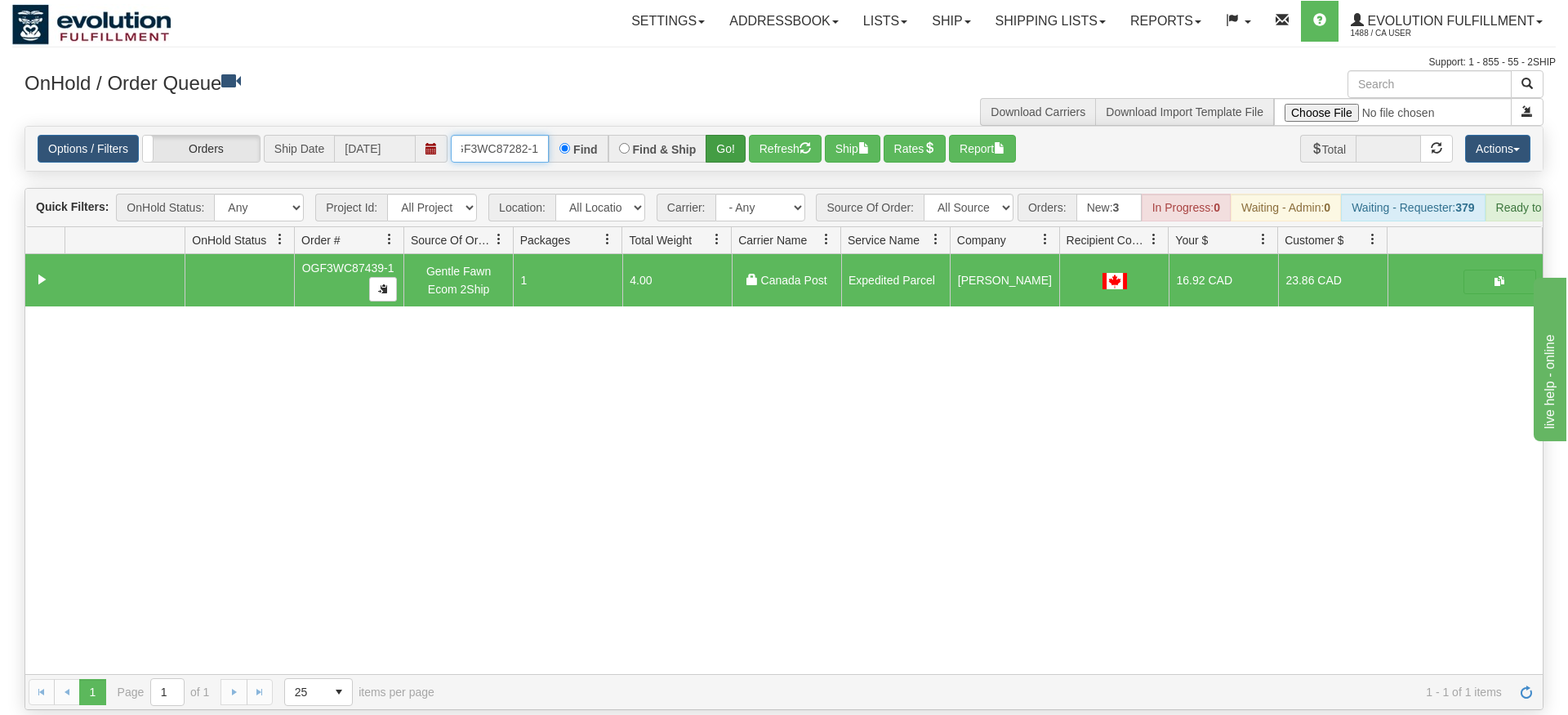
type input "OGF3WC87282-1"
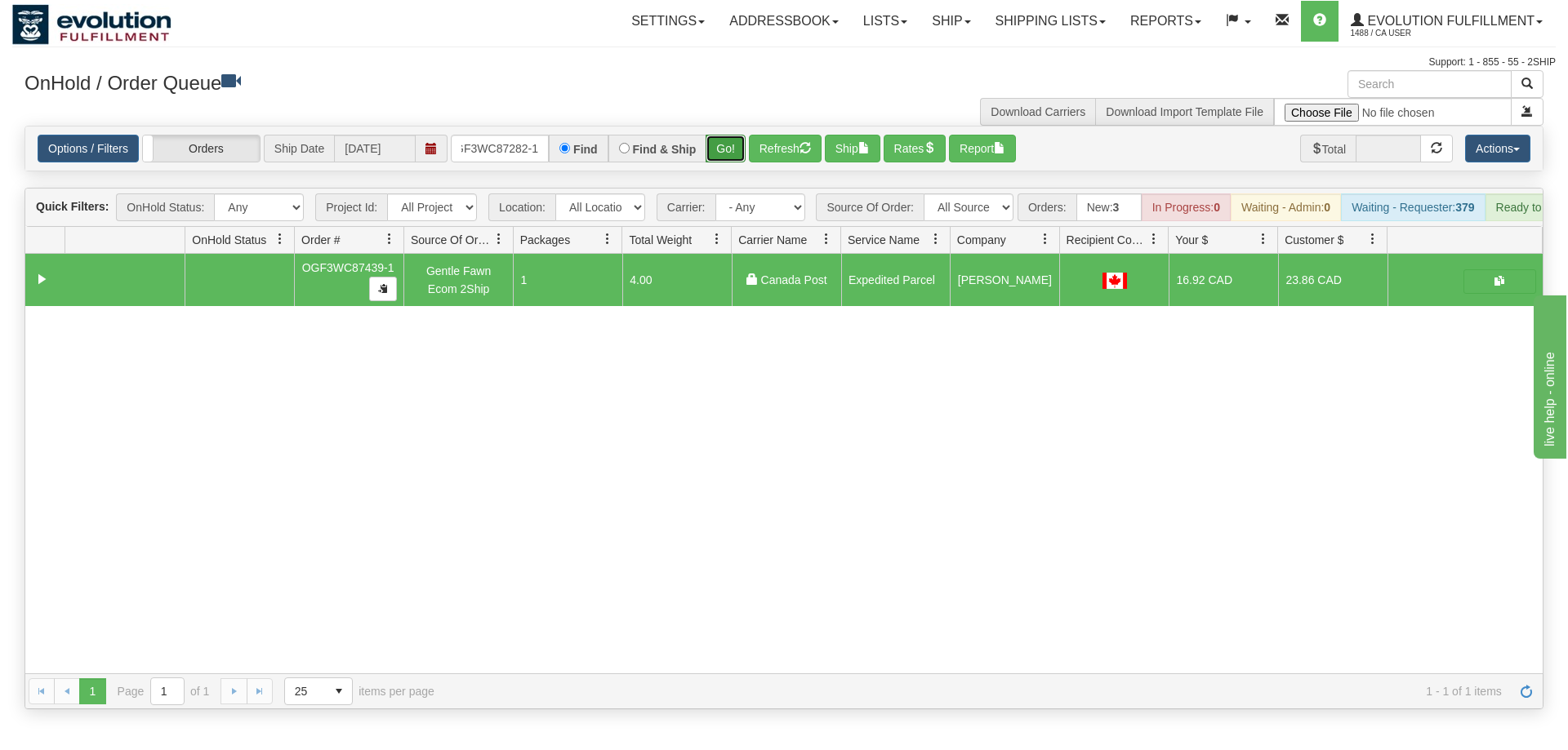
drag, startPoint x: 740, startPoint y: 124, endPoint x: 731, endPoint y: 133, distance: 12.7
click at [739, 156] on div "Is equal to Is not equal to Contains Does not contains CAD USD EUR ZAR [PERSON_…" at bounding box center [784, 418] width 1544 height 584
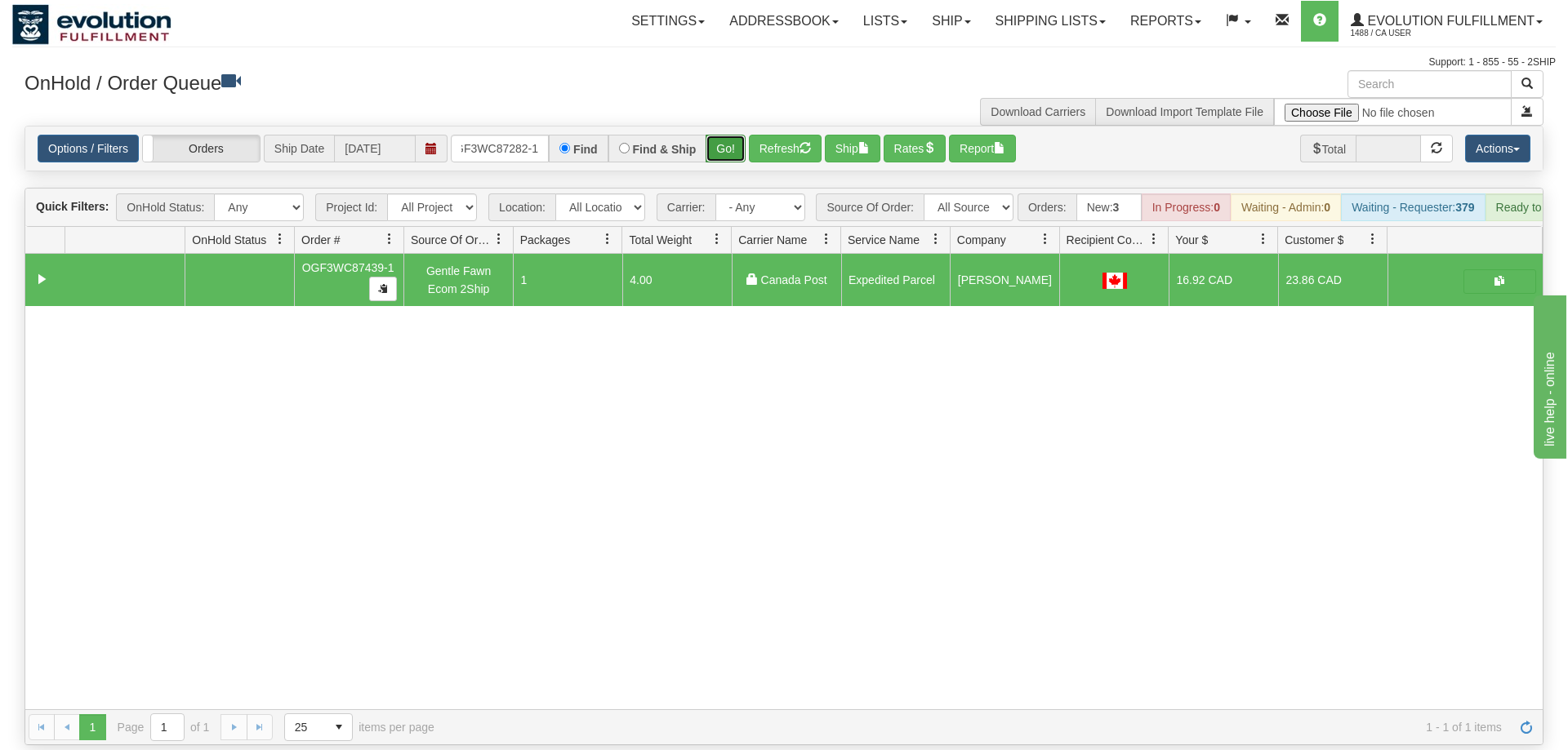
click at [731, 135] on button "Go!" at bounding box center [726, 148] width 40 height 28
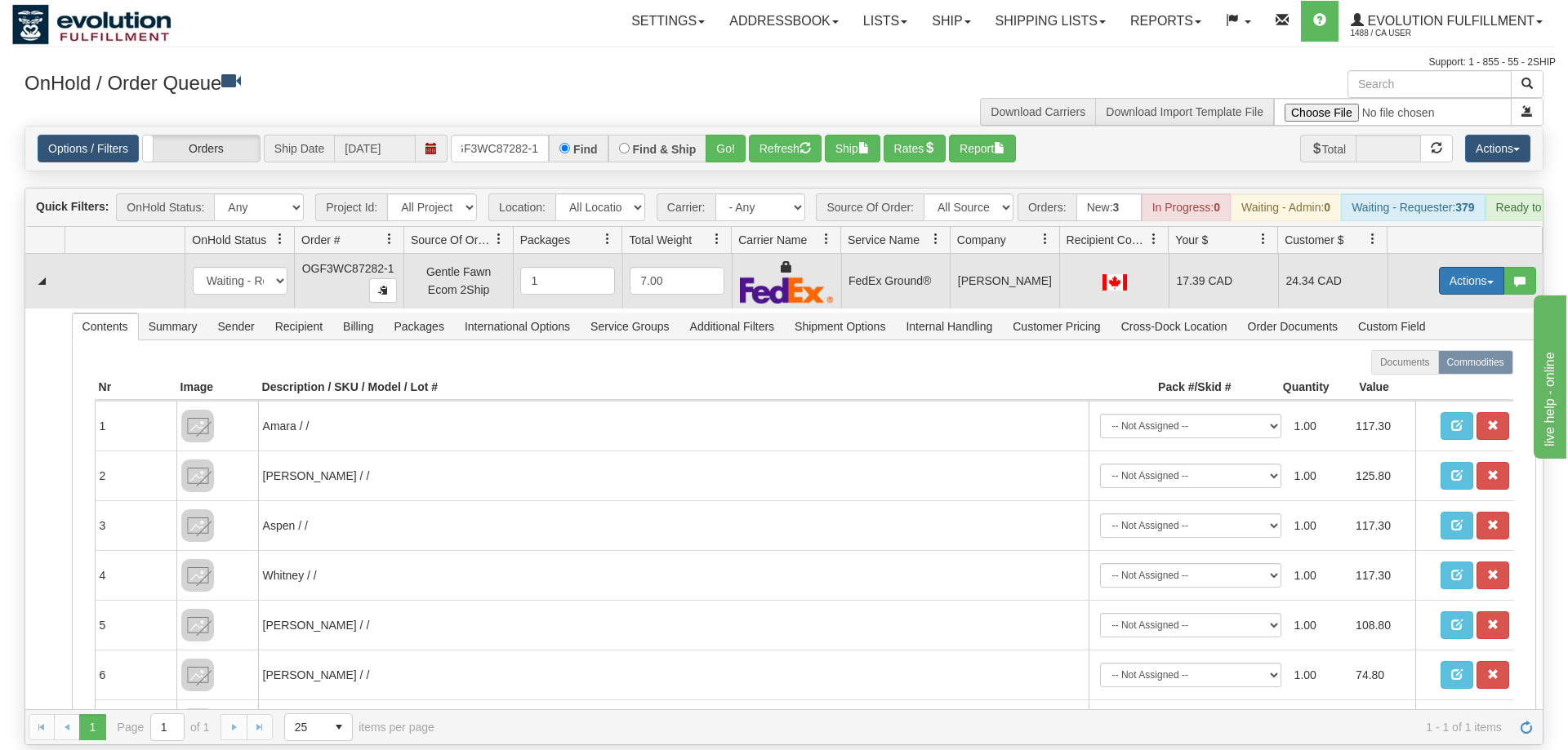
click at [1483, 267] on button "Actions" at bounding box center [1472, 281] width 65 height 28
click at [1426, 365] on link "Ship" at bounding box center [1438, 375] width 131 height 21
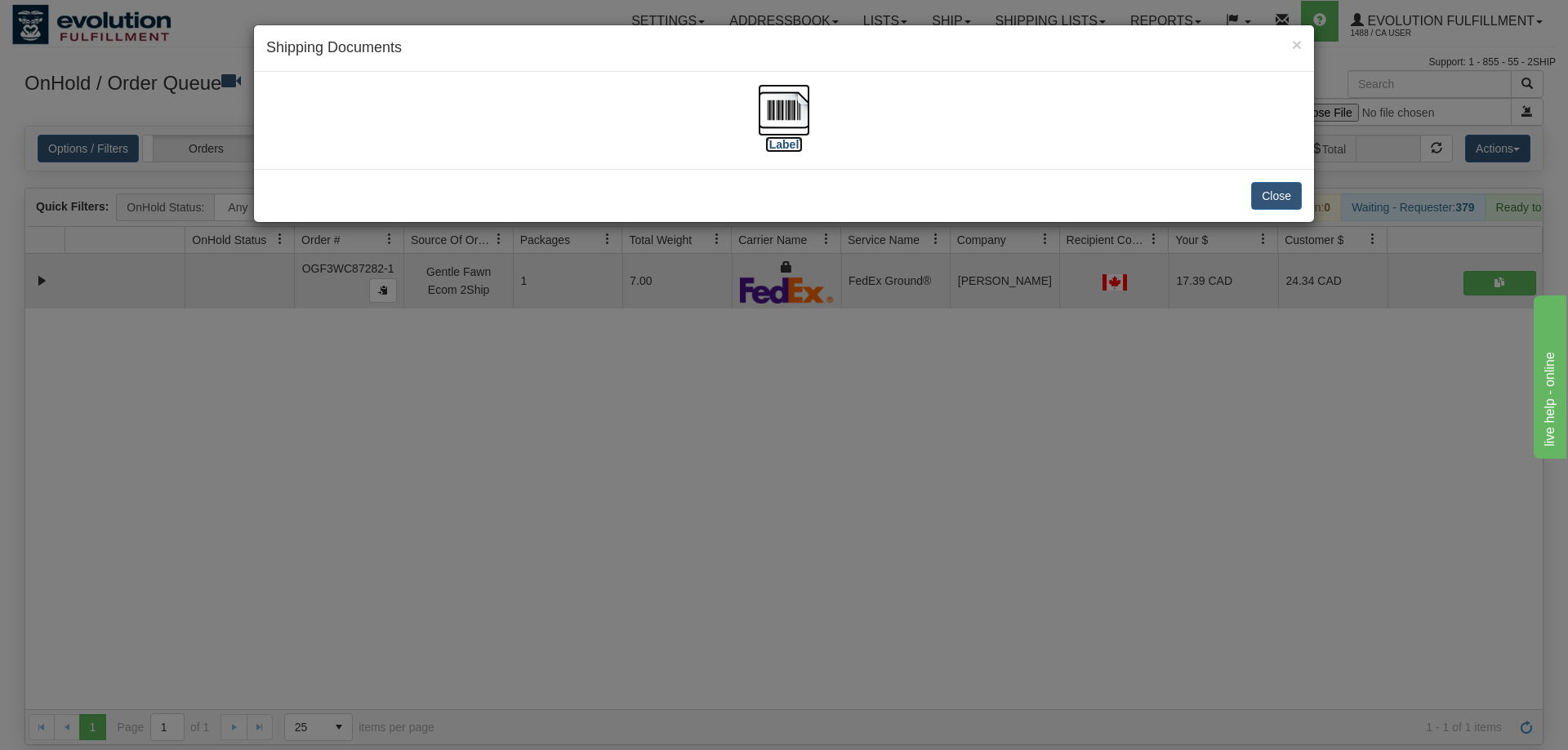
click at [770, 120] on img at bounding box center [784, 110] width 52 height 52
drag, startPoint x: 950, startPoint y: 412, endPoint x: 542, endPoint y: 146, distance: 487.1
click at [950, 409] on div "× Shipping Documents [Label] Close" at bounding box center [784, 375] width 1568 height 750
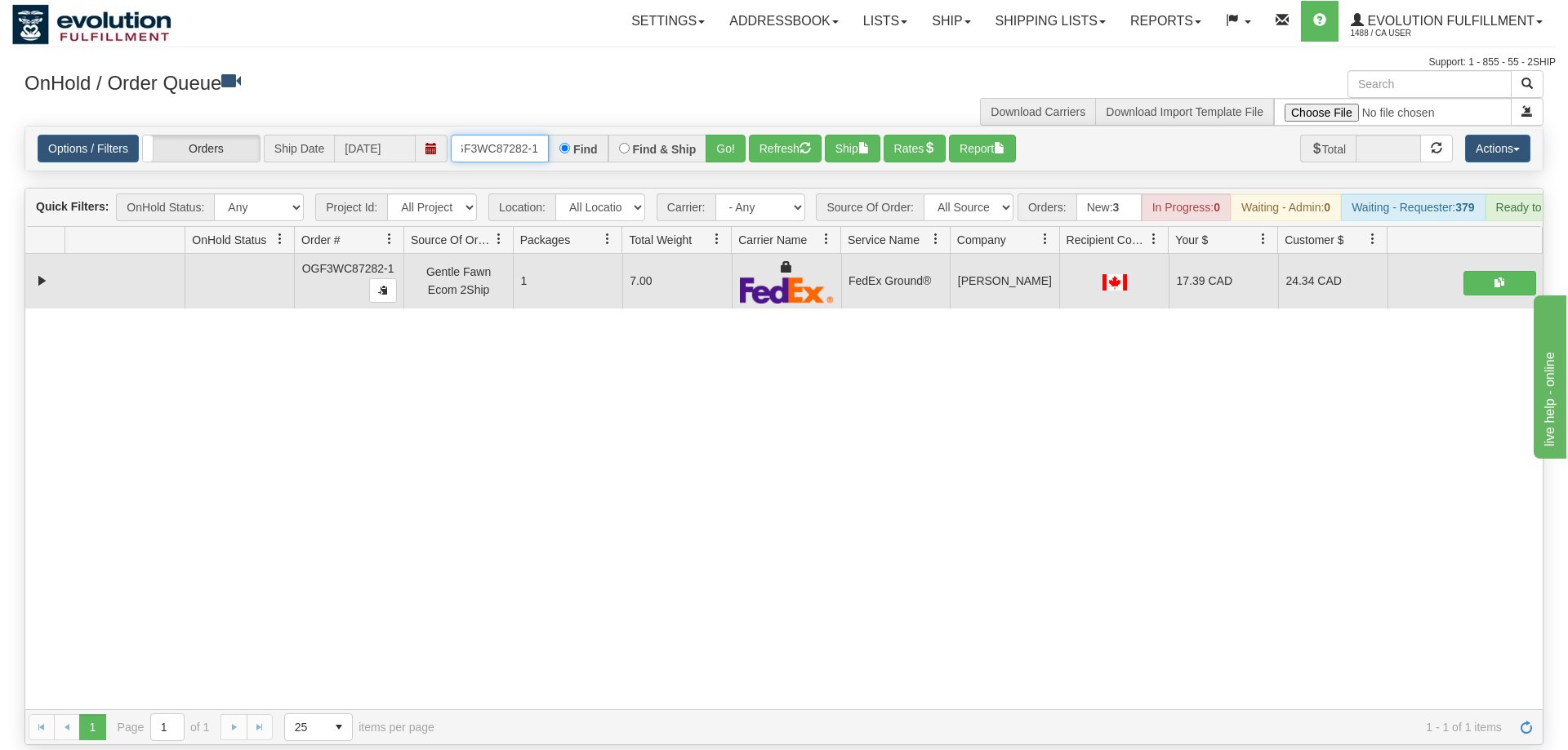
click at [486, 135] on input "OGF3WC87282-1" at bounding box center [499, 148] width 98 height 28
